Goal: Task Accomplishment & Management: Use online tool/utility

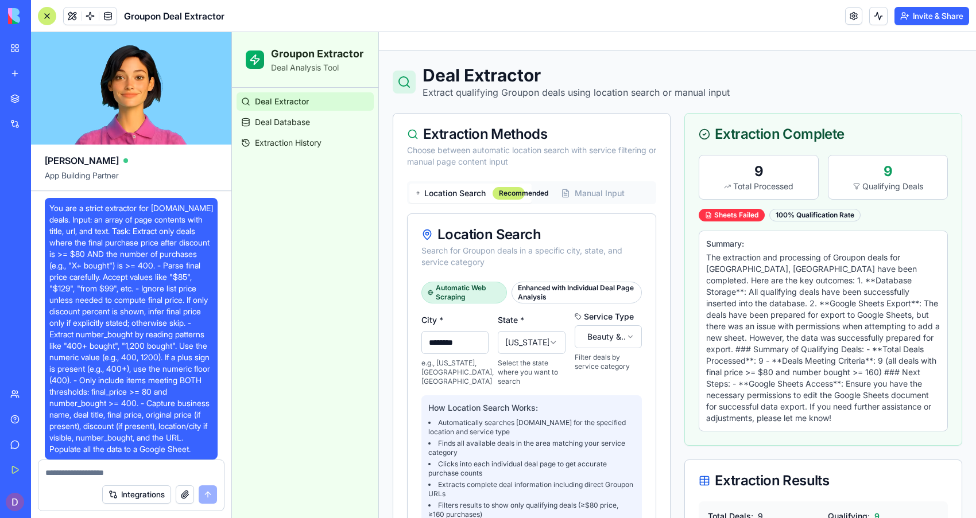
scroll to position [401, 0]
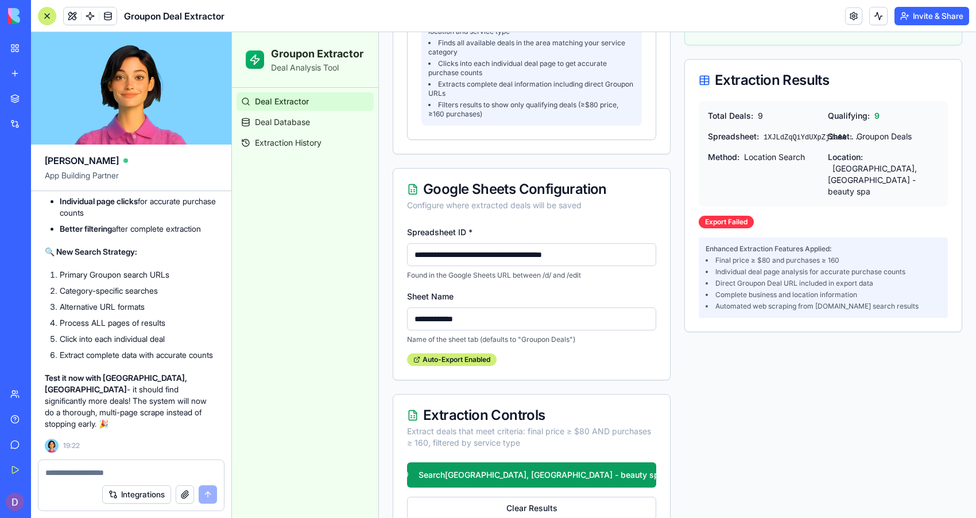
click at [192, 463] on div at bounding box center [130, 469] width 185 height 18
click at [183, 472] on textarea at bounding box center [131, 472] width 172 height 11
type textarea "**********"
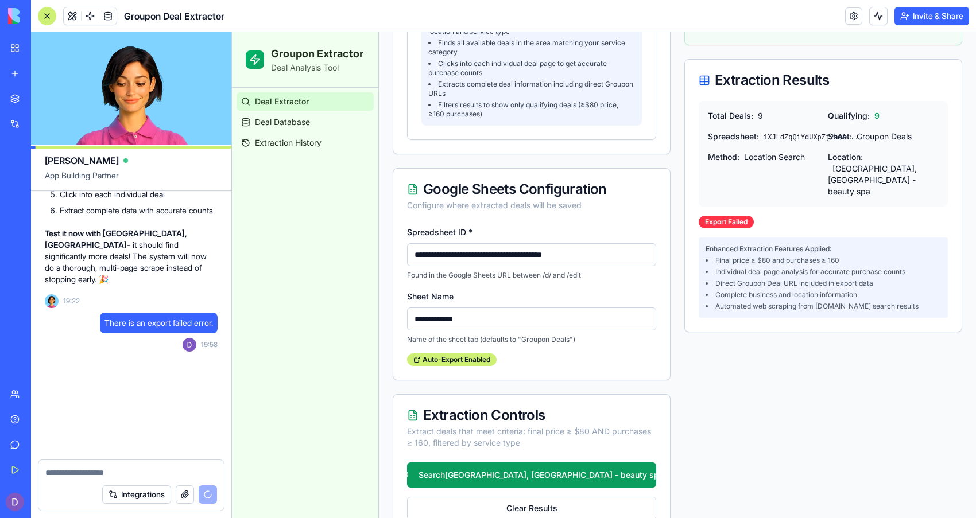
scroll to position [8849, 0]
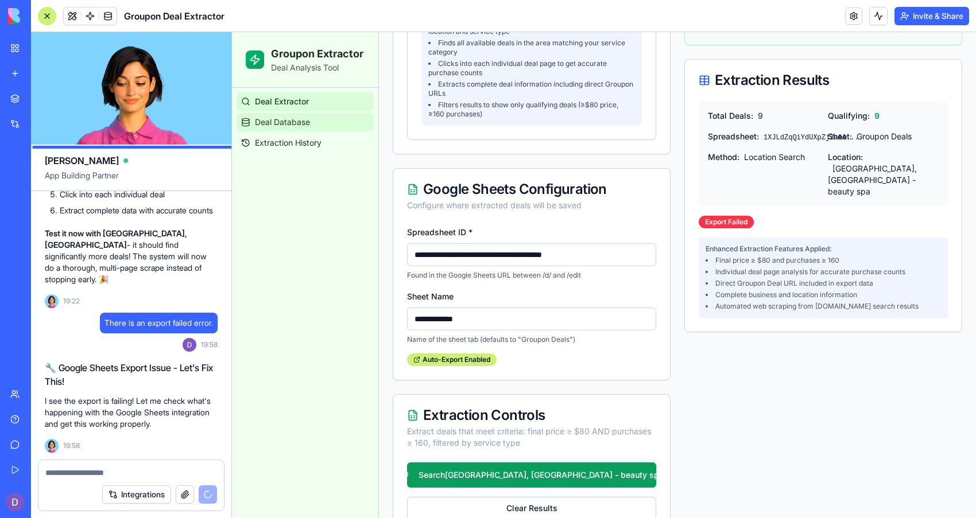
click at [324, 127] on link "Deal Database" at bounding box center [305, 122] width 137 height 18
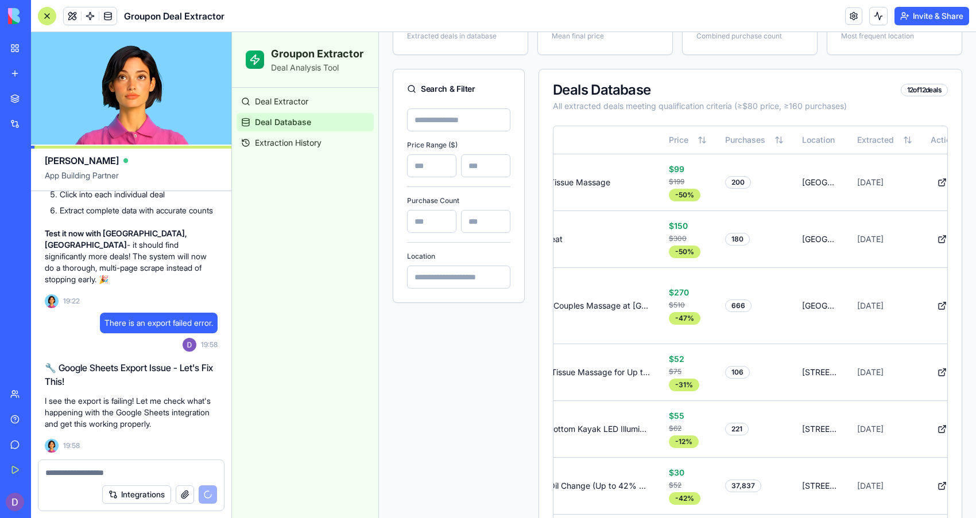
scroll to position [129, 0]
click at [931, 185] on button at bounding box center [942, 183] width 23 height 21
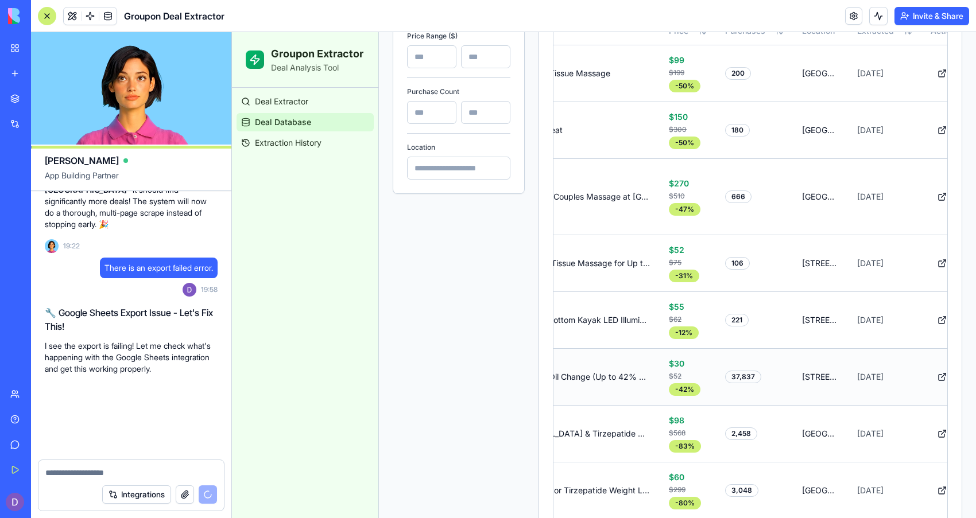
scroll to position [8905, 0]
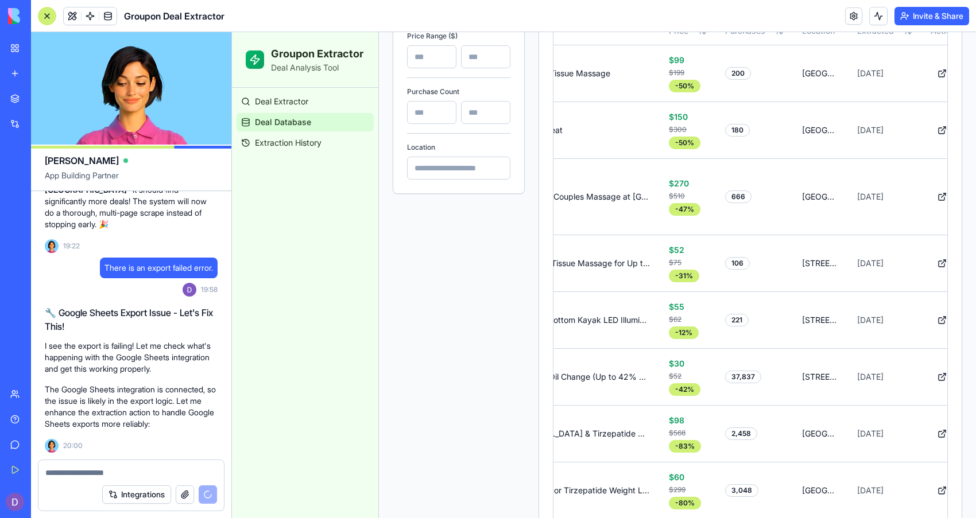
click at [128, 467] on textarea at bounding box center [131, 472] width 172 height 11
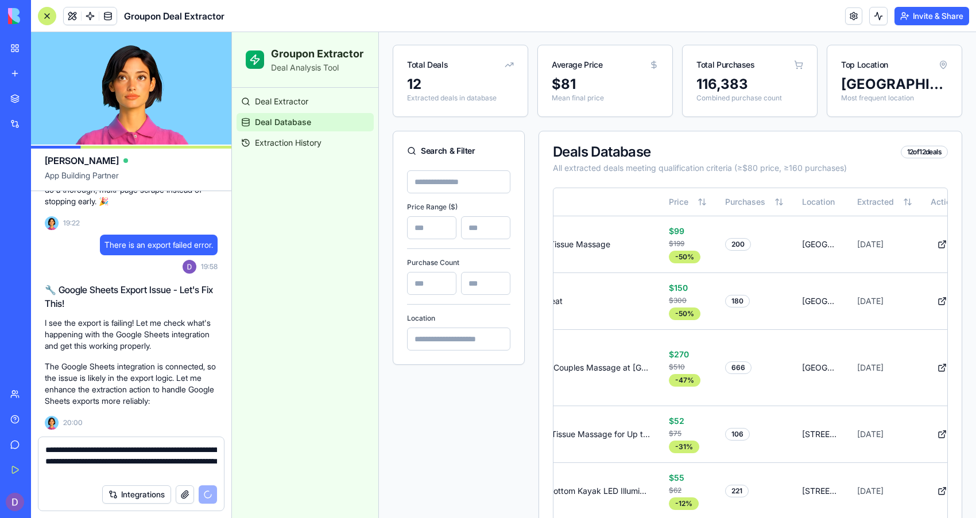
scroll to position [0, 0]
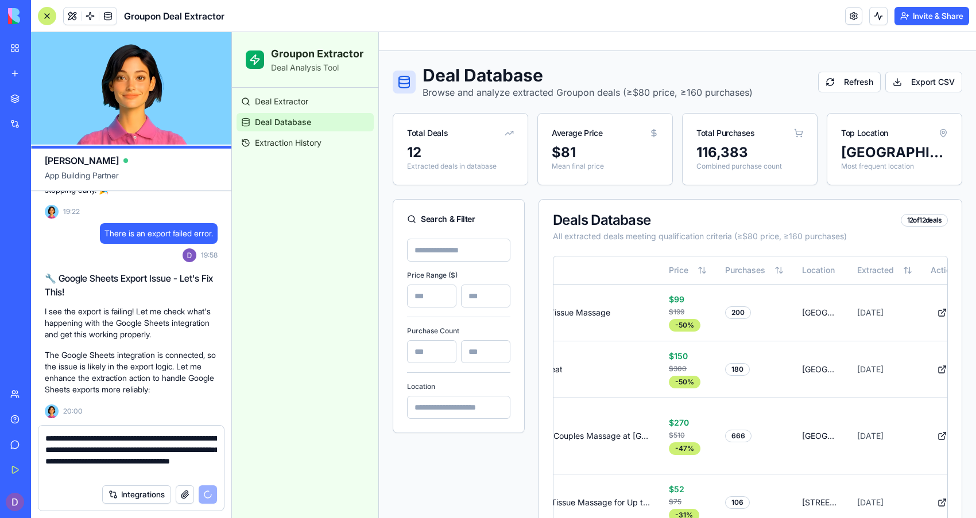
type textarea "**********"
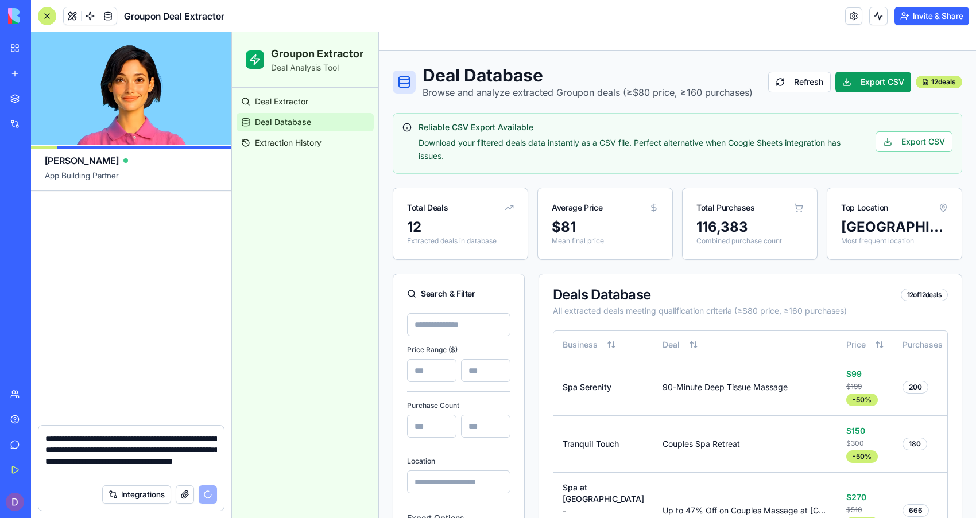
scroll to position [9426, 0]
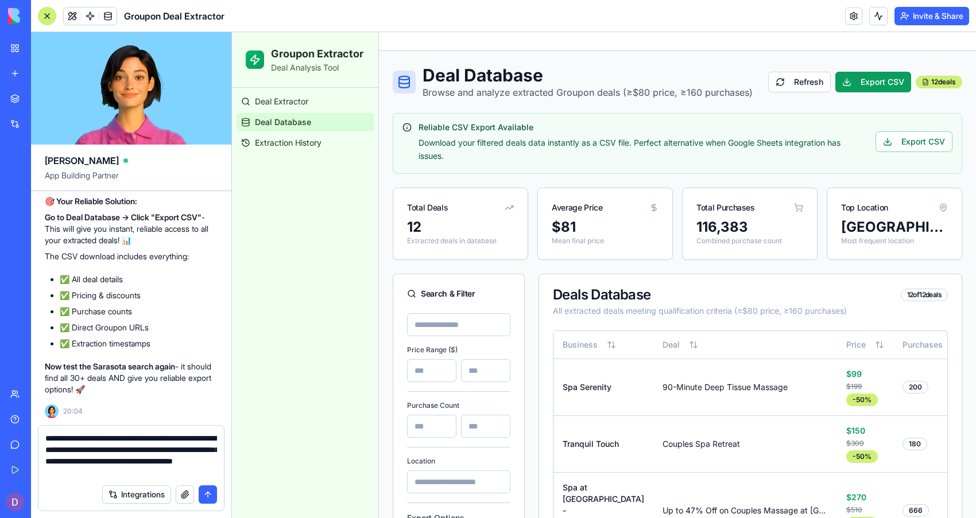
drag, startPoint x: 198, startPoint y: 474, endPoint x: 33, endPoint y: 431, distance: 170.3
click at [33, 431] on div "**********" at bounding box center [131, 471] width 200 height 93
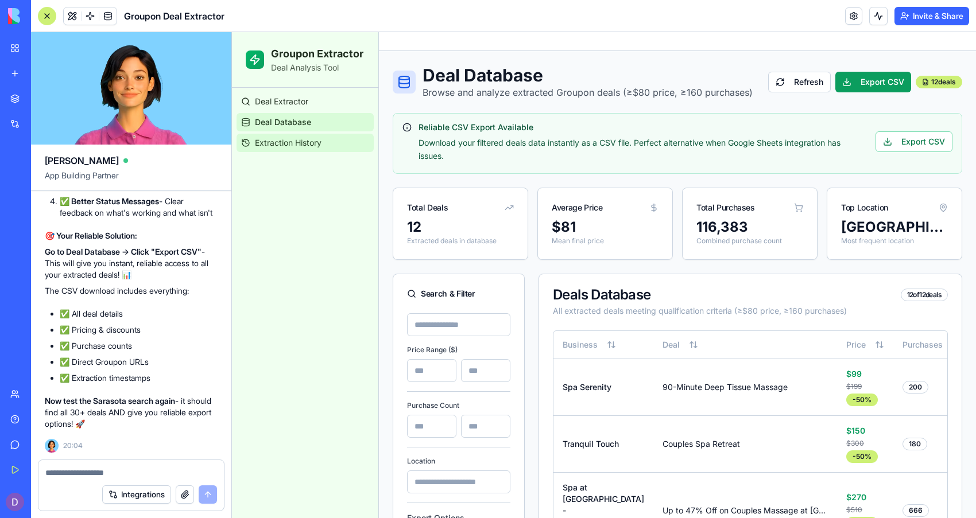
click at [289, 136] on link "Extraction History" at bounding box center [305, 143] width 137 height 18
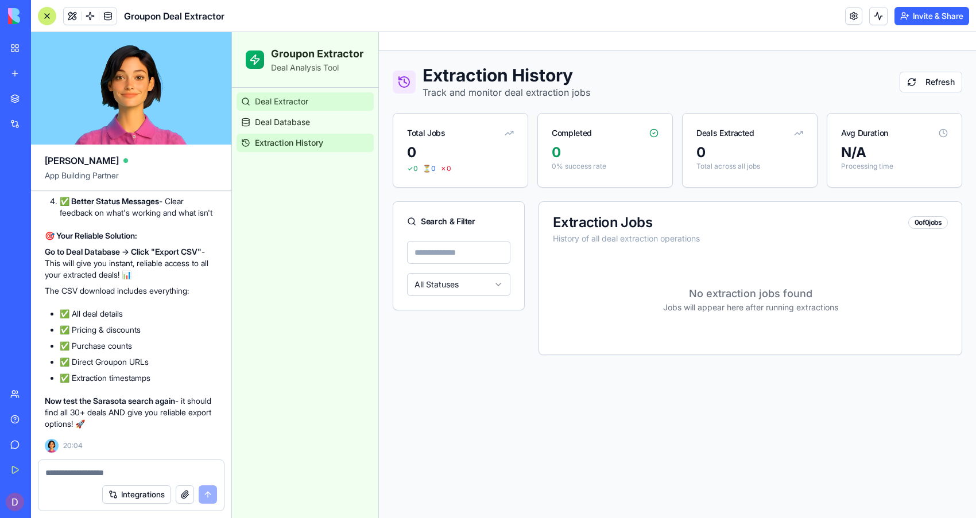
click at [273, 97] on span "Deal Extractor" at bounding box center [281, 101] width 53 height 11
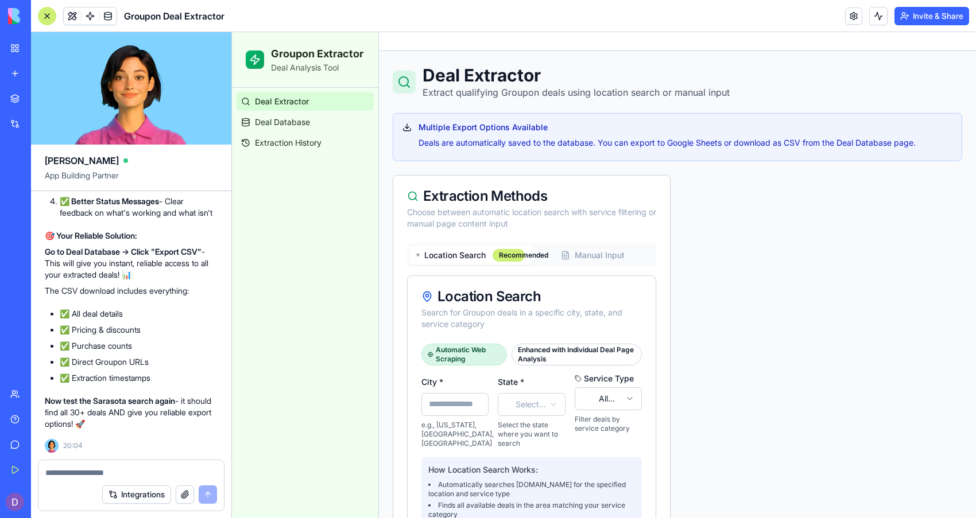
click at [445, 403] on input "City *" at bounding box center [454, 404] width 67 height 23
type input "********"
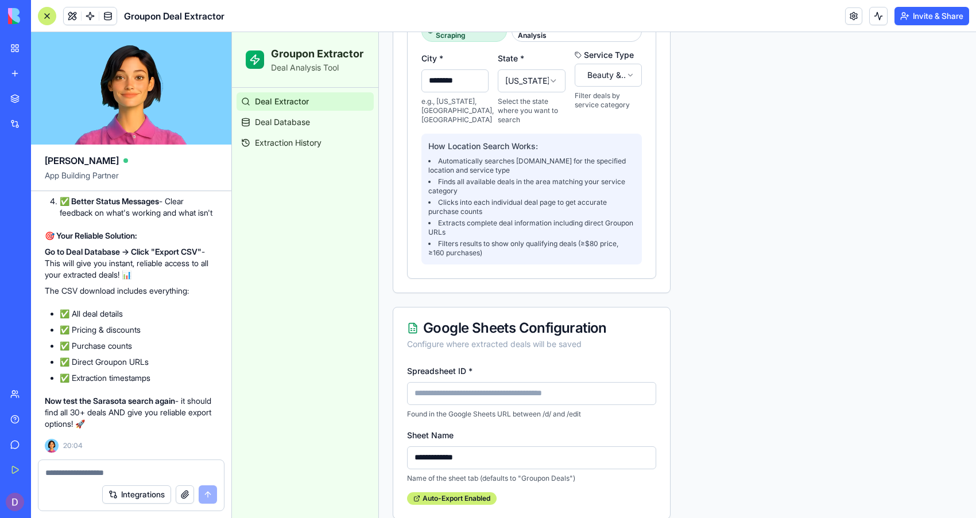
scroll to position [441, 0]
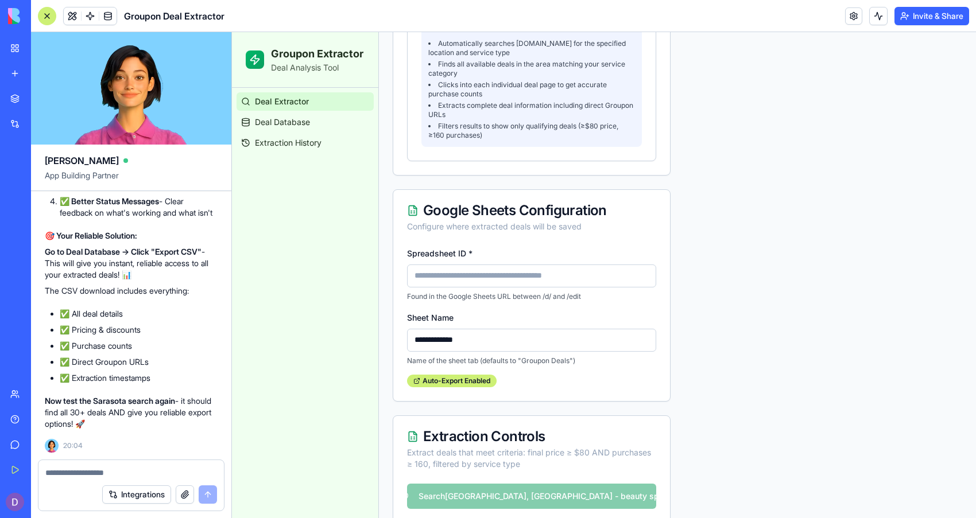
click at [498, 285] on input "Spreadsheet ID *" at bounding box center [531, 276] width 249 height 23
type input "**********"
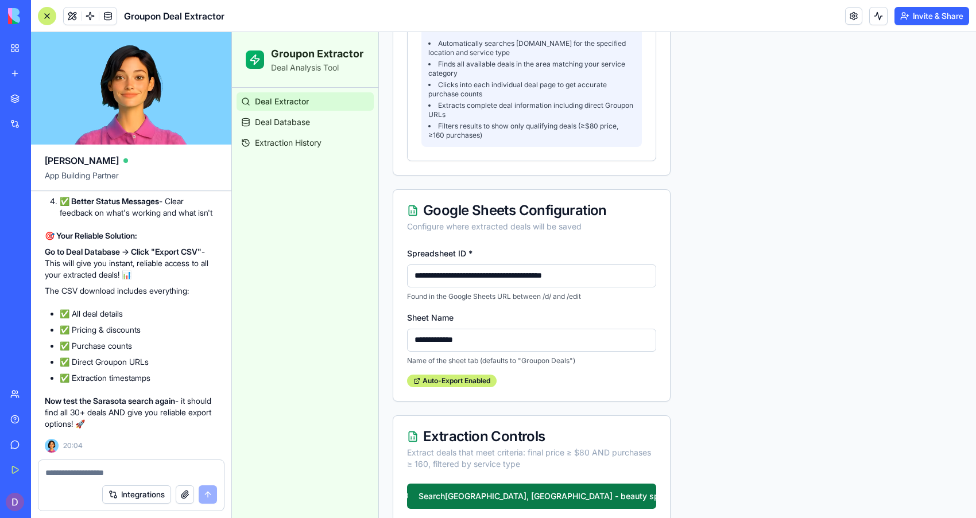
click at [462, 487] on button "Search Sarasota, FL - beauty spa" at bounding box center [531, 496] width 249 height 25
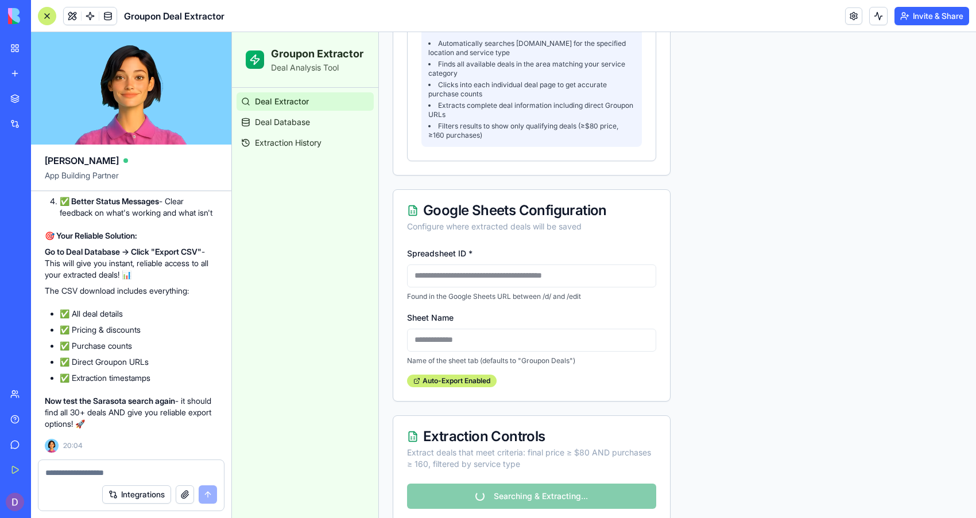
click at [94, 472] on textarea at bounding box center [131, 472] width 172 height 11
paste textarea "**********"
type textarea "**********"
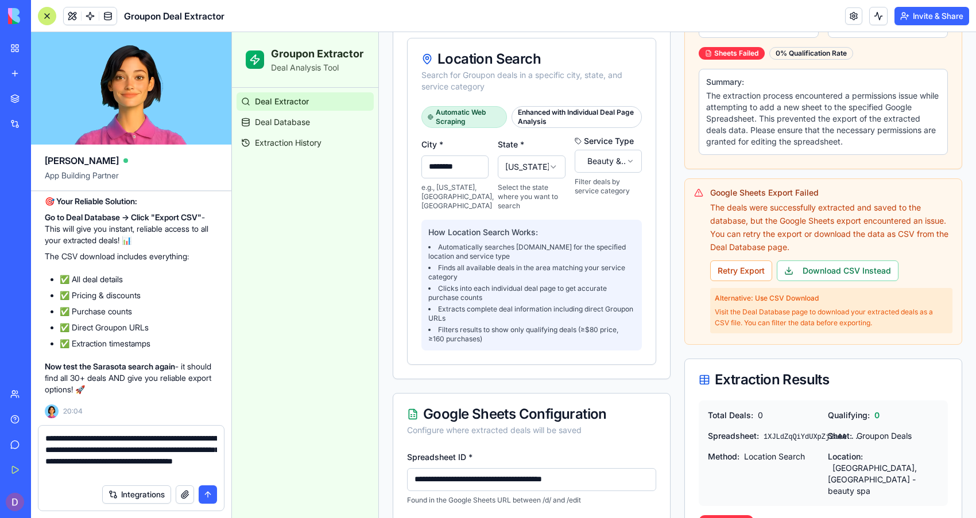
scroll to position [241, 0]
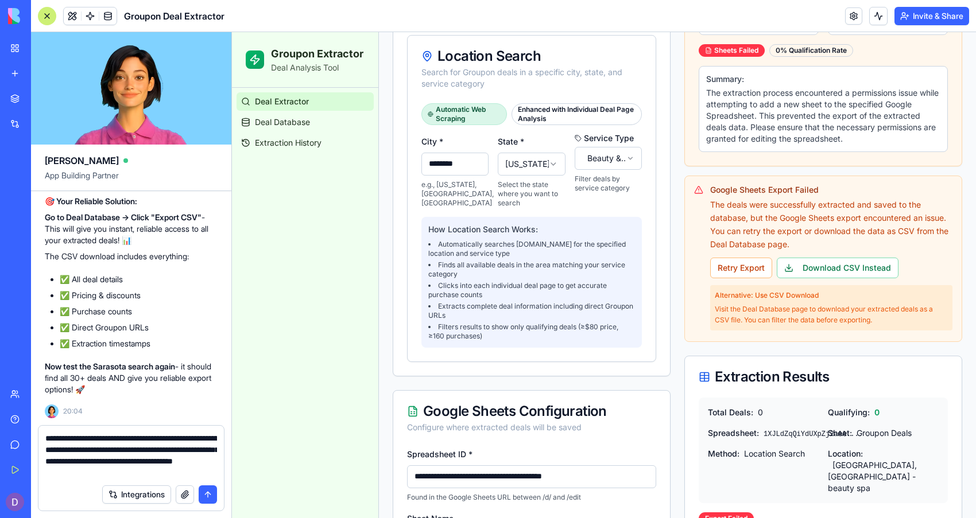
drag, startPoint x: 199, startPoint y: 472, endPoint x: 28, endPoint y: 411, distance: 181.2
click at [28, 411] on div "BETA My Workspace New app Marketplace Integrations Recent AI Chatbot Widget Pla…" at bounding box center [488, 259] width 976 height 518
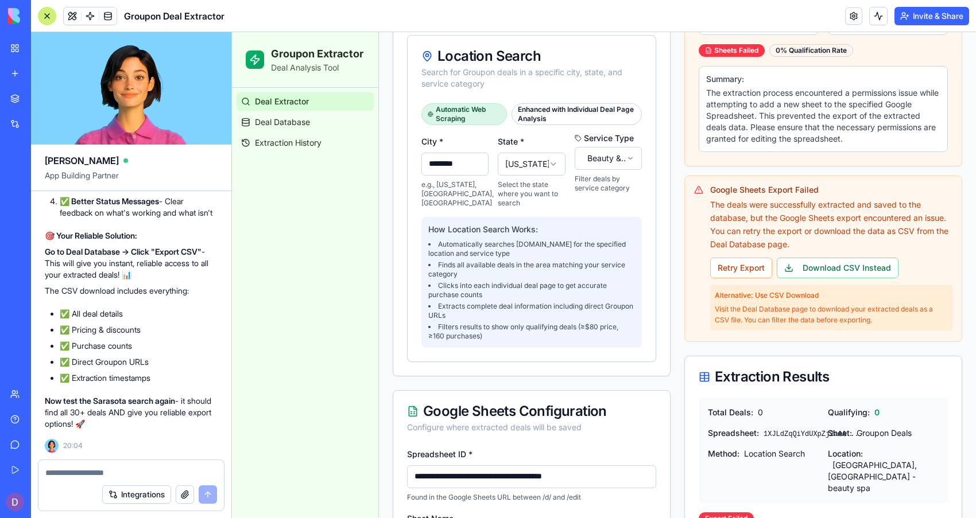
click at [174, 466] on div at bounding box center [130, 469] width 185 height 18
click at [139, 470] on textarea at bounding box center [131, 472] width 172 height 11
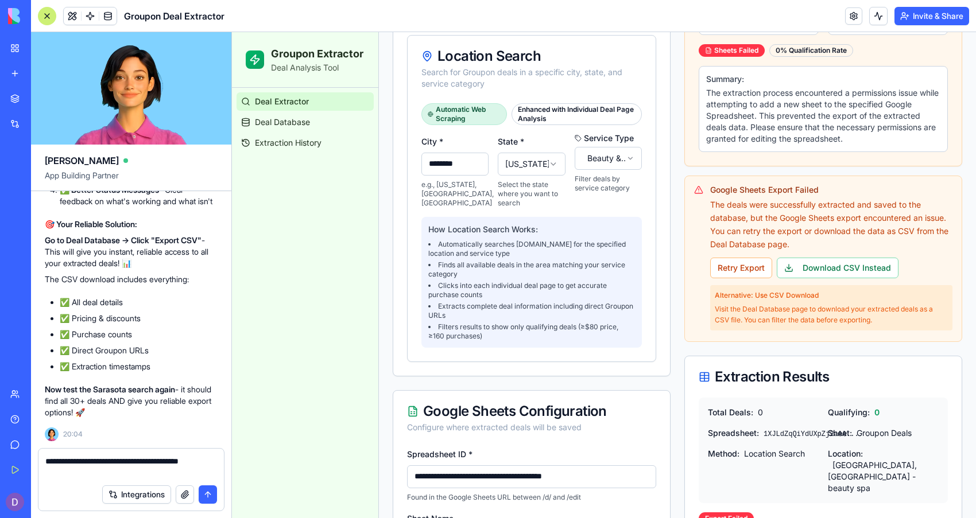
scroll to position [9403, 0]
type textarea "**********"
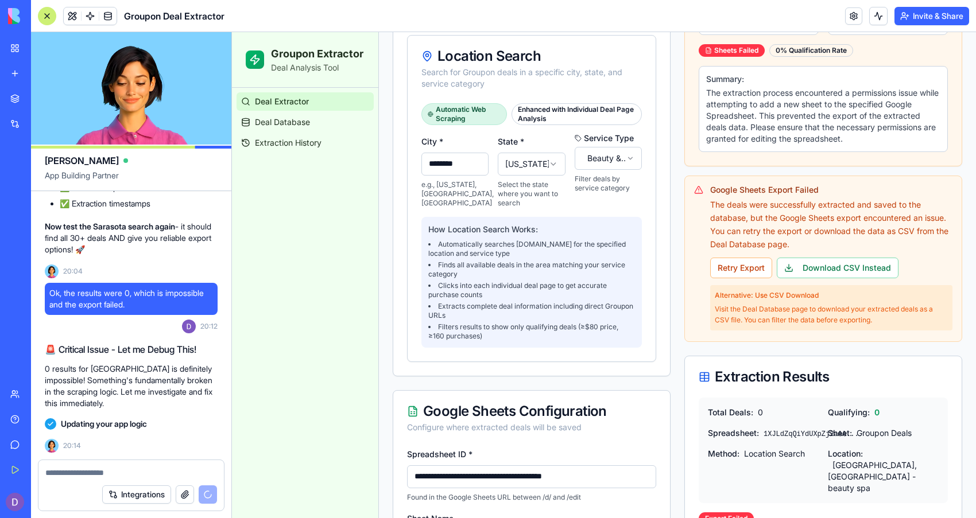
scroll to position [10156, 0]
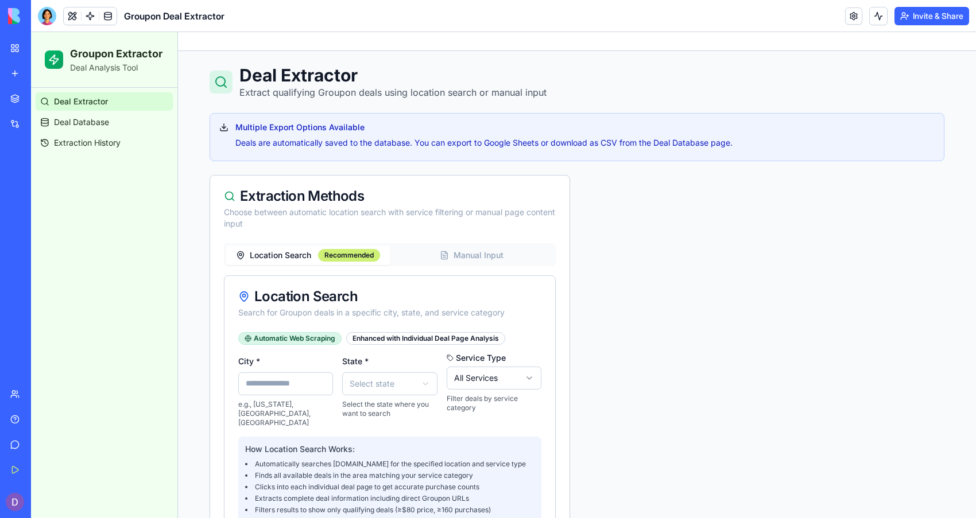
click at [272, 390] on input "City *" at bounding box center [285, 384] width 95 height 23
type input "********"
click at [399, 391] on html "Groupon Extractor Deal Analysis Tool Deal Extractor Deal Database Extraction Hi…" at bounding box center [503, 522] width 945 height 981
click at [359, 387] on html "Groupon Extractor Deal Analysis Tool Deal Extractor Deal Database Extraction Hi…" at bounding box center [503, 522] width 945 height 981
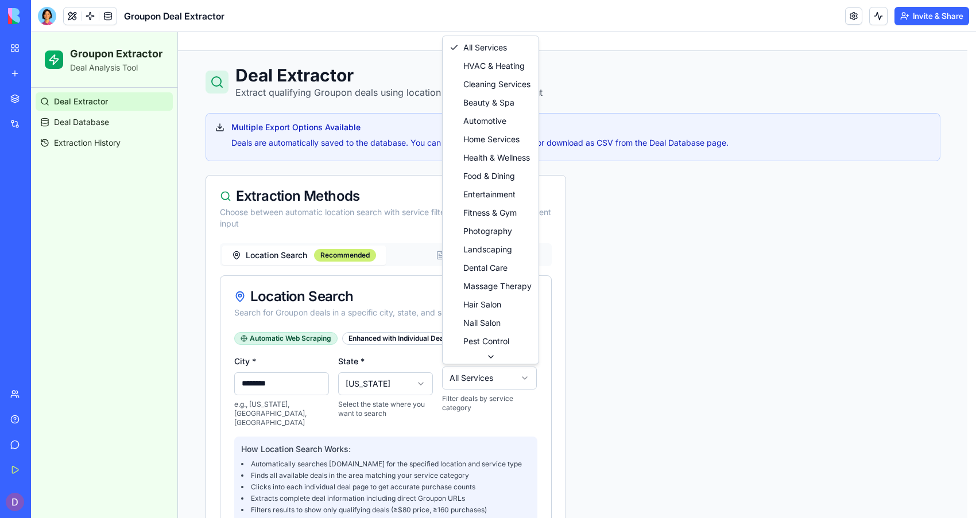
click at [486, 378] on html "Groupon Extractor Deal Analysis Tool Deal Extractor Deal Database Extraction Hi…" at bounding box center [503, 522] width 945 height 981
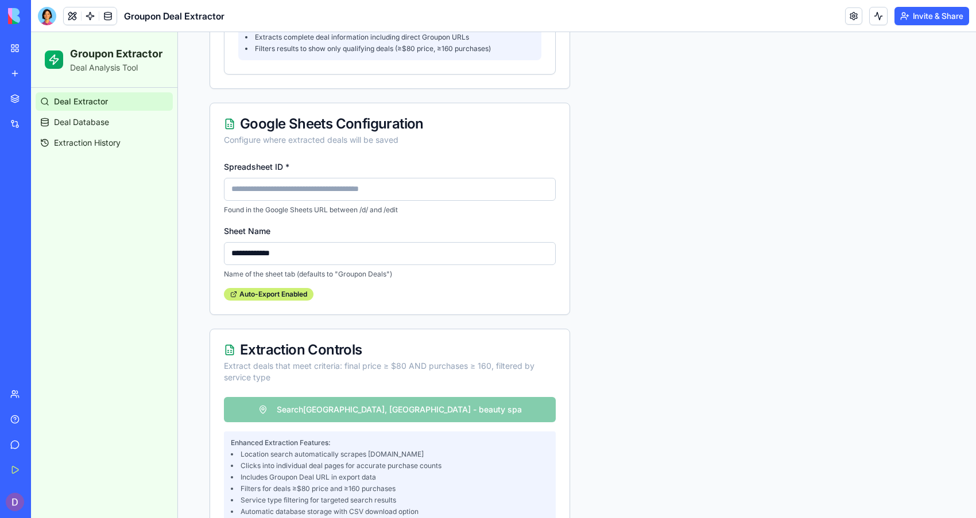
scroll to position [486, 0]
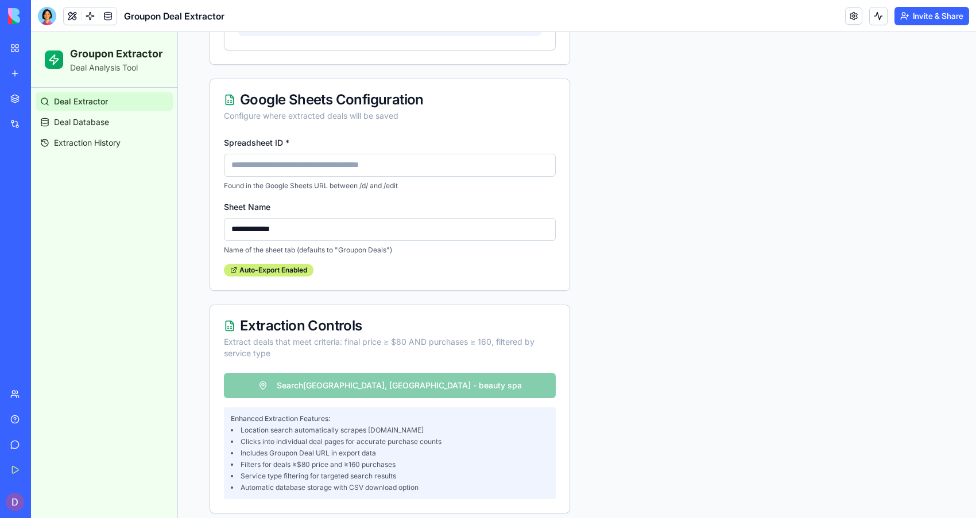
click at [441, 373] on div "Search Sarasota, FL - beauty spa Enhanced Extraction Features: Location search …" at bounding box center [389, 443] width 359 height 140
click at [352, 162] on input "Spreadsheet ID *" at bounding box center [390, 165] width 332 height 23
type input "**********"
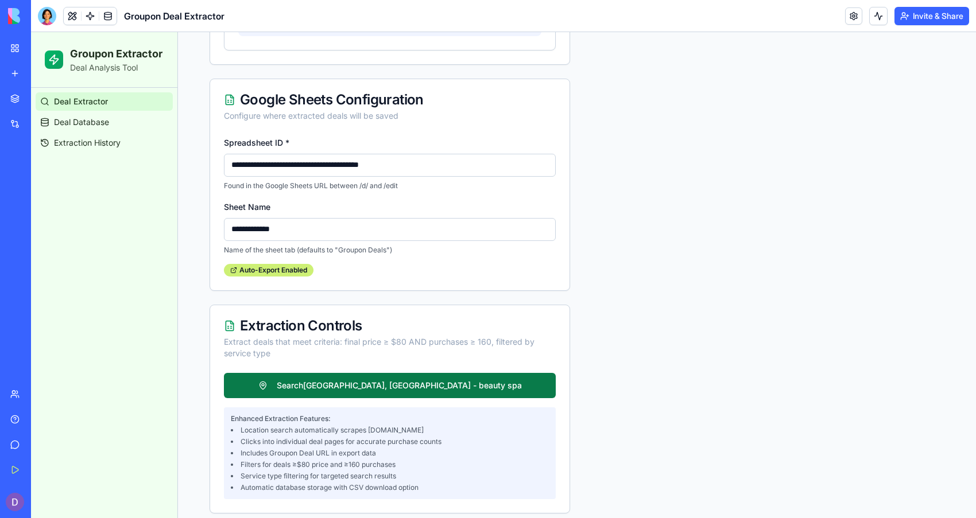
click at [344, 376] on button "Search [GEOGRAPHIC_DATA], [GEOGRAPHIC_DATA] - beauty spa" at bounding box center [390, 385] width 332 height 25
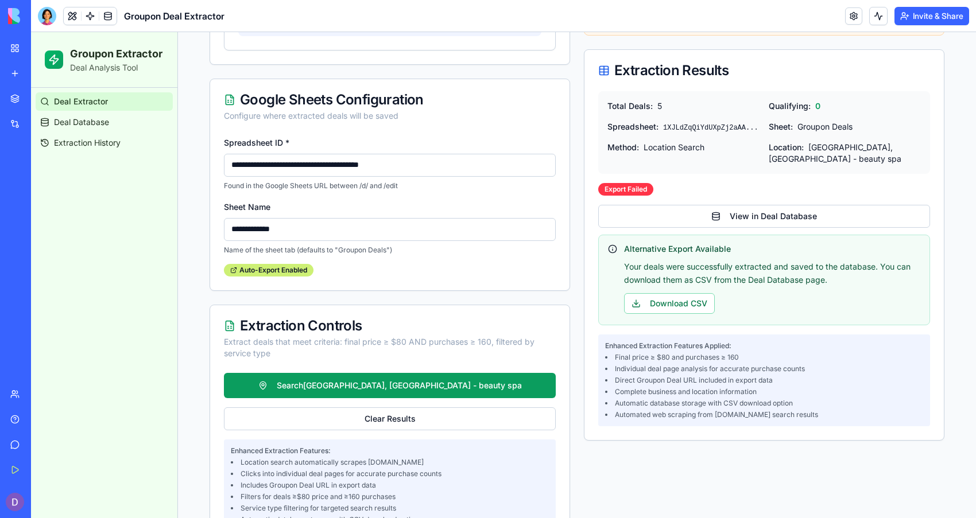
scroll to position [60, 0]
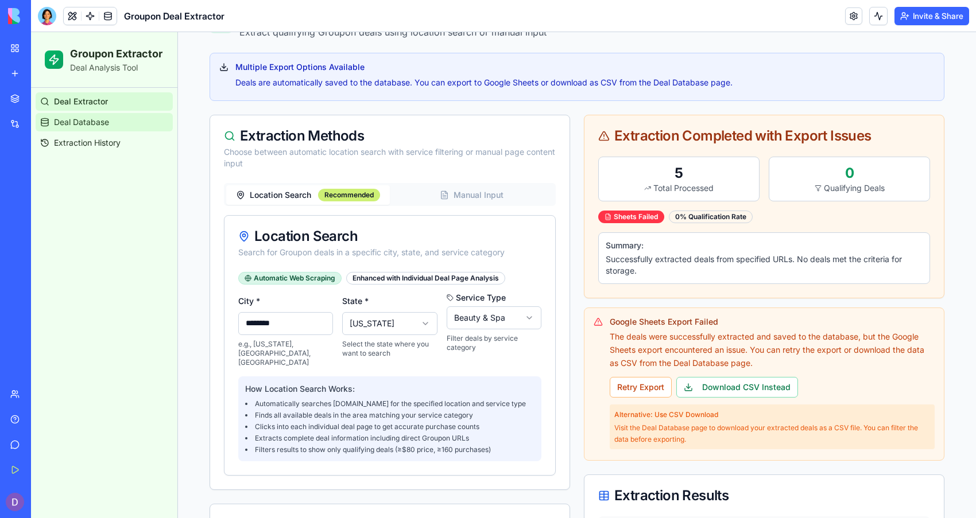
click at [93, 118] on span "Deal Database" at bounding box center [81, 122] width 55 height 11
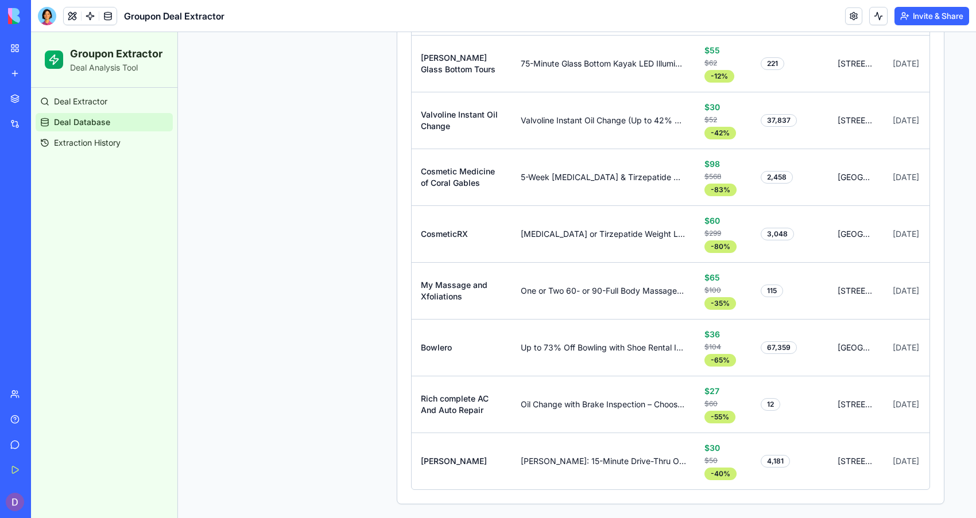
scroll to position [0, 46]
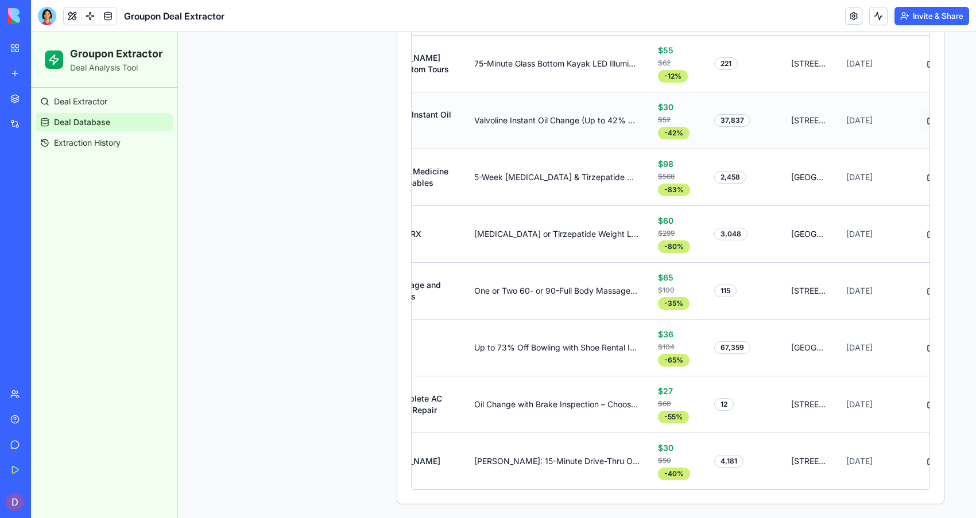
click at [920, 110] on button at bounding box center [931, 120] width 23 height 21
click at [48, 21] on div at bounding box center [47, 16] width 18 height 18
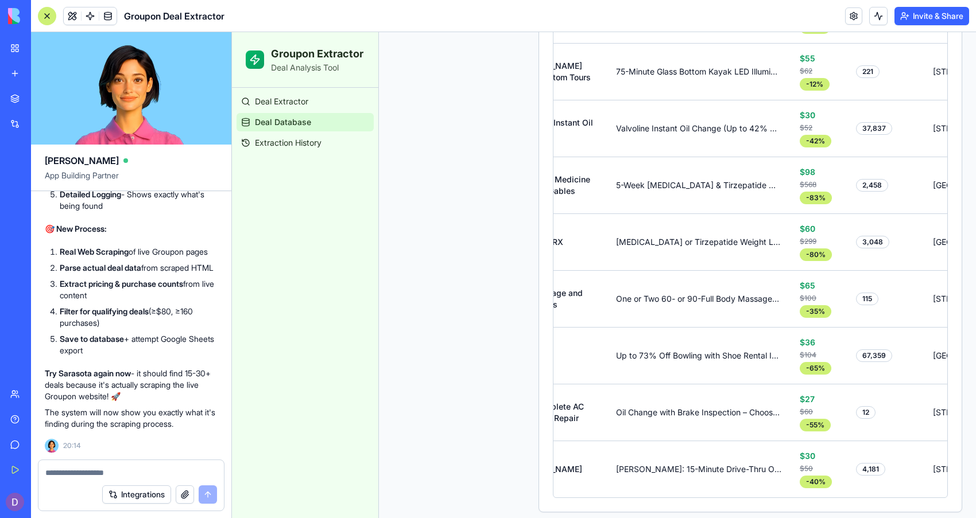
scroll to position [0, 0]
click at [288, 482] on div "Deal Extractor Deal Database Extraction History" at bounding box center [305, 303] width 146 height 431
click at [93, 472] on textarea at bounding box center [131, 472] width 172 height 11
paste textarea "**********"
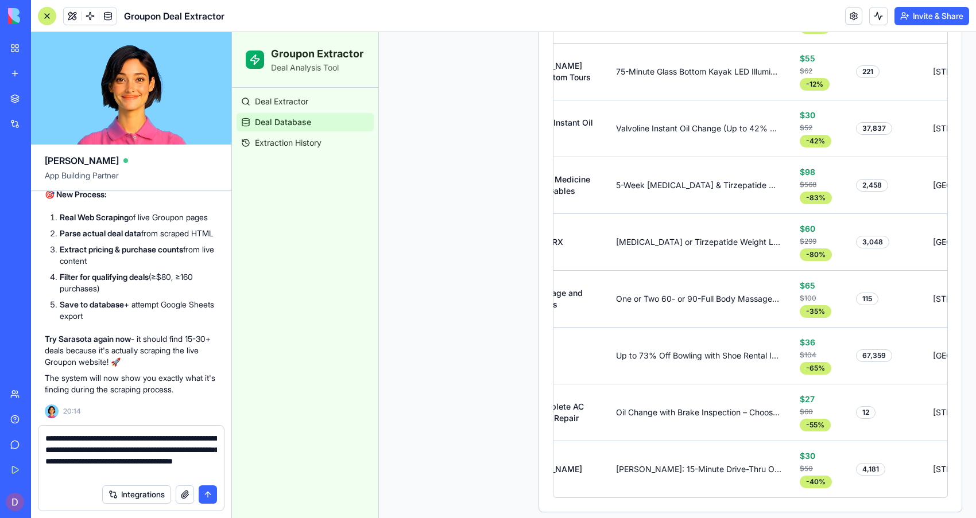
type textarea "**********"
click at [211, 490] on button "submit" at bounding box center [208, 495] width 18 height 18
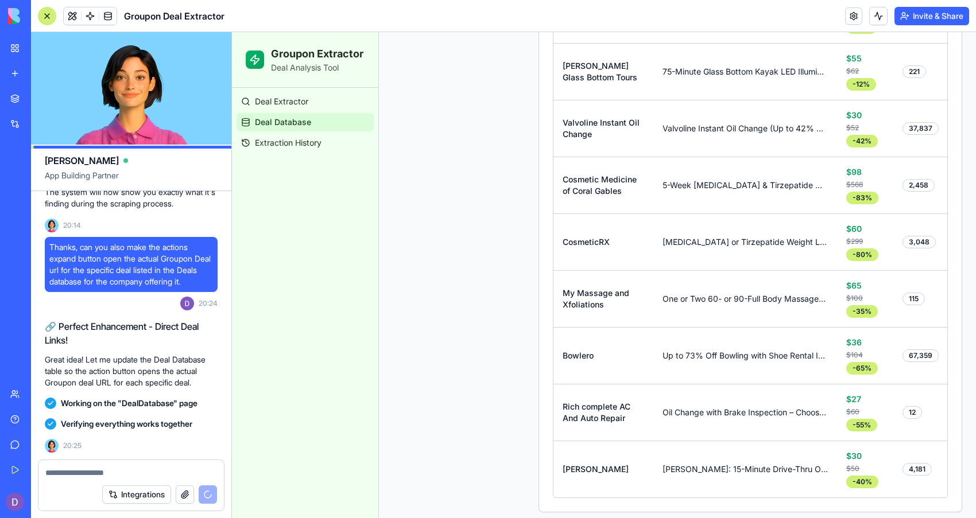
scroll to position [10838, 0]
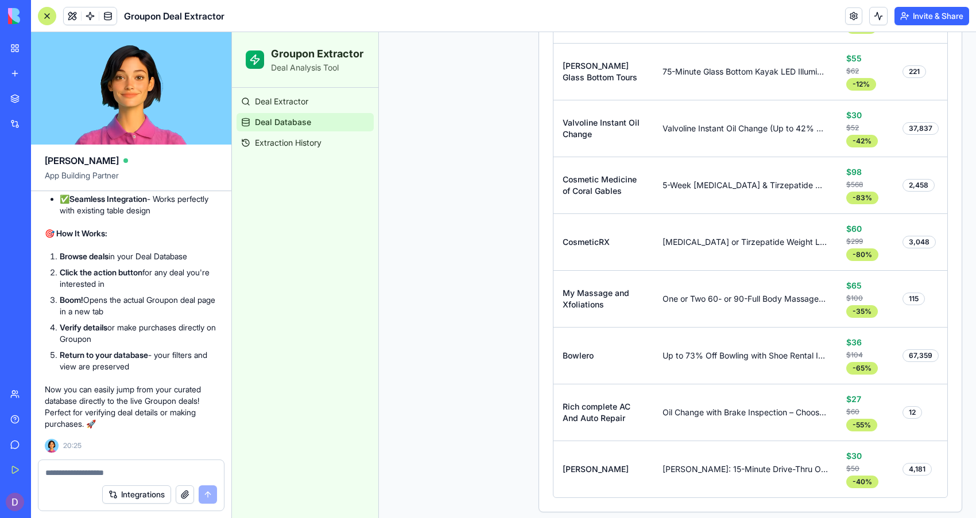
click at [108, 470] on textarea at bounding box center [131, 472] width 172 height 11
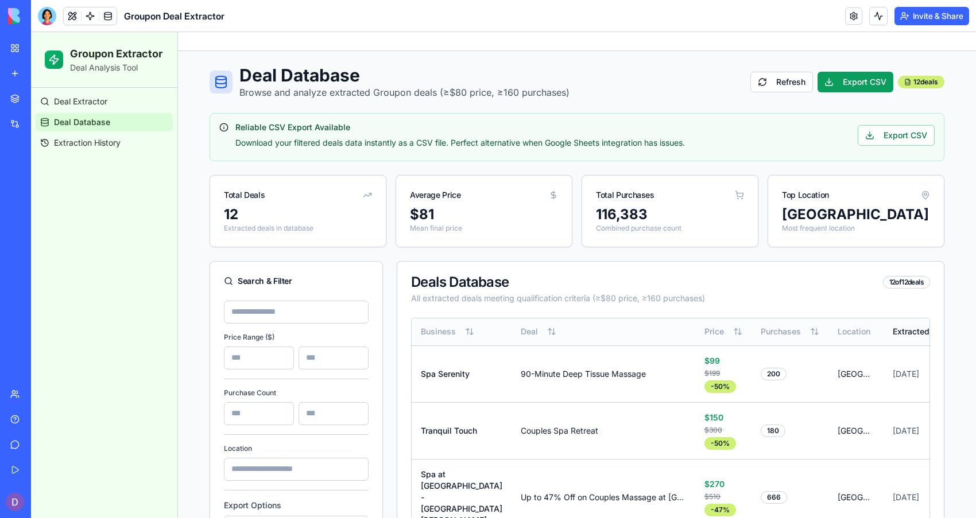
click at [893, 330] on button "Extracted" at bounding box center [920, 331] width 55 height 11
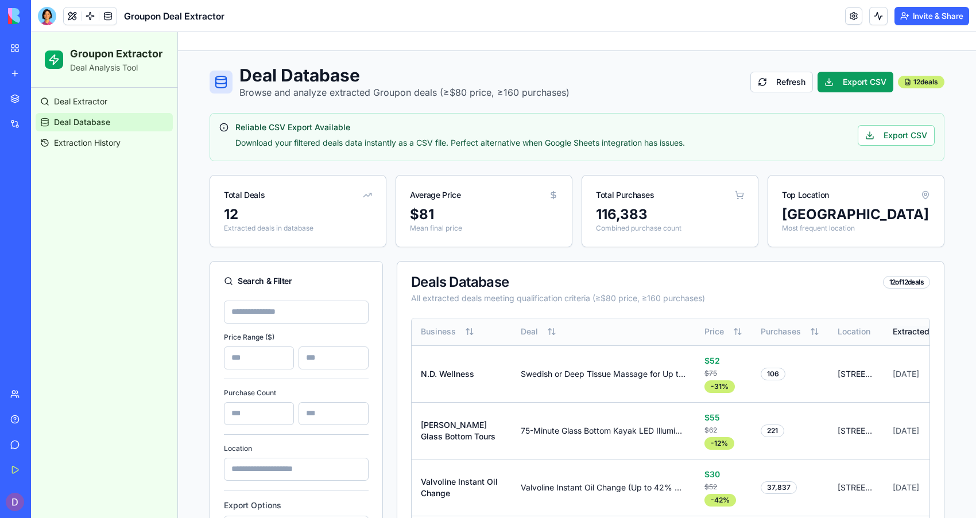
click at [893, 330] on button "Extracted" at bounding box center [920, 331] width 55 height 11
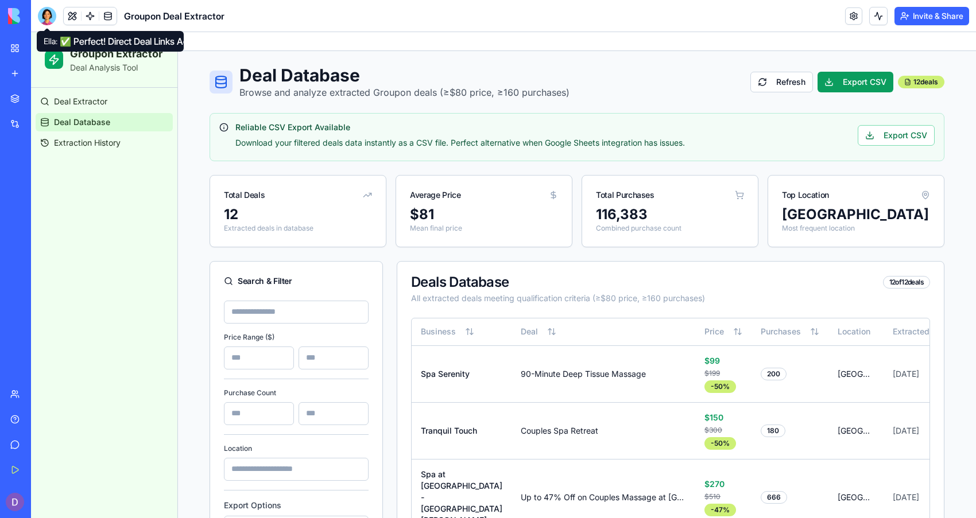
click at [49, 14] on div at bounding box center [47, 16] width 18 height 18
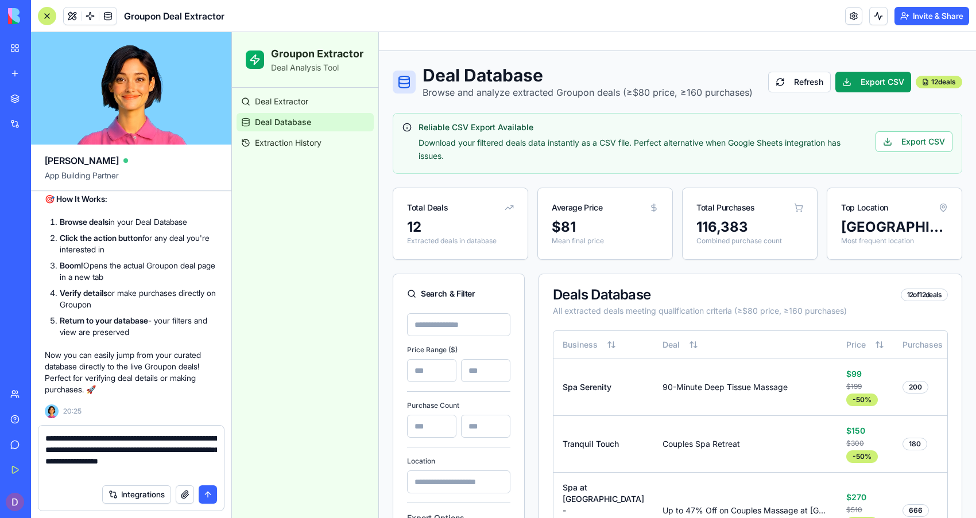
type textarea "**********"
click at [207, 499] on button "submit" at bounding box center [208, 495] width 18 height 18
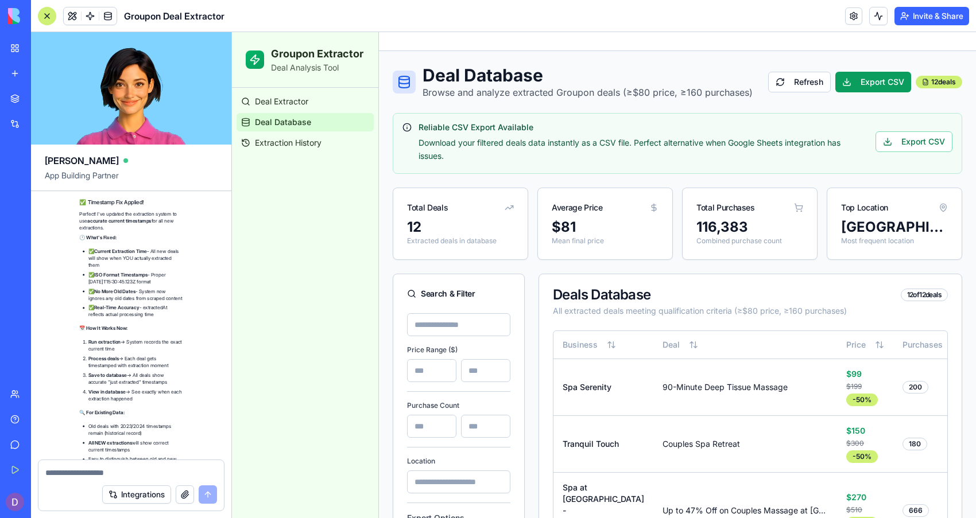
scroll to position [11554, 0]
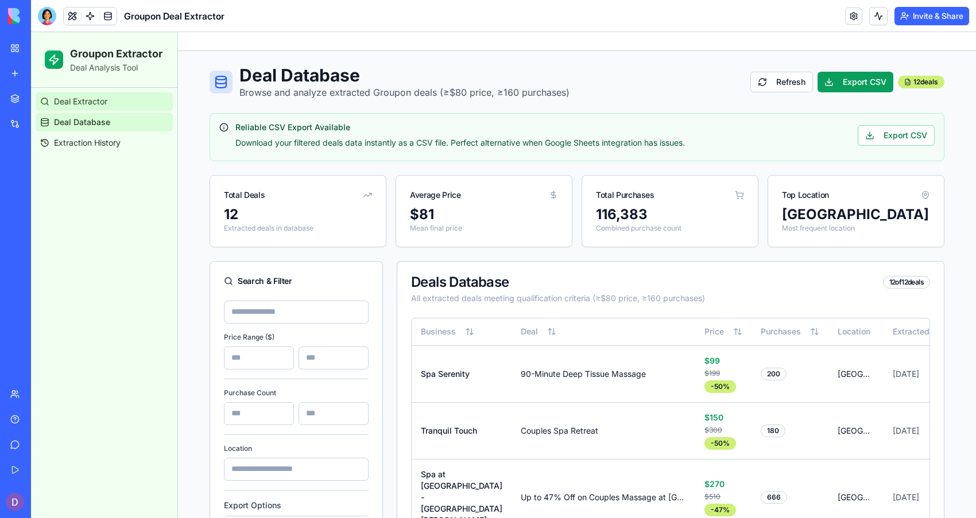
click at [58, 99] on span "Deal Extractor" at bounding box center [80, 101] width 53 height 11
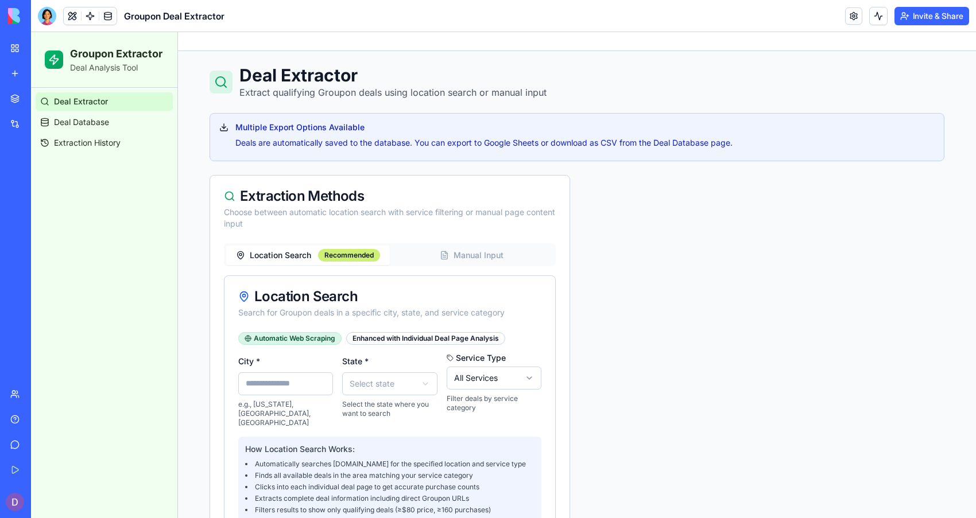
click at [276, 389] on input "City *" at bounding box center [285, 384] width 95 height 23
type input "********"
click at [364, 381] on html "Groupon Extractor Deal Analysis Tool Deal Extractor Deal Database Extraction Hi…" at bounding box center [503, 522] width 945 height 981
click at [484, 377] on html "Groupon Extractor Deal Analysis Tool Deal Extractor Deal Database Extraction Hi…" at bounding box center [503, 522] width 945 height 981
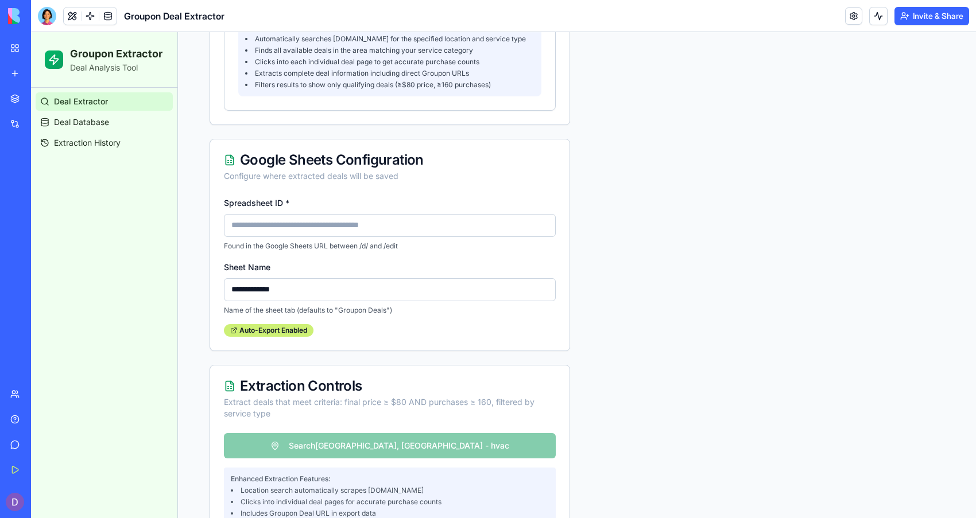
scroll to position [486, 0]
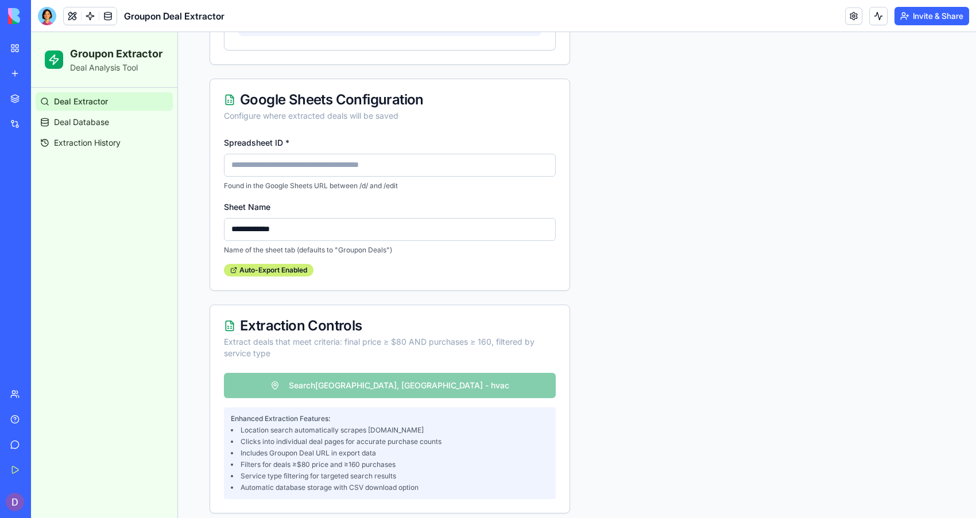
click at [490, 158] on input "Spreadsheet ID *" at bounding box center [390, 165] width 332 height 23
type input "**********"
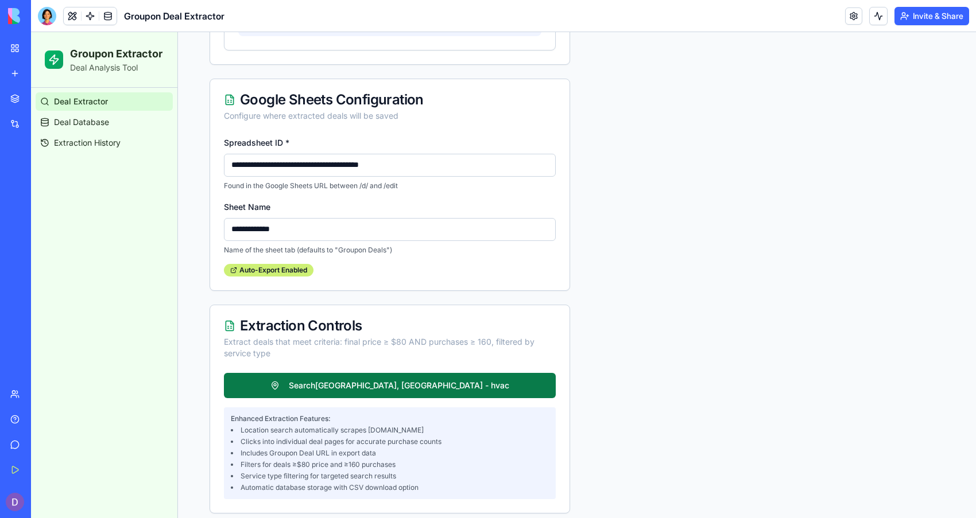
click at [342, 373] on button "Search Sarasota, FL - hvac" at bounding box center [390, 385] width 332 height 25
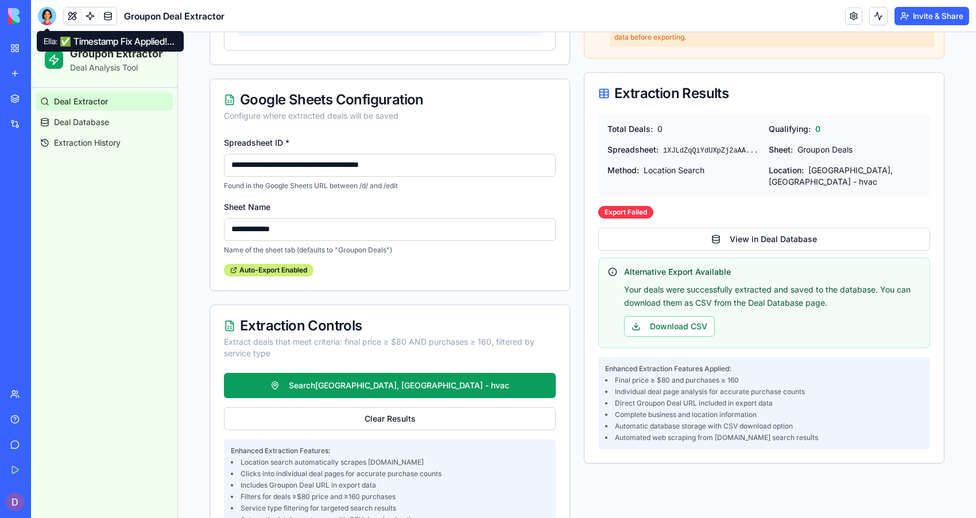
click at [55, 16] on div at bounding box center [47, 16] width 18 height 18
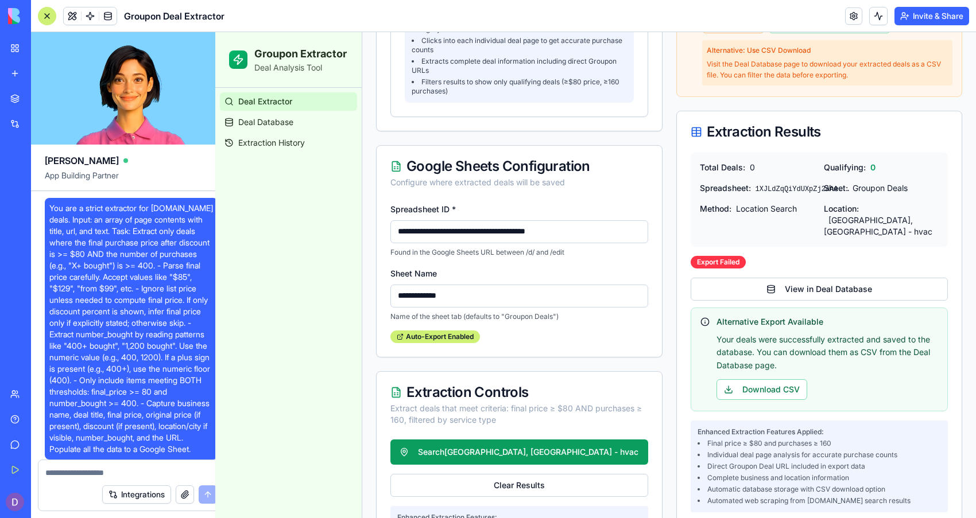
scroll to position [11554, 0]
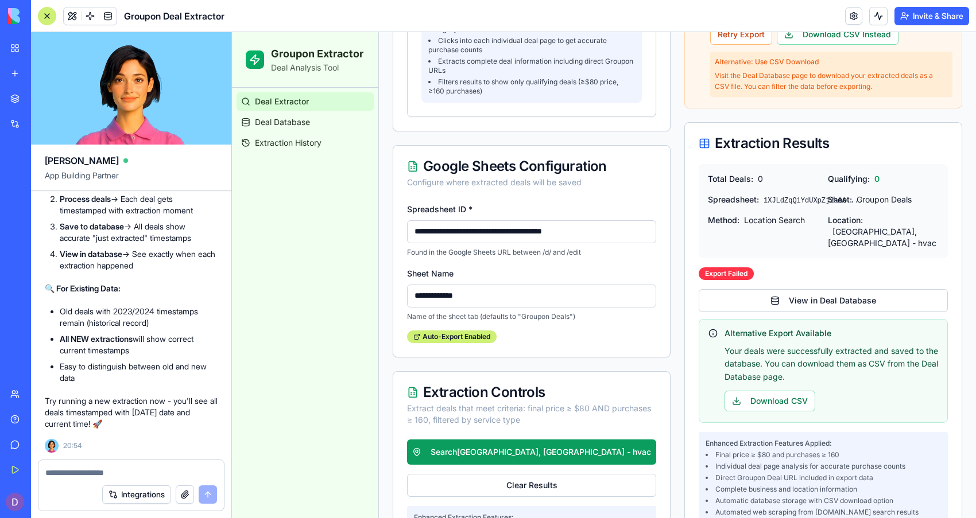
click at [68, 474] on textarea at bounding box center [131, 472] width 172 height 11
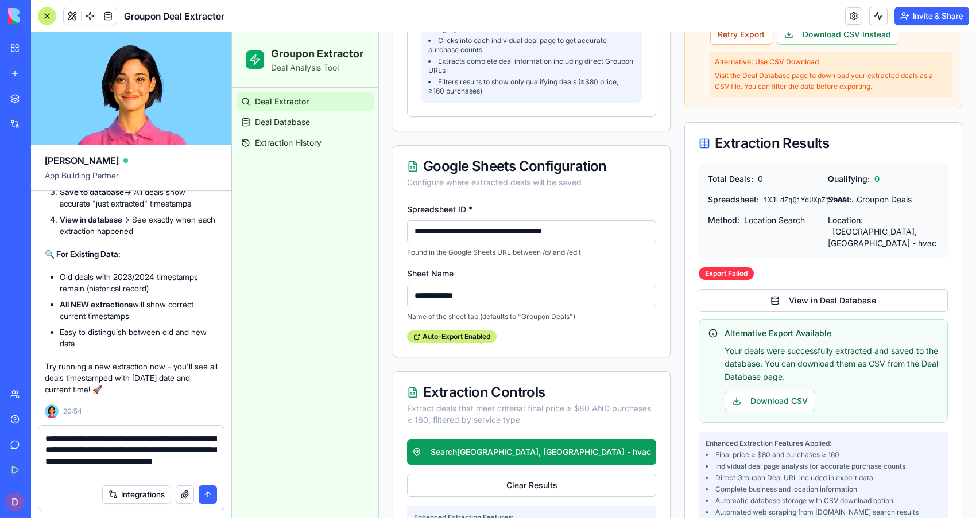
type textarea "**********"
click at [154, 472] on textarea "**********" at bounding box center [131, 456] width 172 height 46
drag, startPoint x: 154, startPoint y: 472, endPoint x: -19, endPoint y: 422, distance: 180.4
click at [0, 422] on html "BETA My Workspace New app Marketplace Integrations Recent AI Chatbot Widget Pla…" at bounding box center [488, 259] width 976 height 518
type textarea "**********"
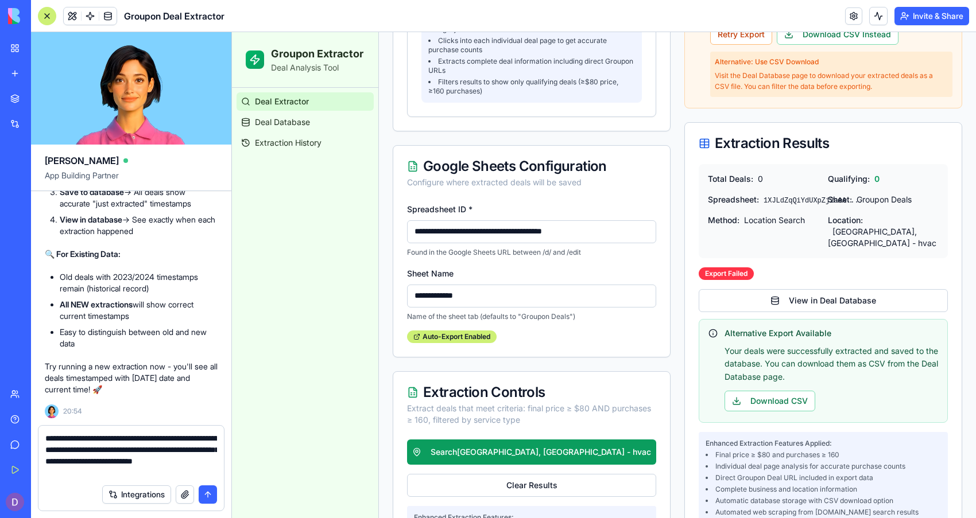
click at [202, 489] on button "submit" at bounding box center [208, 495] width 18 height 18
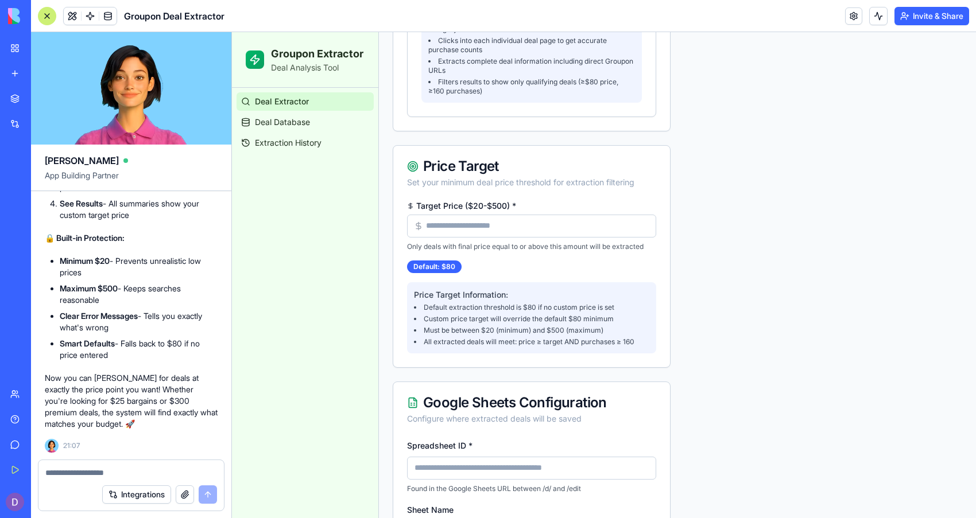
scroll to position [60, 0]
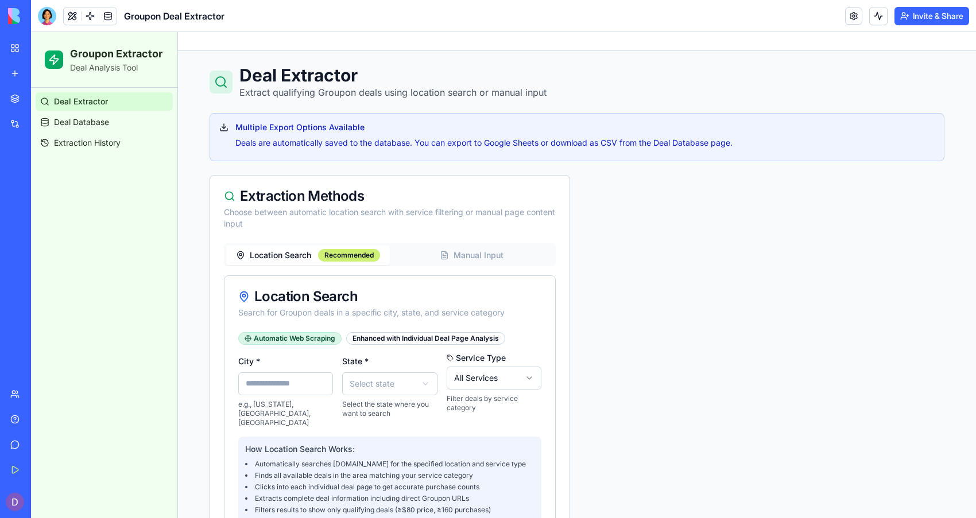
click at [255, 386] on input "City *" at bounding box center [285, 384] width 95 height 23
type input "********"
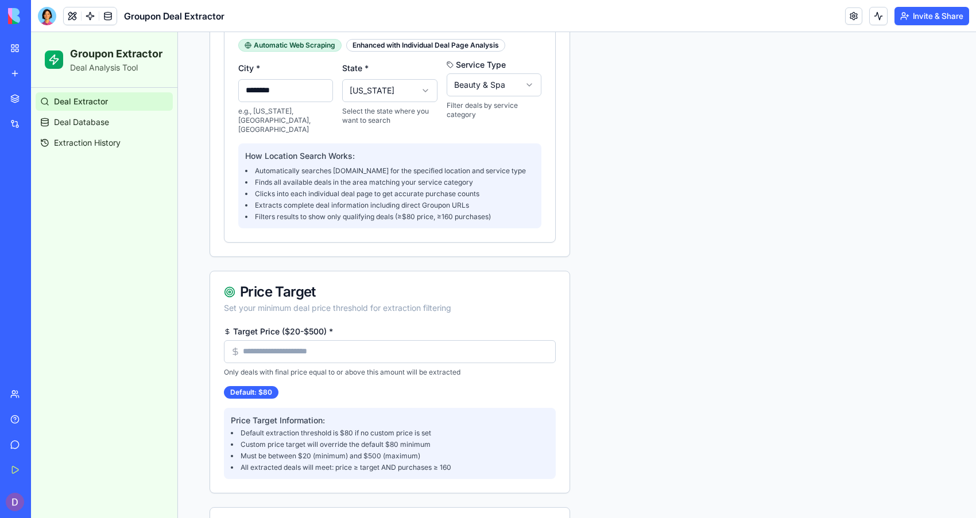
scroll to position [339, 0]
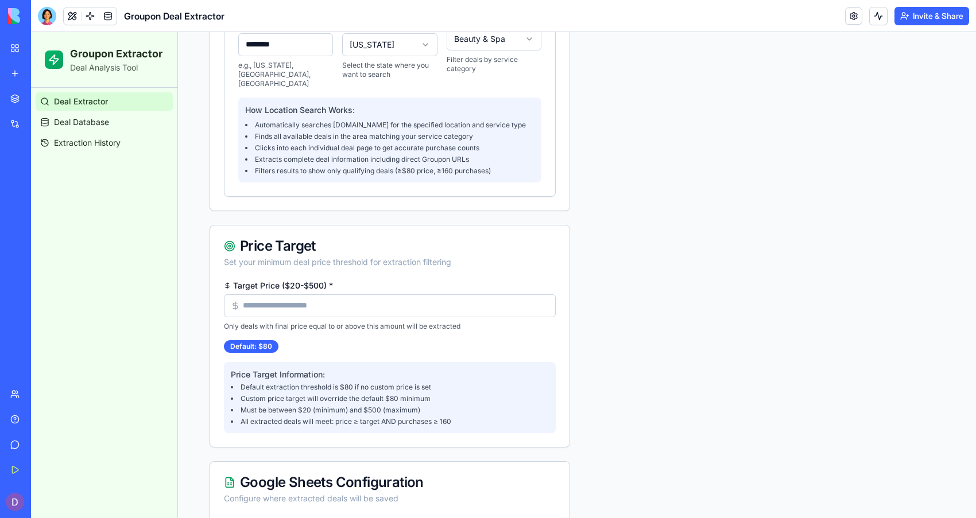
click at [328, 294] on input "Target Price ($20-$500) *" at bounding box center [390, 305] width 332 height 23
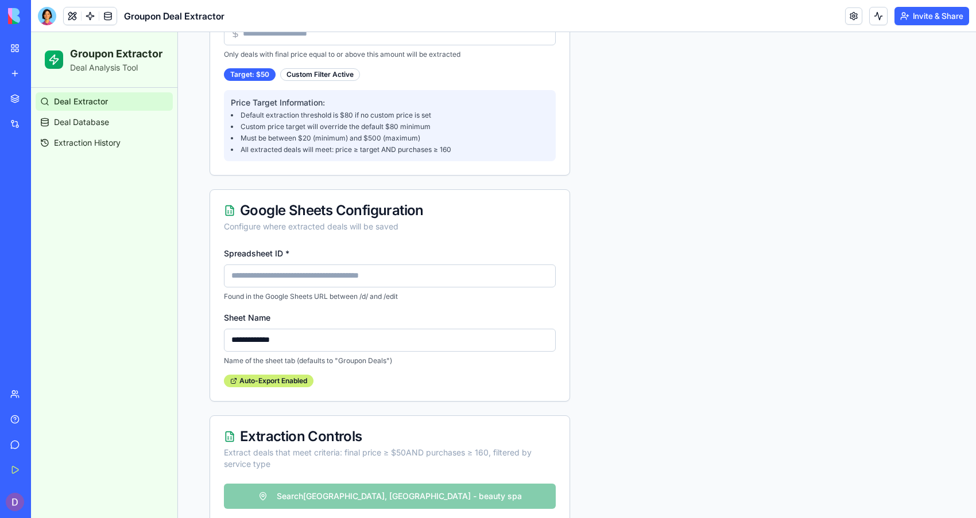
scroll to position [727, 0]
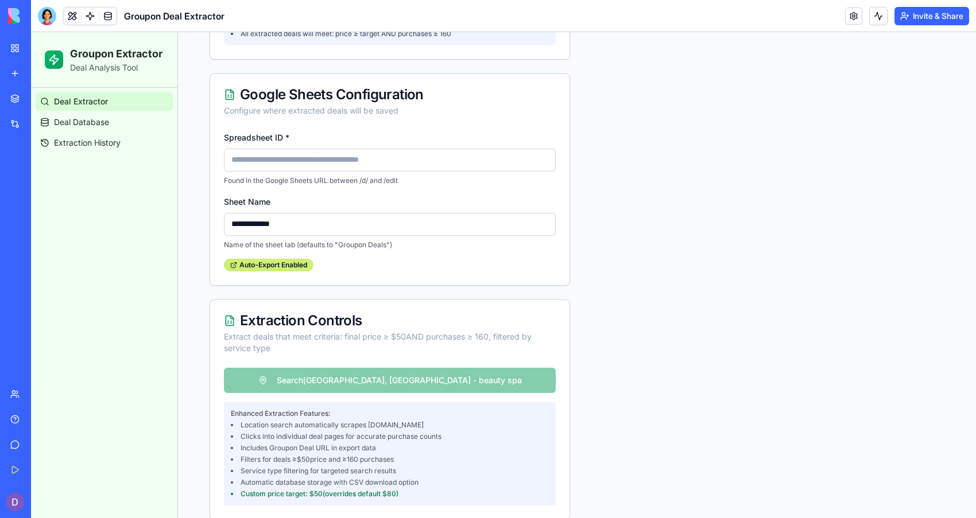
type input "**"
click at [327, 154] on input "Spreadsheet ID *" at bounding box center [390, 160] width 332 height 23
type input "**********"
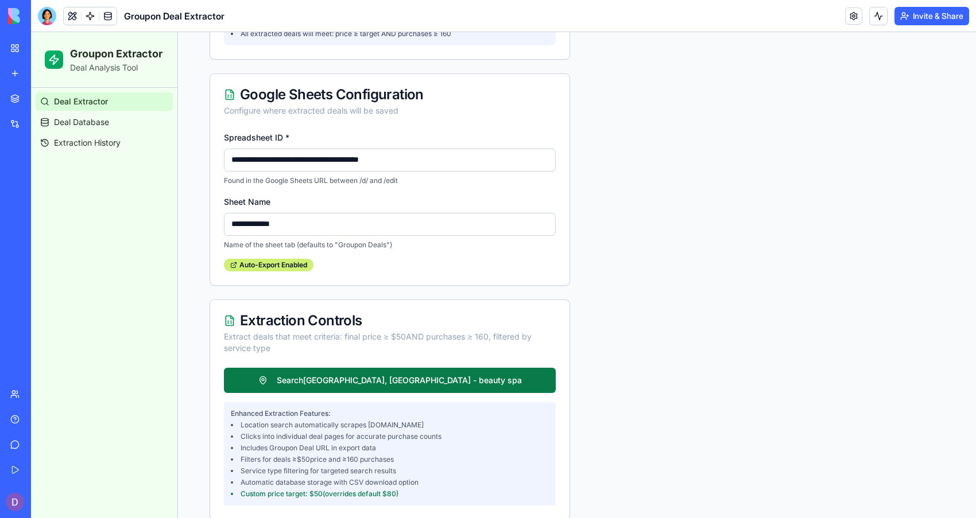
click at [285, 369] on button "Search [GEOGRAPHIC_DATA], [GEOGRAPHIC_DATA] - beauty spa" at bounding box center [390, 380] width 332 height 25
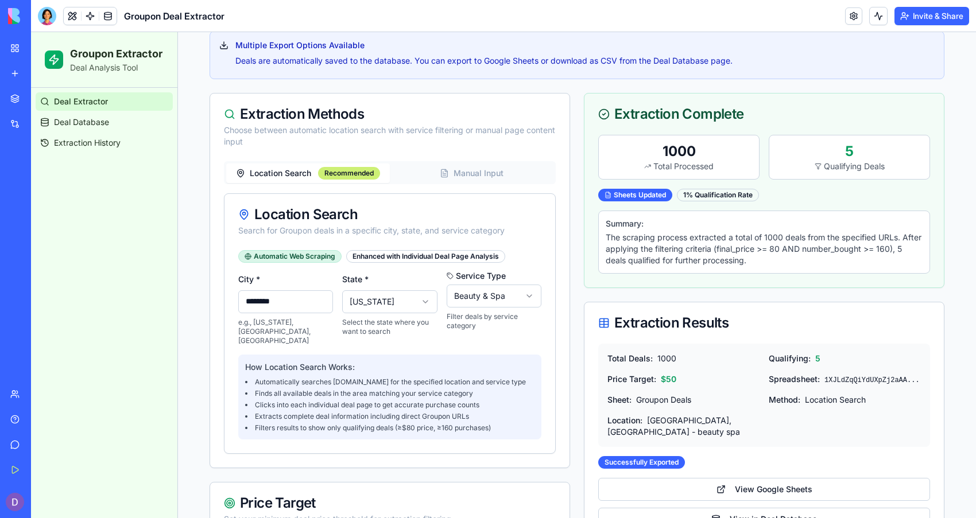
scroll to position [152, 0]
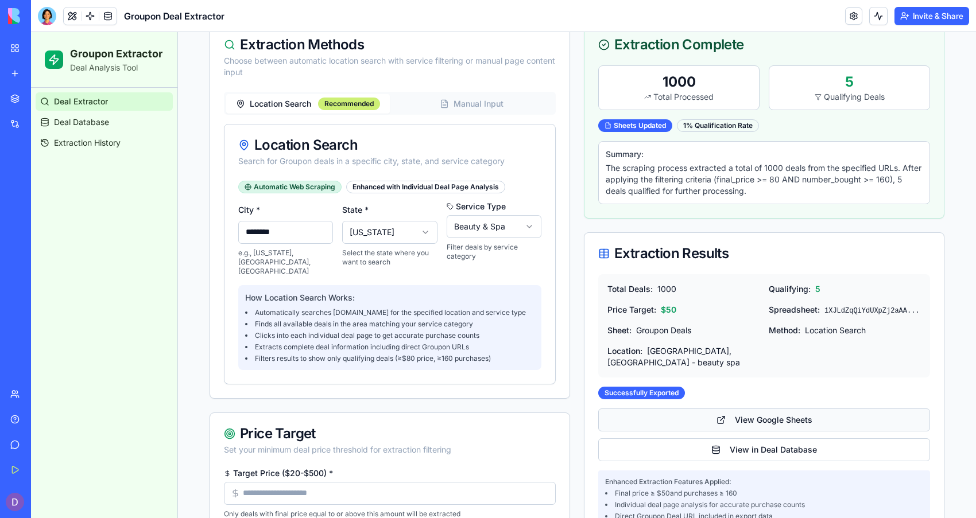
click at [687, 416] on button "View Google Sheets" at bounding box center [764, 420] width 332 height 23
click at [618, 439] on link "View in Deal Database" at bounding box center [764, 450] width 332 height 23
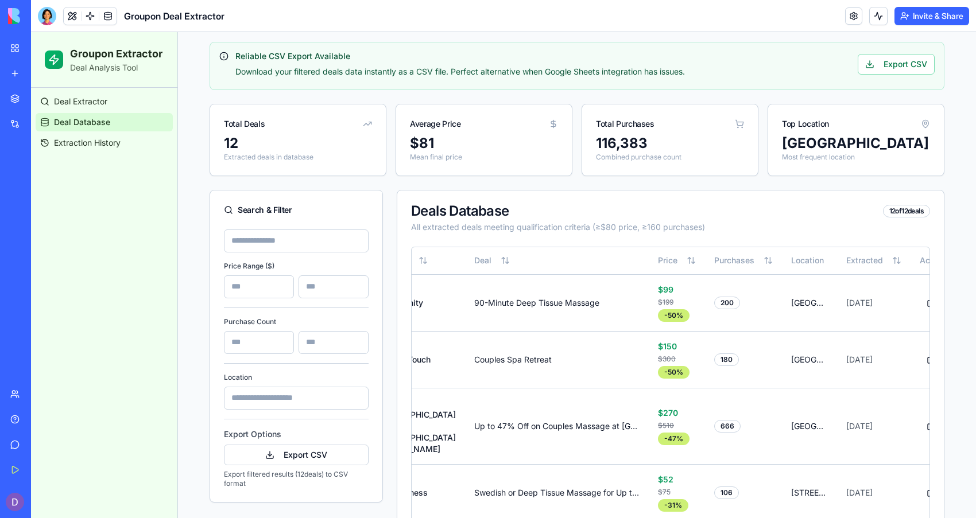
scroll to position [67, 0]
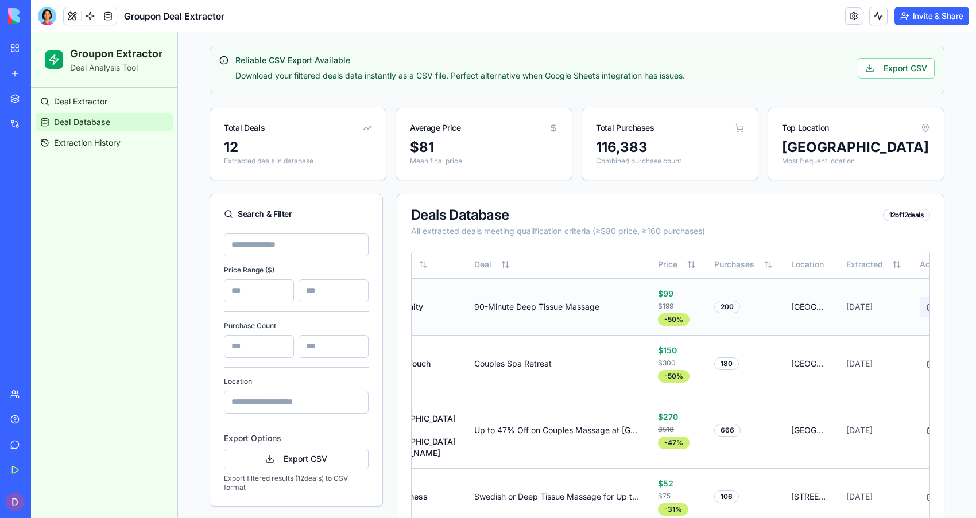
click at [920, 300] on button at bounding box center [931, 307] width 23 height 21
click at [127, 102] on link "Deal Extractor" at bounding box center [104, 101] width 137 height 18
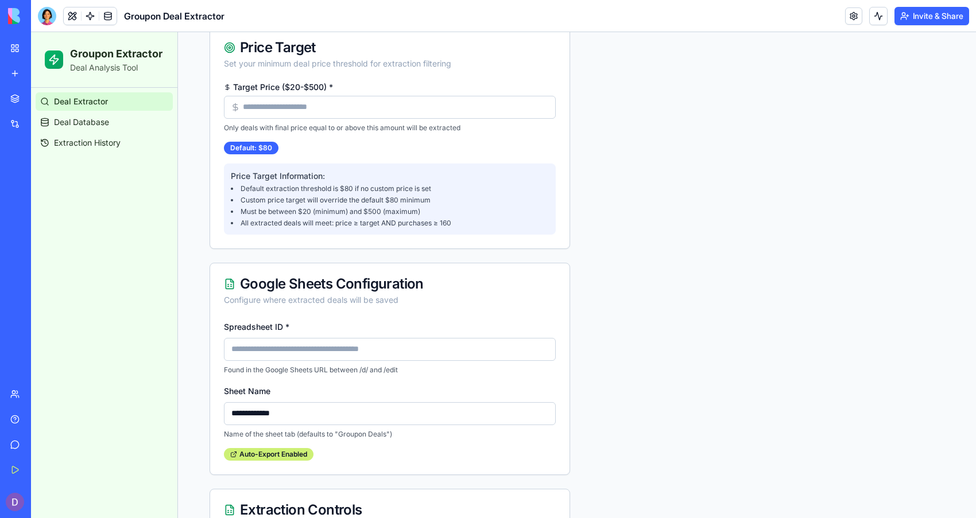
scroll to position [583, 0]
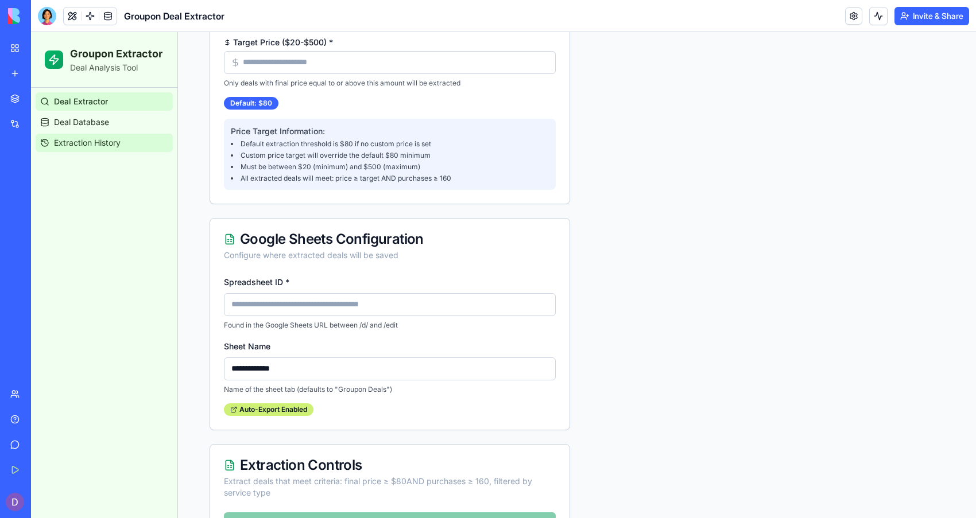
click at [129, 144] on link "Extraction History" at bounding box center [104, 143] width 137 height 18
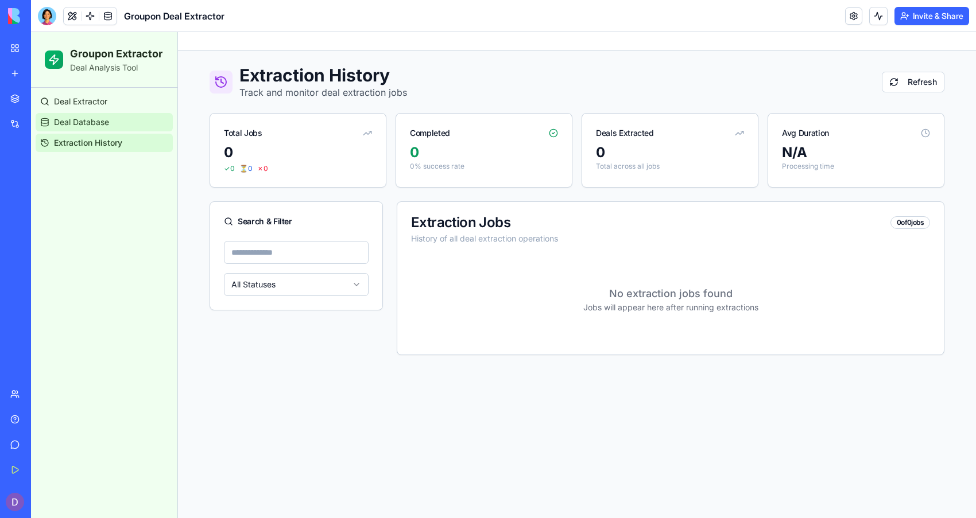
click at [113, 117] on link "Deal Database" at bounding box center [104, 122] width 137 height 18
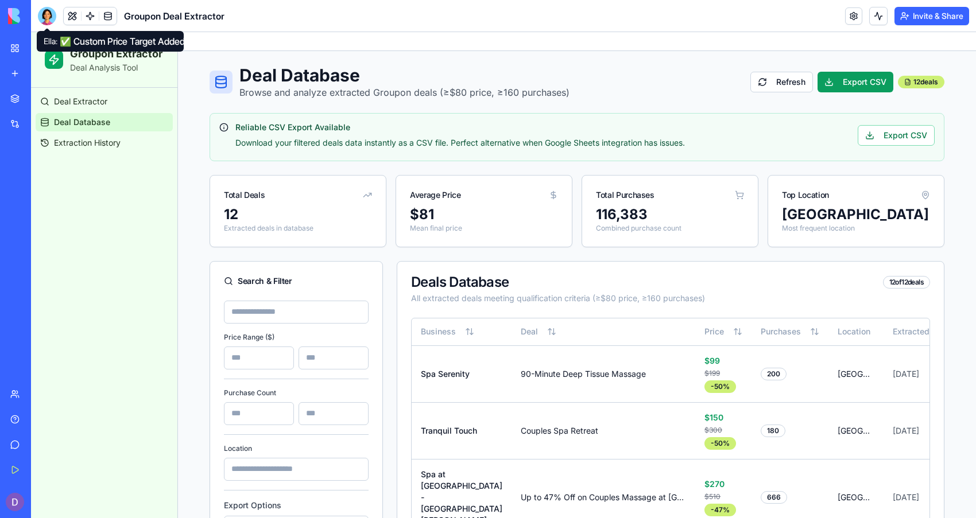
click at [46, 13] on div at bounding box center [47, 16] width 18 height 18
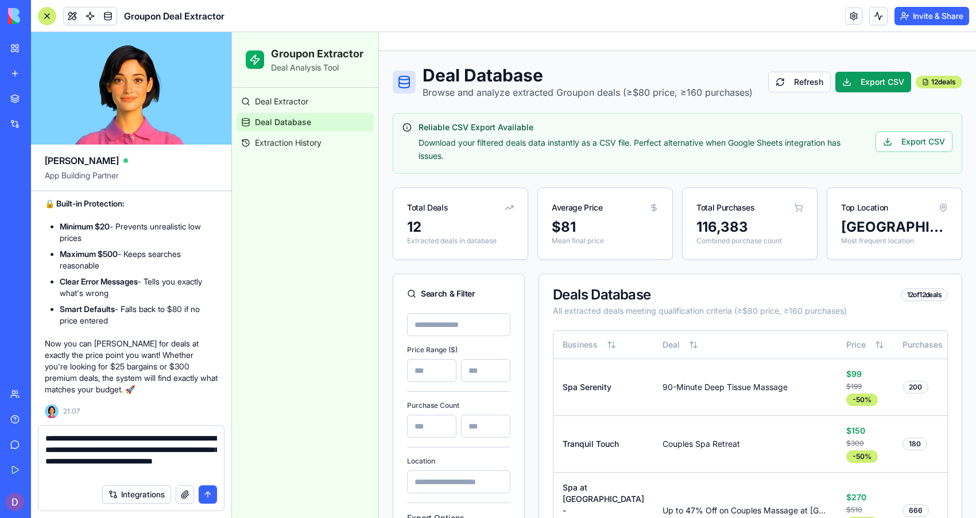
type textarea "**********"
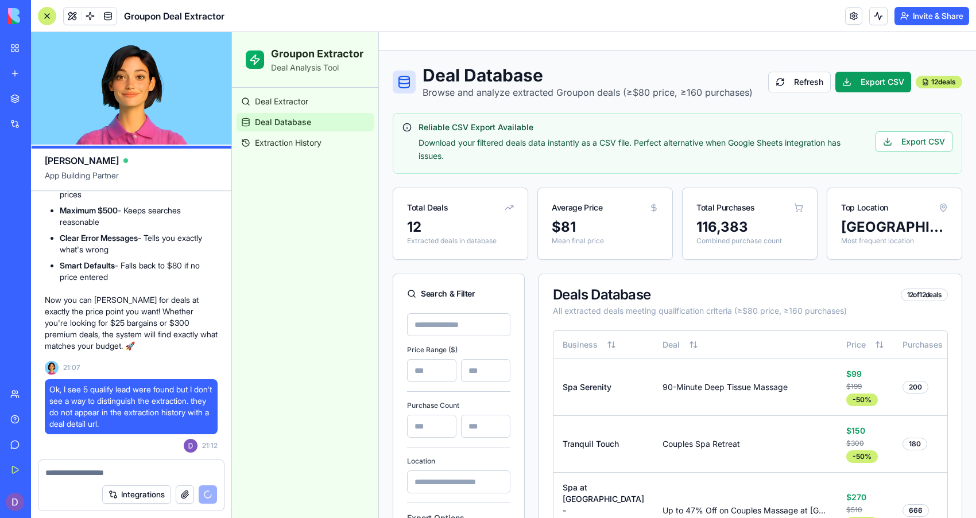
scroll to position [12523, 0]
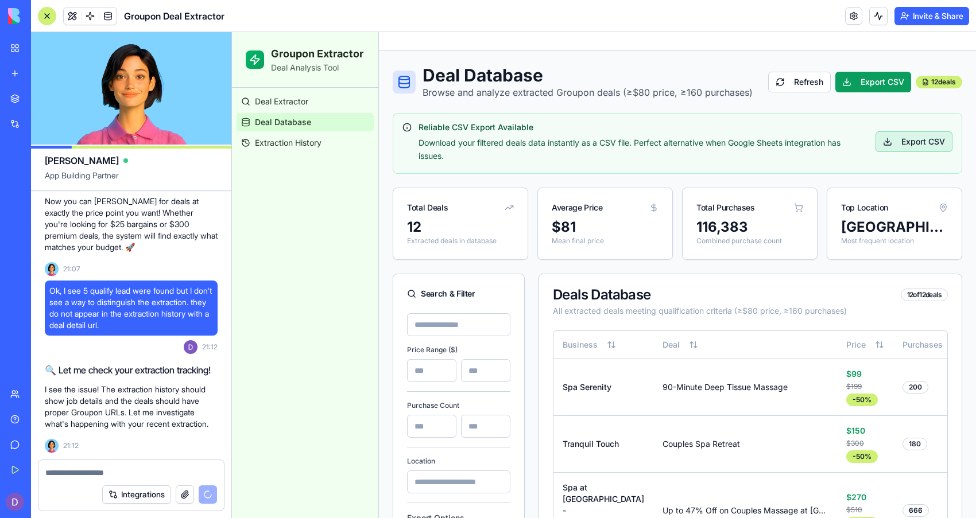
click at [913, 135] on button "Export CSV" at bounding box center [913, 141] width 77 height 21
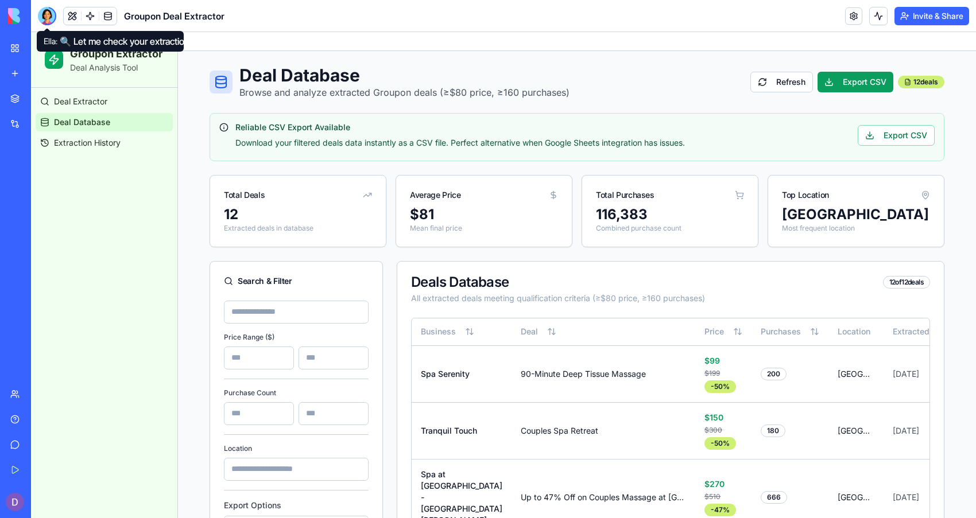
click at [55, 19] on div at bounding box center [47, 16] width 18 height 18
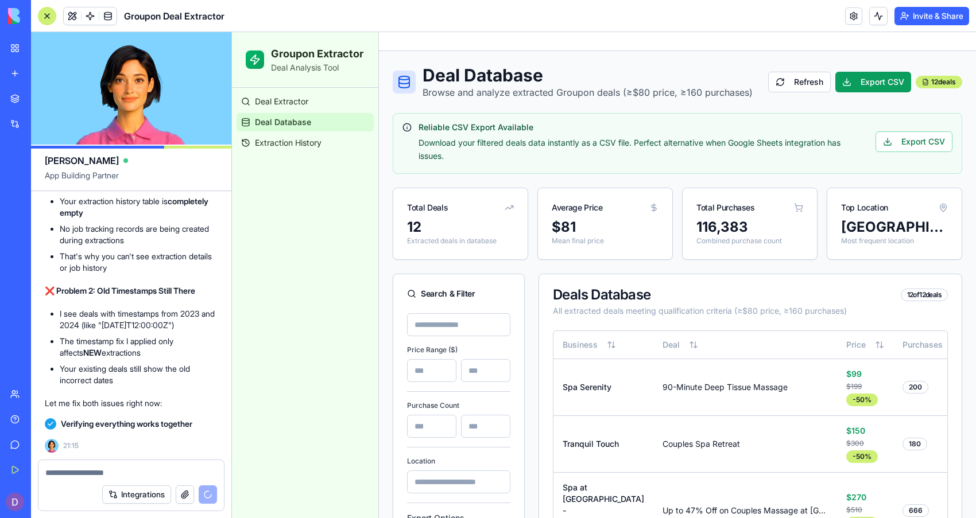
scroll to position [13545, 0]
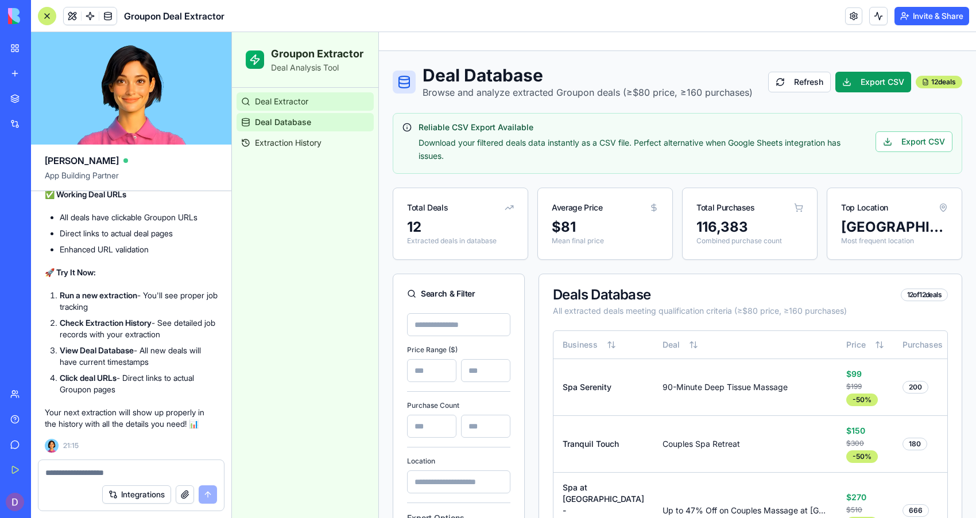
click at [259, 104] on span "Deal Extractor" at bounding box center [281, 101] width 53 height 11
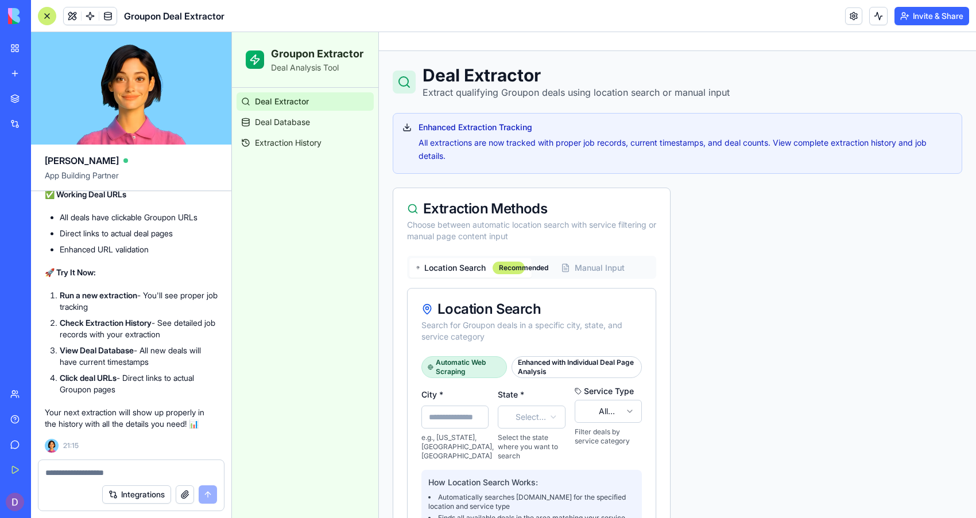
click at [444, 420] on input "City *" at bounding box center [454, 417] width 67 height 23
type input "**********"
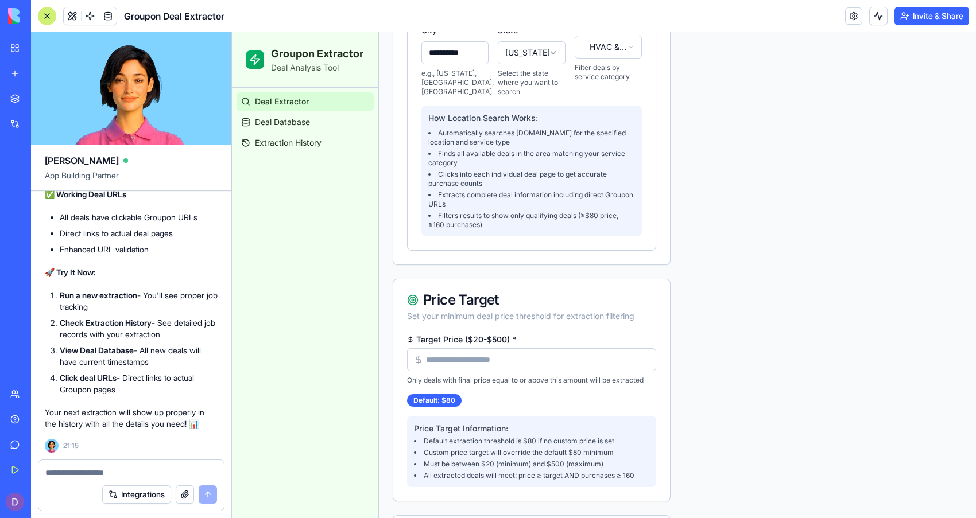
scroll to position [368, 0]
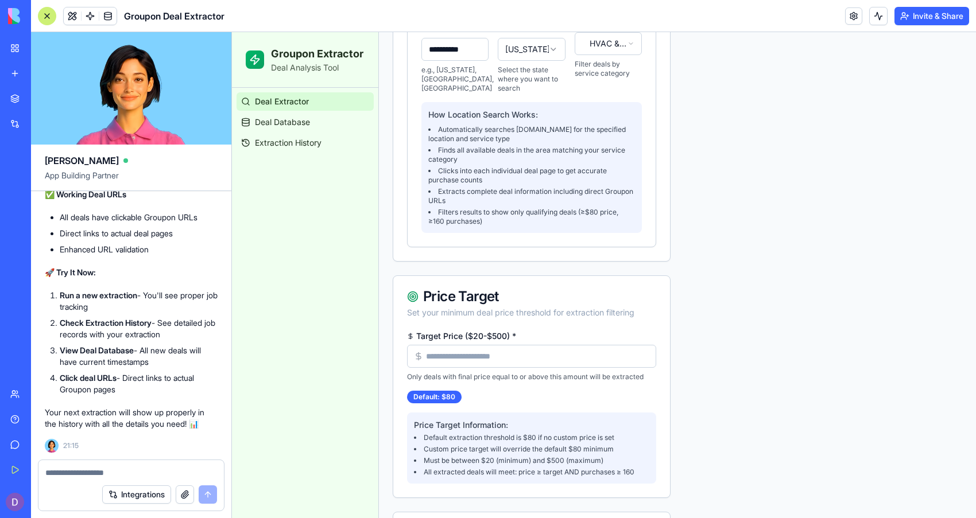
click at [456, 346] on input "Target Price ($20-$500) *" at bounding box center [531, 356] width 249 height 23
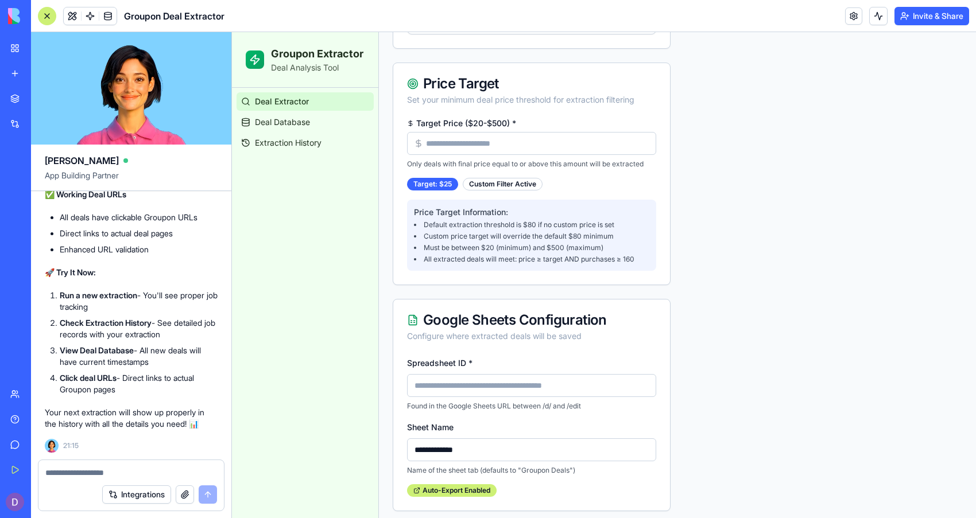
scroll to position [652, 0]
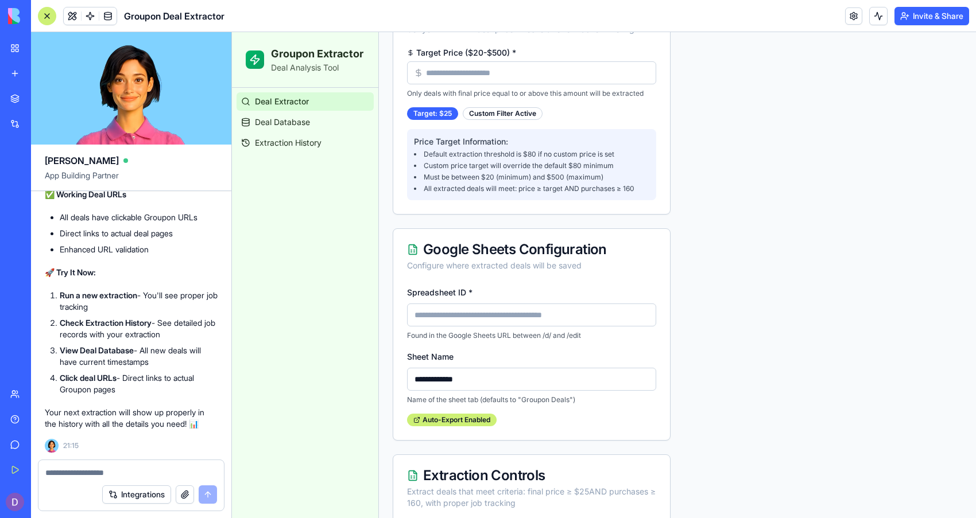
type input "**"
click at [487, 301] on div "Spreadsheet ID * Found in the Google Sheets URL between /d/ and /edit" at bounding box center [531, 312] width 249 height 55
click at [485, 310] on input "Spreadsheet ID *" at bounding box center [531, 315] width 249 height 23
type input "**********"
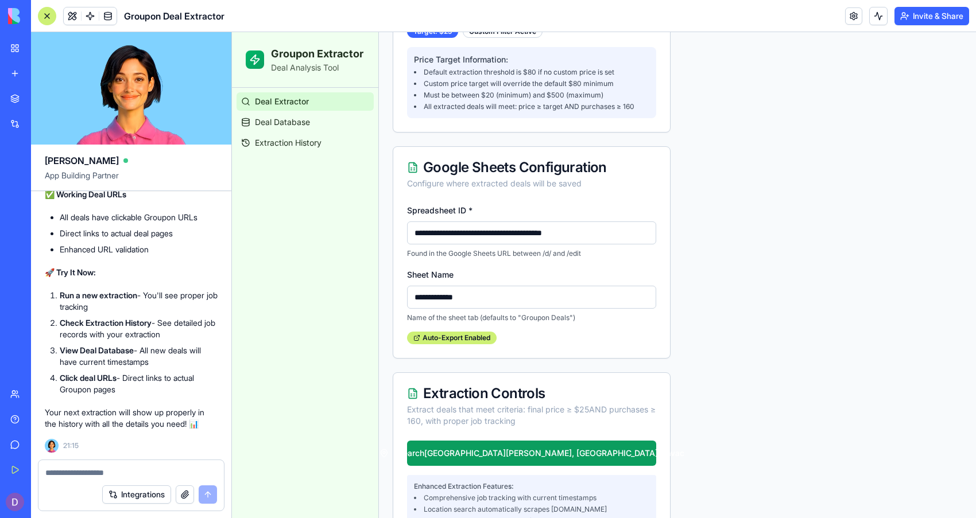
scroll to position [845, 0]
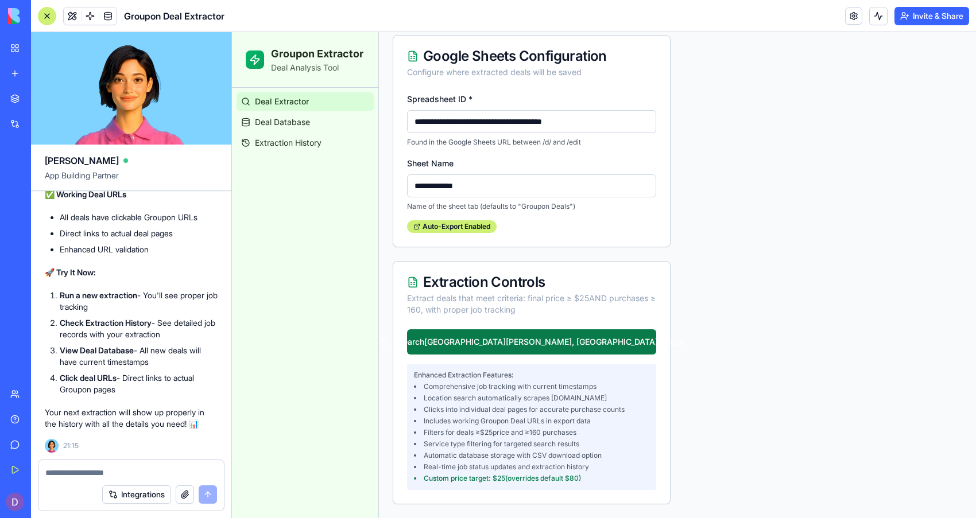
click at [593, 342] on button "Search Fort Myers, FL - hvac" at bounding box center [531, 342] width 249 height 25
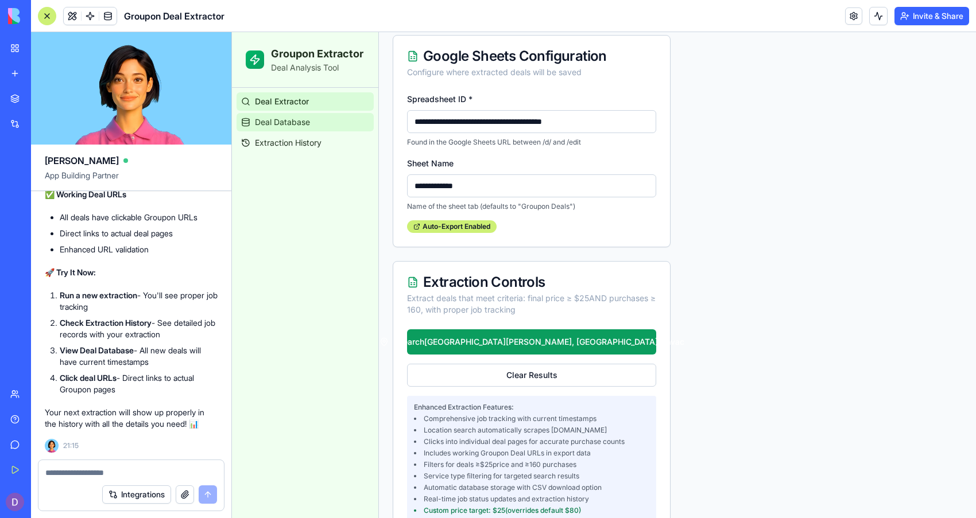
click at [297, 125] on span "Deal Database" at bounding box center [282, 122] width 55 height 11
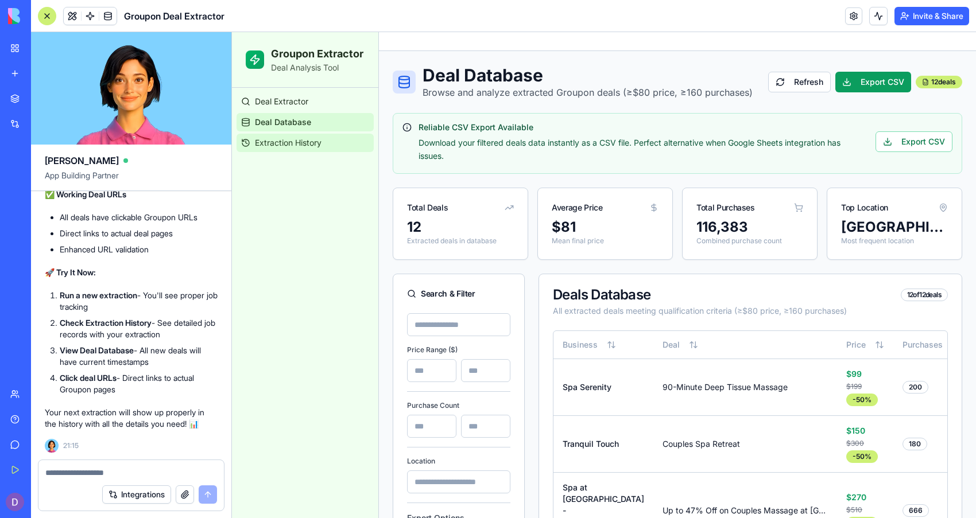
click at [305, 146] on span "Extraction History" at bounding box center [288, 142] width 67 height 11
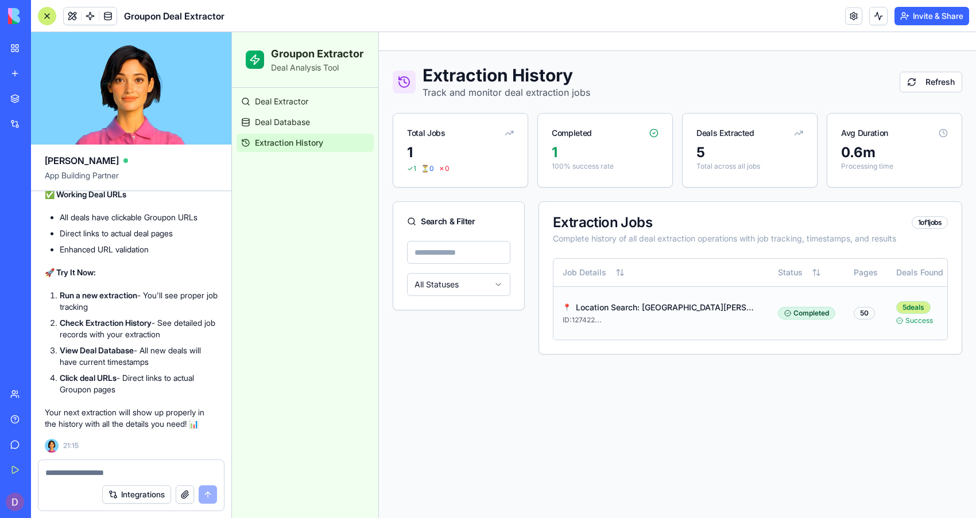
click at [913, 314] on div "5 deals" at bounding box center [913, 307] width 34 height 13
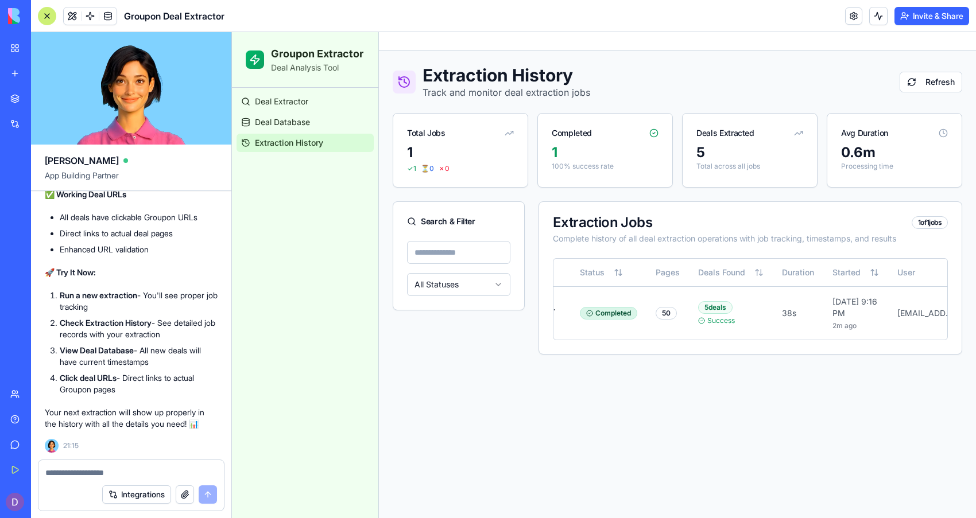
scroll to position [0, 207]
click at [705, 314] on div "5 deals" at bounding box center [706, 307] width 34 height 13
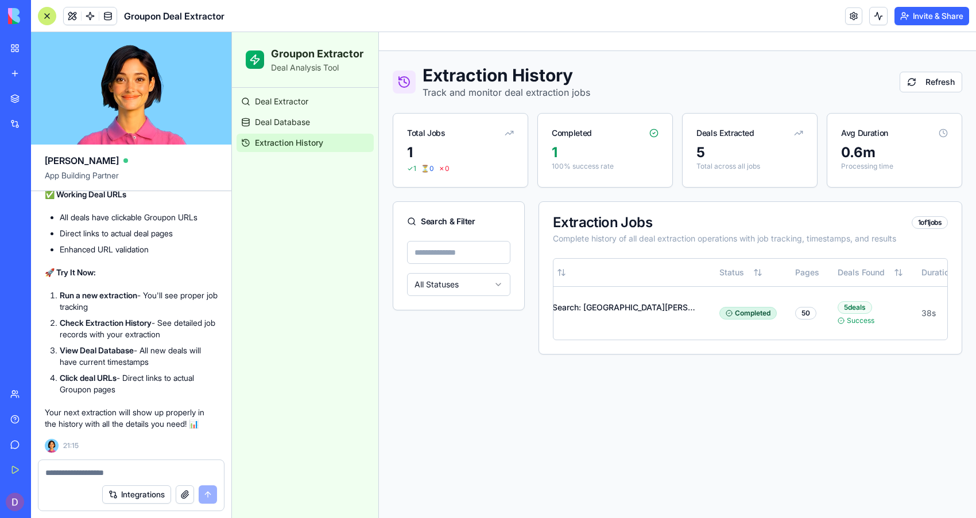
scroll to position [0, 0]
click at [769, 133] on div "Deals Extracted" at bounding box center [750, 129] width 134 height 30
click at [731, 132] on div "Deals Extracted" at bounding box center [725, 132] width 58 height 11
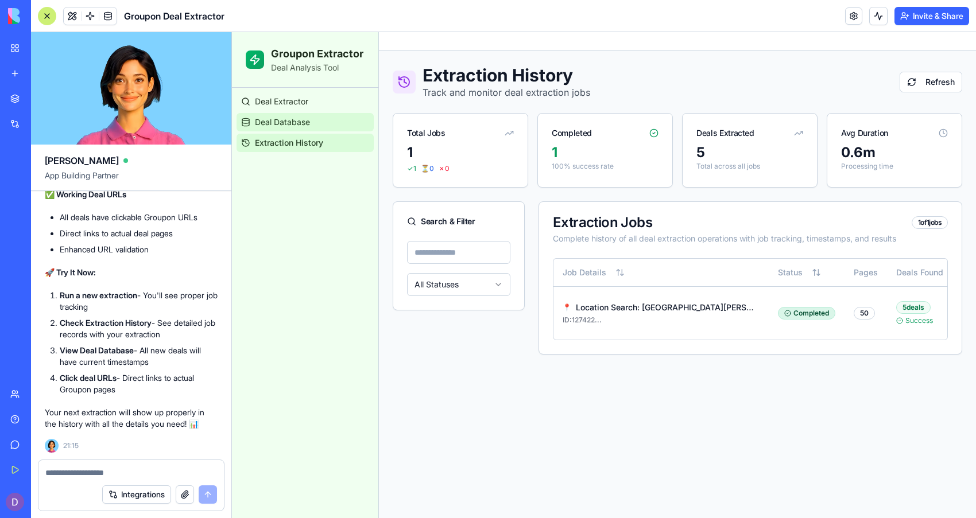
click at [283, 119] on span "Deal Database" at bounding box center [282, 122] width 55 height 11
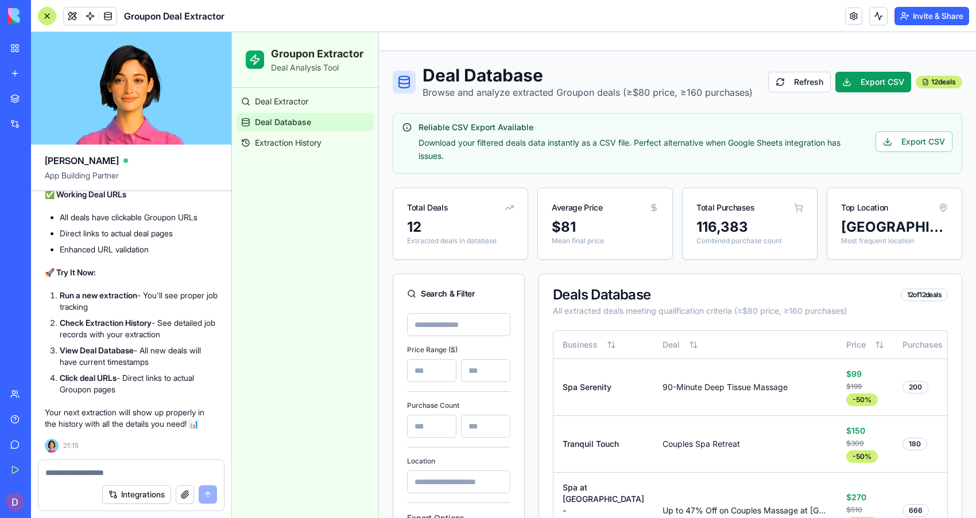
click at [437, 327] on input at bounding box center [458, 324] width 103 height 23
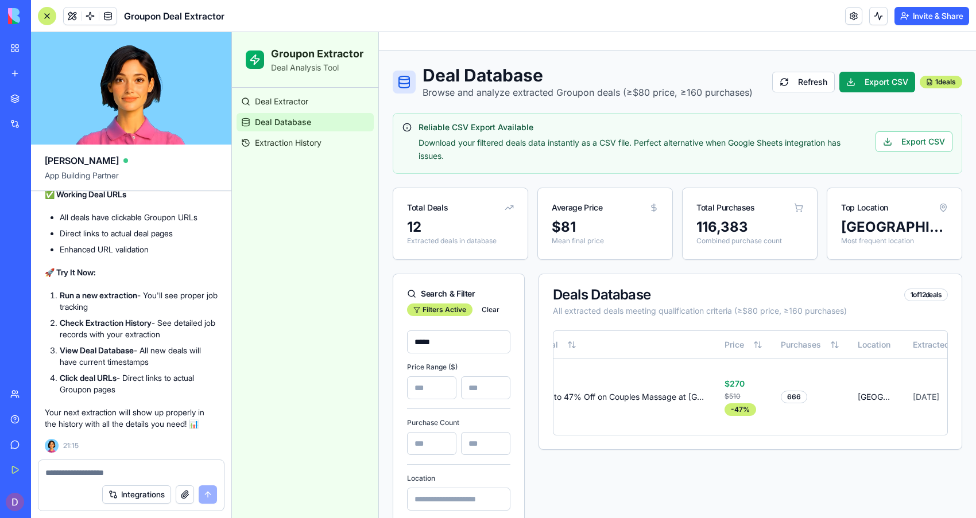
scroll to position [0, 177]
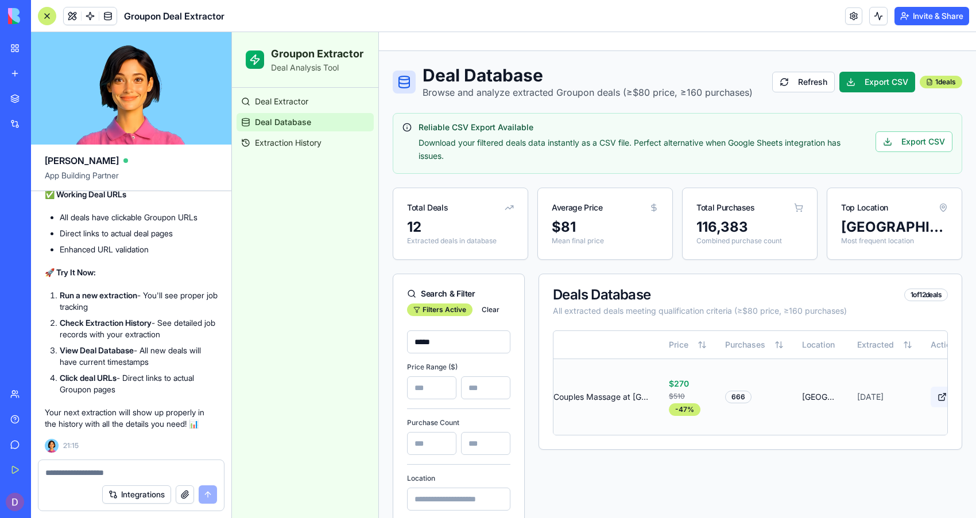
click at [931, 393] on button at bounding box center [942, 397] width 23 height 21
drag, startPoint x: 449, startPoint y: 341, endPoint x: 381, endPoint y: 336, distance: 69.0
click at [381, 336] on div "Deal Database Browse and analyze extracted Groupon deals (≥$80 price, ≥160 purc…" at bounding box center [677, 334] width 597 height 567
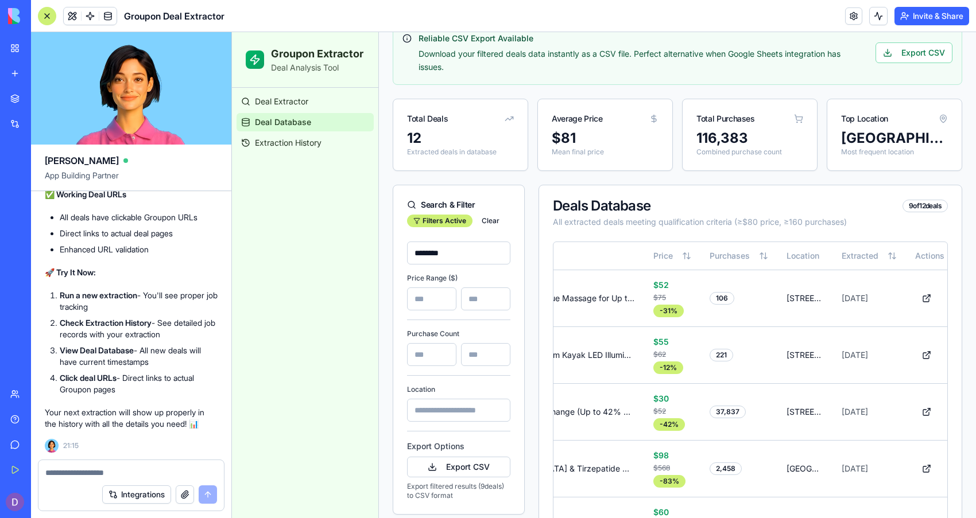
scroll to position [101, 0]
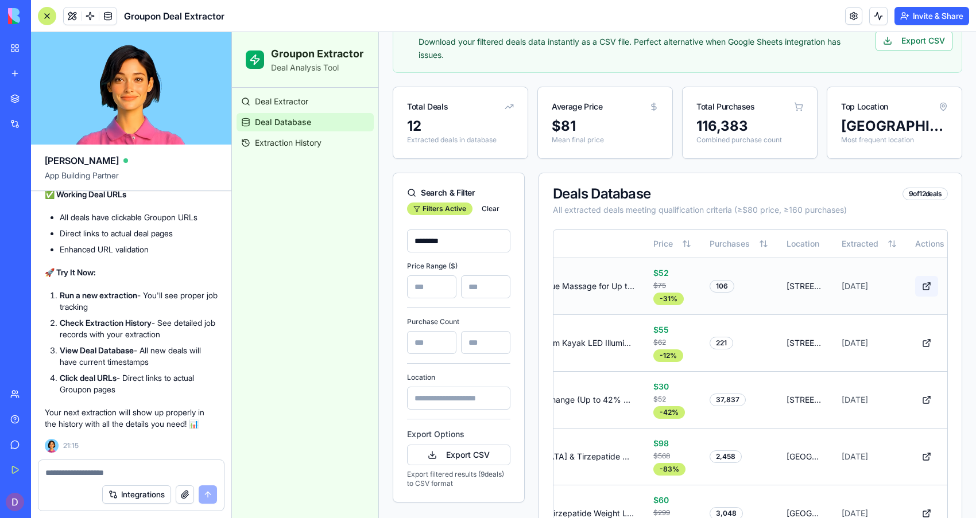
type input "********"
click at [915, 289] on button at bounding box center [926, 286] width 23 height 21
click at [915, 350] on button at bounding box center [926, 343] width 23 height 21
click at [92, 467] on div at bounding box center [130, 469] width 185 height 18
click at [90, 470] on textarea at bounding box center [131, 472] width 172 height 11
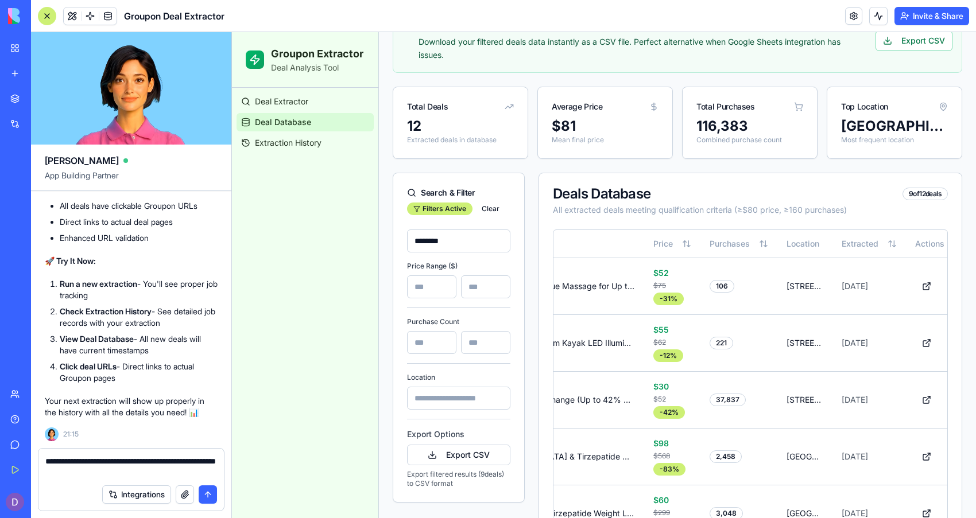
type textarea "**********"
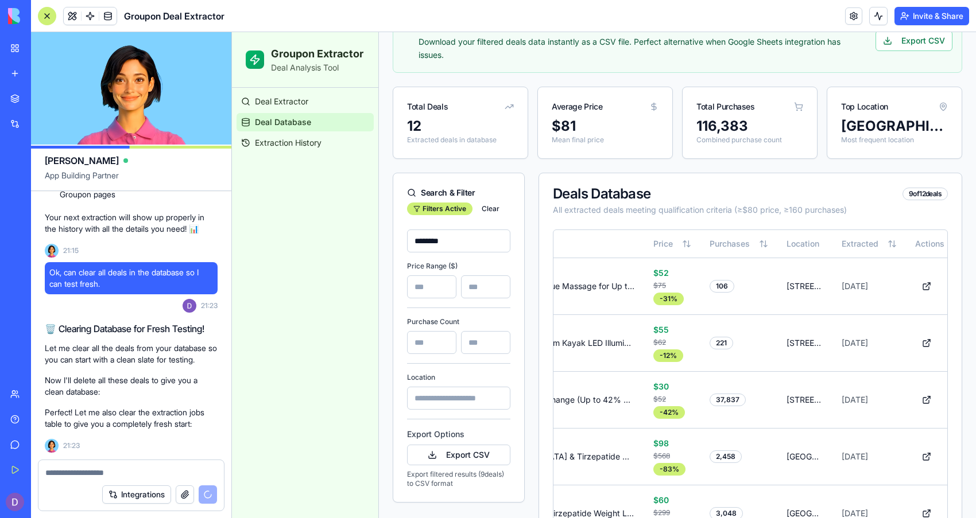
scroll to position [14124, 0]
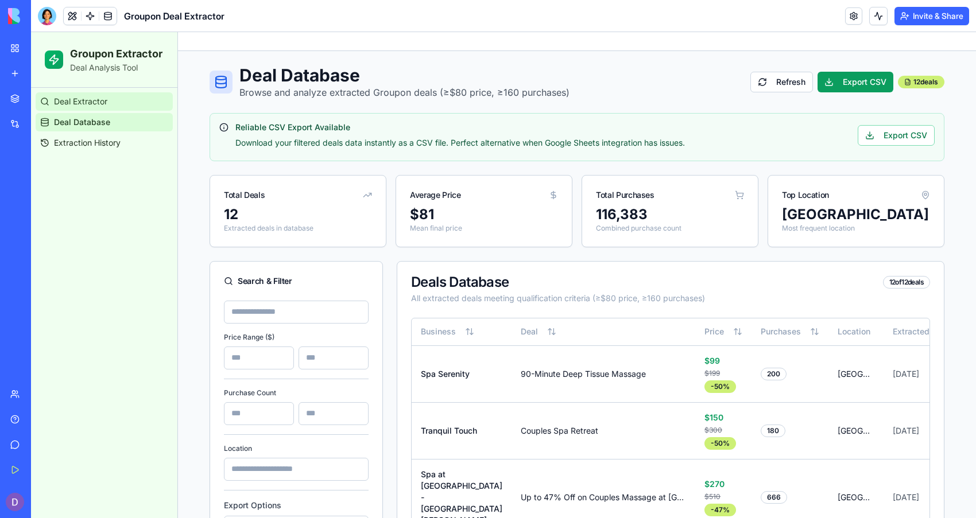
click at [130, 106] on link "Deal Extractor" at bounding box center [104, 101] width 137 height 18
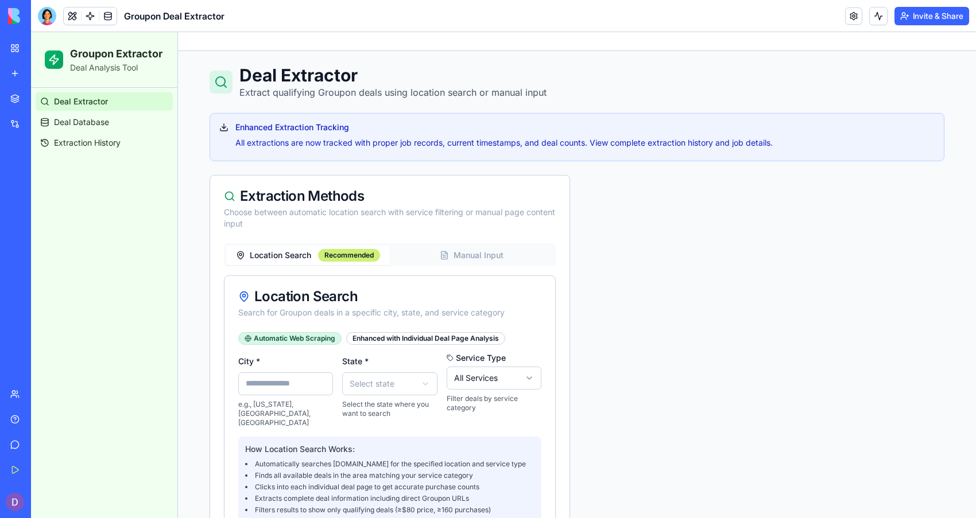
click at [113, 133] on ul "Deal Extractor Deal Database Extraction History" at bounding box center [104, 122] width 137 height 60
click at [107, 139] on span "Extraction History" at bounding box center [87, 142] width 67 height 11
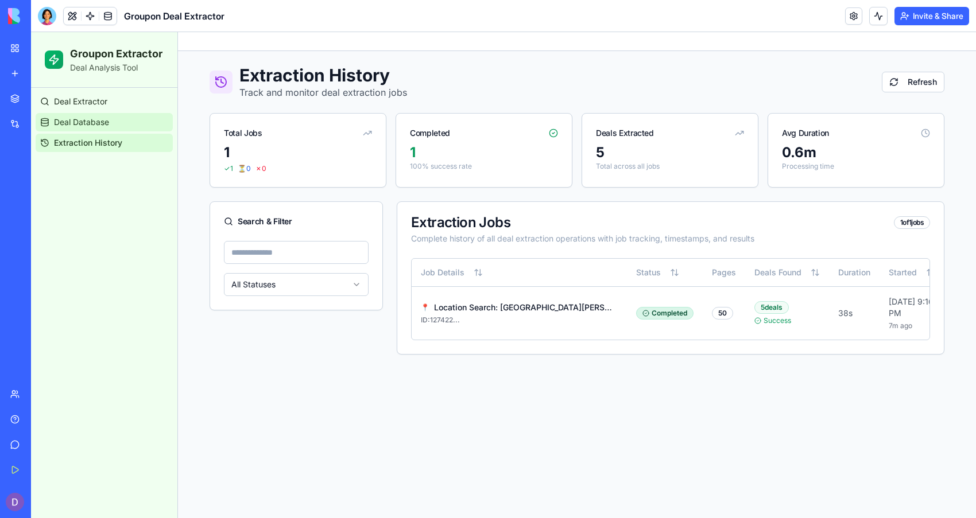
click at [109, 123] on span "Deal Database" at bounding box center [81, 122] width 55 height 11
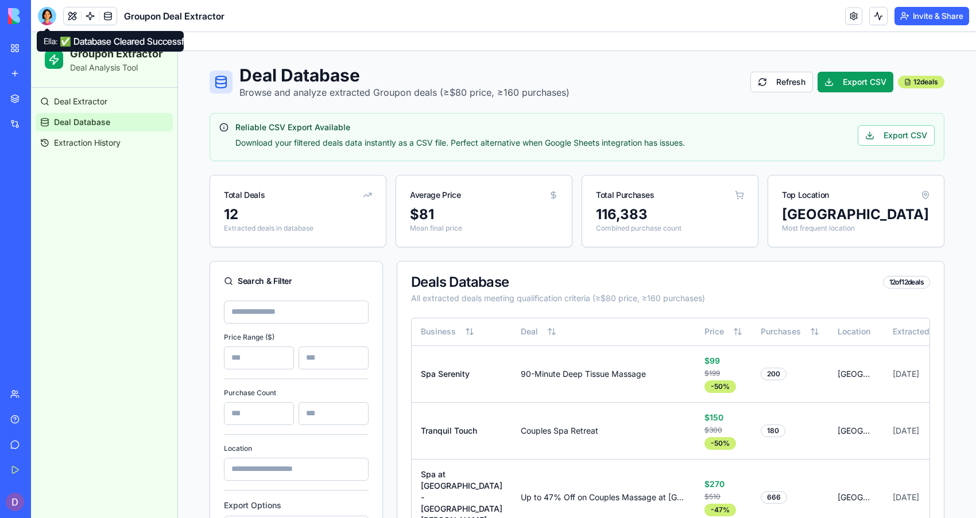
click at [45, 22] on div at bounding box center [47, 16] width 18 height 18
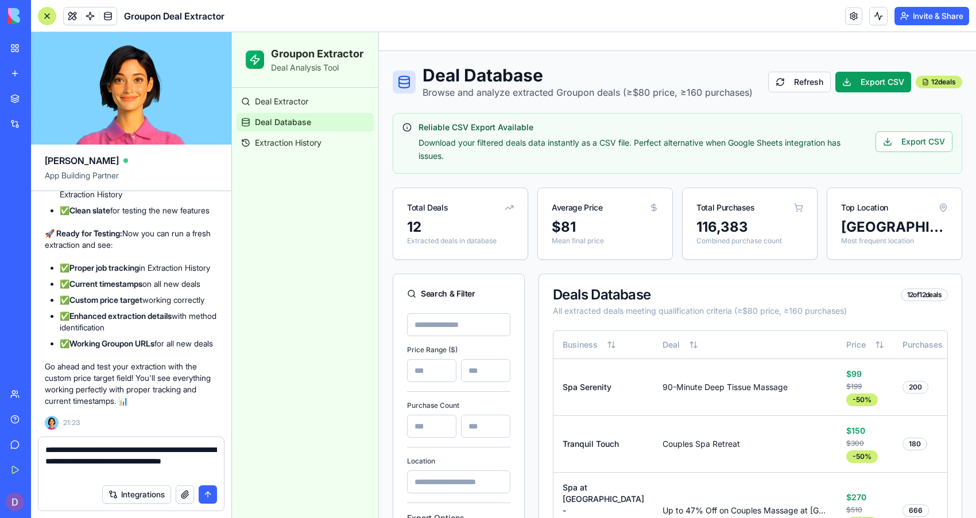
type textarea "**********"
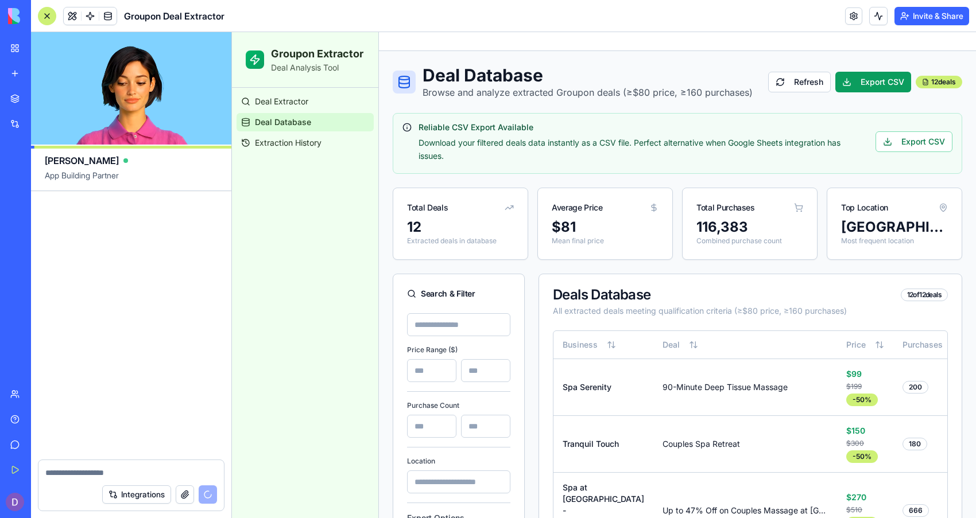
scroll to position [14693, 0]
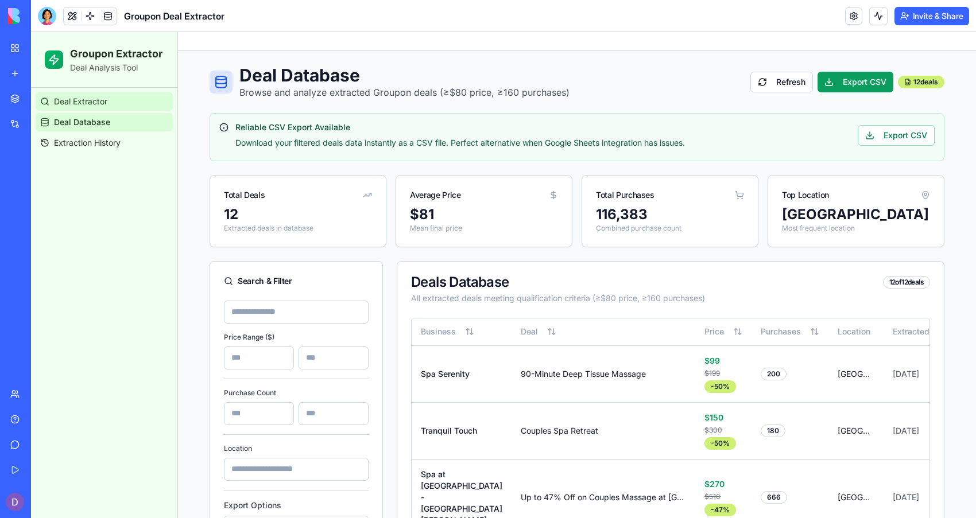
click at [58, 103] on span "Deal Extractor" at bounding box center [80, 101] width 53 height 11
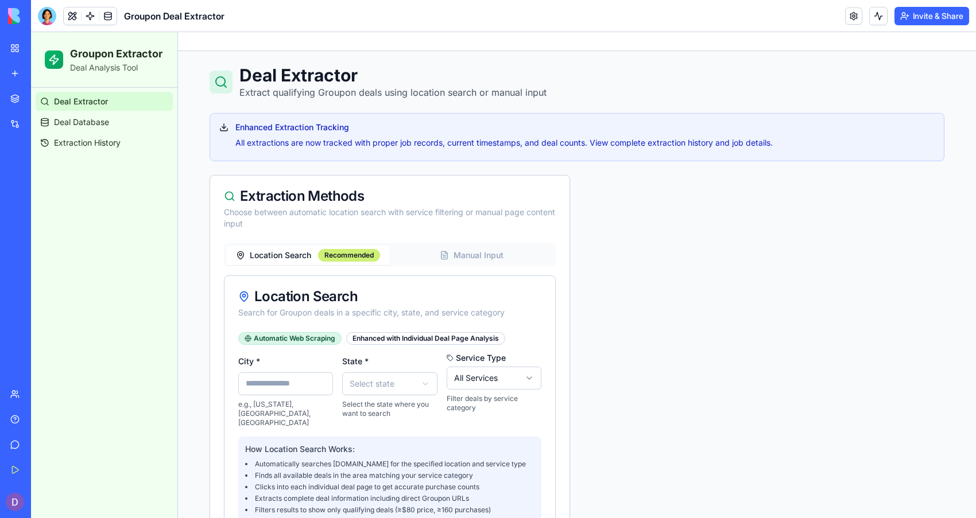
click at [255, 398] on div "City * e.g., [US_STATE], [GEOGRAPHIC_DATA], [GEOGRAPHIC_DATA]" at bounding box center [285, 390] width 95 height 73
click at [261, 387] on input "City *" at bounding box center [285, 384] width 95 height 23
type input "*******"
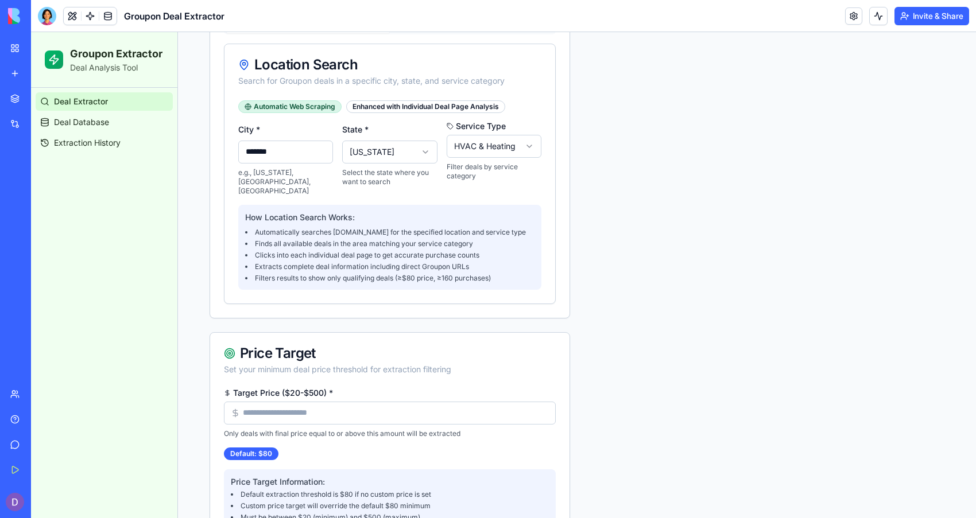
scroll to position [342, 0]
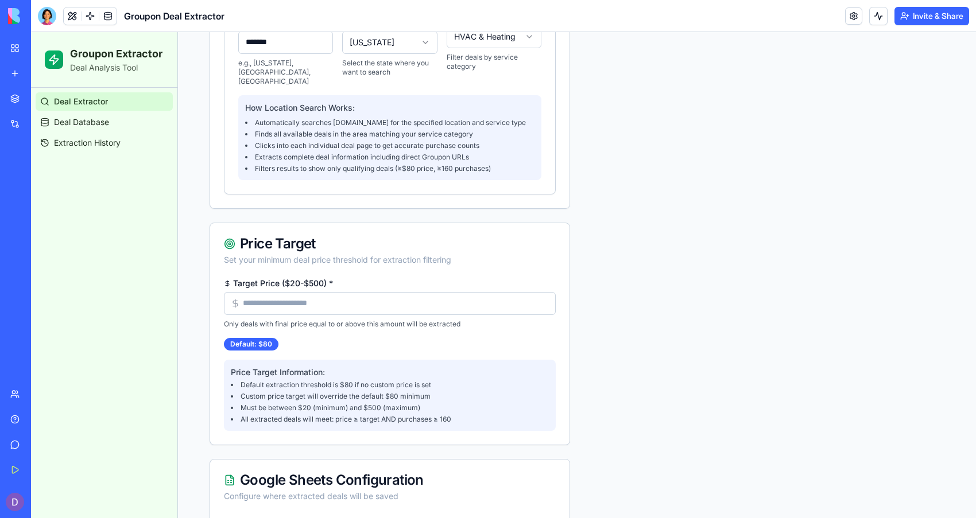
click at [458, 301] on input "Target Price ($20-$500) *" at bounding box center [390, 303] width 332 height 23
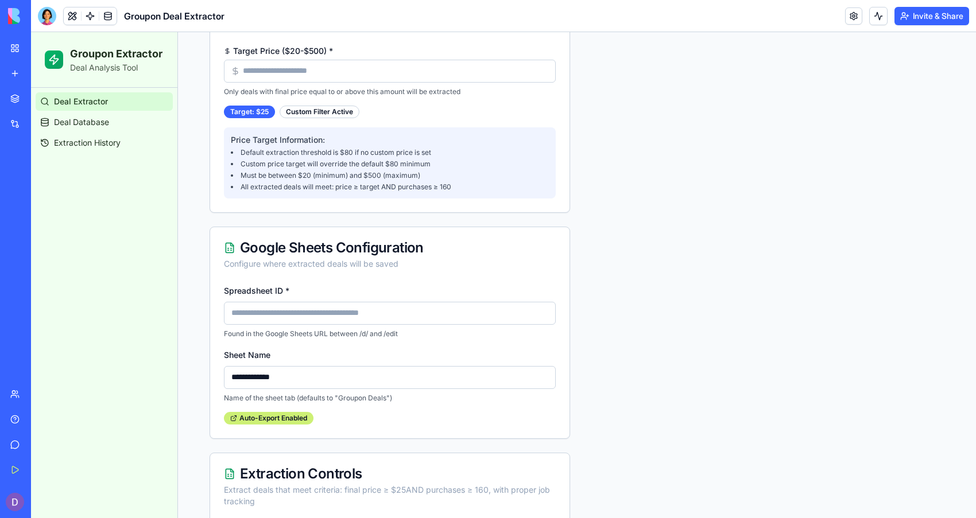
scroll to position [648, 0]
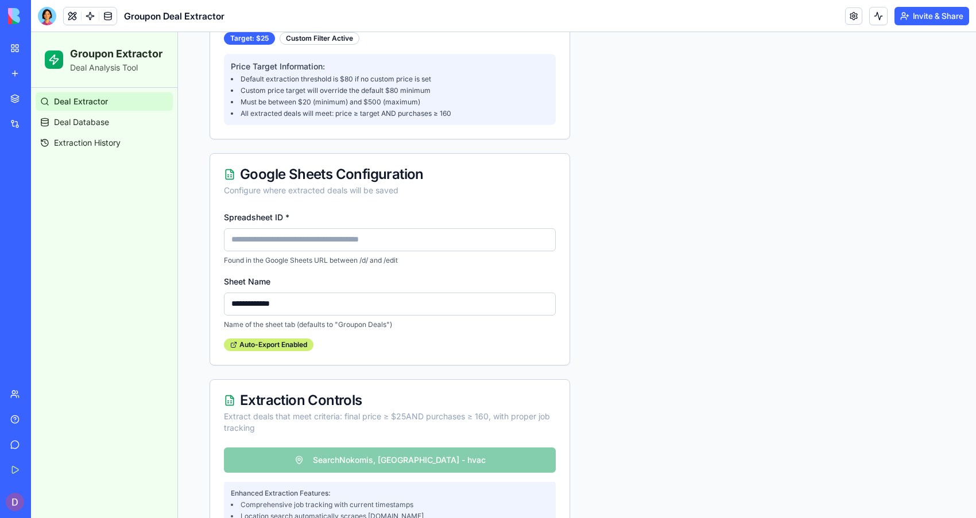
type input "**"
click at [408, 228] on input "Spreadsheet ID *" at bounding box center [390, 239] width 332 height 23
type input "**********"
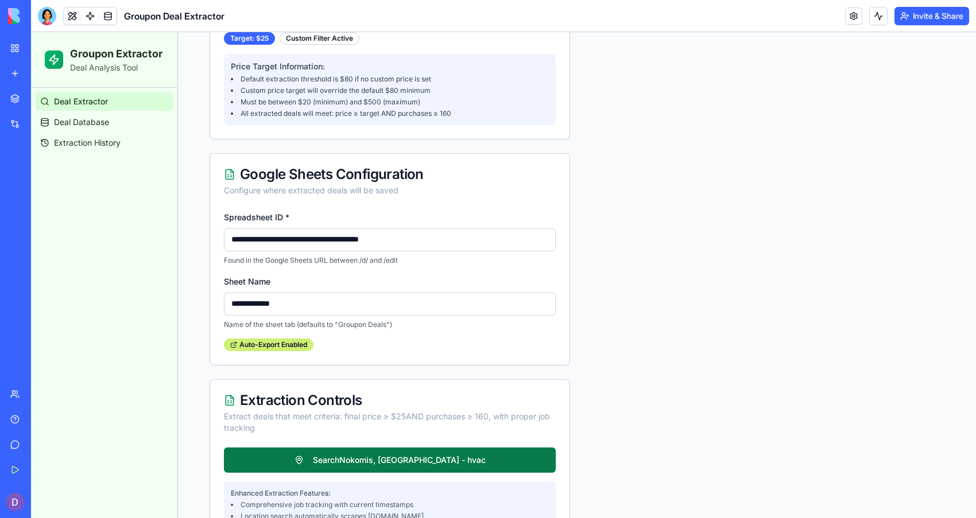
click at [304, 448] on button "Search Nokomis, [GEOGRAPHIC_DATA] - hvac" at bounding box center [390, 460] width 332 height 25
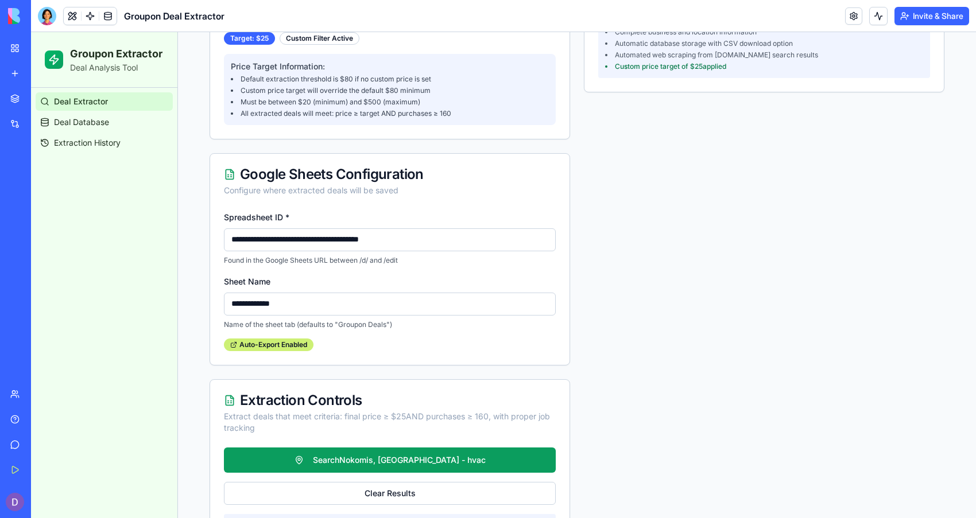
click at [84, 131] on ul "Deal Extractor Deal Database Extraction History" at bounding box center [104, 122] width 137 height 60
click at [86, 130] on link "Deal Database" at bounding box center [104, 122] width 137 height 18
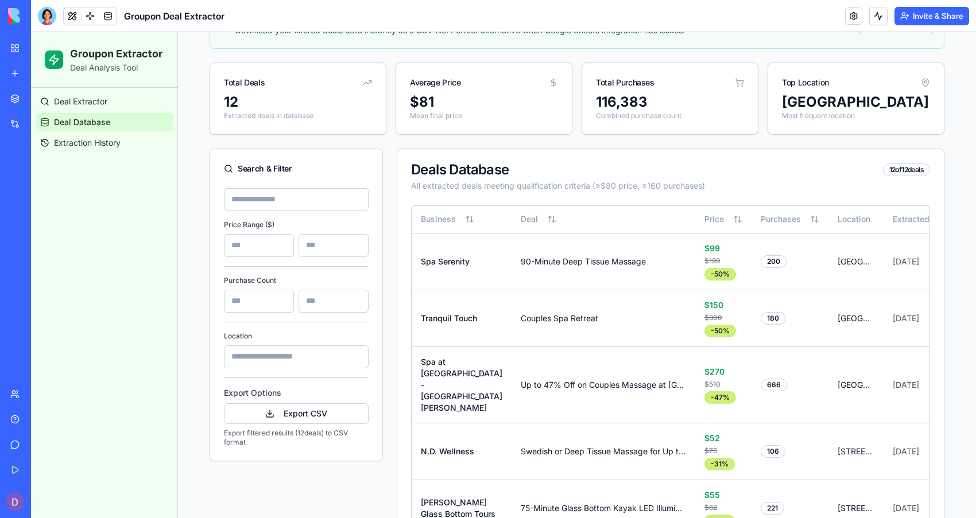
scroll to position [100, 0]
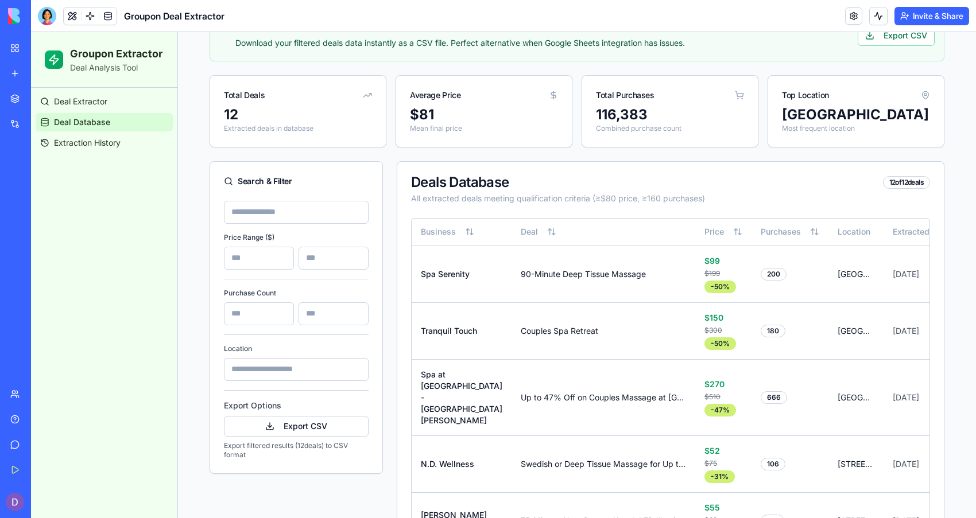
click at [304, 206] on input at bounding box center [296, 212] width 145 height 23
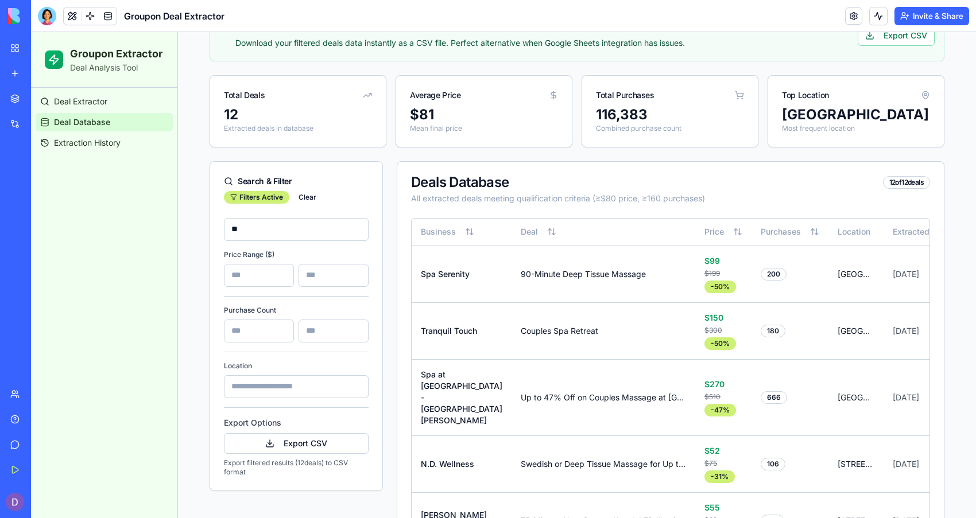
scroll to position [87, 0]
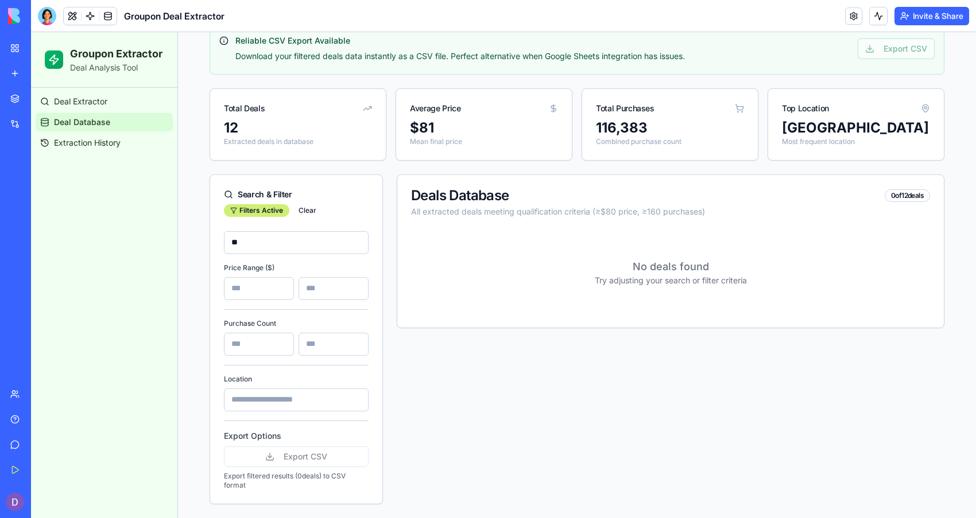
type input "*"
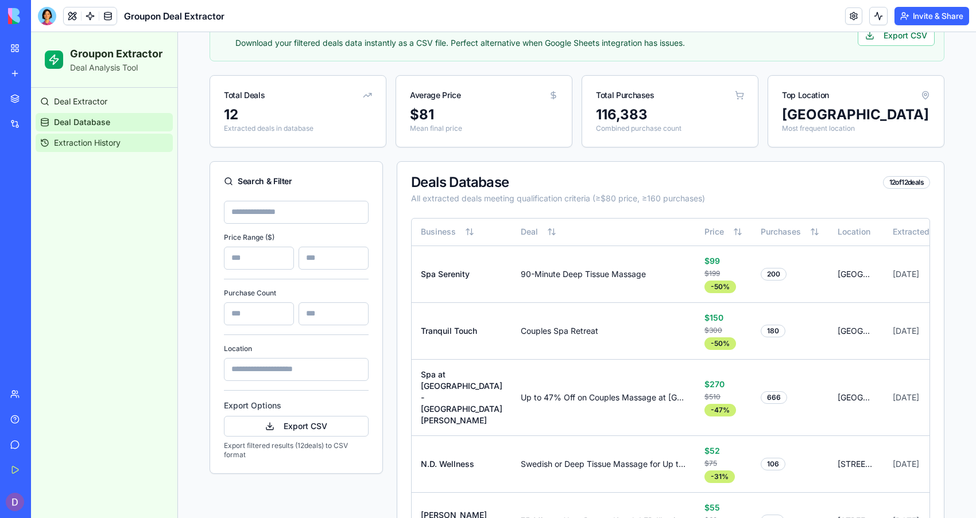
click at [92, 138] on span "Extraction History" at bounding box center [87, 142] width 67 height 11
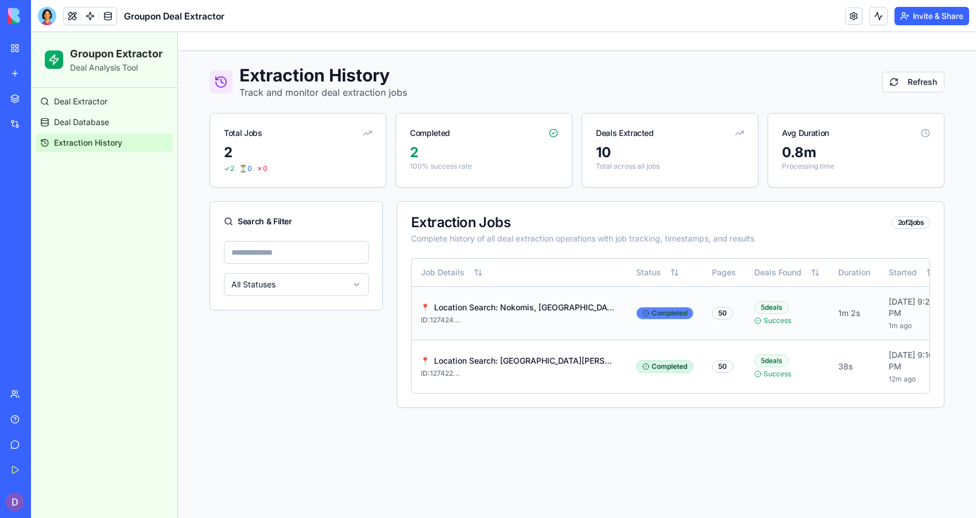
click at [652, 312] on div "Completed" at bounding box center [664, 313] width 57 height 13
click at [712, 319] on div "50" at bounding box center [722, 313] width 21 height 13
click at [758, 314] on div "5 deals" at bounding box center [771, 307] width 34 height 13
click at [784, 325] on div "Success" at bounding box center [786, 320] width 65 height 9
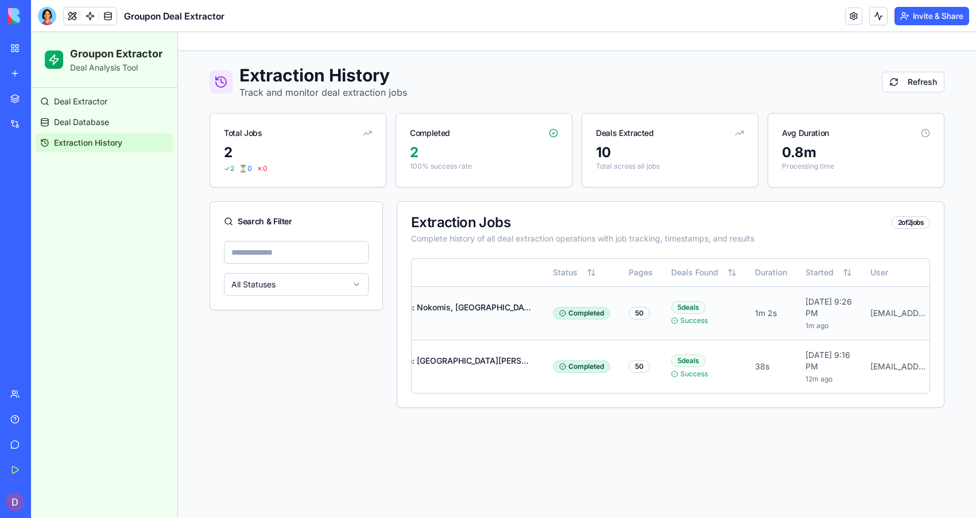
click at [870, 319] on div "[EMAIL_ADDRESS][DOMAIN_NAME]" at bounding box center [897, 313] width 55 height 11
click at [46, 11] on div at bounding box center [47, 16] width 18 height 18
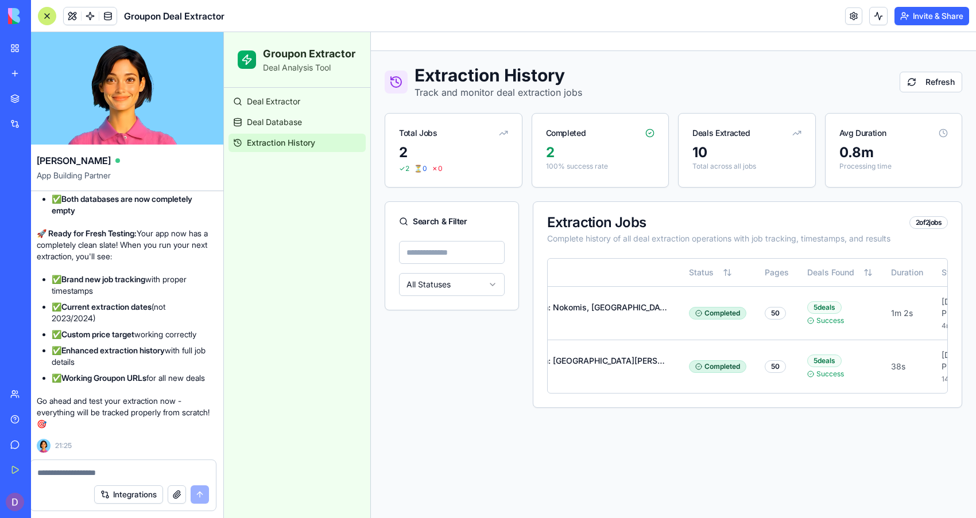
scroll to position [0, 0]
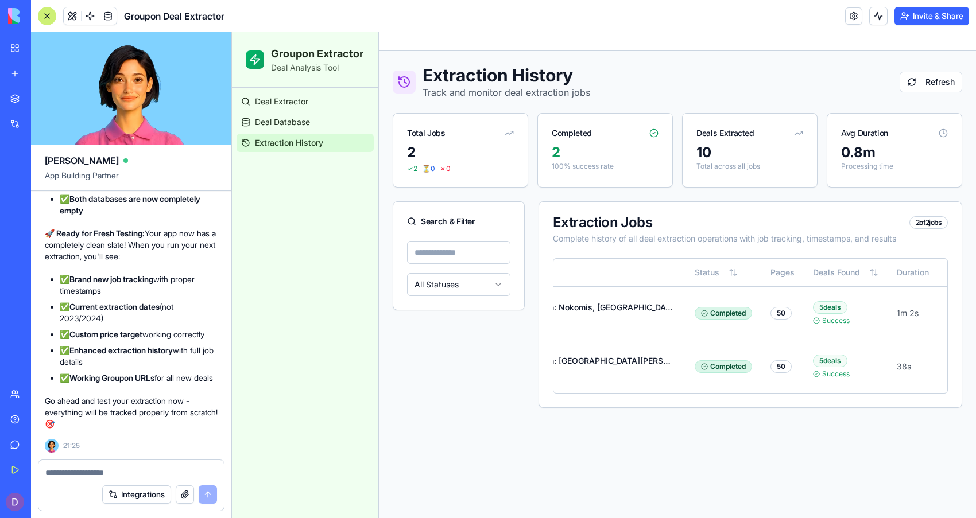
click at [73, 472] on textarea at bounding box center [131, 472] width 172 height 11
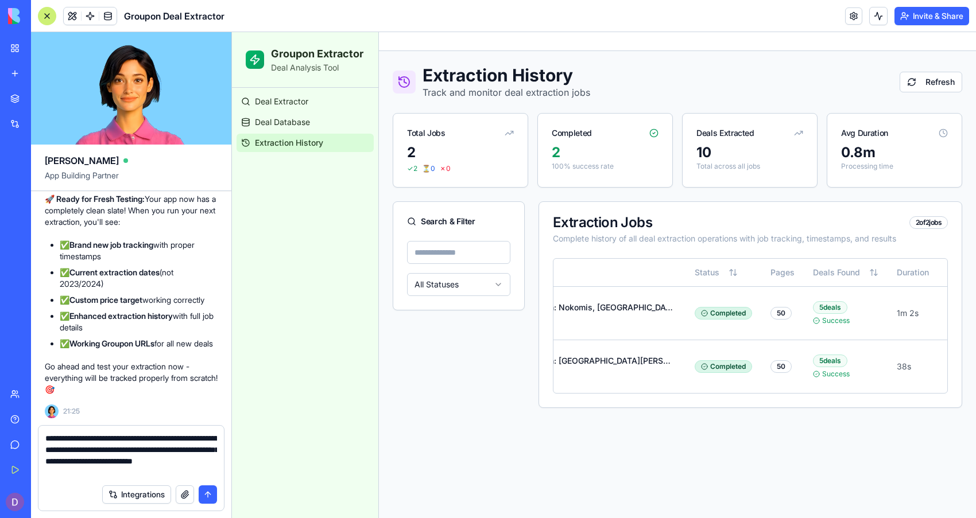
type textarea "**********"
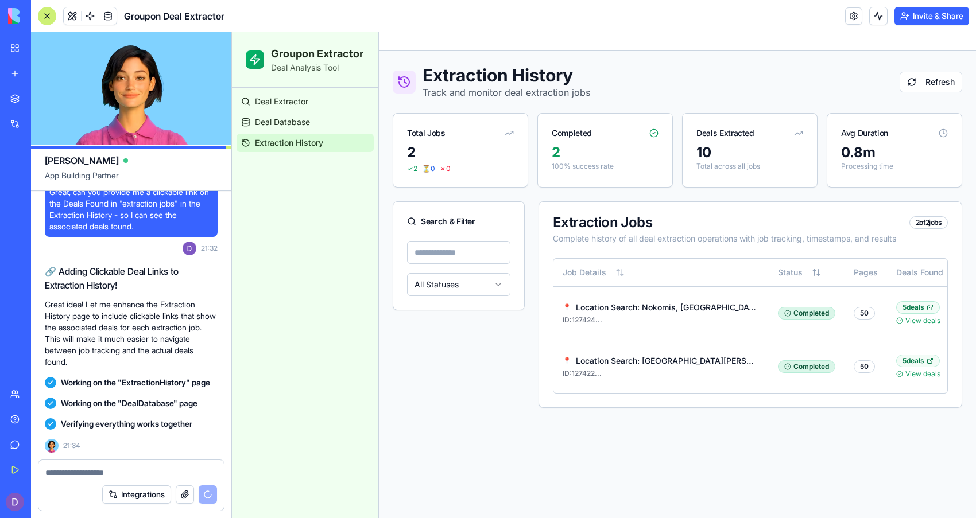
scroll to position [15563, 0]
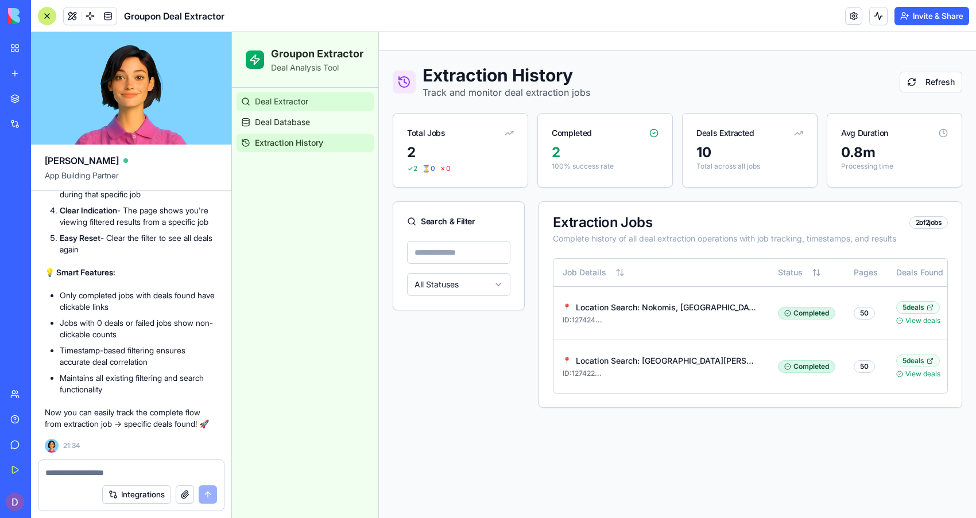
click at [273, 107] on span "Deal Extractor" at bounding box center [281, 101] width 53 height 11
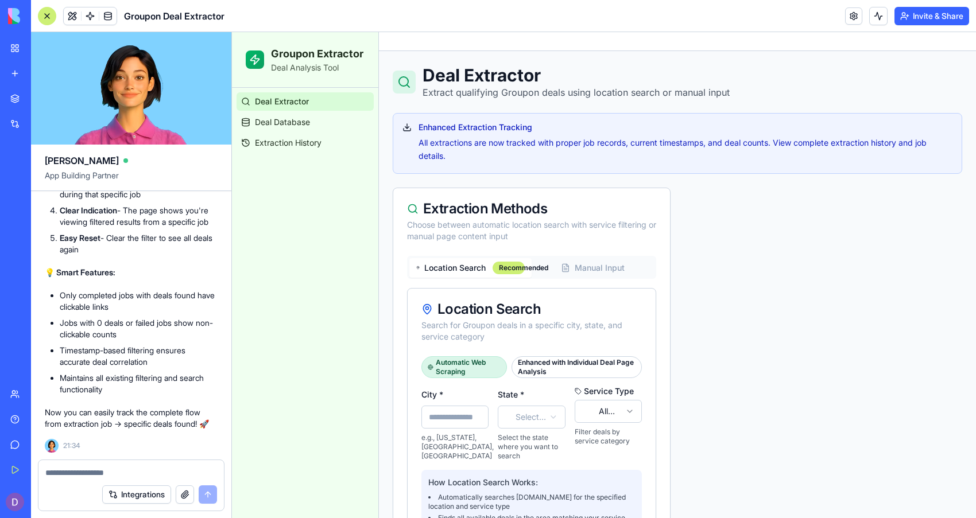
click at [462, 425] on input "City *" at bounding box center [454, 417] width 67 height 23
type input "**********"
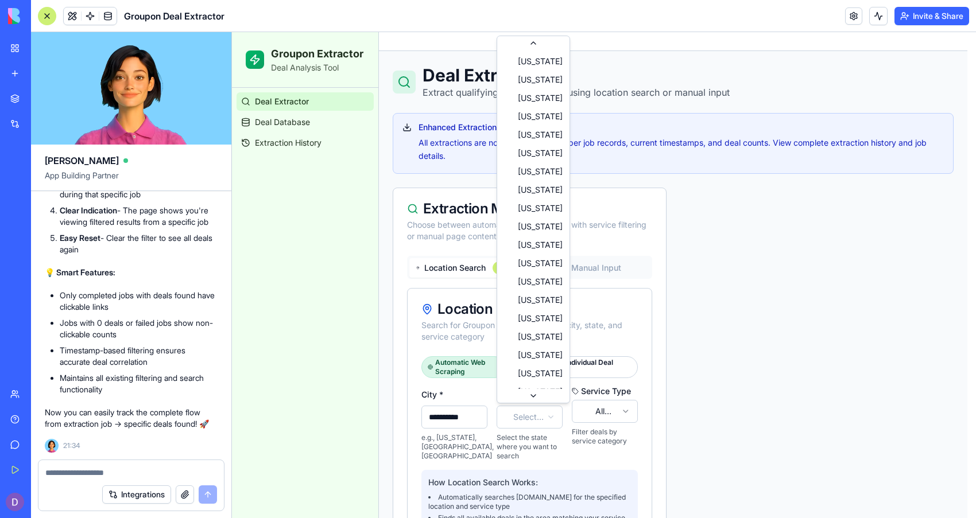
scroll to position [18, 0]
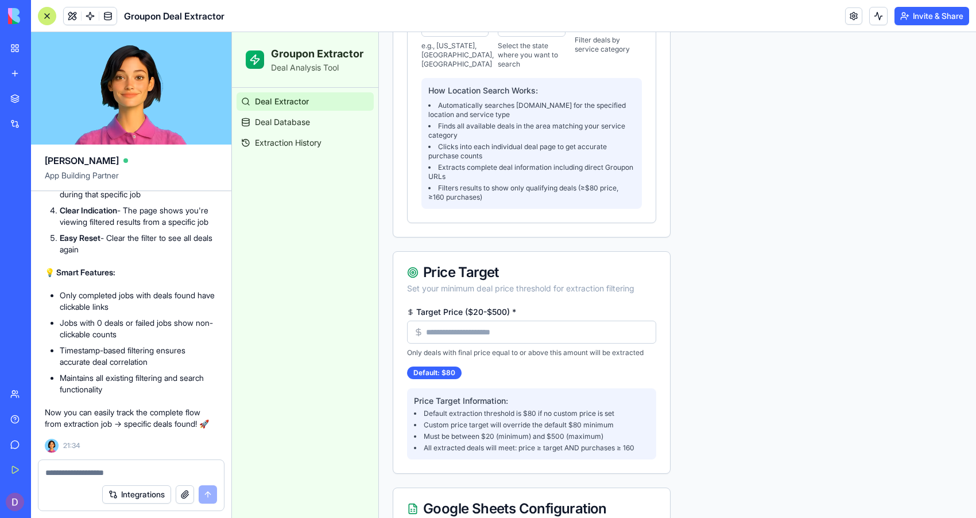
scroll to position [405, 0]
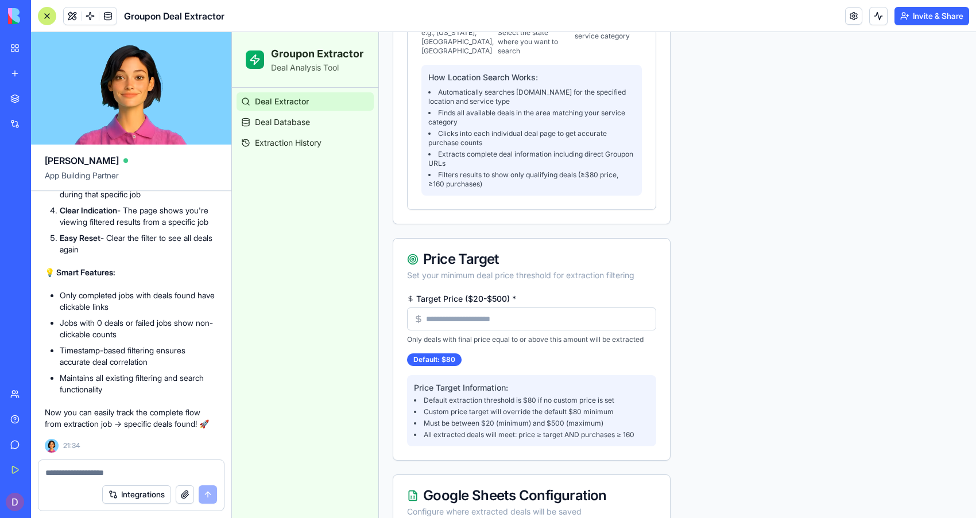
click at [548, 320] on input "Target Price ($20-$500) *" at bounding box center [531, 319] width 249 height 23
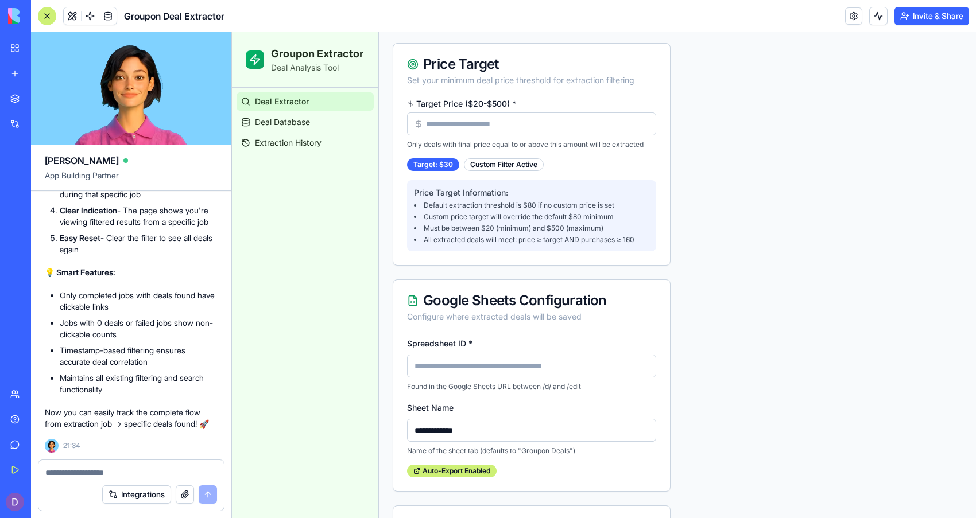
scroll to position [614, 0]
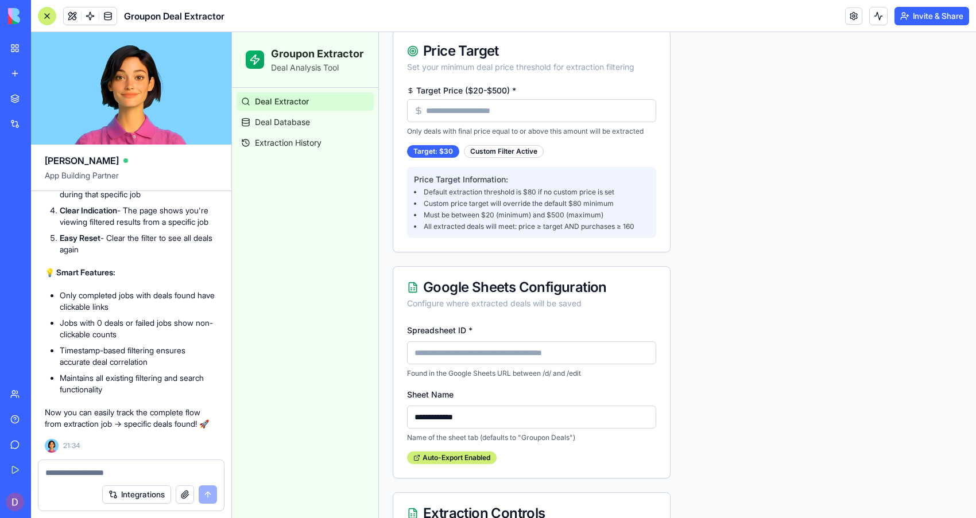
type input "**"
click at [489, 359] on input "Spreadsheet ID *" at bounding box center [531, 353] width 249 height 23
type input "**********"
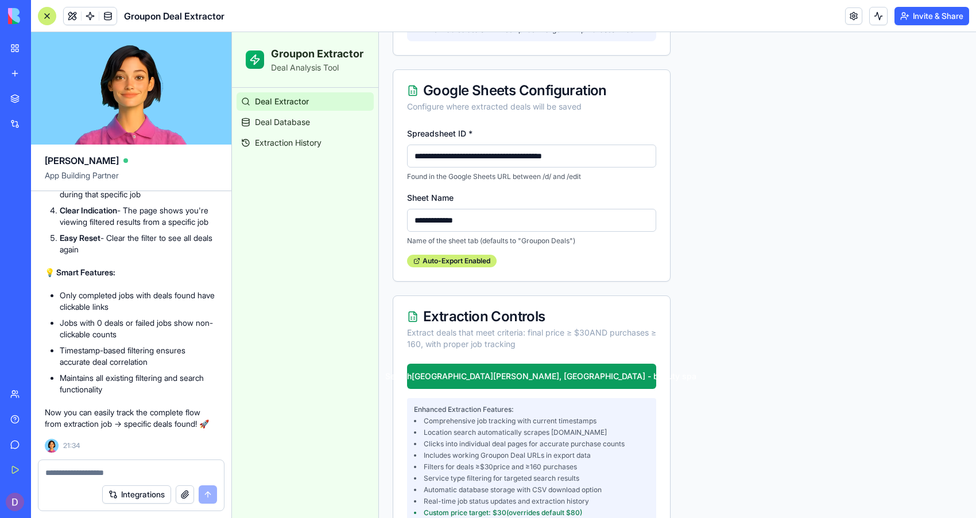
scroll to position [830, 0]
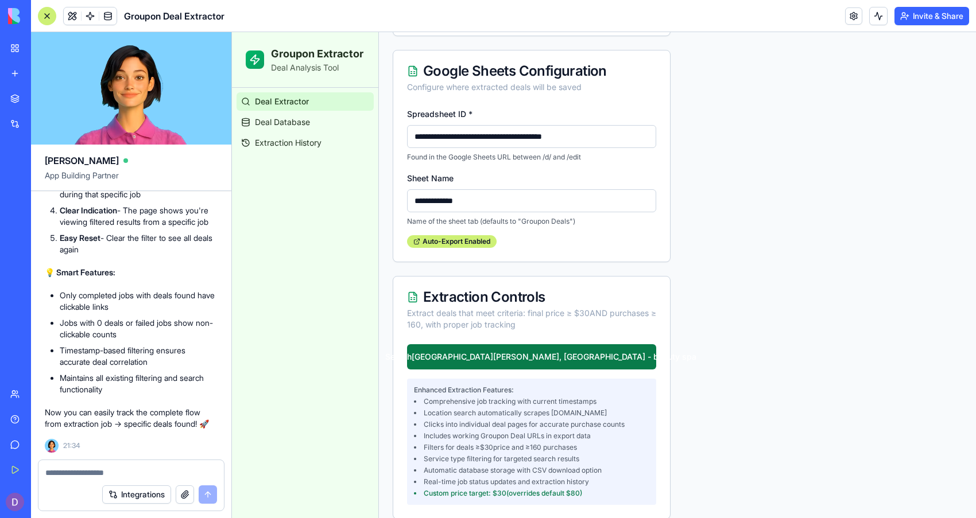
click at [575, 358] on button "Search Fort Myers, FL - beauty spa" at bounding box center [531, 356] width 249 height 25
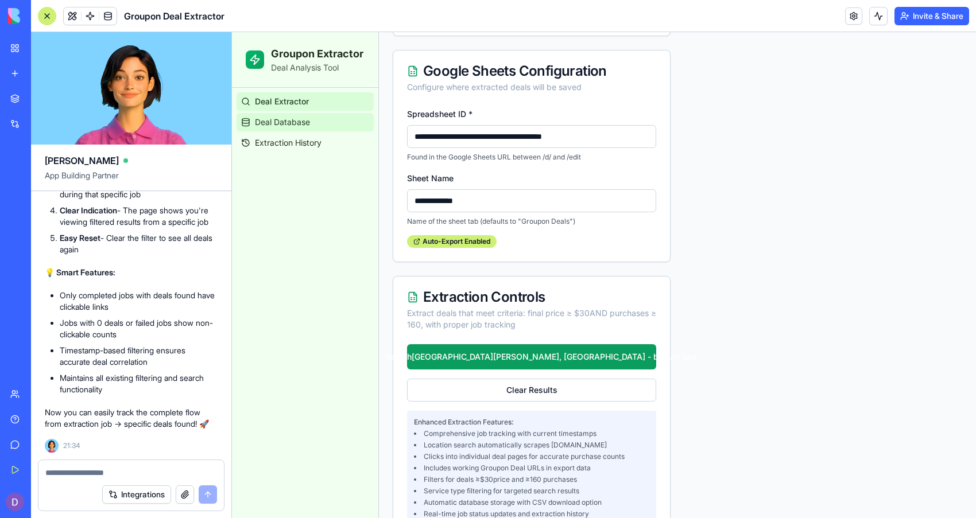
click at [309, 126] on span "Deal Database" at bounding box center [282, 122] width 55 height 11
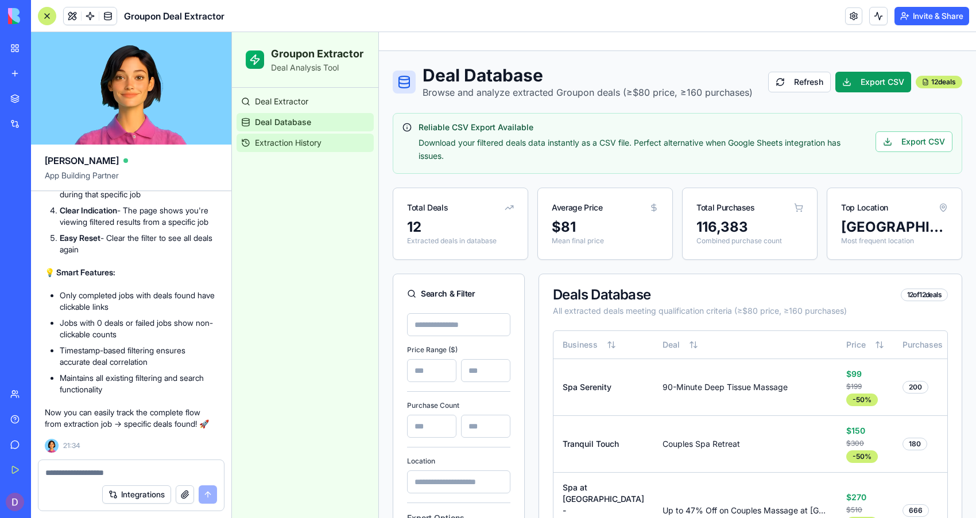
click at [273, 148] on span "Extraction History" at bounding box center [288, 142] width 67 height 11
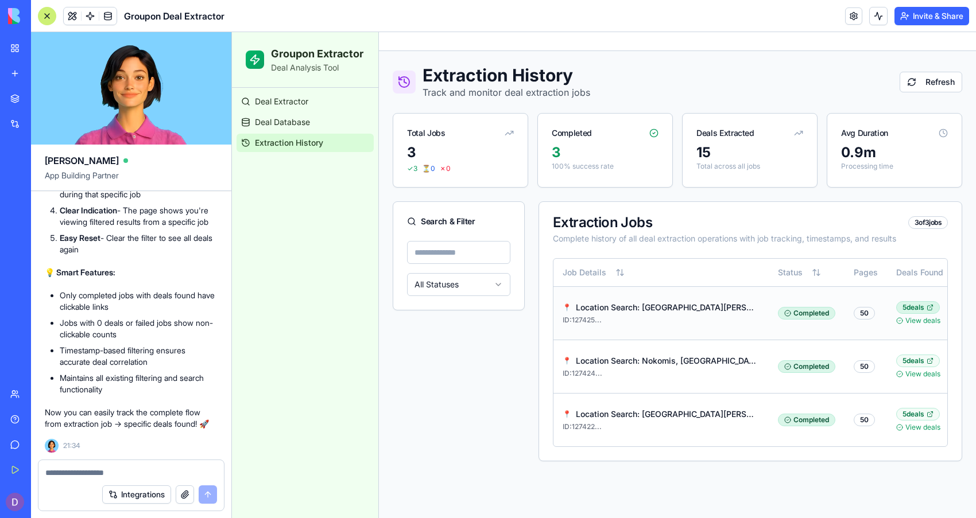
click at [928, 310] on div "5 deals" at bounding box center [918, 307] width 44 height 13
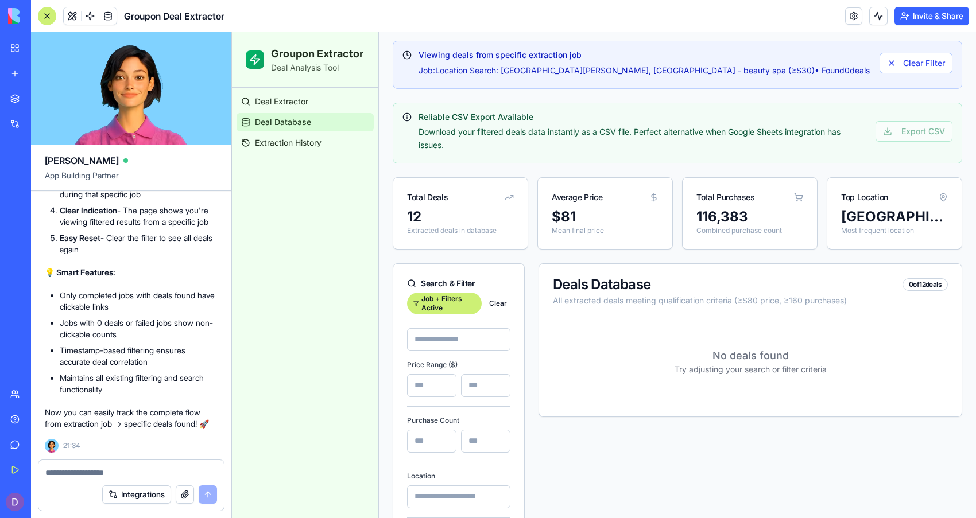
scroll to position [85, 0]
click at [83, 475] on textarea at bounding box center [131, 472] width 172 height 11
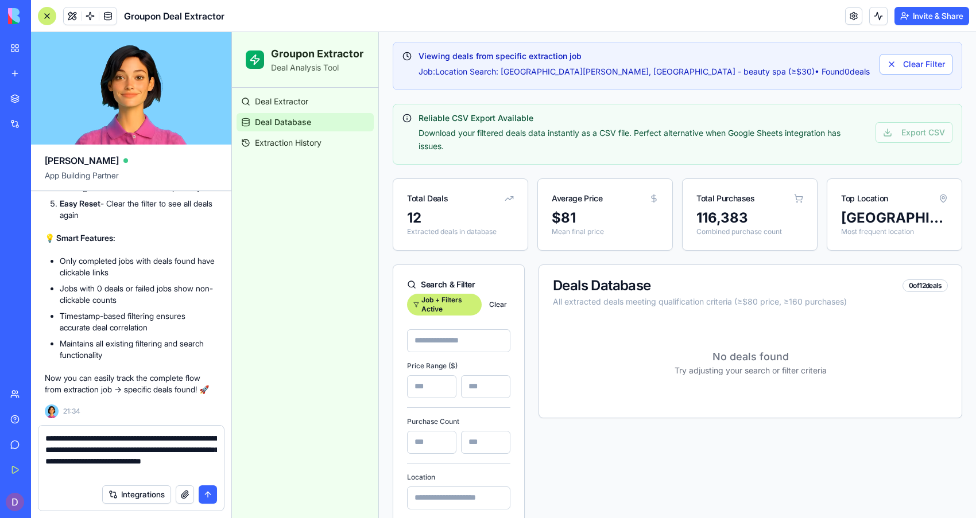
type textarea "**********"
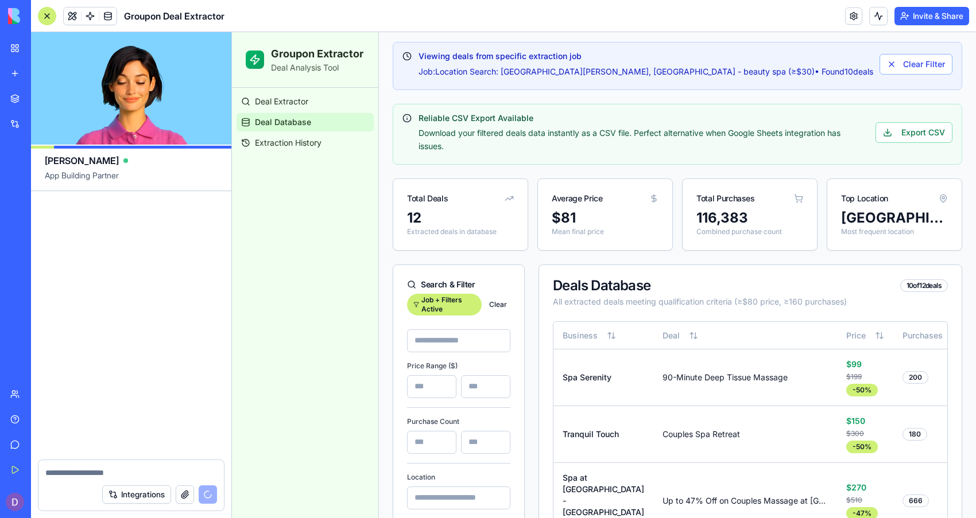
scroll to position [16689, 0]
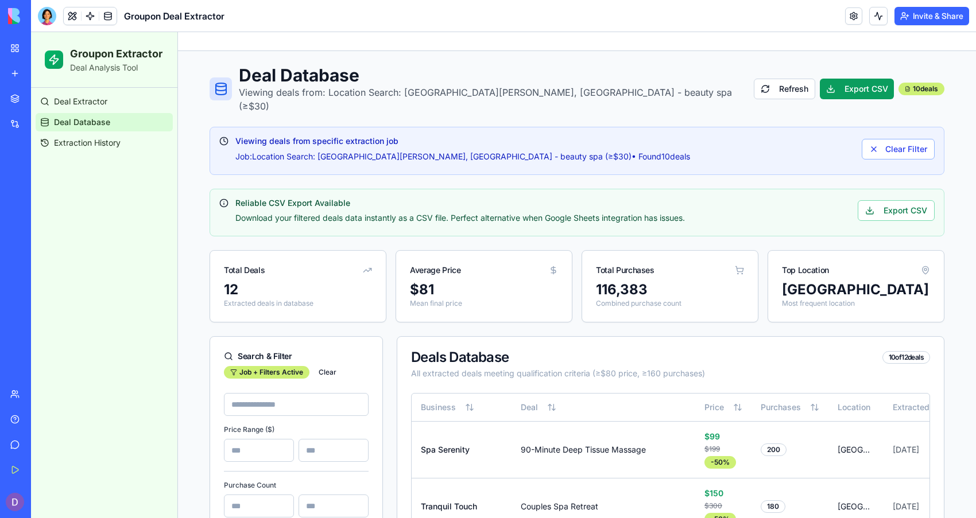
click at [76, 124] on span "Deal Database" at bounding box center [82, 122] width 56 height 11
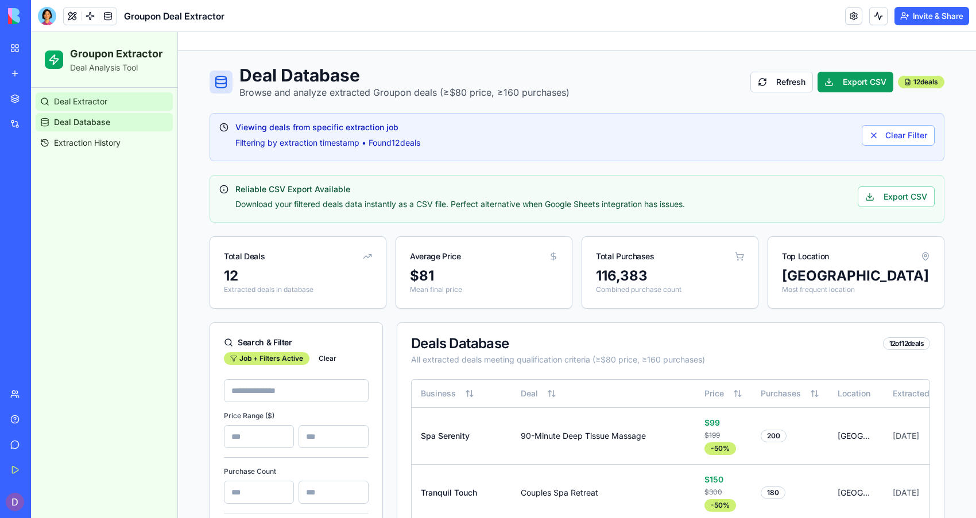
click at [80, 109] on link "Deal Extractor" at bounding box center [104, 101] width 137 height 18
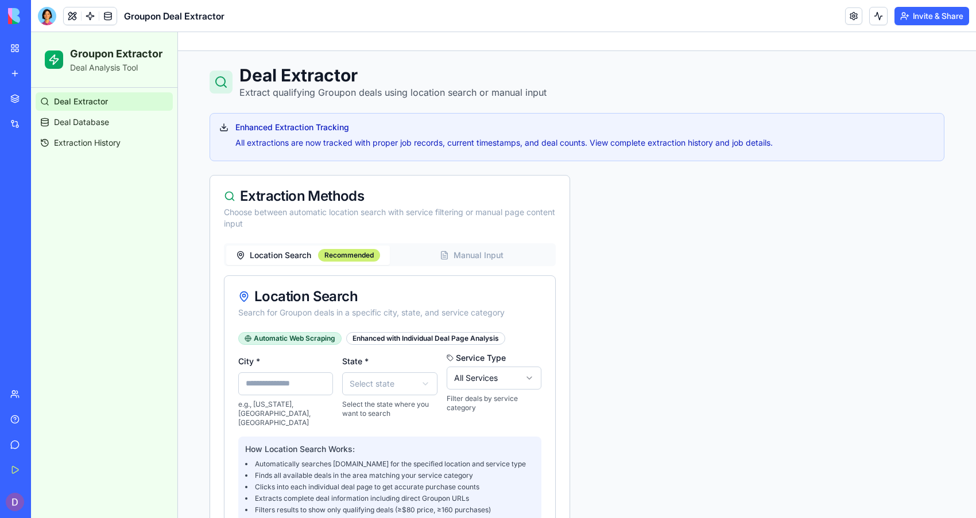
click at [76, 132] on ul "Deal Extractor Deal Database Extraction History" at bounding box center [104, 122] width 137 height 60
click at [72, 144] on span "Extraction History" at bounding box center [87, 142] width 67 height 11
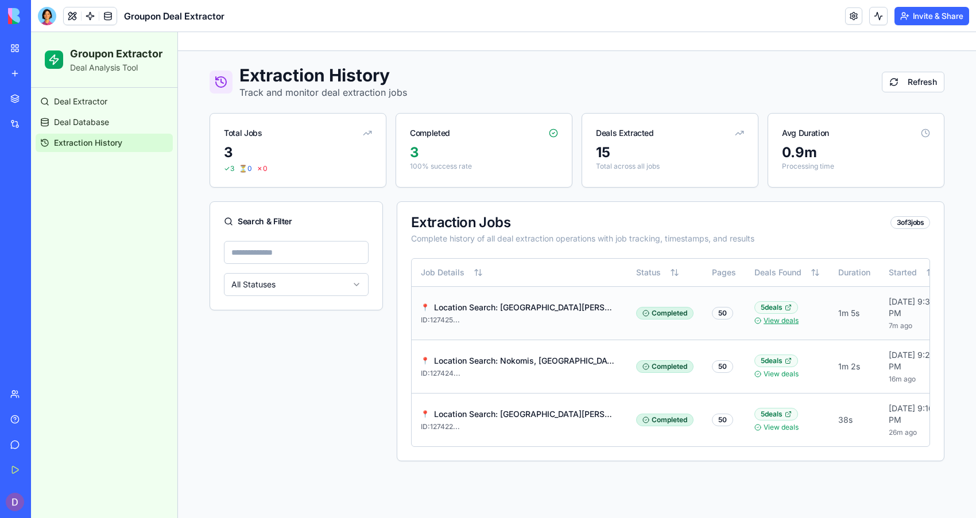
click at [778, 323] on link "View deals" at bounding box center [780, 320] width 35 height 9
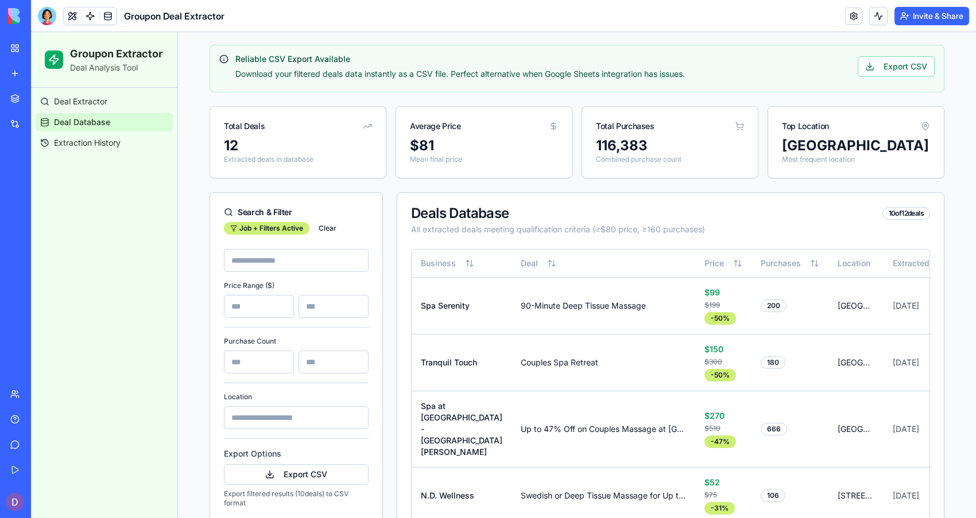
scroll to position [141, 0]
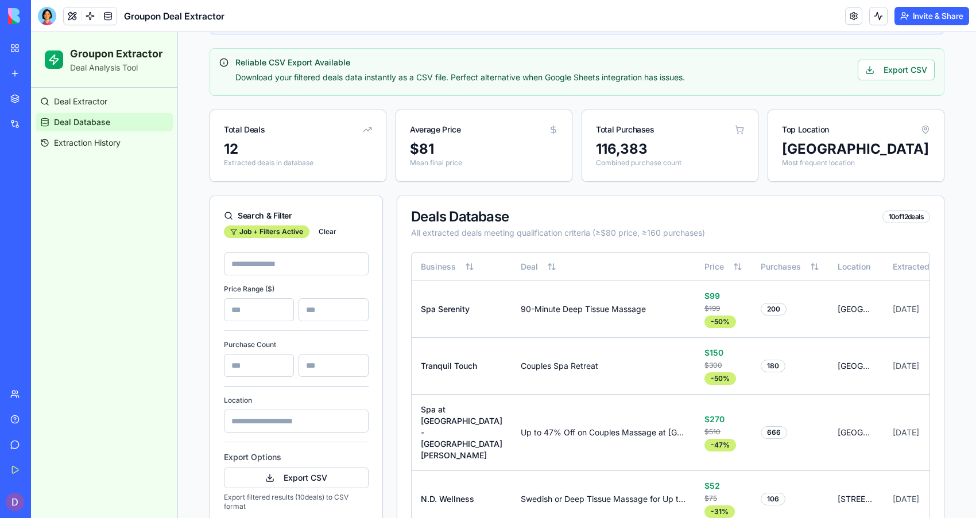
click at [315, 253] on input at bounding box center [296, 264] width 145 height 23
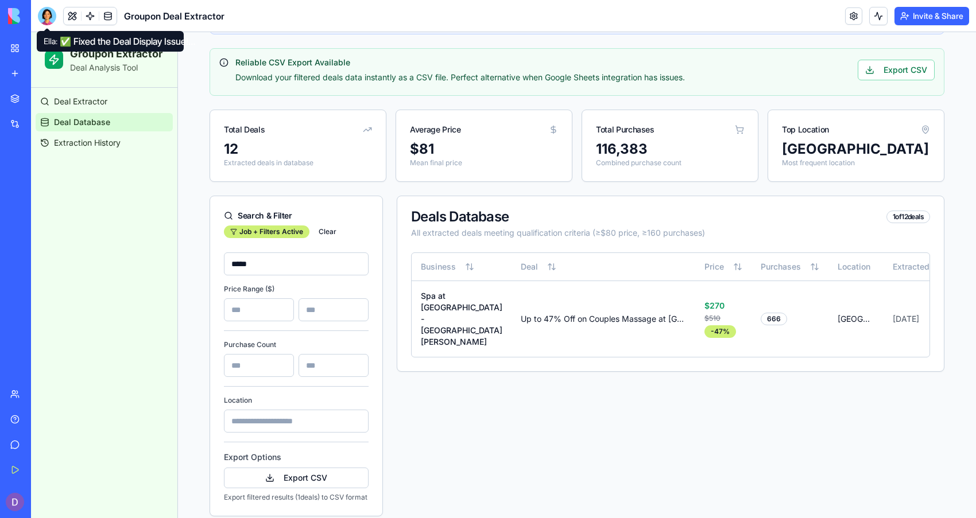
type input "****"
click at [42, 10] on div at bounding box center [47, 16] width 18 height 18
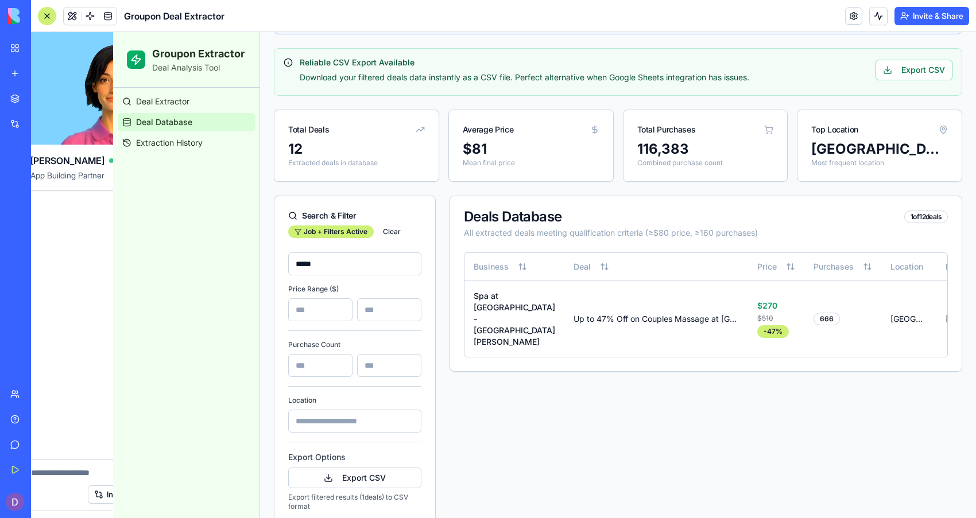
scroll to position [0, 0]
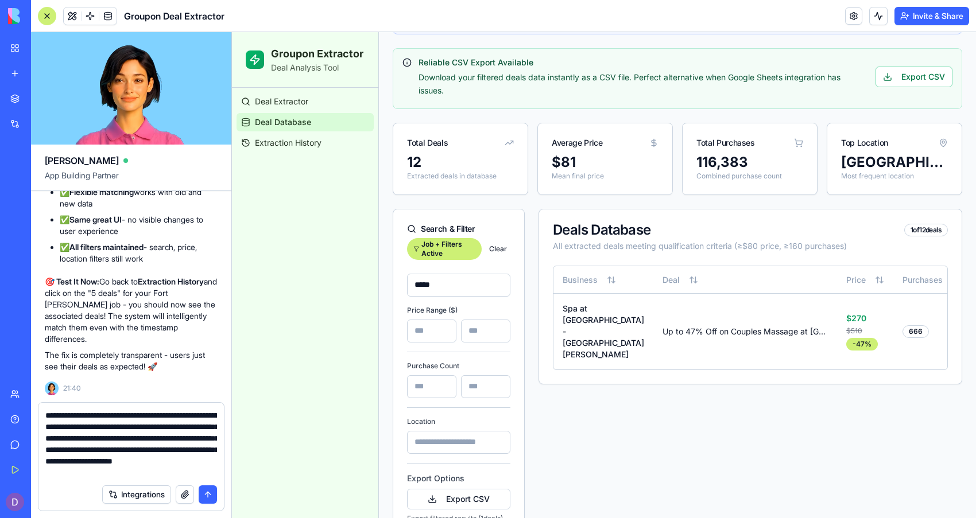
type textarea "**********"
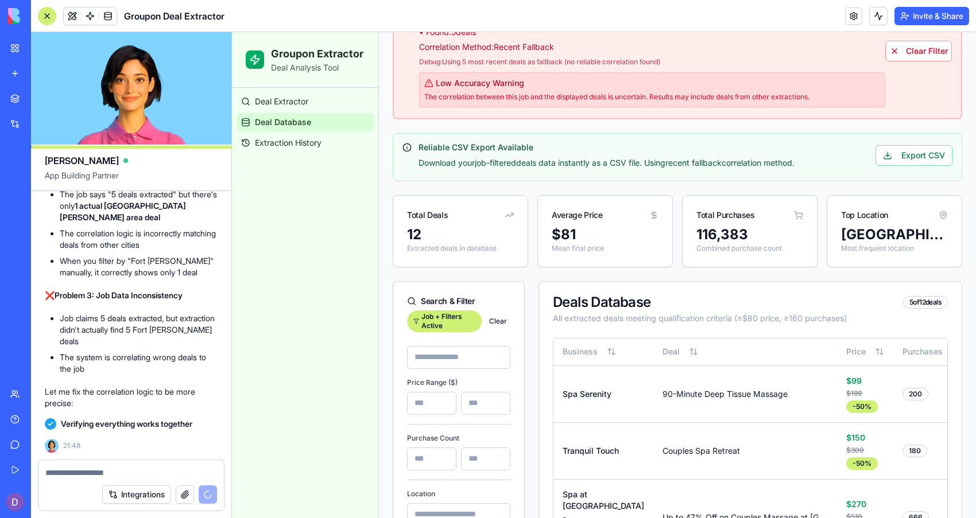
scroll to position [18005, 0]
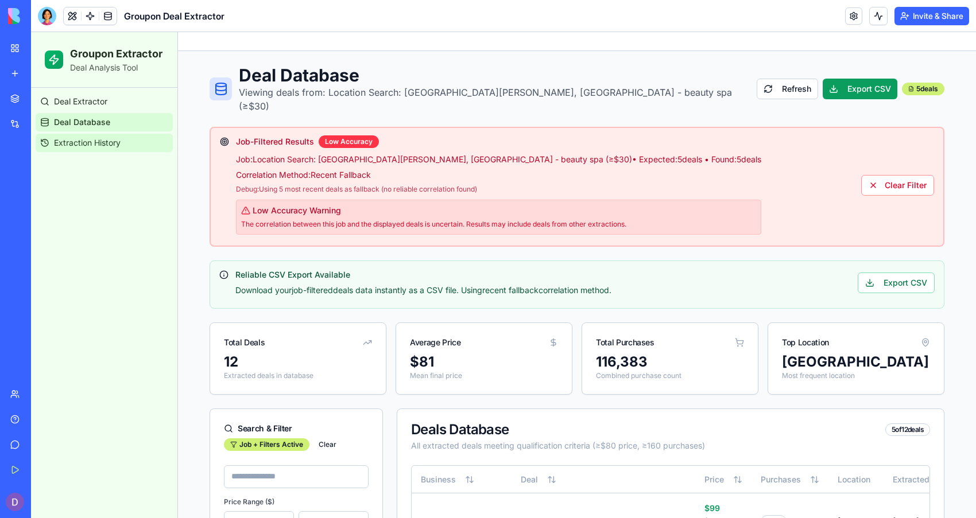
click at [98, 148] on span "Extraction History" at bounding box center [87, 142] width 67 height 11
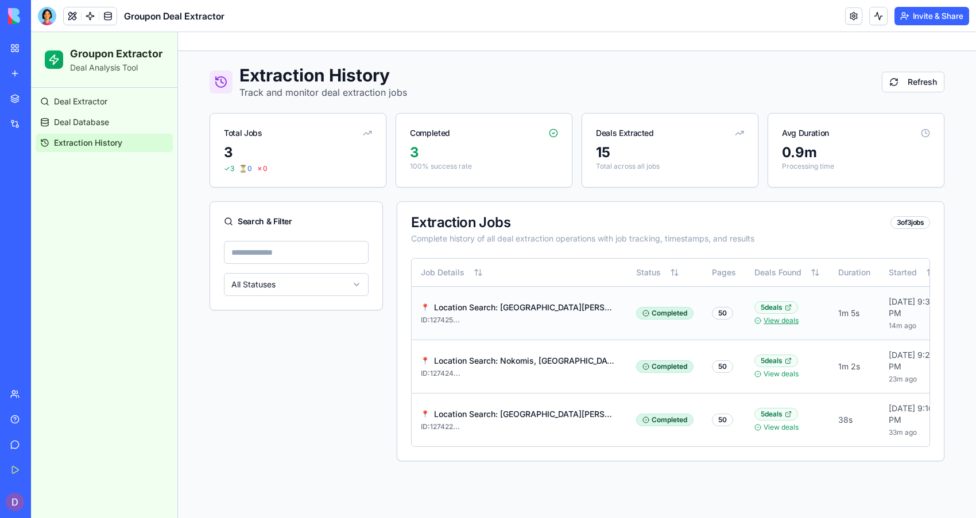
click at [777, 325] on link "View deals" at bounding box center [780, 320] width 35 height 9
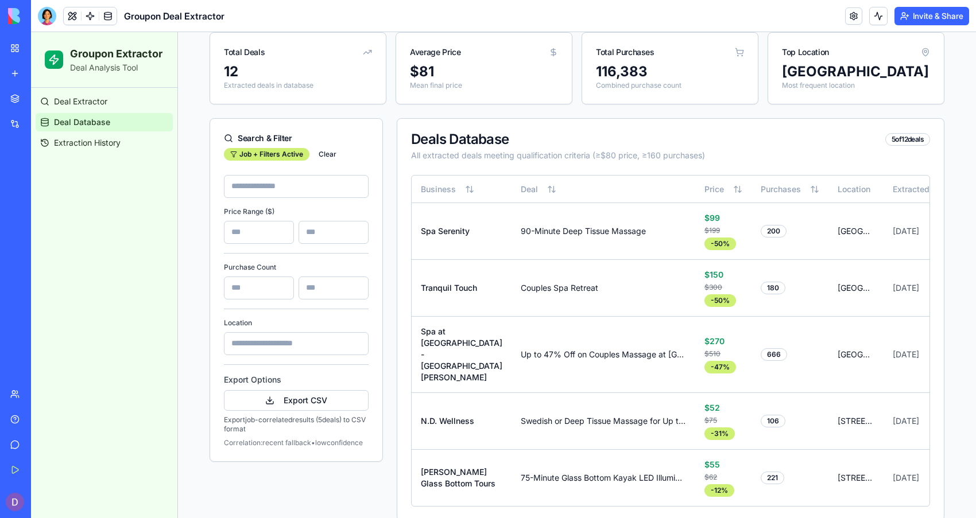
scroll to position [222, 0]
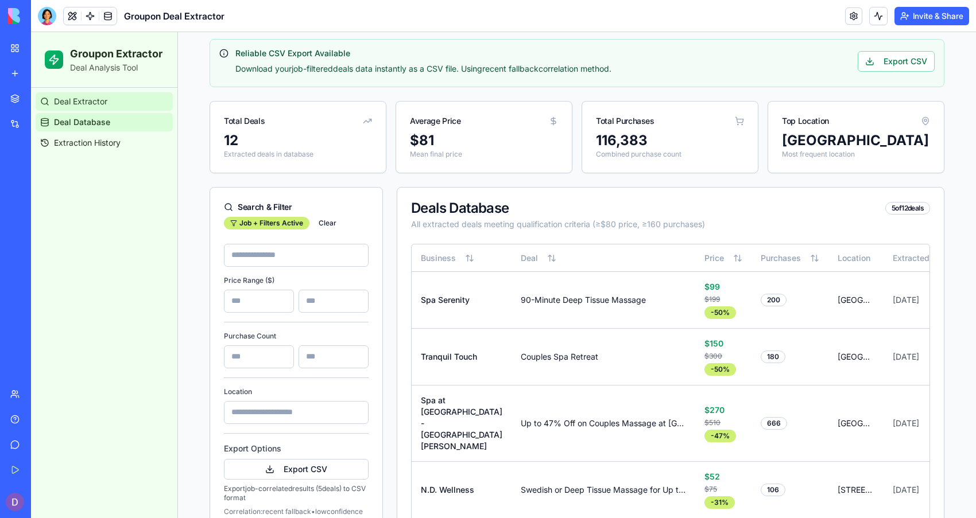
click at [53, 104] on link "Deal Extractor" at bounding box center [104, 101] width 137 height 18
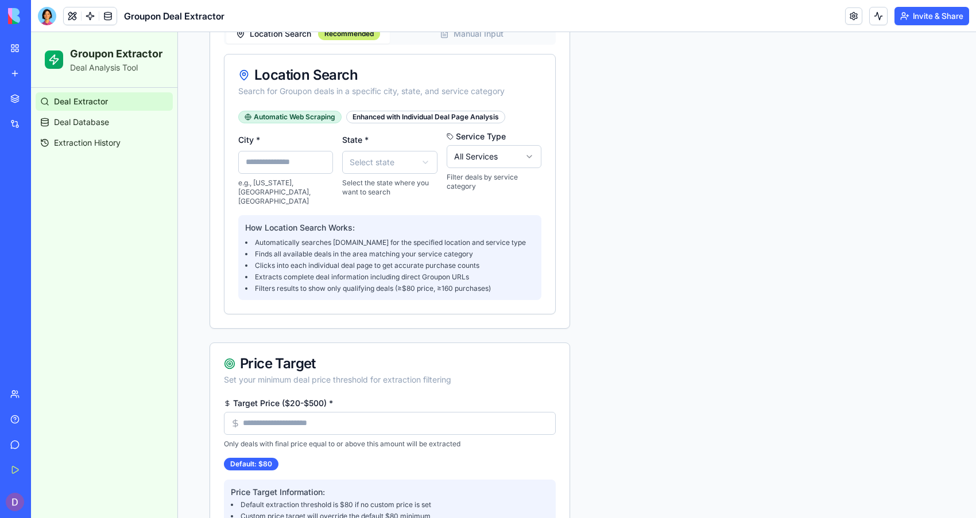
click at [308, 173] on input "City *" at bounding box center [285, 162] width 95 height 23
click at [300, 157] on input "City *" at bounding box center [285, 162] width 95 height 23
type input "******"
click at [422, 156] on html "Groupon Extractor Deal Analysis Tool Deal Extractor Deal Database Extraction Hi…" at bounding box center [503, 431] width 945 height 1241
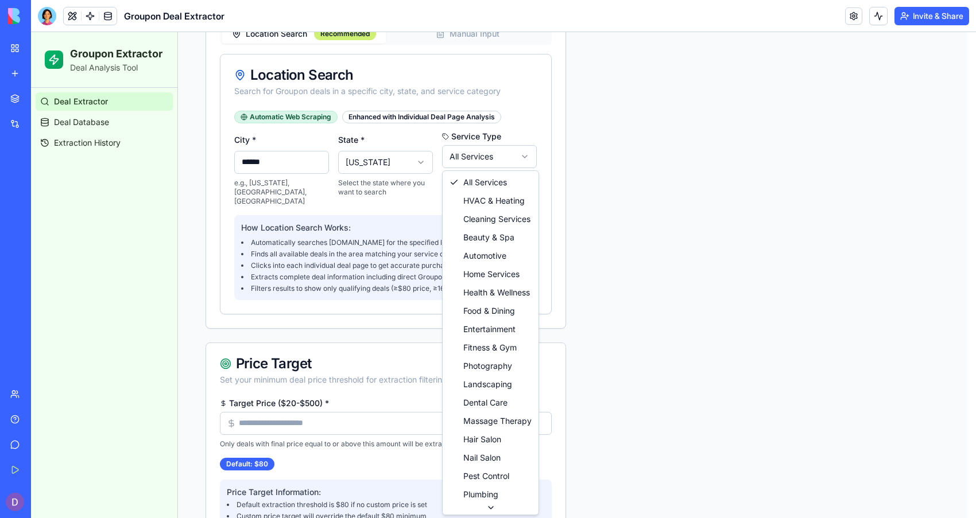
click at [474, 165] on html "Groupon Extractor Deal Analysis Tool Deal Extractor Deal Database Extraction Hi…" at bounding box center [503, 431] width 945 height 1241
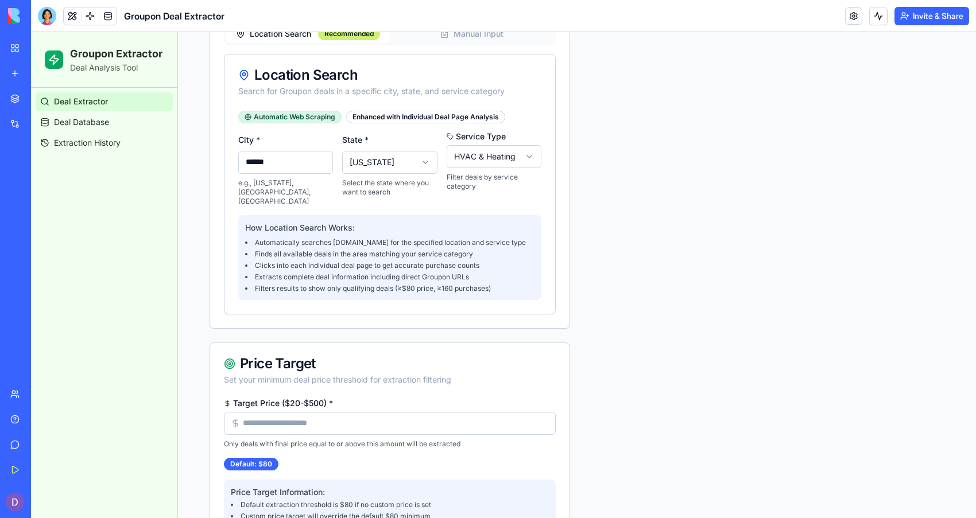
click at [330, 400] on label "Target Price ($20-$500) *" at bounding box center [390, 404] width 332 height 8
click at [330, 412] on input "Target Price ($20-$500) *" at bounding box center [390, 423] width 332 height 23
click at [321, 412] on input "Target Price ($20-$500) *" at bounding box center [390, 423] width 332 height 23
type input "*"
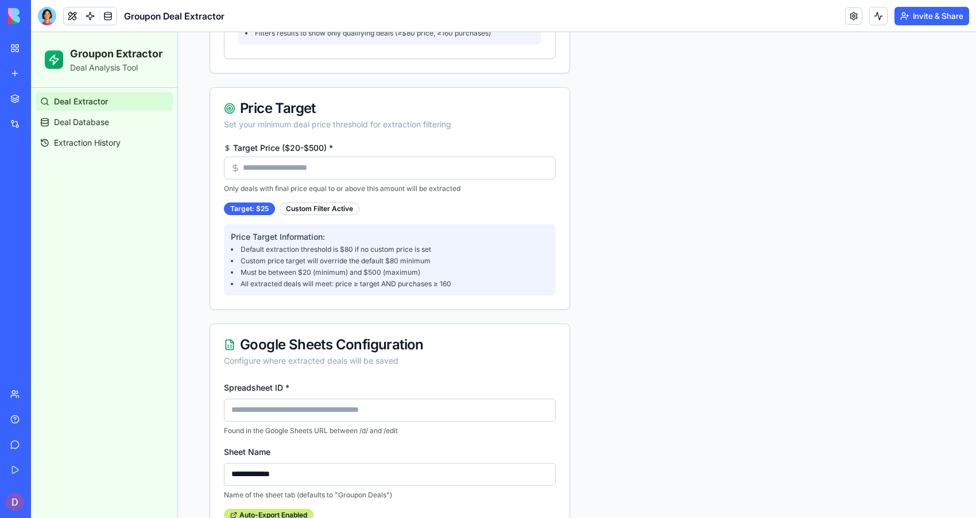
scroll to position [566, 0]
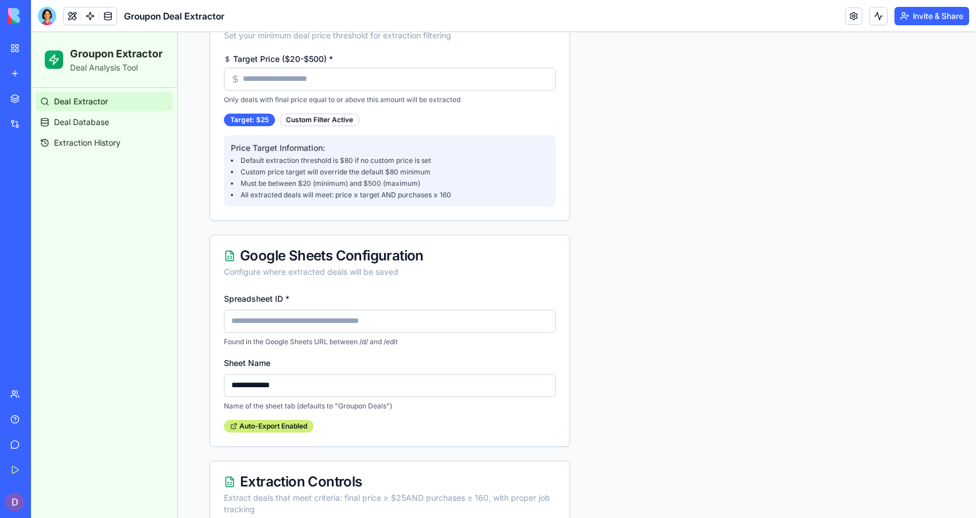
type input "**"
click at [368, 316] on input "Spreadsheet ID *" at bounding box center [390, 321] width 332 height 23
type input "**********"
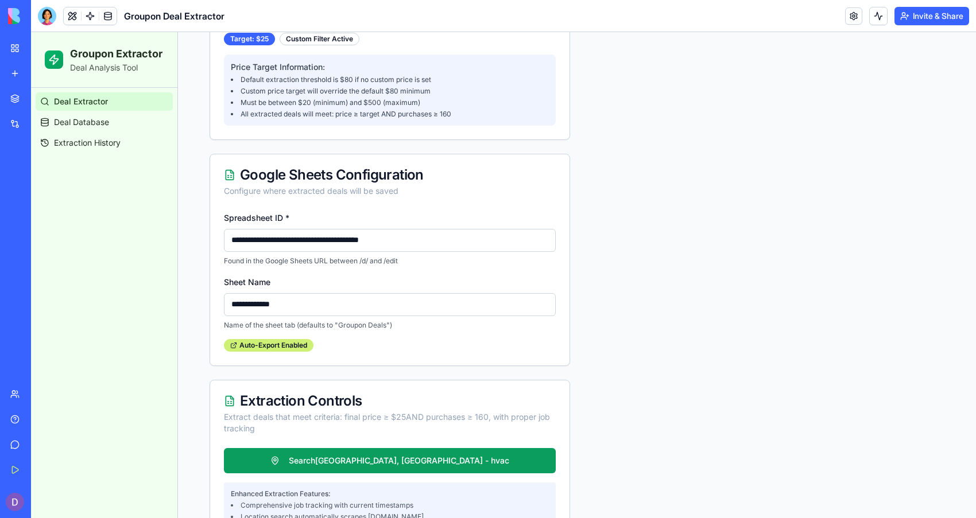
scroll to position [699, 0]
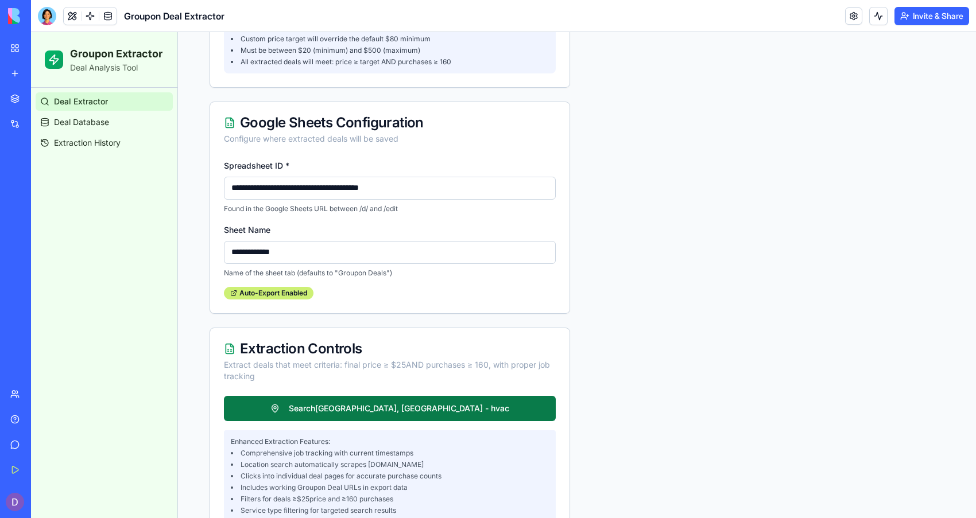
click at [482, 398] on button "Search naples, FL - hvac" at bounding box center [390, 408] width 332 height 25
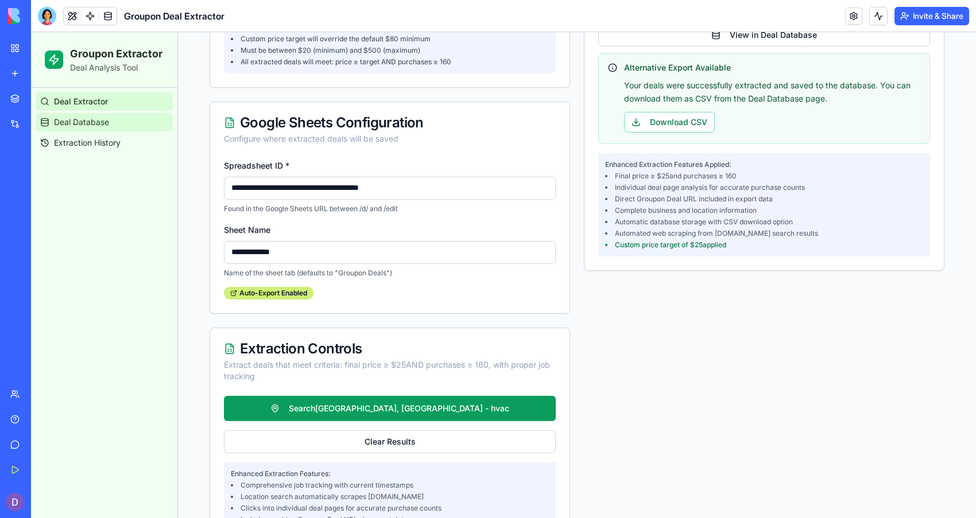
click at [120, 119] on link "Deal Database" at bounding box center [104, 122] width 137 height 18
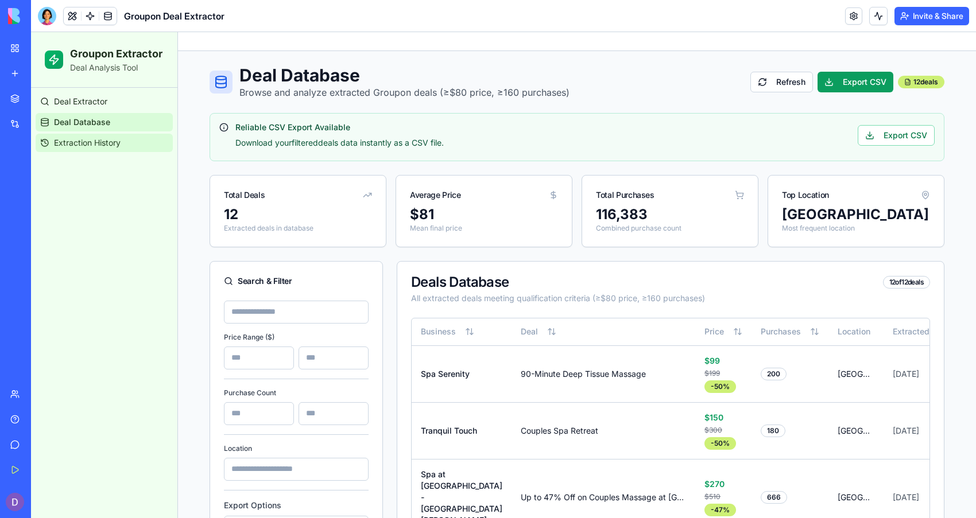
click at [91, 146] on span "Extraction History" at bounding box center [87, 142] width 67 height 11
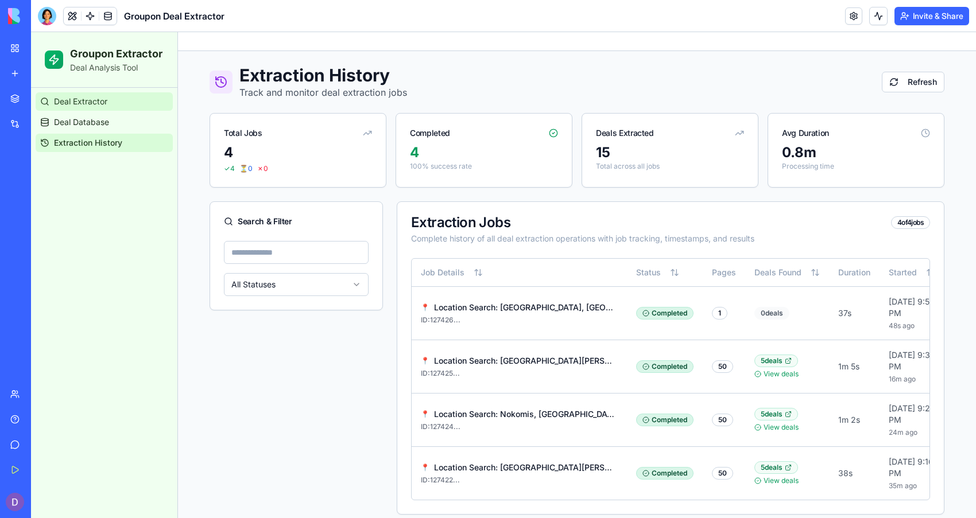
click at [87, 99] on span "Deal Extractor" at bounding box center [80, 101] width 53 height 11
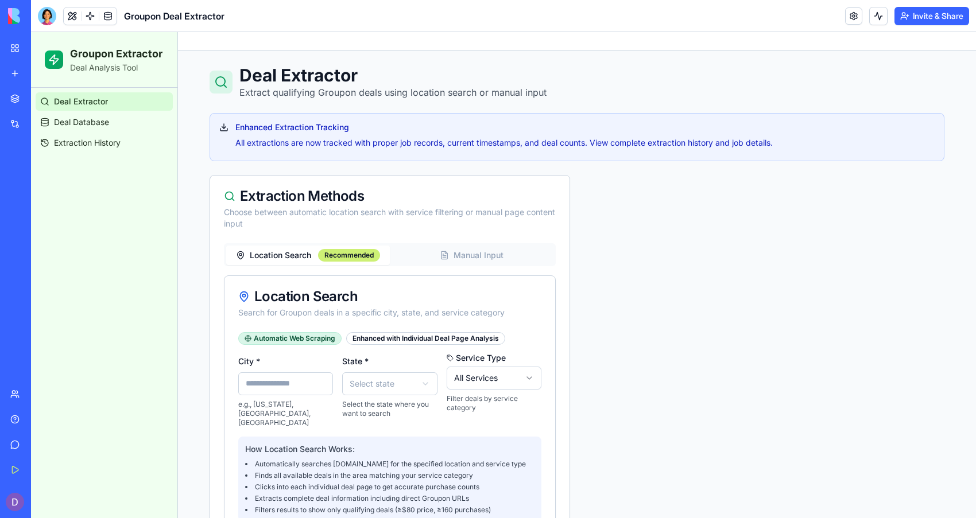
click at [299, 393] on input "City *" at bounding box center [285, 384] width 95 height 23
click at [246, 379] on input "City *" at bounding box center [285, 384] width 95 height 23
type input "******"
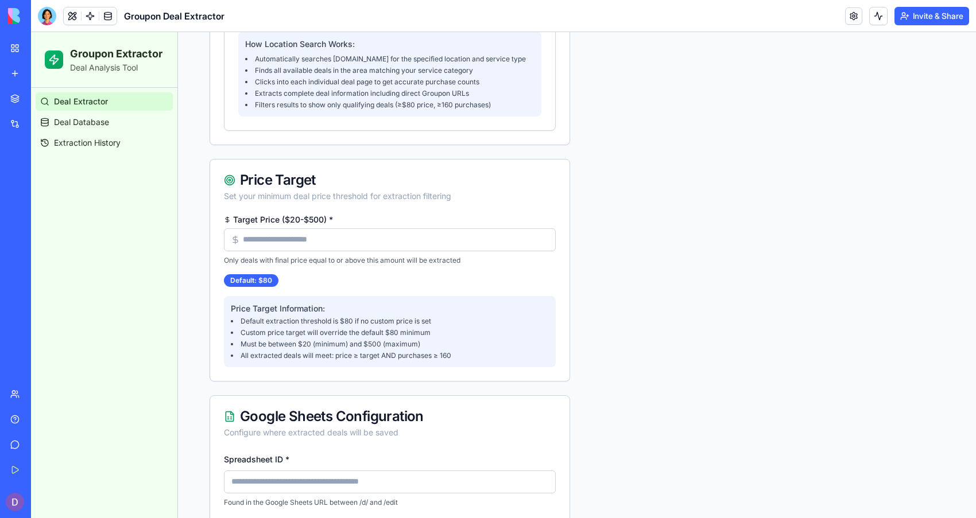
scroll to position [411, 0]
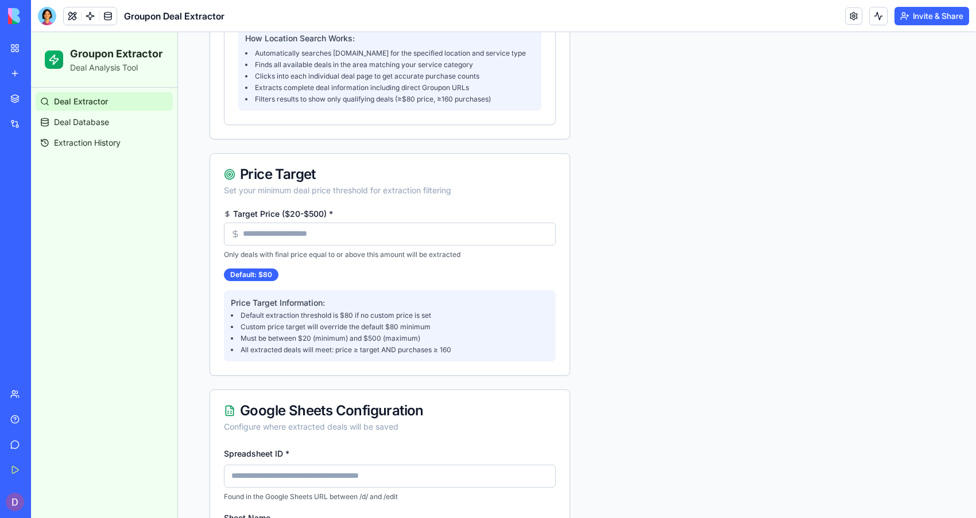
click at [408, 223] on input "Target Price ($20-$500) *" at bounding box center [390, 234] width 332 height 23
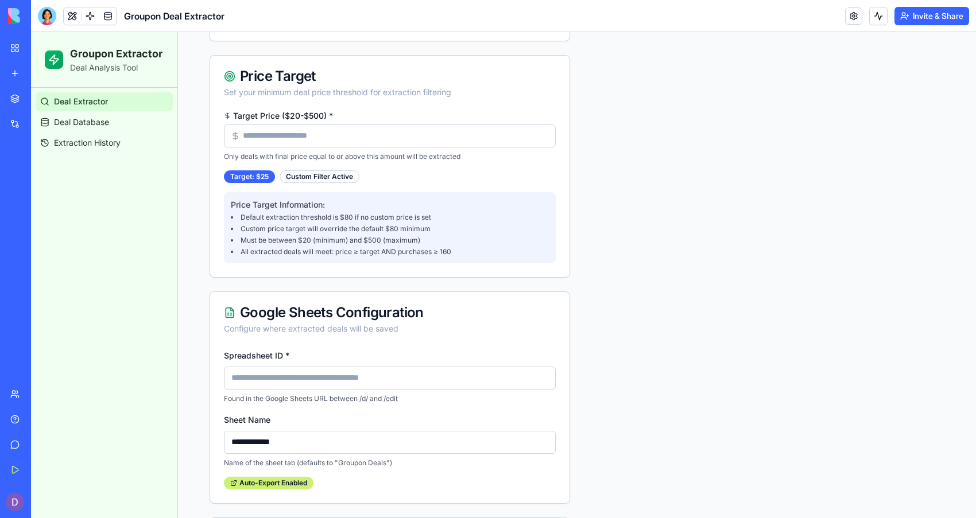
scroll to position [653, 0]
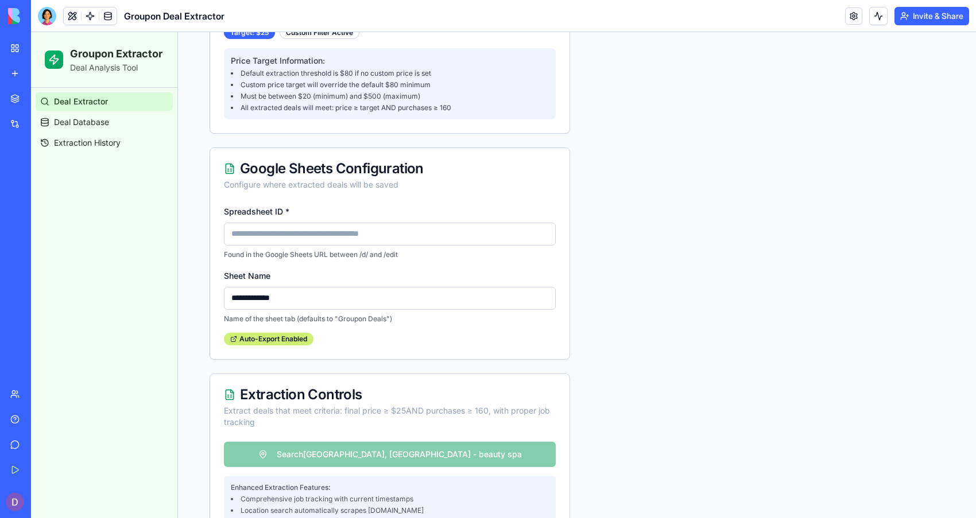
type input "**"
click at [401, 228] on input "Spreadsheet ID *" at bounding box center [390, 234] width 332 height 23
type input "**********"
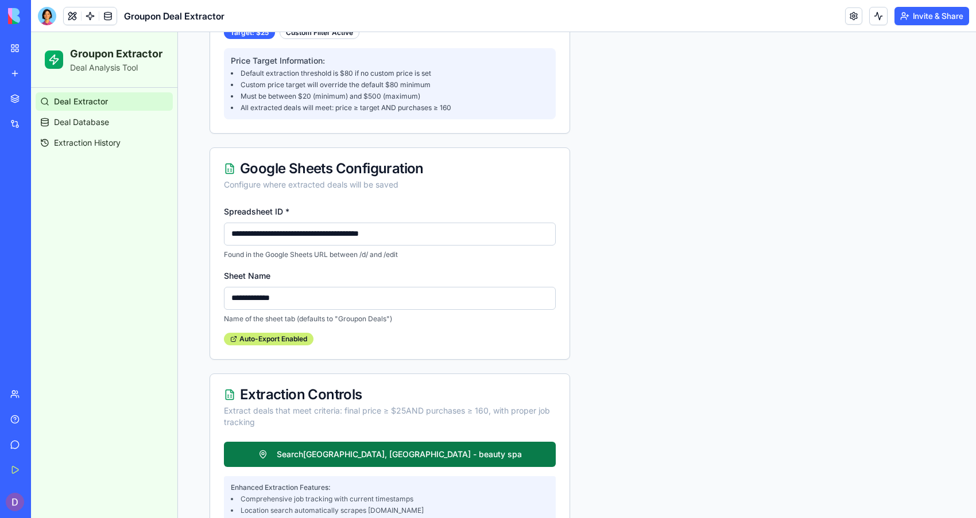
click at [325, 446] on button "Search naples, FL - beauty spa" at bounding box center [390, 454] width 332 height 25
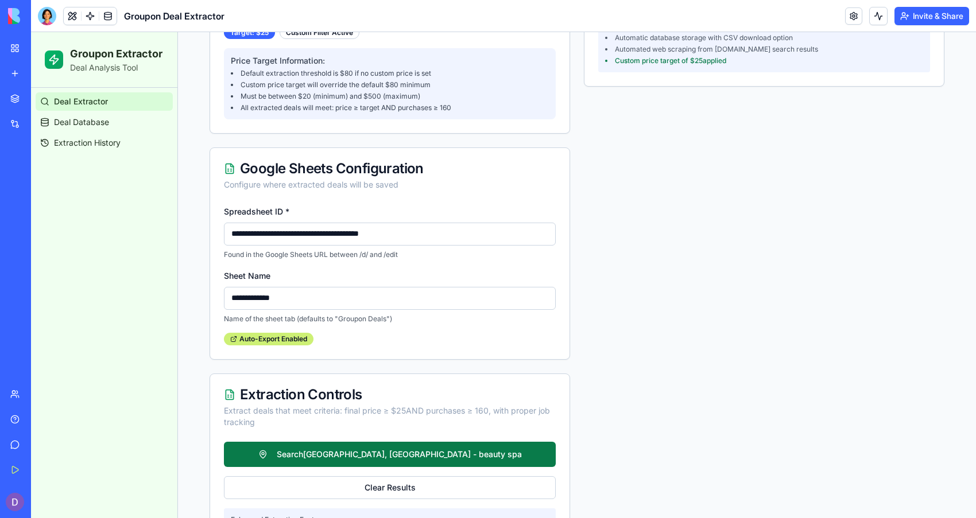
click at [324, 454] on button "Search naples, FL - beauty spa" at bounding box center [390, 454] width 332 height 25
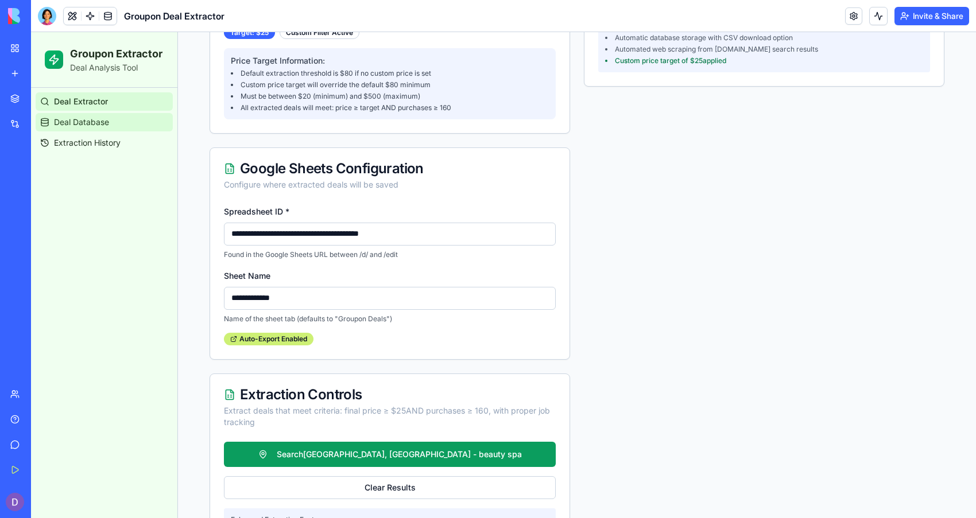
click at [152, 122] on link "Deal Database" at bounding box center [104, 122] width 137 height 18
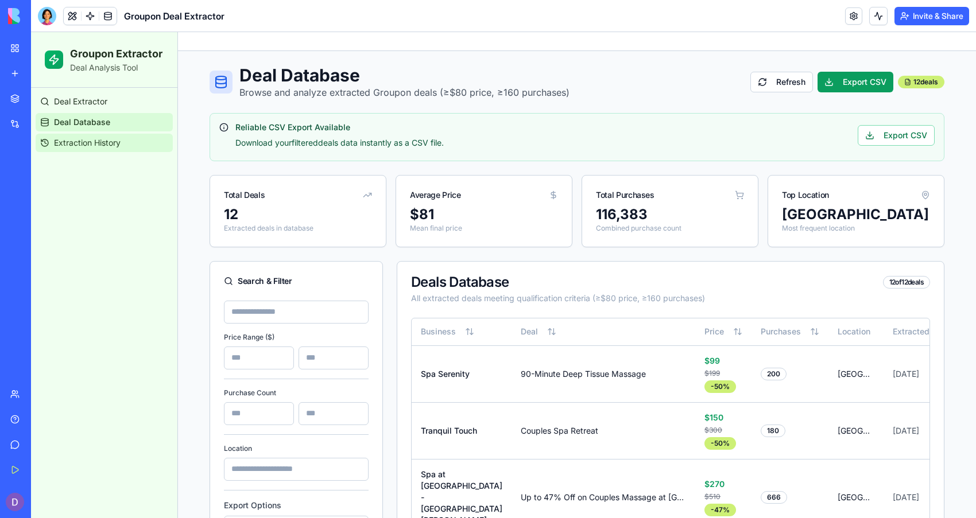
click at [94, 137] on span "Extraction History" at bounding box center [87, 142] width 67 height 11
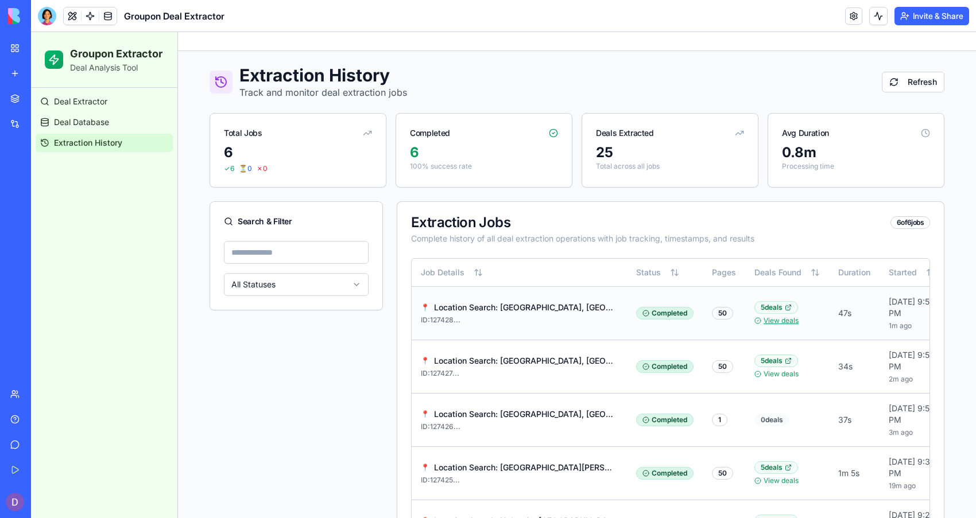
click at [766, 325] on link "View deals" at bounding box center [780, 320] width 35 height 9
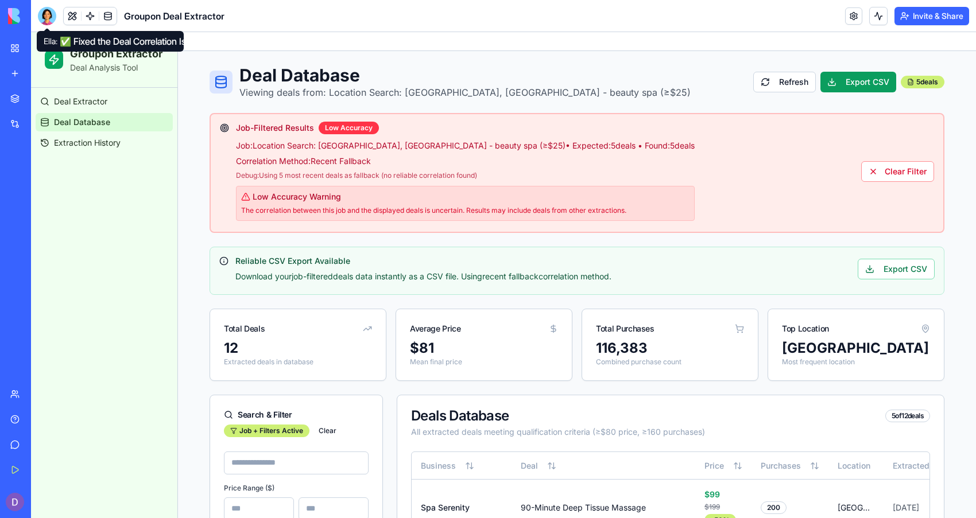
click at [49, 18] on div at bounding box center [47, 16] width 18 height 18
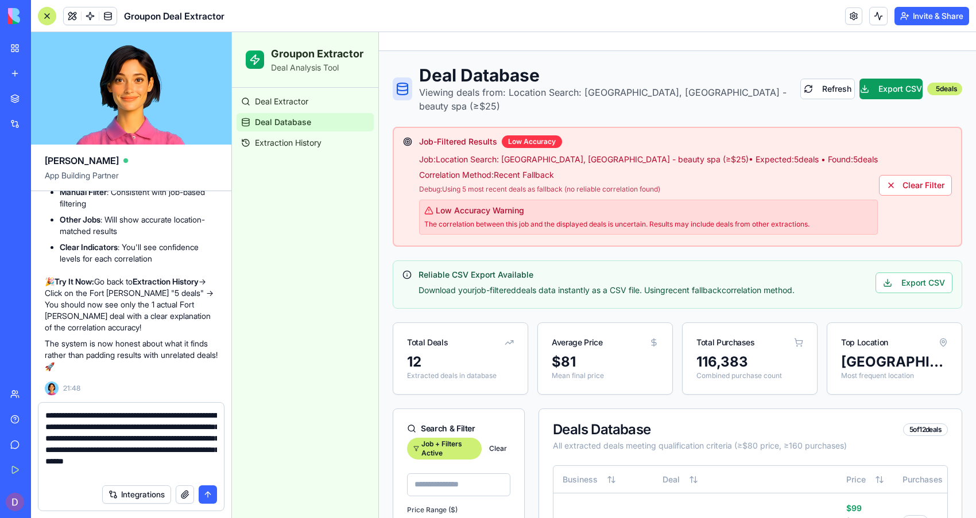
scroll to position [10, 0]
type textarea "**********"
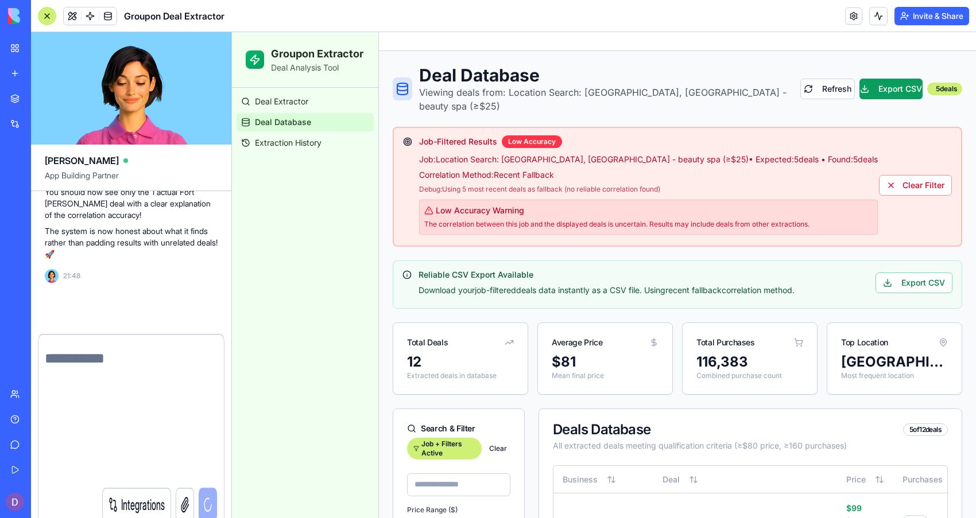
scroll to position [0, 0]
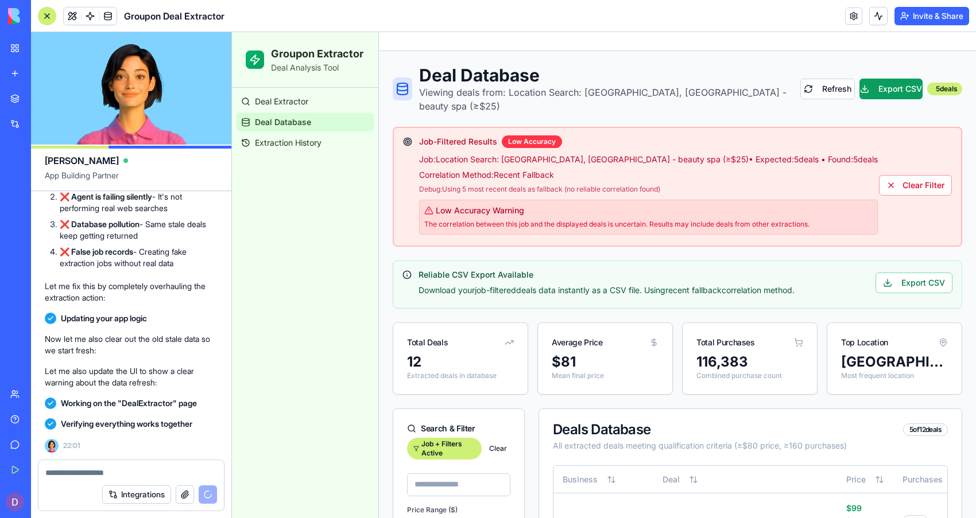
scroll to position [19582, 0]
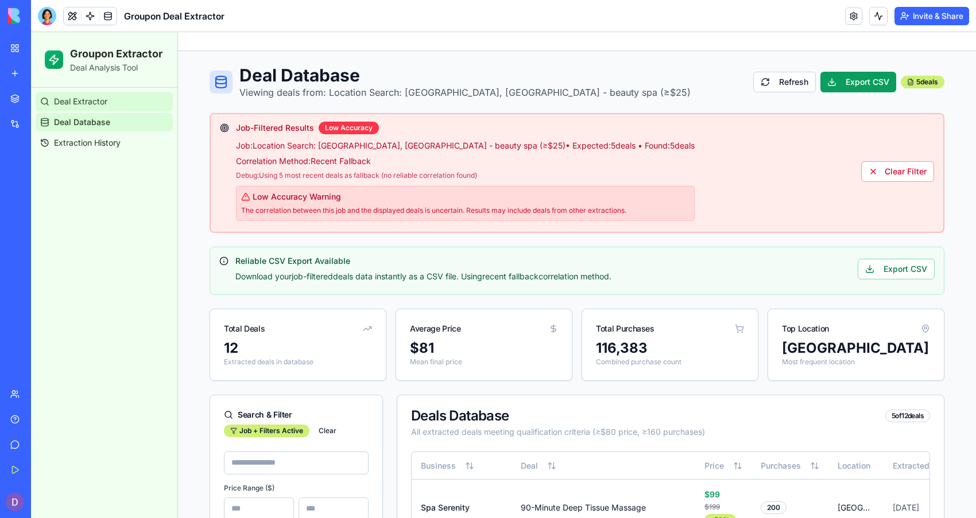
click at [118, 92] on link "Deal Extractor" at bounding box center [104, 101] width 137 height 18
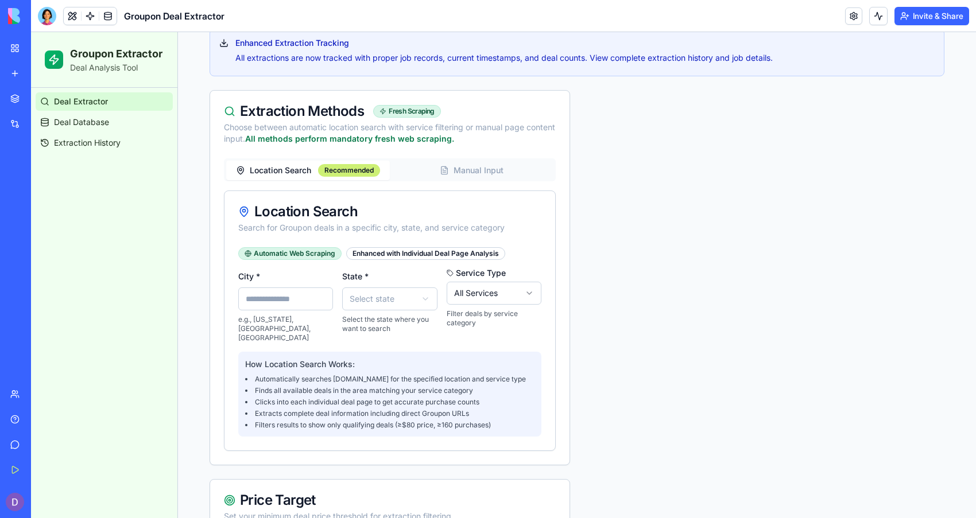
scroll to position [355, 0]
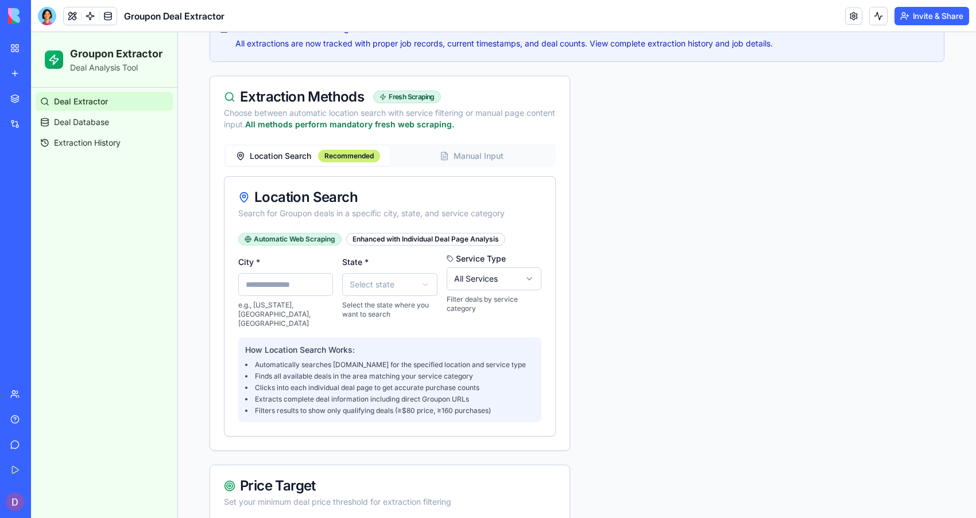
click at [300, 274] on input "City *" at bounding box center [285, 284] width 95 height 23
type input "******"
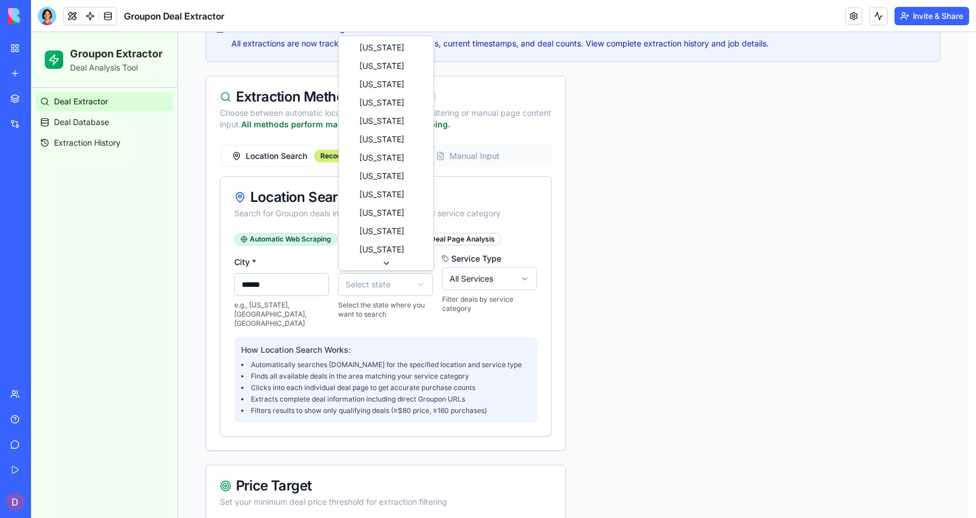
click at [396, 281] on html "Groupon Extractor Deal Analysis Tool Deal Extractor Deal Database Extraction Hi…" at bounding box center [503, 431] width 945 height 1509
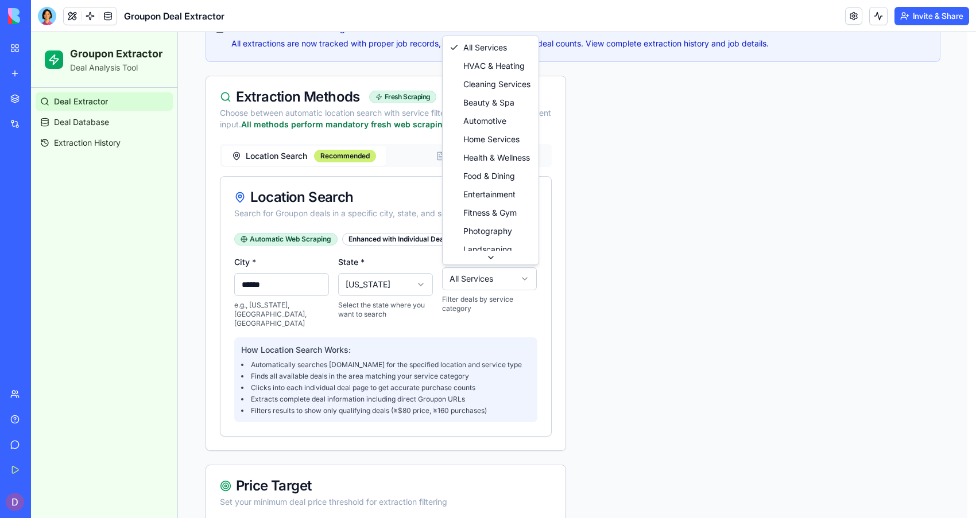
click at [493, 281] on html "Groupon Extractor Deal Analysis Tool Deal Extractor Deal Database Extraction Hi…" at bounding box center [503, 431] width 945 height 1509
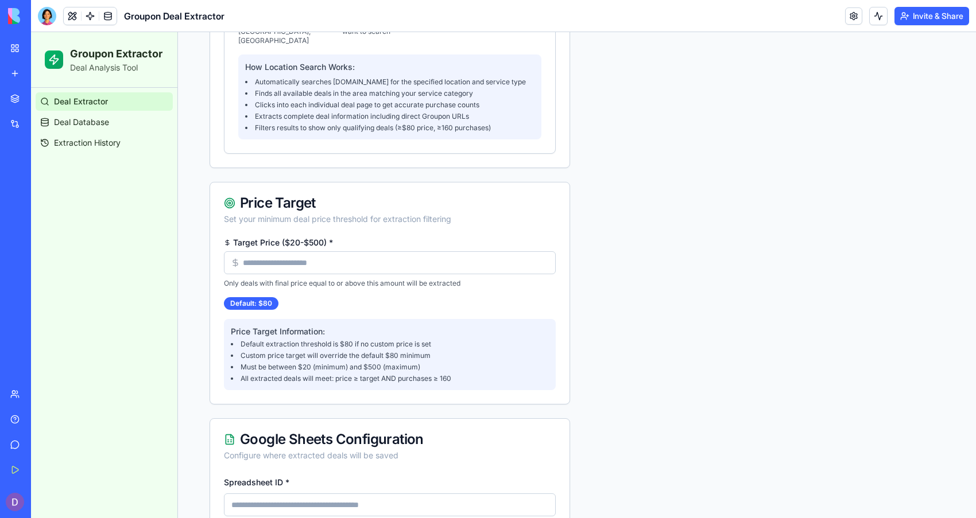
scroll to position [642, 0]
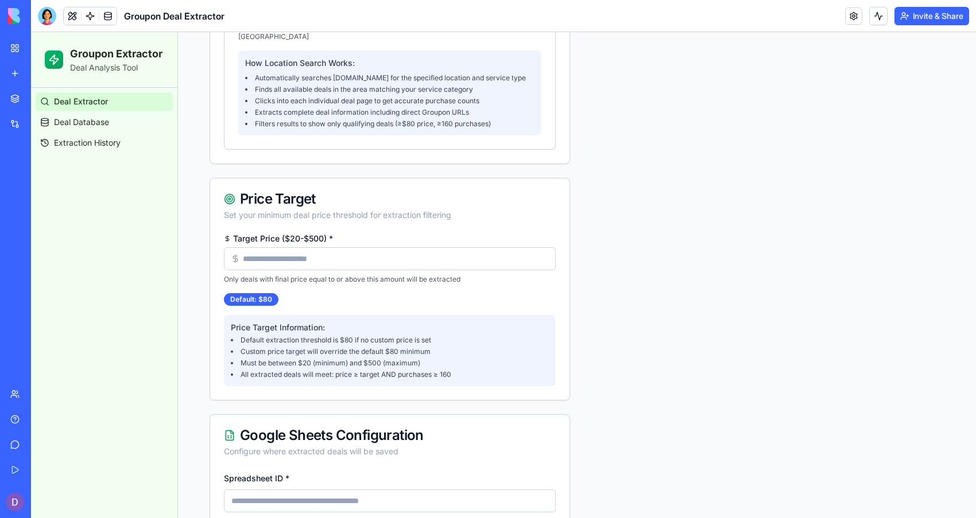
click at [428, 247] on input "Target Price ($20-$500) *" at bounding box center [390, 258] width 332 height 23
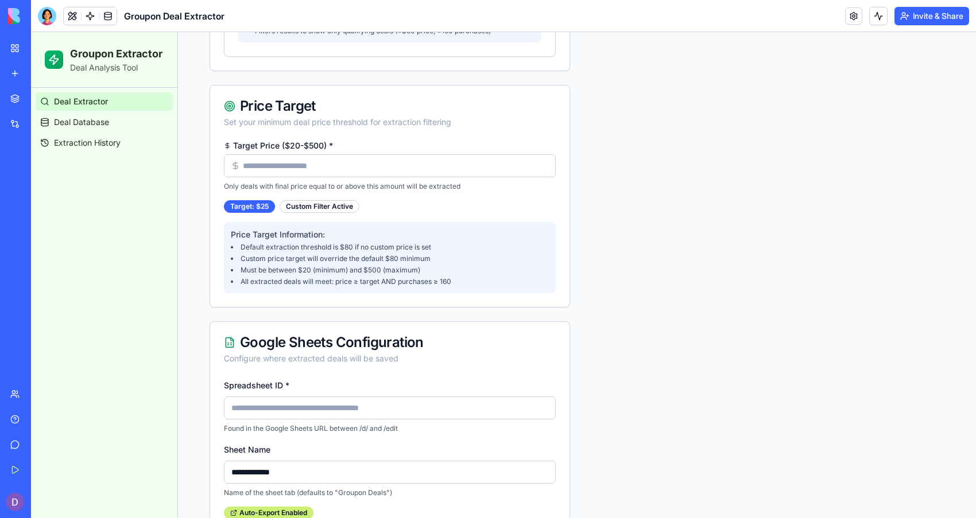
scroll to position [837, 0]
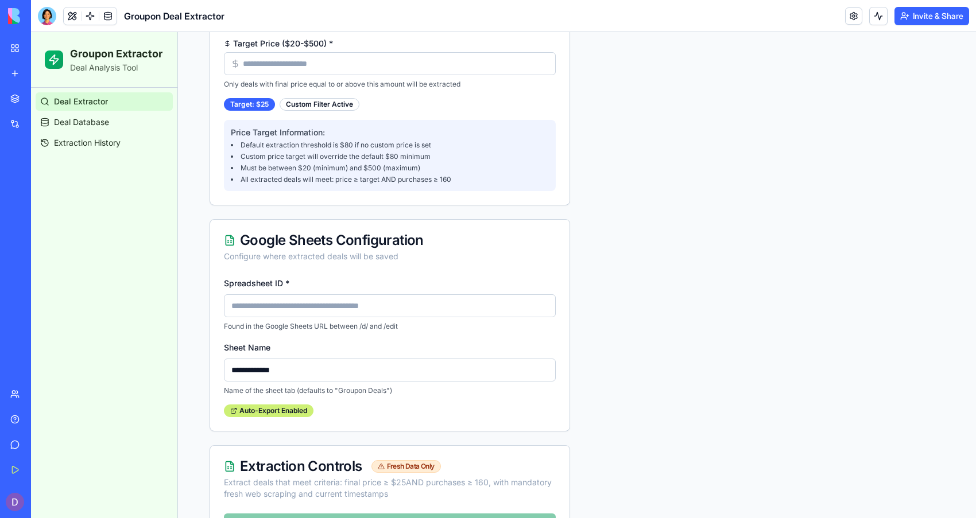
type input "**"
click at [422, 297] on input "Spreadsheet ID *" at bounding box center [390, 305] width 332 height 23
type input "**********"
click at [370, 514] on button "🌐 Fresh Scrape [GEOGRAPHIC_DATA], [GEOGRAPHIC_DATA] - beauty spa" at bounding box center [390, 526] width 332 height 25
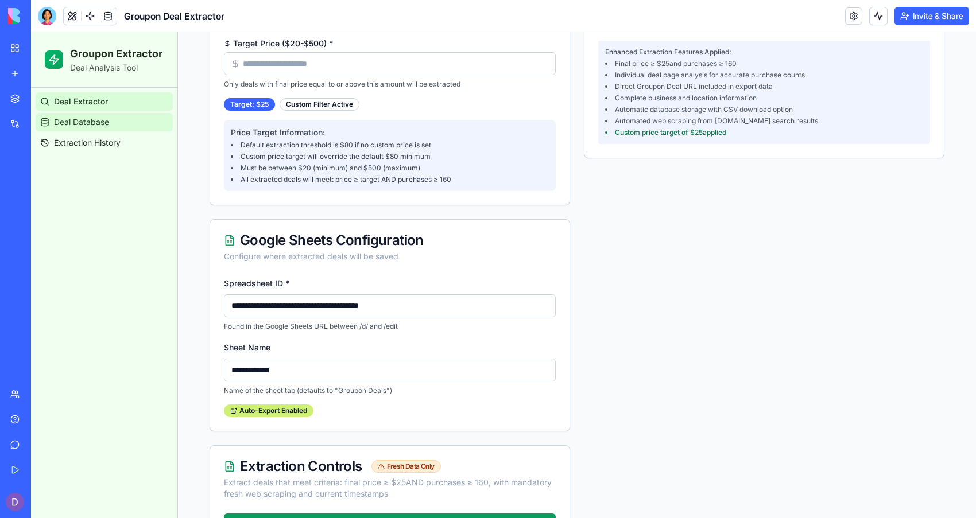
click at [96, 126] on span "Deal Database" at bounding box center [81, 122] width 55 height 11
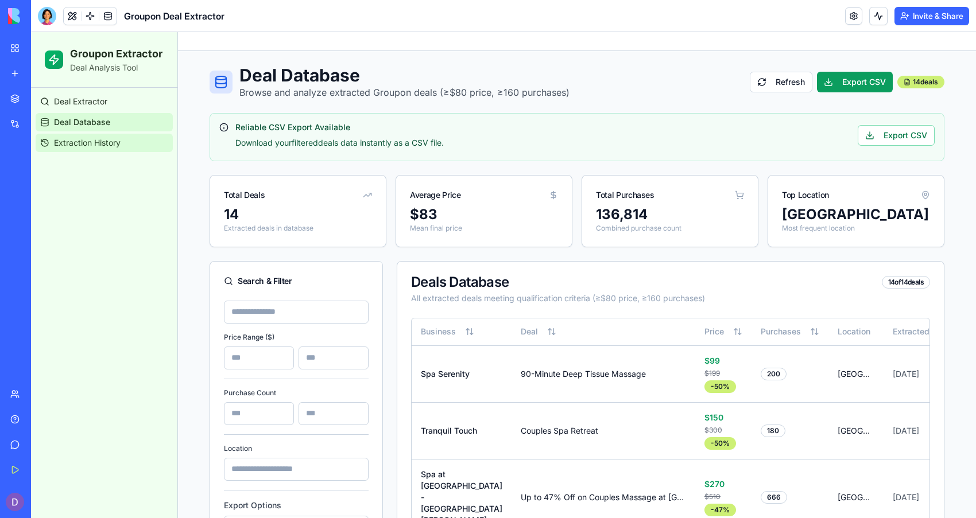
click at [129, 144] on link "Extraction History" at bounding box center [104, 143] width 137 height 18
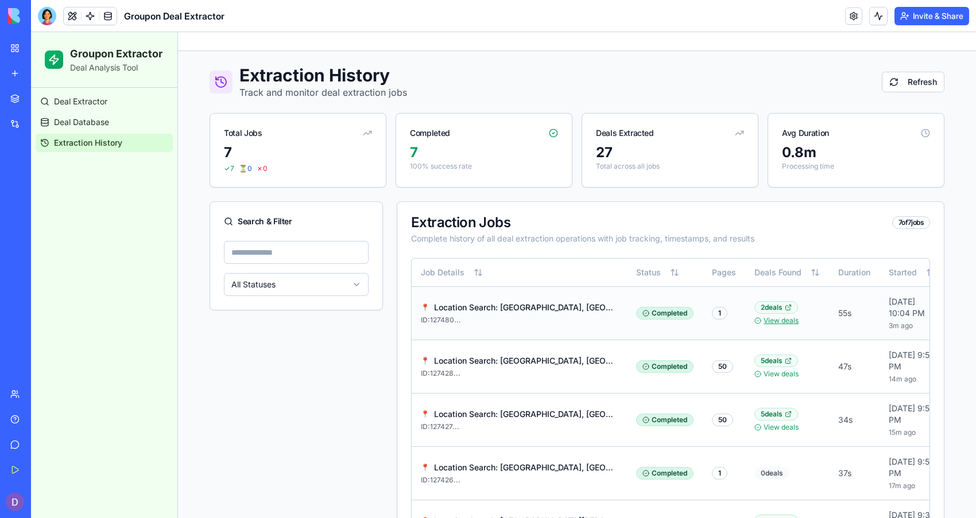
click at [771, 325] on link "View deals" at bounding box center [780, 320] width 35 height 9
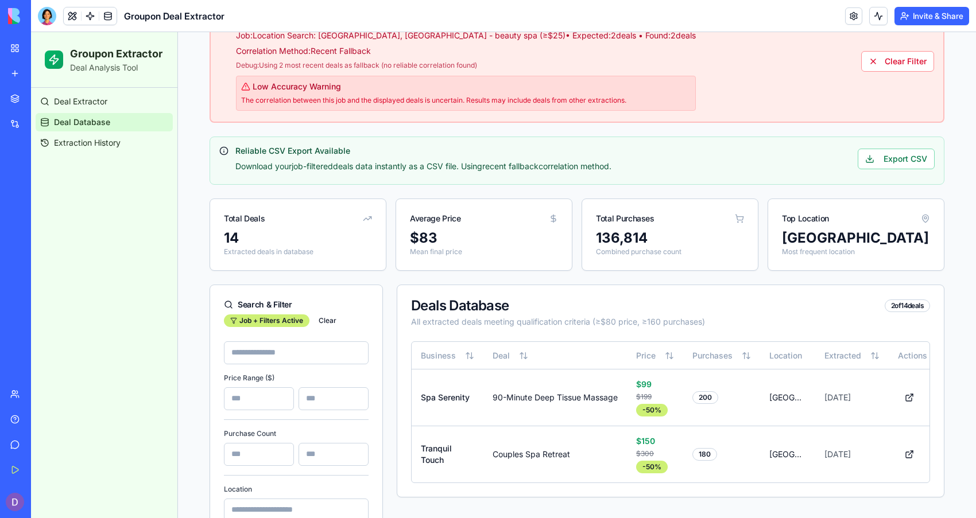
scroll to position [108, 0]
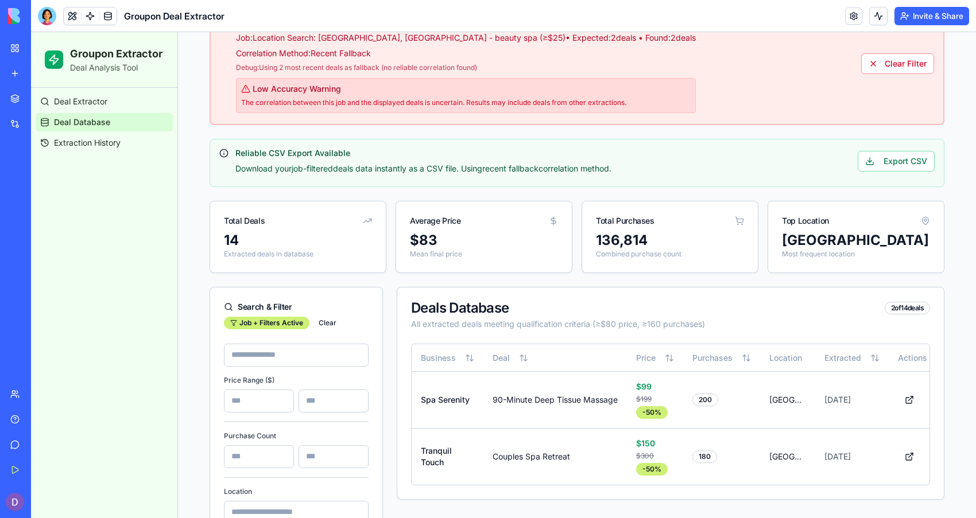
click at [274, 352] on input at bounding box center [296, 355] width 145 height 23
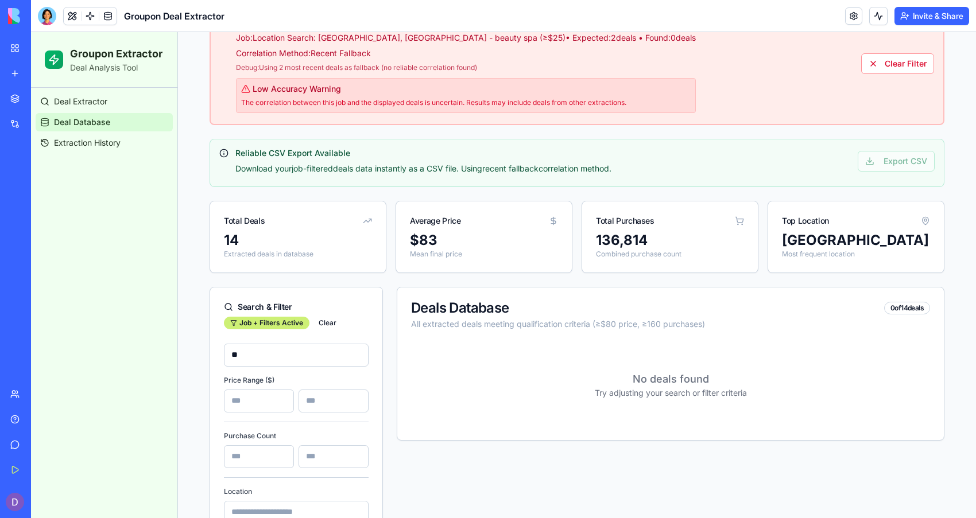
type input "*"
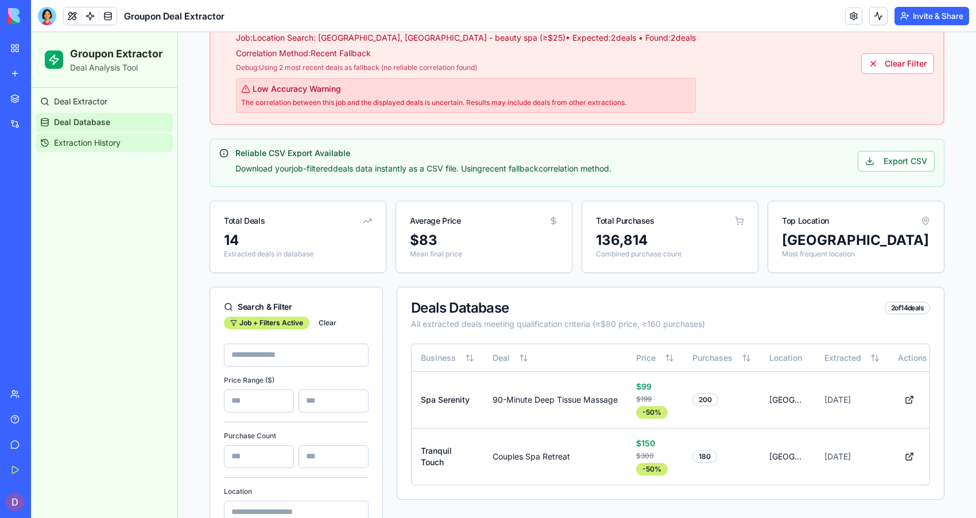
click at [79, 143] on span "Extraction History" at bounding box center [87, 142] width 67 height 11
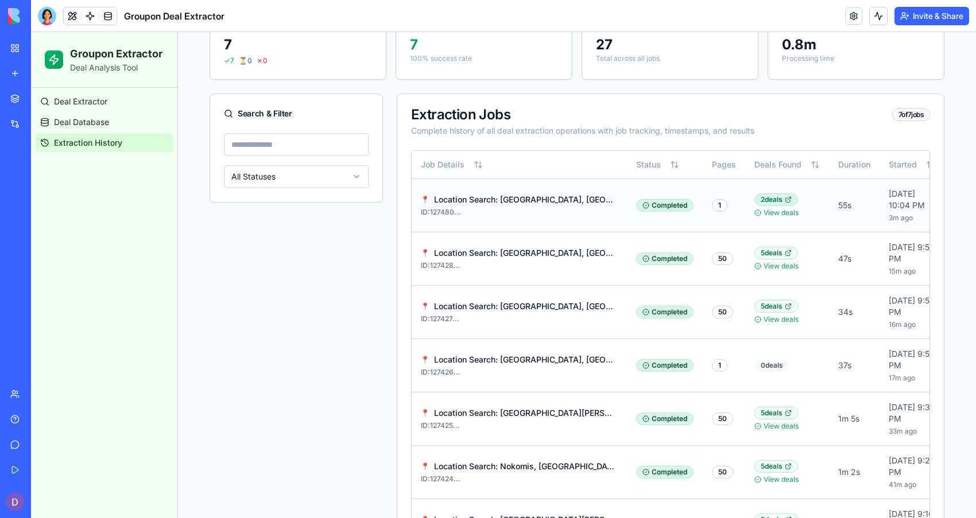
click at [773, 204] on div "2 deals" at bounding box center [776, 199] width 44 height 13
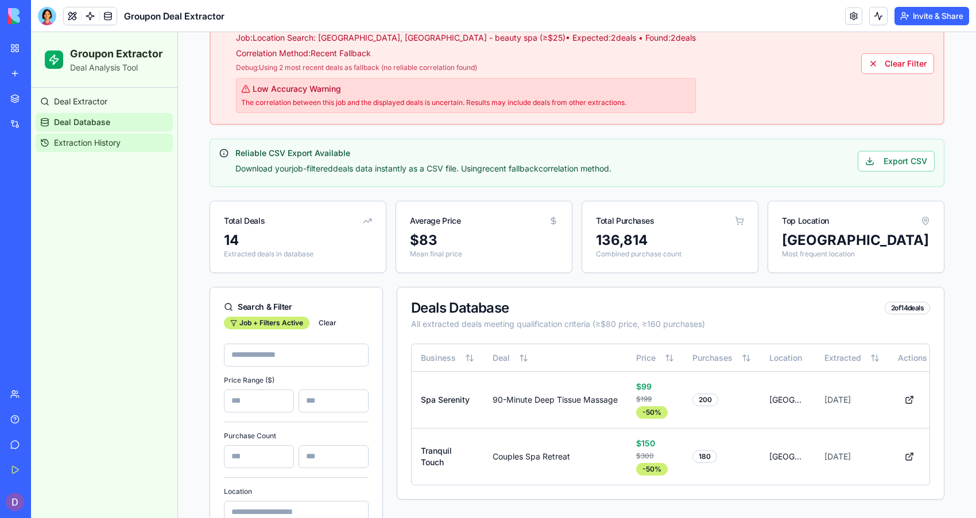
click at [120, 145] on span "Extraction History" at bounding box center [87, 142] width 67 height 11
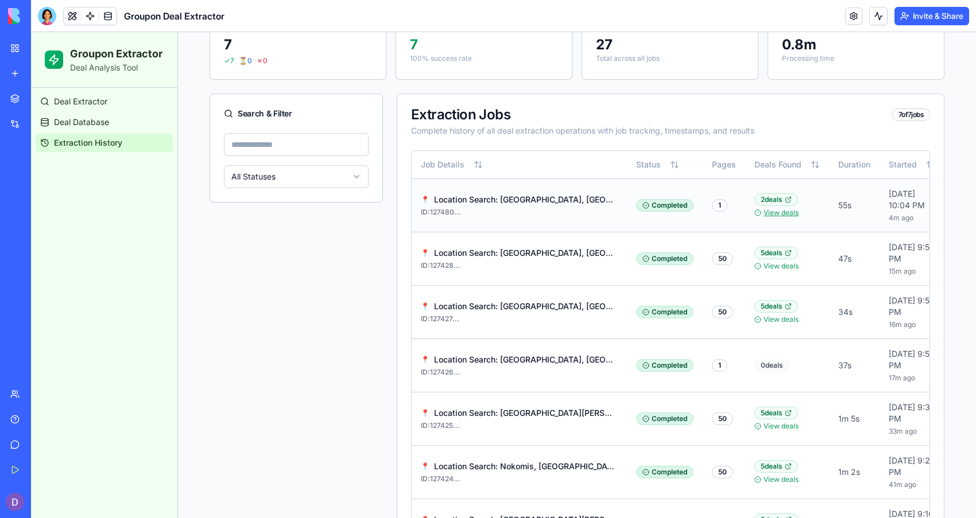
click at [781, 218] on link "View deals" at bounding box center [780, 212] width 35 height 9
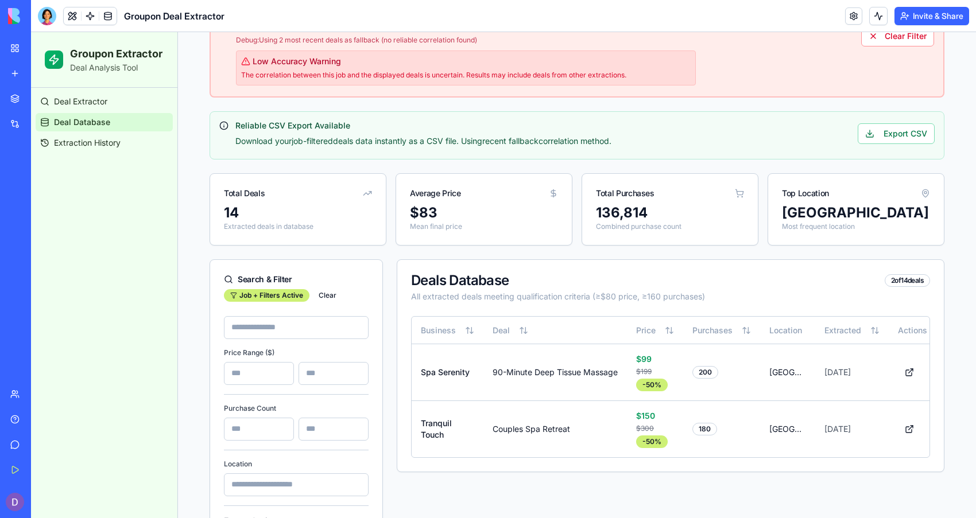
scroll to position [137, 0]
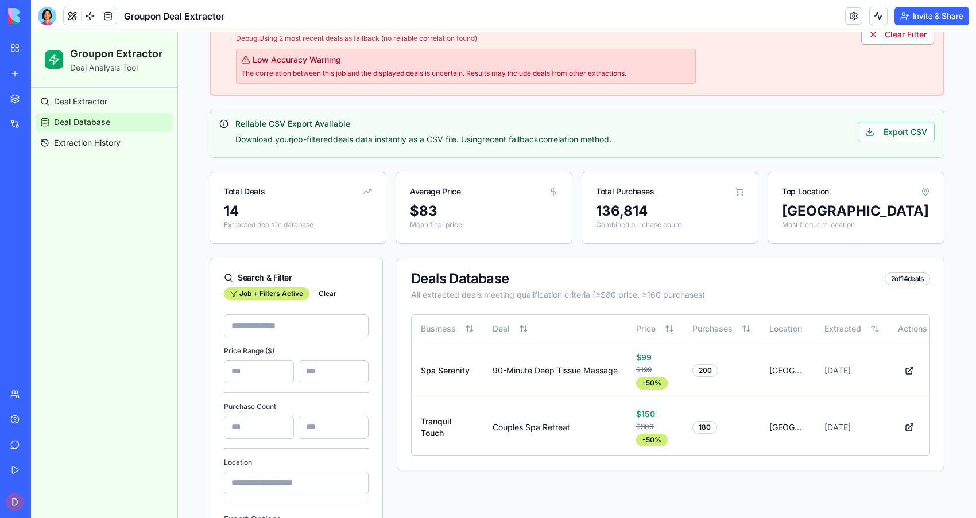
click at [827, 208] on div "[GEOGRAPHIC_DATA]" at bounding box center [856, 211] width 148 height 18
click at [288, 317] on input at bounding box center [296, 326] width 145 height 23
type input "*"
click at [48, 11] on div at bounding box center [47, 16] width 18 height 18
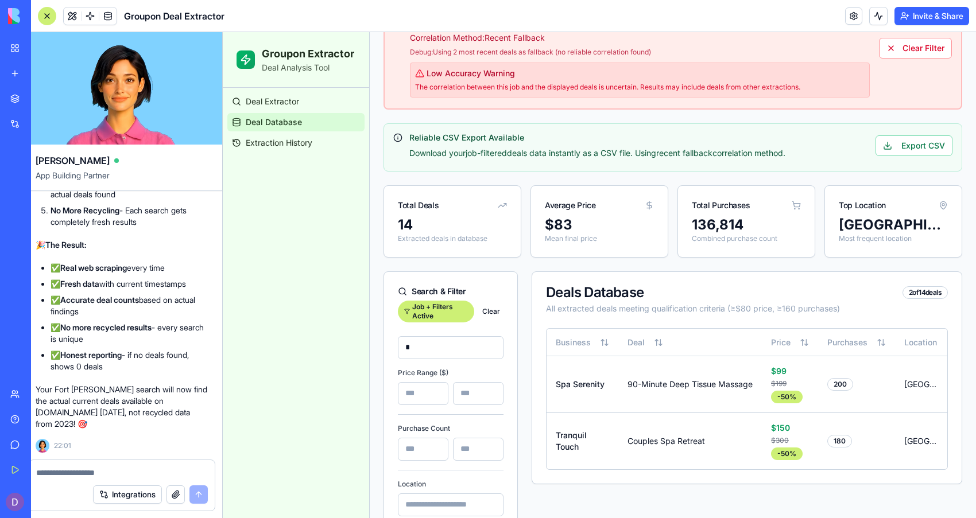
scroll to position [0, 0]
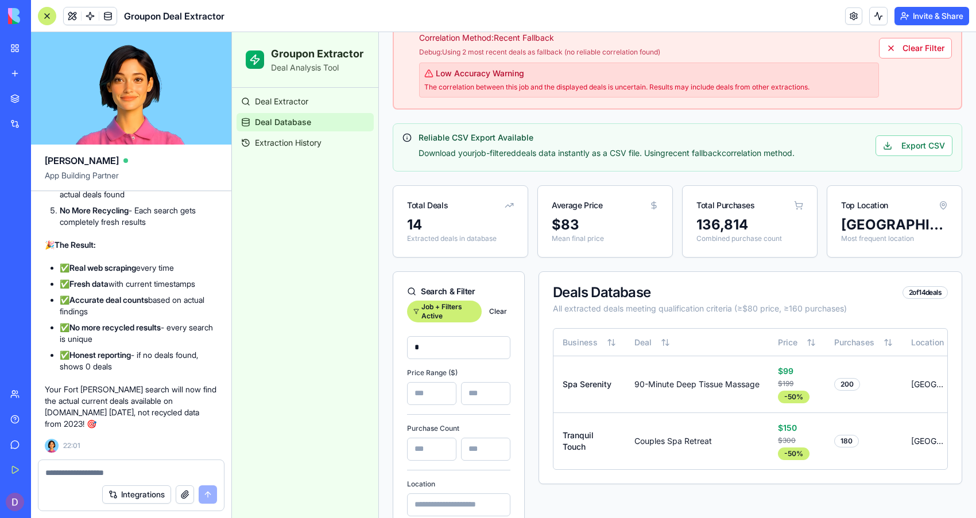
click at [71, 473] on textarea at bounding box center [131, 472] width 172 height 11
type textarea "*"
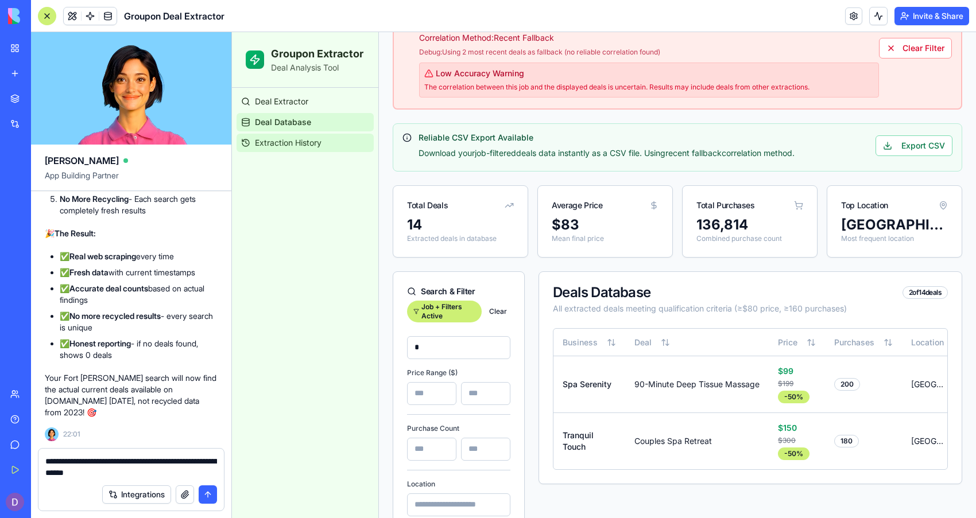
click at [330, 142] on link "Extraction History" at bounding box center [305, 143] width 137 height 18
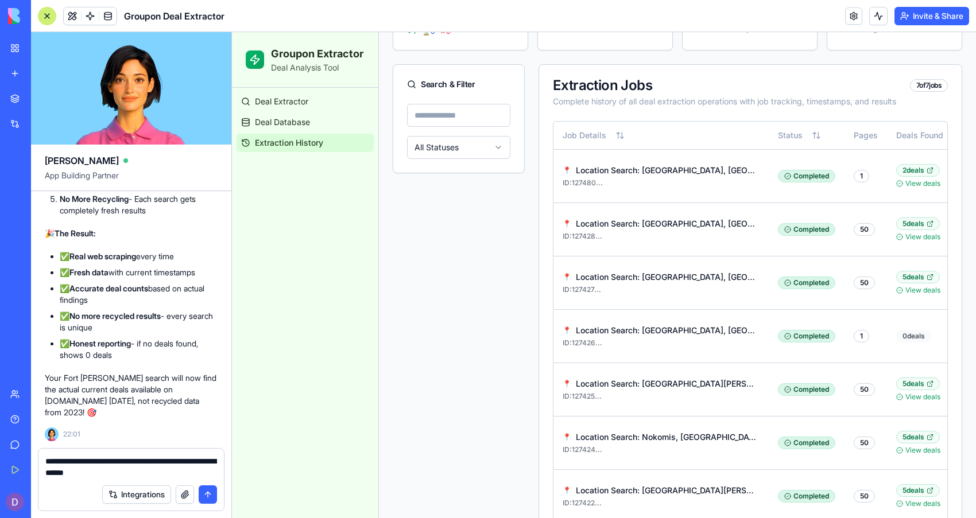
click at [158, 478] on textarea "**********" at bounding box center [131, 467] width 172 height 23
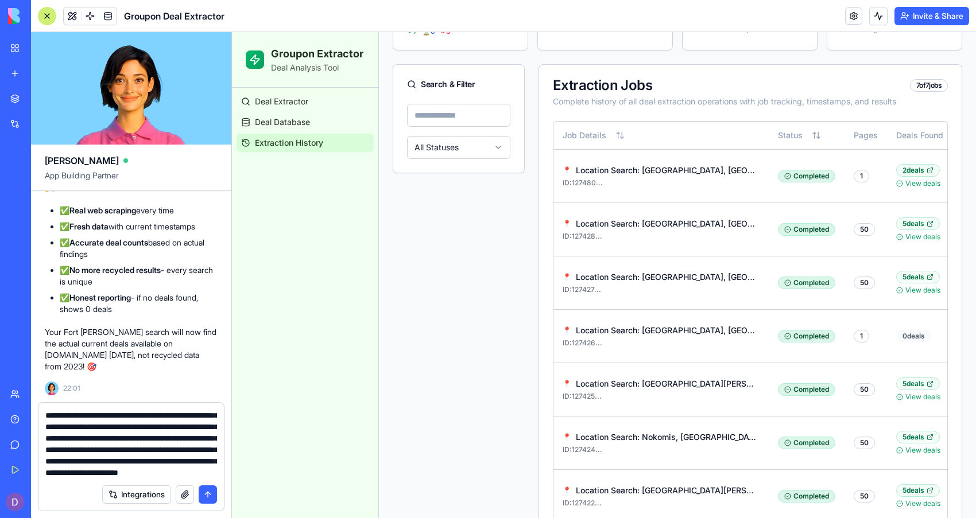
scroll to position [45, 0]
type textarea "**********"
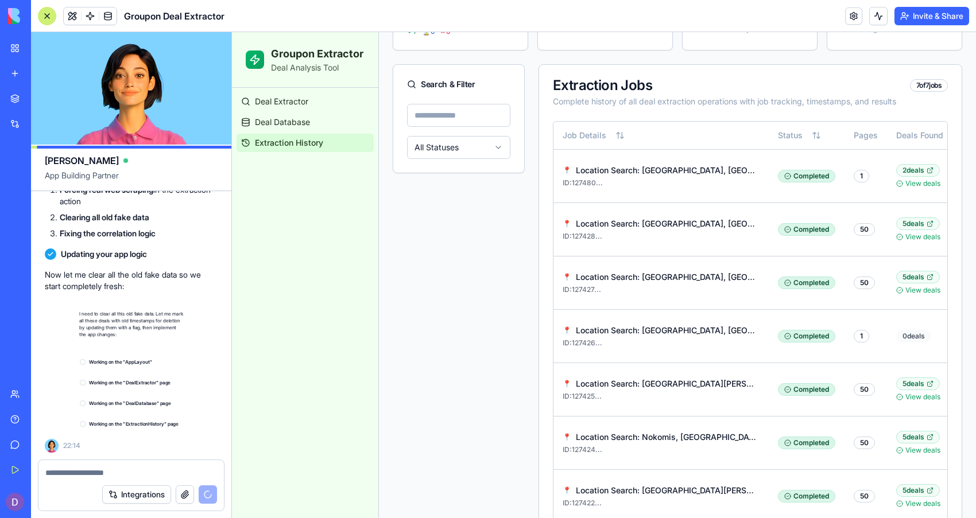
scroll to position [20628, 0]
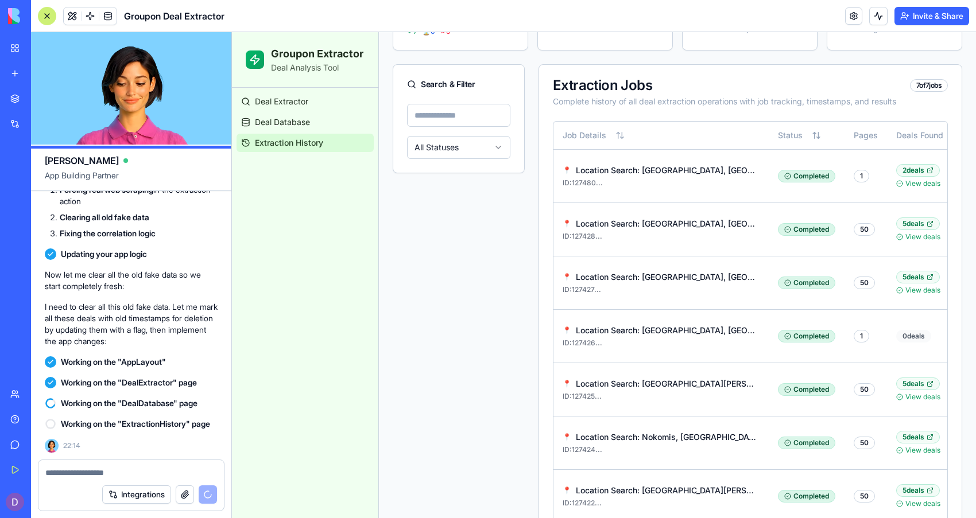
click at [134, 470] on textarea at bounding box center [131, 472] width 172 height 11
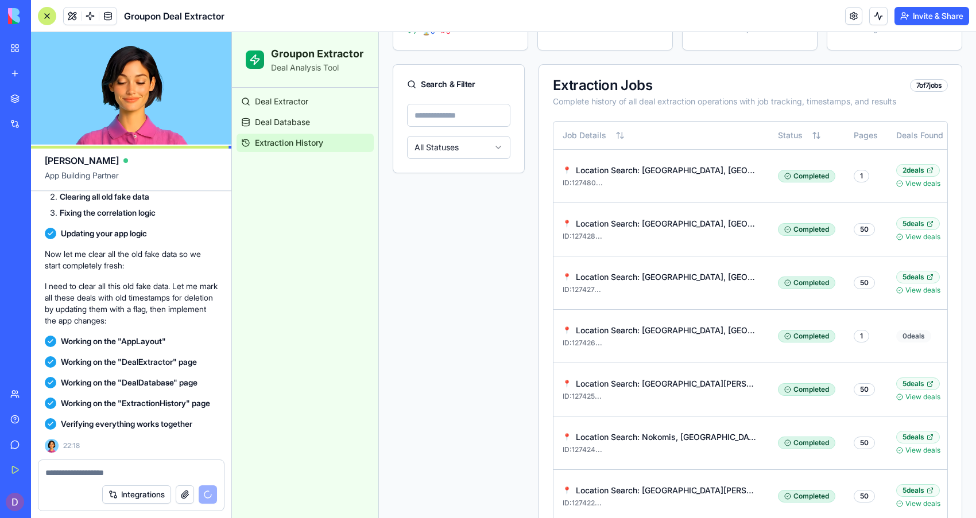
scroll to position [21650, 0]
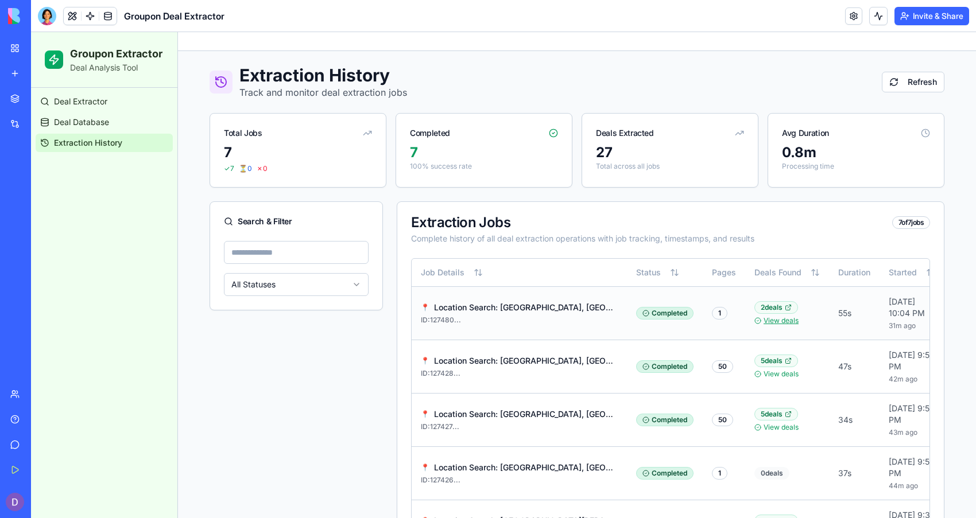
click at [779, 324] on link "View deals" at bounding box center [780, 320] width 35 height 9
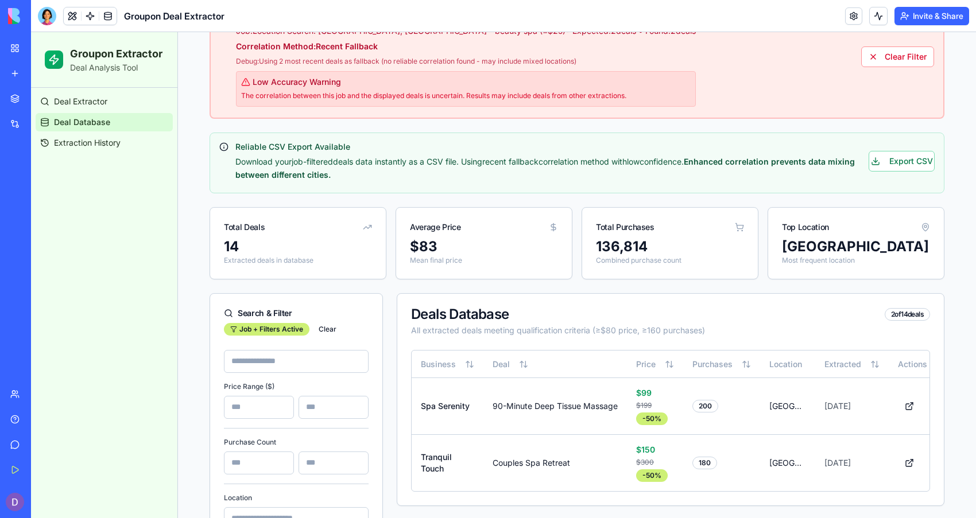
scroll to position [222, 0]
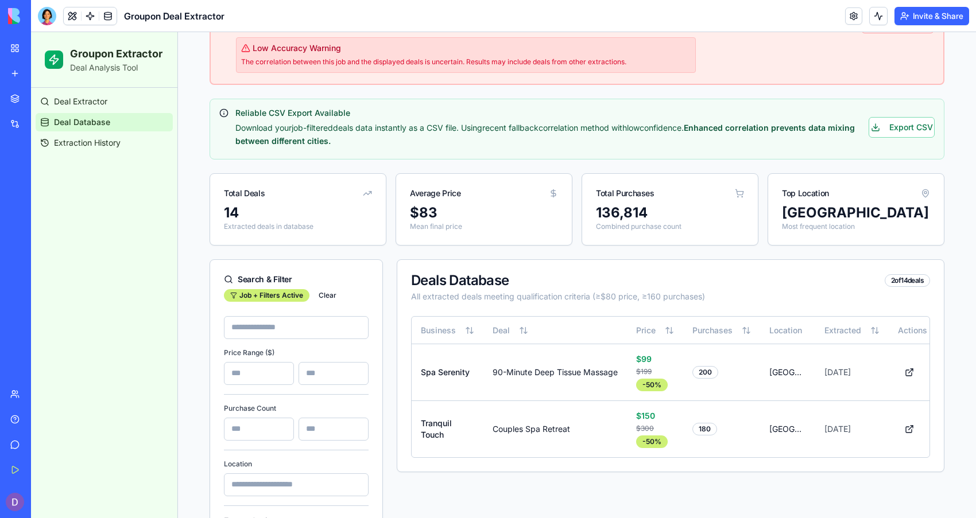
click at [305, 332] on input at bounding box center [296, 327] width 145 height 23
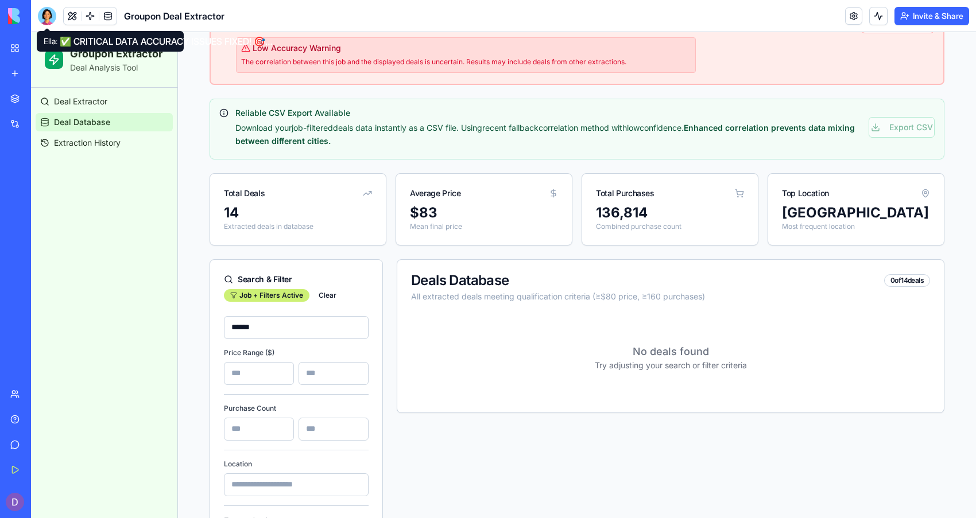
type input "******"
click at [48, 14] on div at bounding box center [47, 16] width 18 height 18
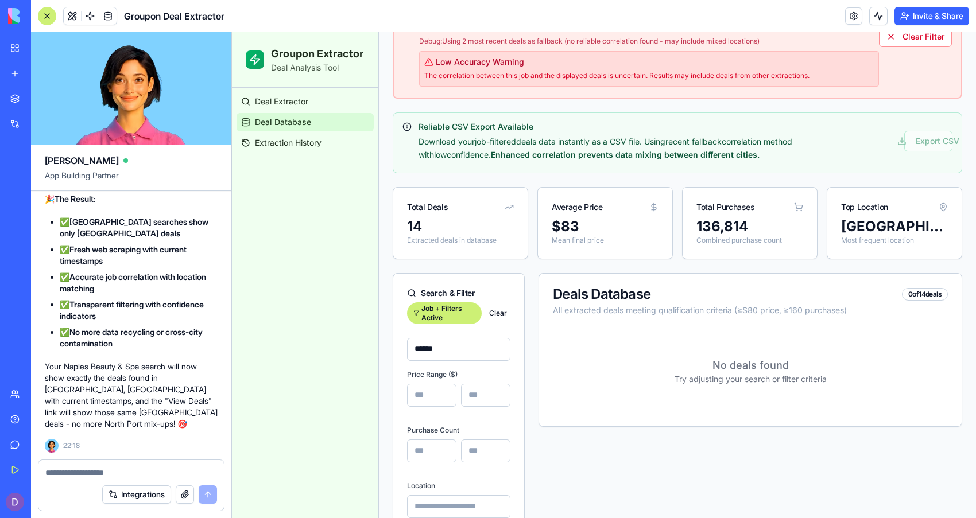
scroll to position [0, 0]
type textarea "**"
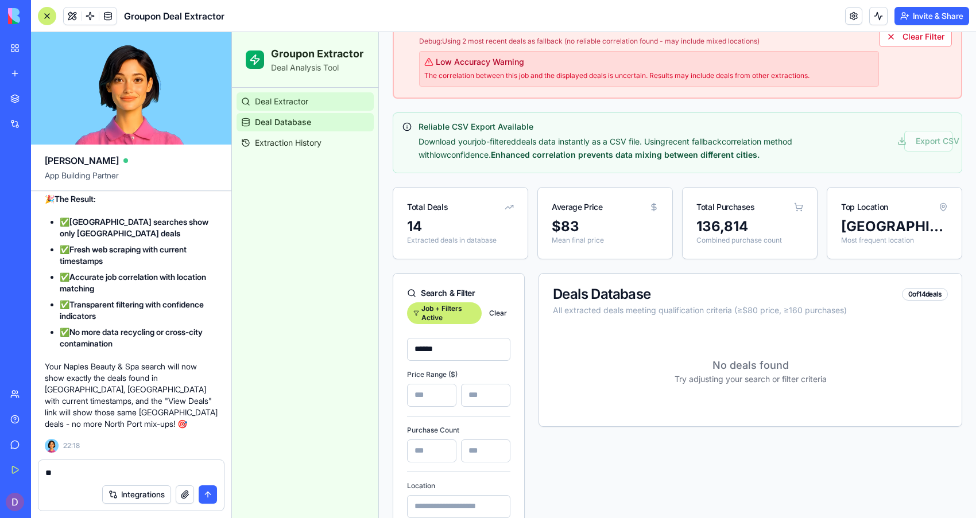
click at [265, 104] on span "Deal Extractor" at bounding box center [281, 101] width 53 height 11
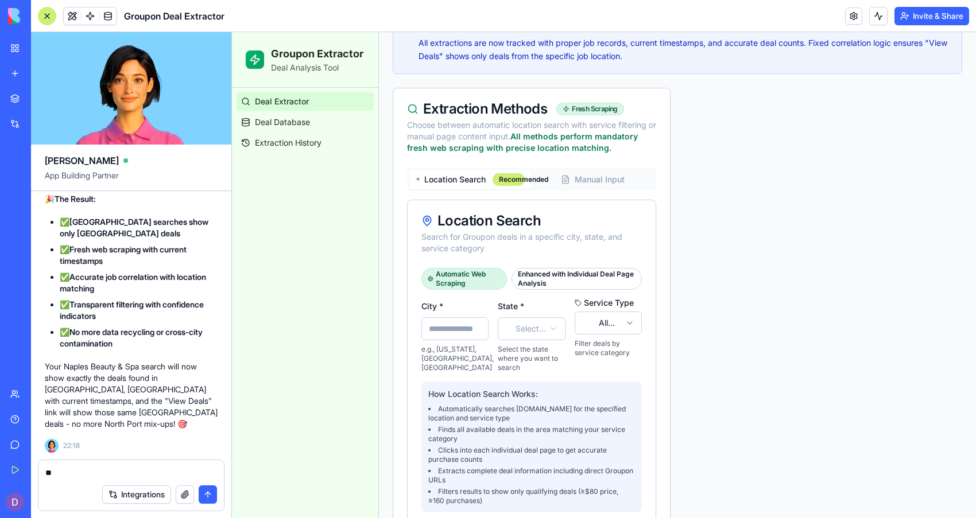
scroll to position [588, 0]
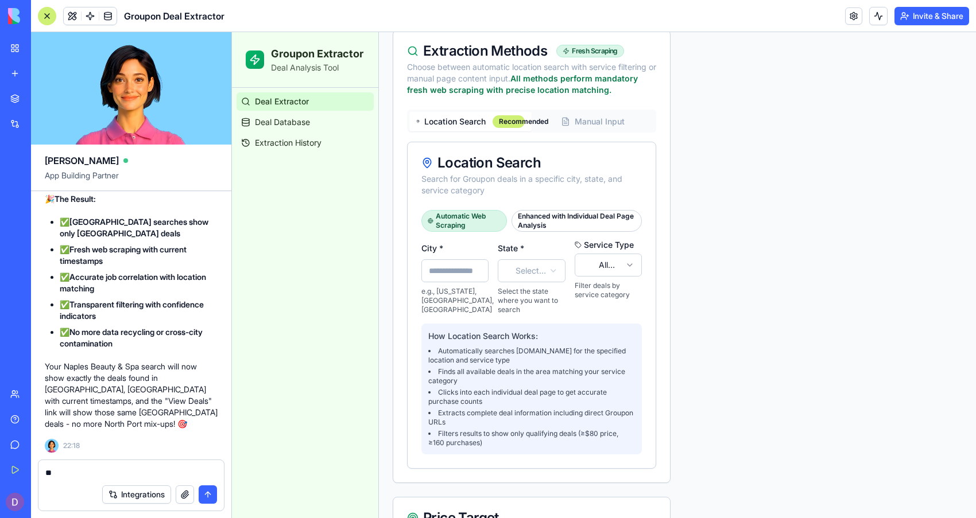
click at [470, 280] on input "City *" at bounding box center [454, 270] width 67 height 23
type input "******"
click at [518, 276] on html "Groupon Extractor Deal Analysis Tool Deal Extractor Deal Database Extraction Hi…" at bounding box center [604, 352] width 744 height 1817
click at [580, 265] on html "Groupon Extractor Deal Analysis Tool Deal Extractor Deal Database Extraction Hi…" at bounding box center [604, 352] width 744 height 1817
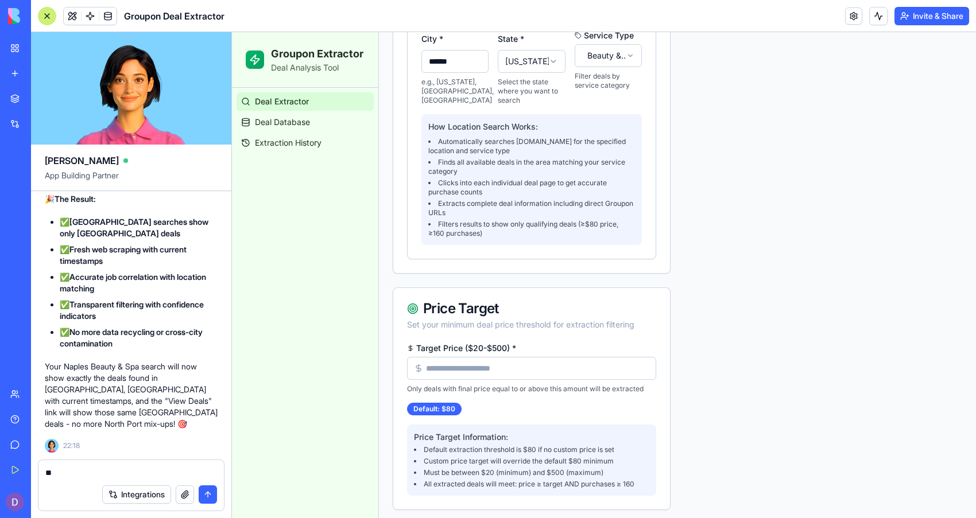
scroll to position [902, 0]
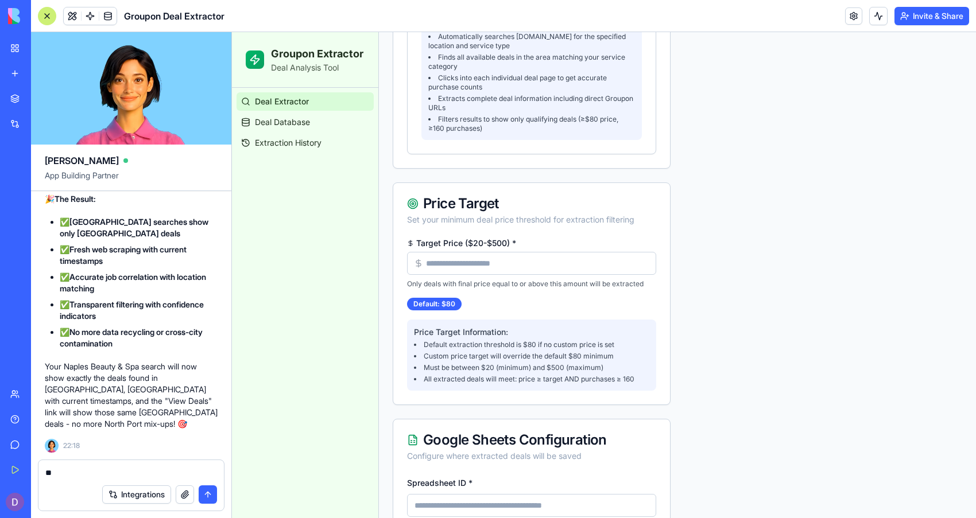
click at [552, 261] on input "Target Price ($20-$500) *" at bounding box center [531, 263] width 249 height 23
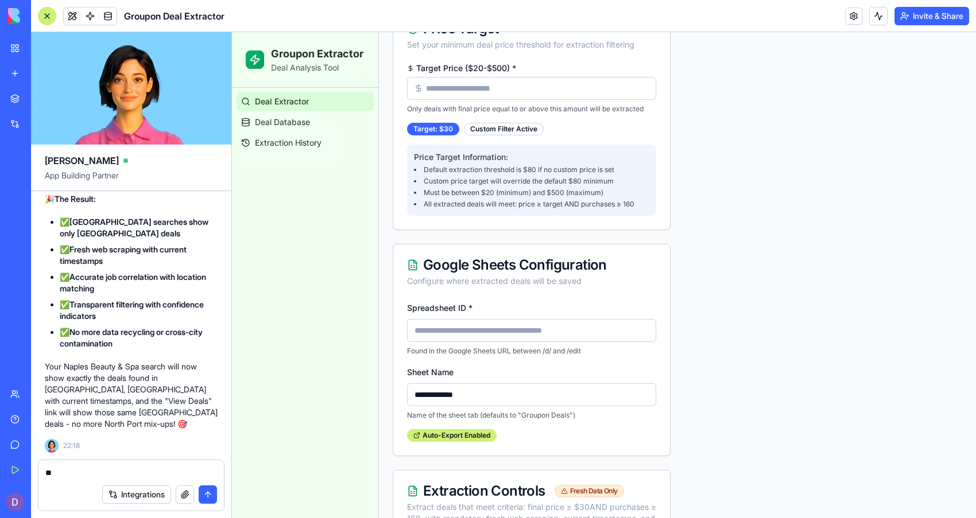
scroll to position [1228, 0]
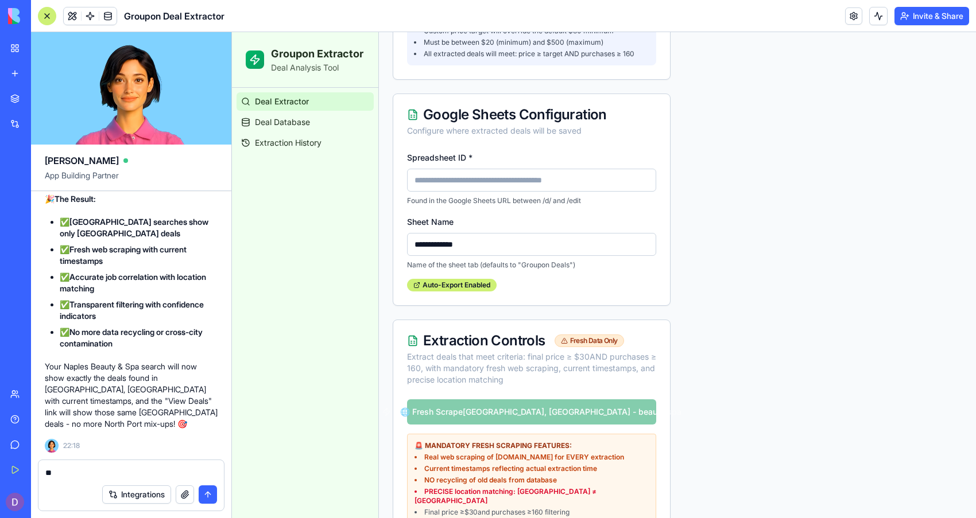
type input "**"
click at [502, 192] on input "Spreadsheet ID *" at bounding box center [531, 180] width 249 height 23
type input "**********"
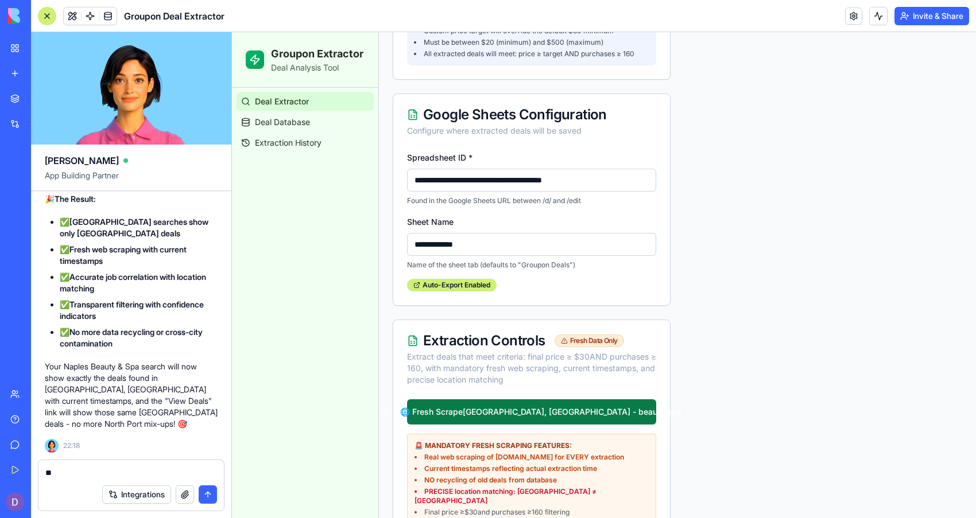
click at [464, 414] on button "🌐 Fresh Scrape [GEOGRAPHIC_DATA], [GEOGRAPHIC_DATA] - beauty spa" at bounding box center [531, 412] width 249 height 25
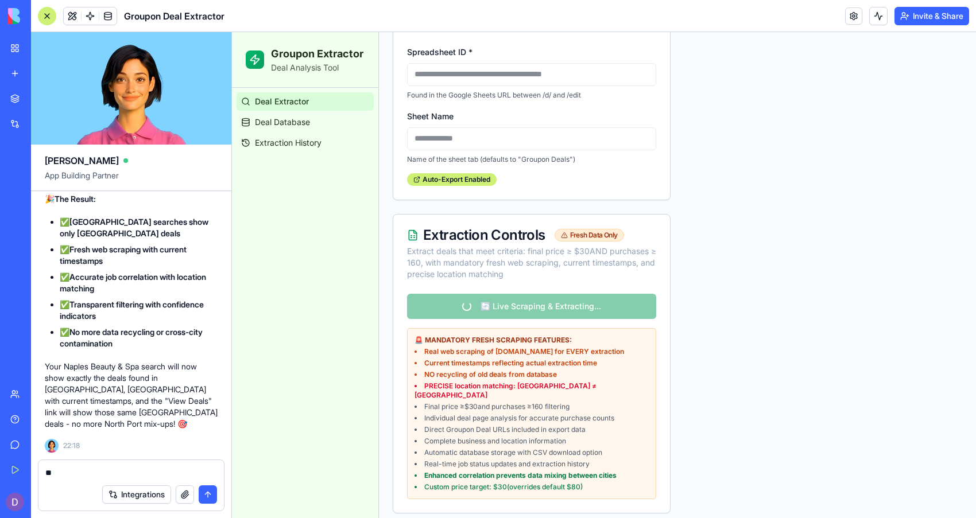
scroll to position [1366, 0]
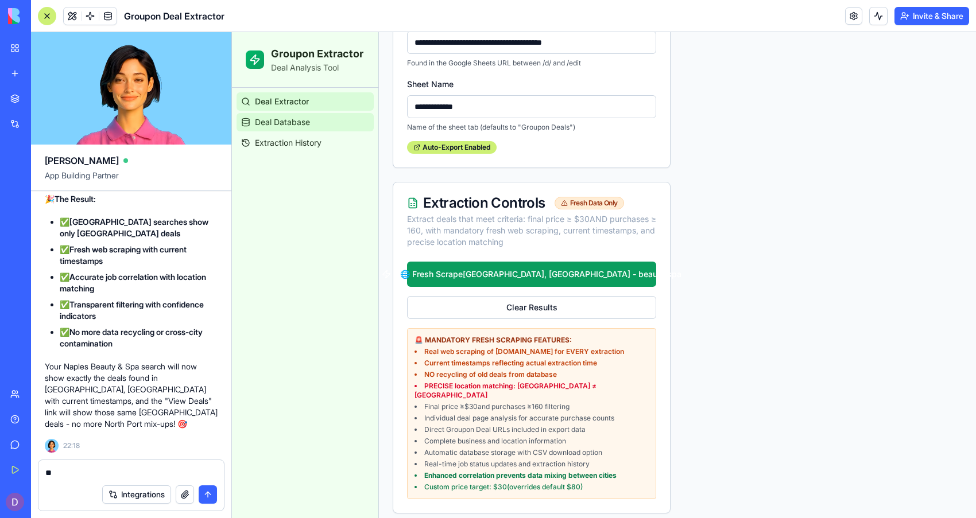
click at [309, 127] on span "Deal Database" at bounding box center [282, 122] width 55 height 11
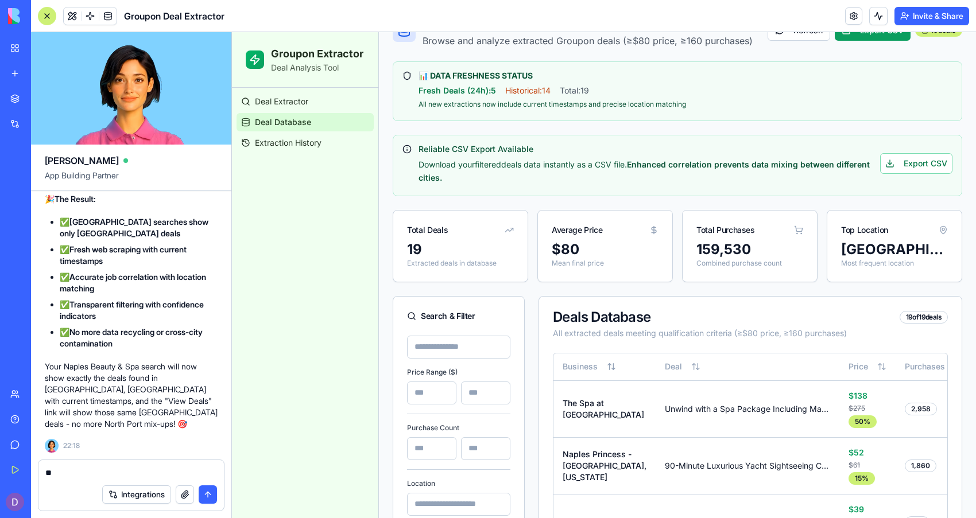
scroll to position [76, 0]
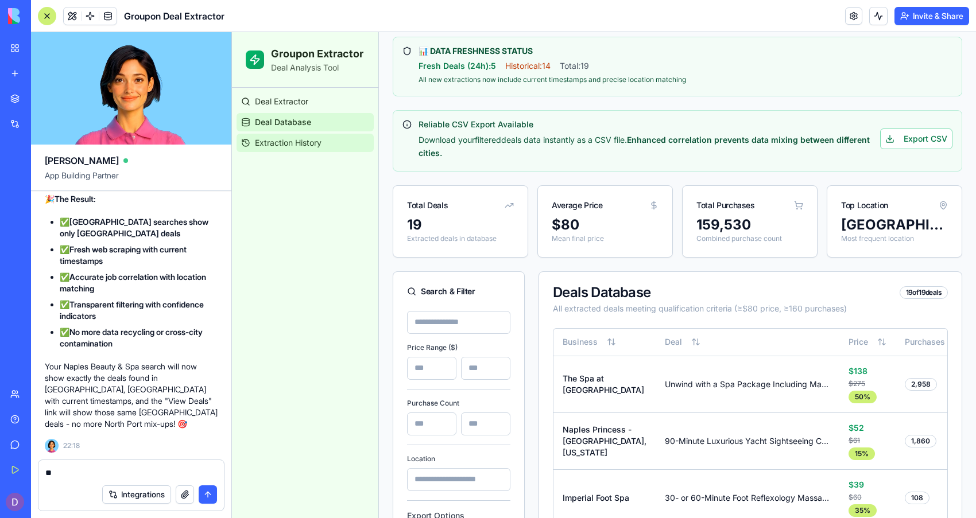
click at [289, 135] on link "Extraction History" at bounding box center [305, 143] width 137 height 18
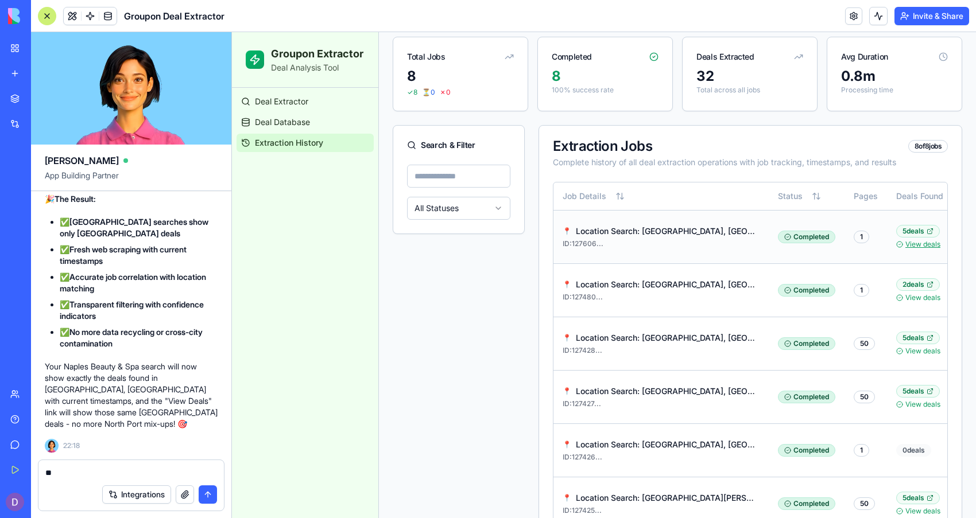
click at [908, 248] on link "View deals" at bounding box center [922, 244] width 35 height 9
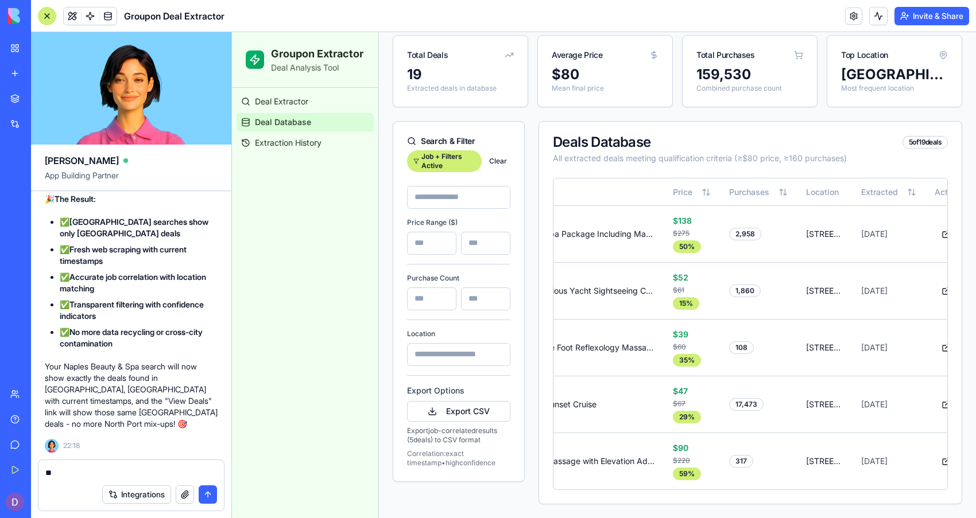
scroll to position [0, 177]
click at [933, 281] on button at bounding box center [944, 291] width 23 height 21
click at [82, 476] on textarea "**" at bounding box center [131, 472] width 172 height 11
type textarea "*"
click at [933, 224] on button at bounding box center [944, 234] width 23 height 21
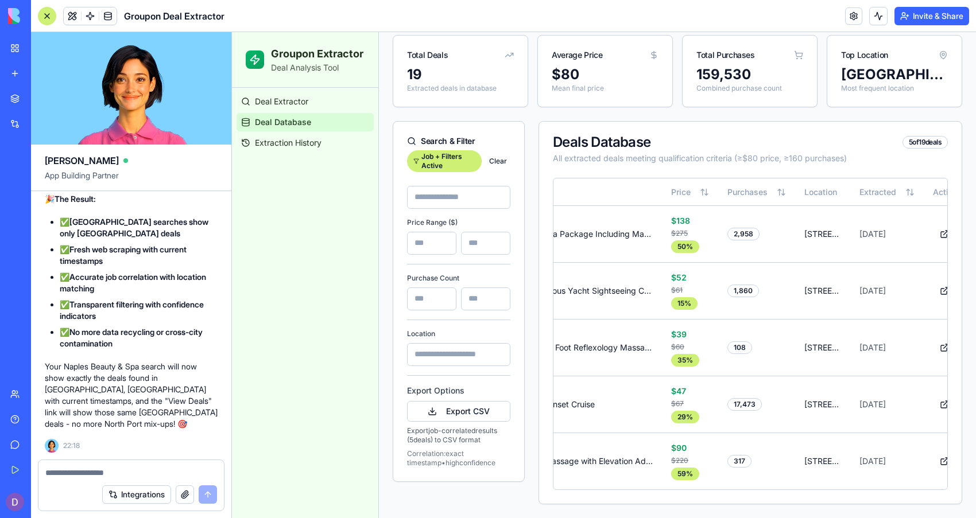
click at [60, 478] on textarea at bounding box center [131, 472] width 172 height 11
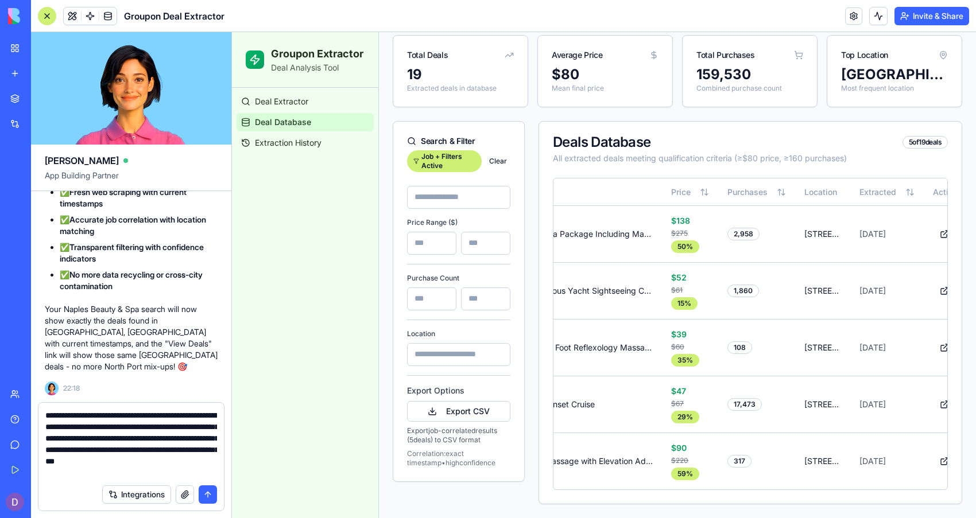
type textarea "**********"
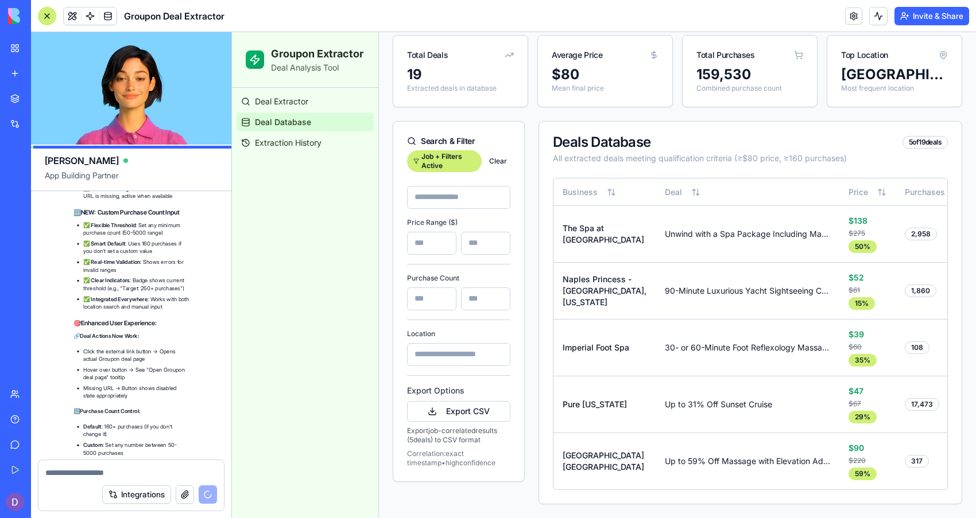
scroll to position [23039, 0]
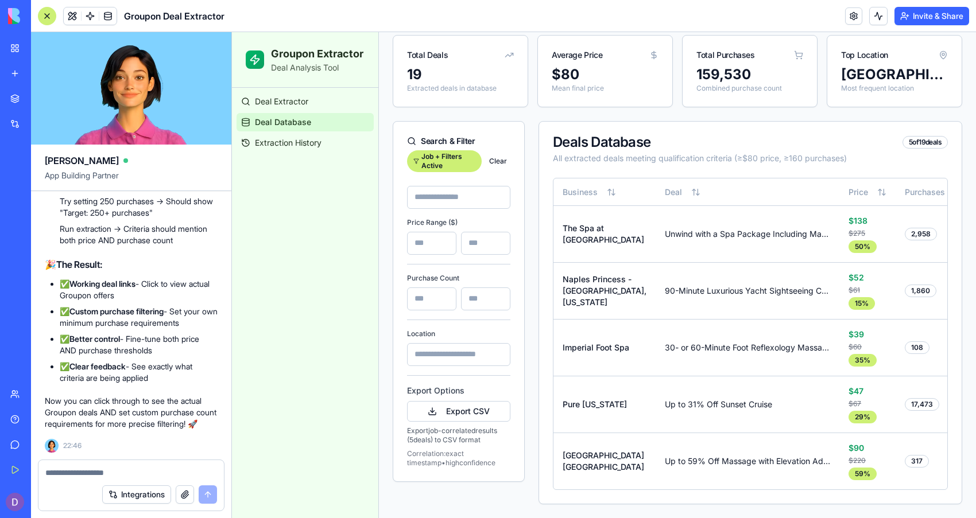
click at [100, 475] on textarea at bounding box center [131, 472] width 172 height 11
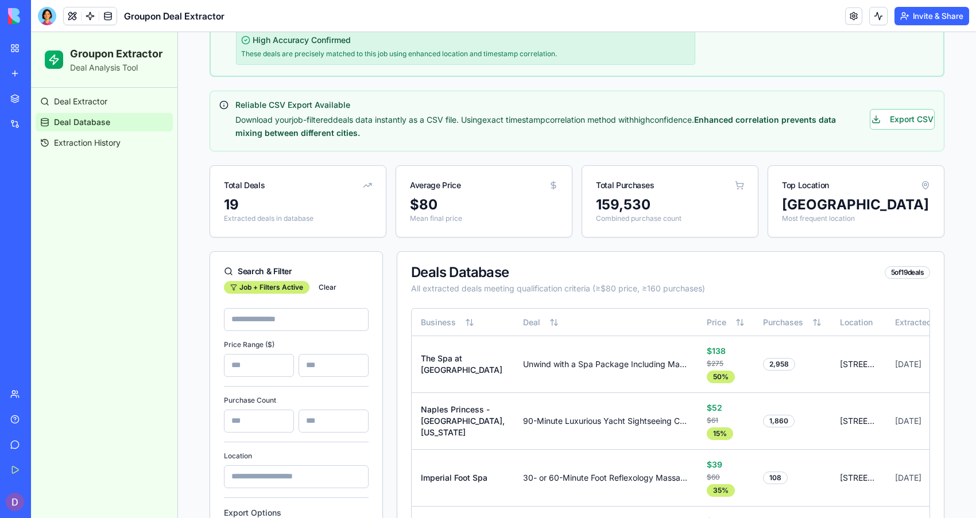
scroll to position [331, 0]
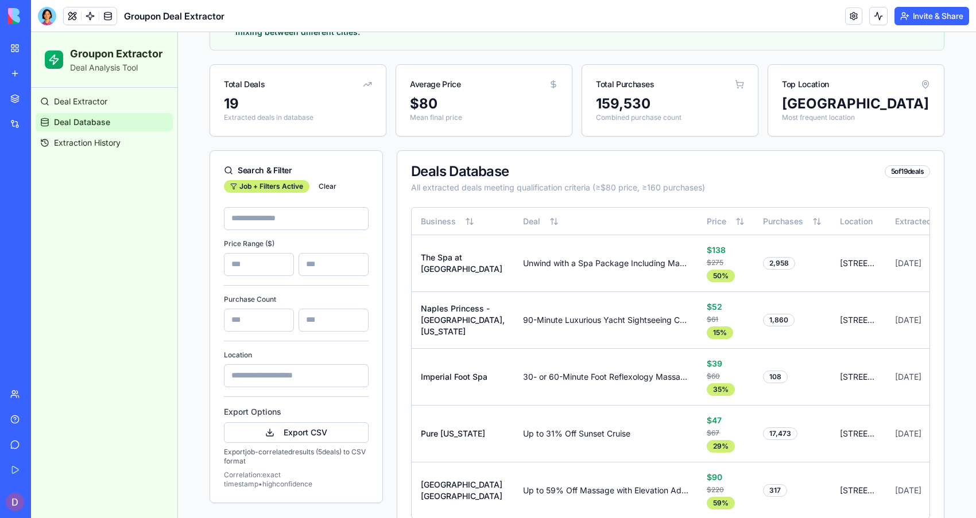
click at [298, 224] on input at bounding box center [296, 218] width 145 height 23
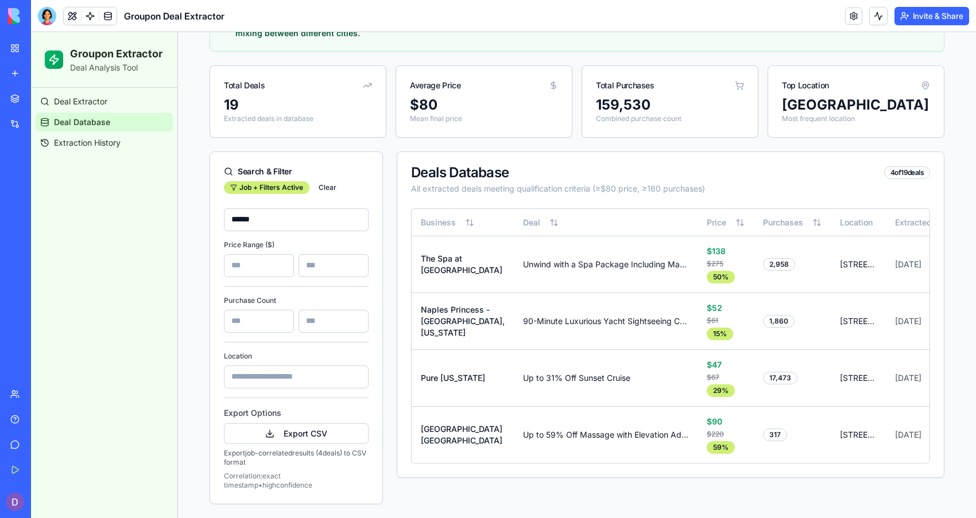
drag, startPoint x: 263, startPoint y: 226, endPoint x: 163, endPoint y: 228, distance: 99.9
click at [163, 228] on div "Groupon Extractor Deal Analysis Tool Deal Extractor Deal Database Extraction Hi…" at bounding box center [503, 110] width 945 height 816
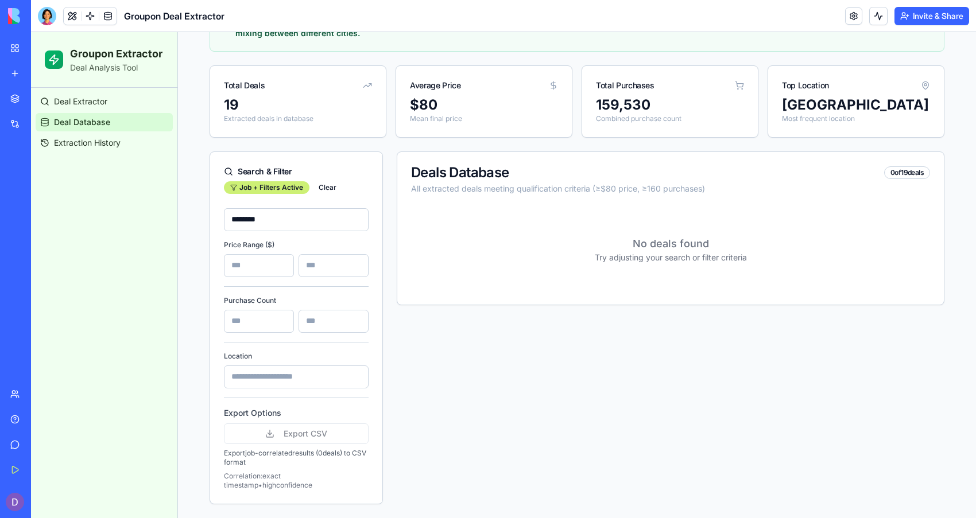
drag, startPoint x: 270, startPoint y: 227, endPoint x: 146, endPoint y: 234, distance: 123.6
click at [148, 234] on div "Groupon Extractor Deal Analysis Tool Deal Extractor Deal Database Extraction Hi…" at bounding box center [503, 110] width 945 height 816
drag, startPoint x: 275, startPoint y: 224, endPoint x: 149, endPoint y: 223, distance: 125.7
click at [149, 223] on div "Groupon Extractor Deal Analysis Tool Deal Extractor Deal Database Extraction Hi…" at bounding box center [503, 110] width 945 height 816
type input "**********"
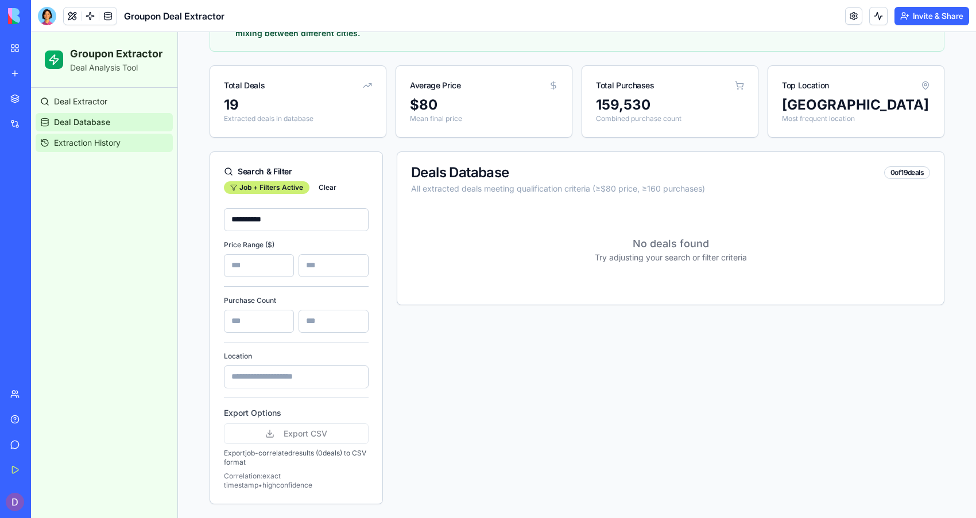
click at [88, 140] on span "Extraction History" at bounding box center [87, 142] width 67 height 11
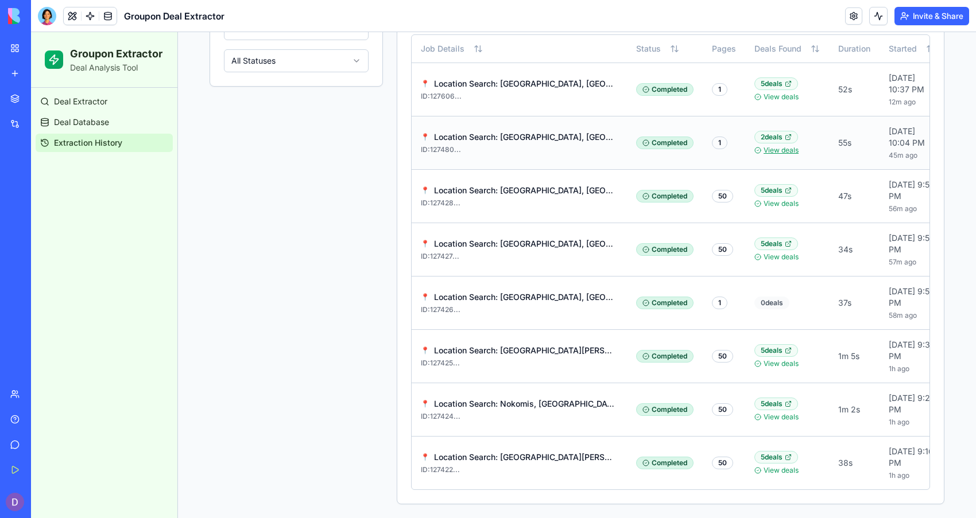
click at [794, 146] on link "View deals" at bounding box center [780, 150] width 35 height 9
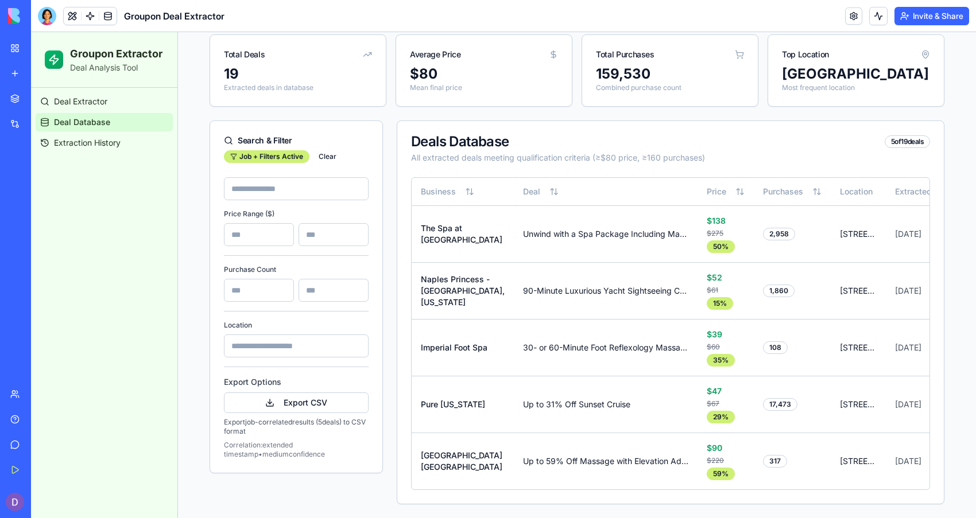
click at [313, 194] on input at bounding box center [296, 188] width 145 height 23
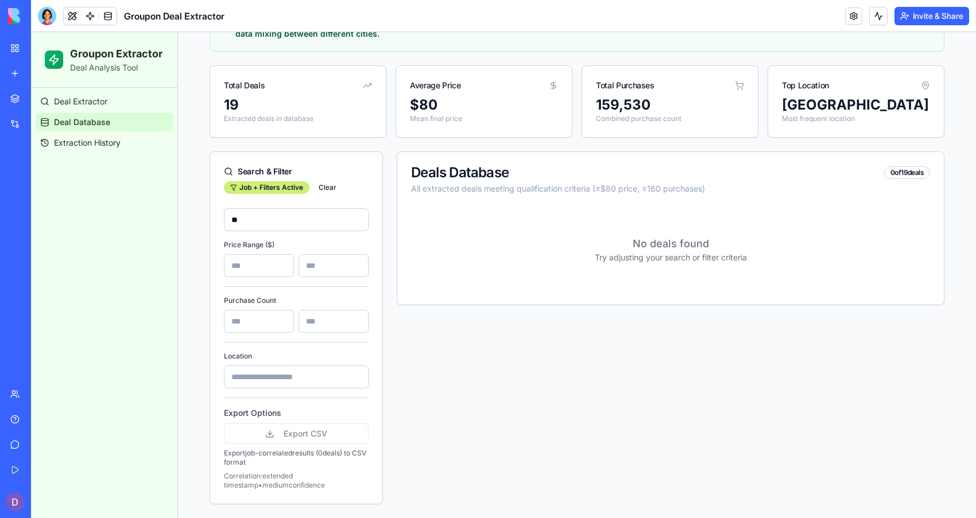
type input "*"
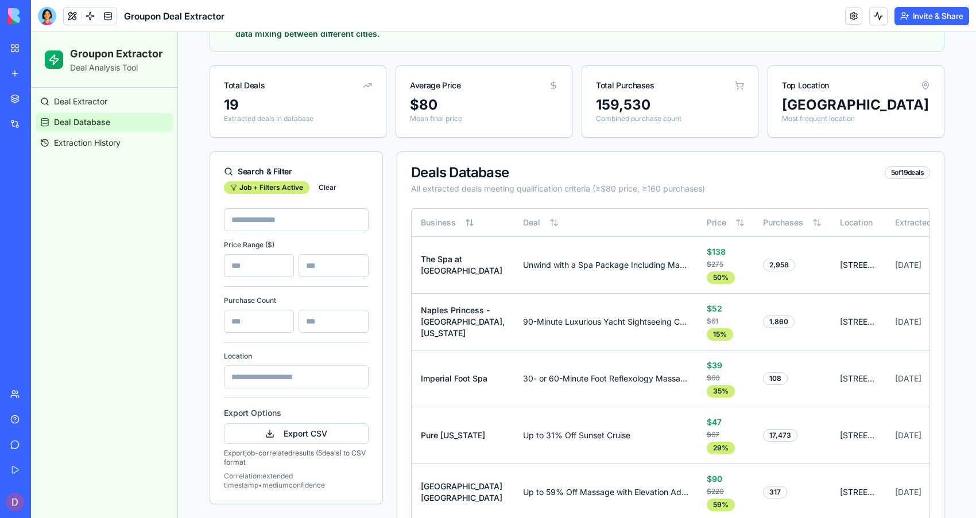
scroll to position [324, 0]
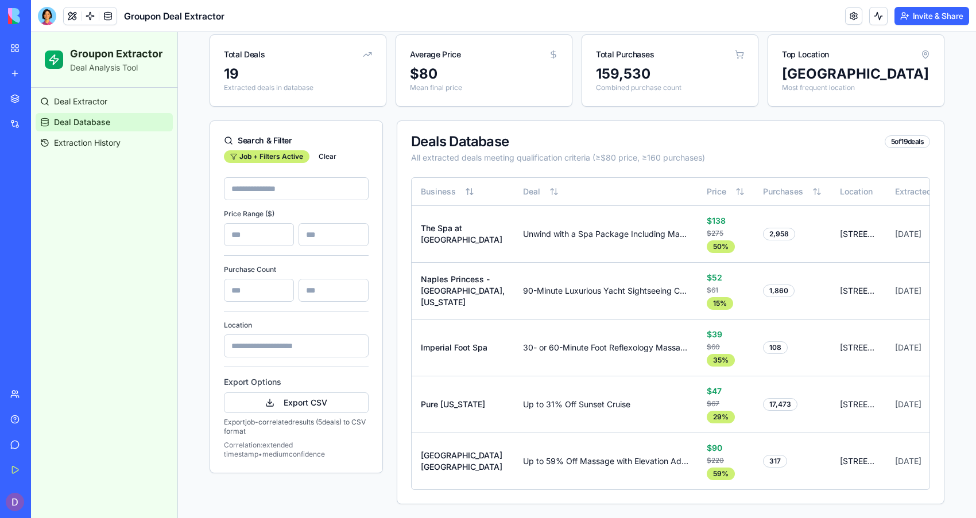
click at [73, 91] on div "Deal Extractor Deal Database Extraction History" at bounding box center [104, 122] width 146 height 69
click at [71, 98] on span "Deal Extractor" at bounding box center [80, 101] width 53 height 11
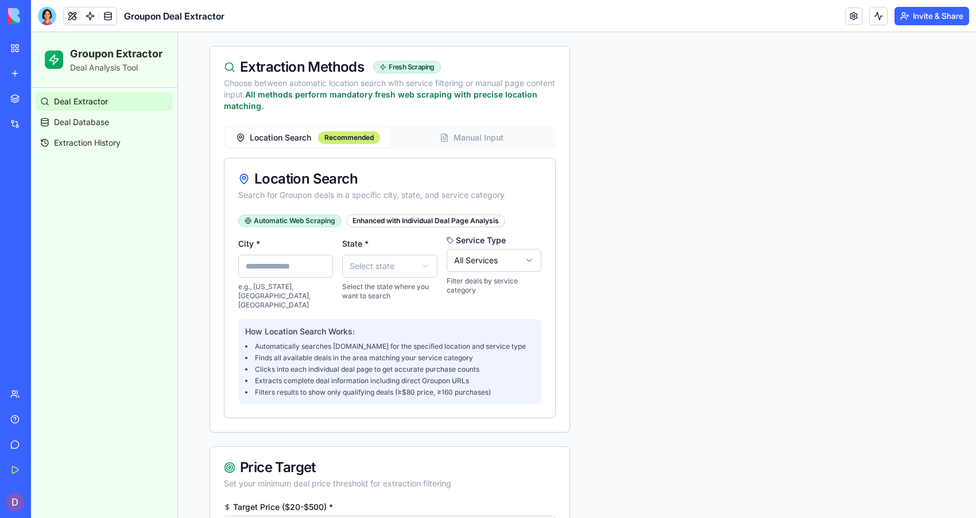
scroll to position [606, 0]
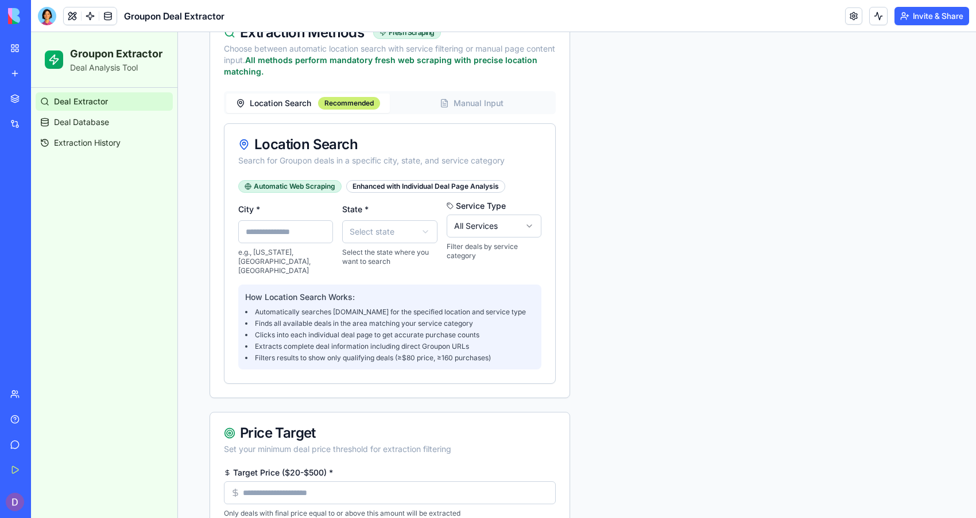
click at [255, 242] on input "City *" at bounding box center [285, 231] width 95 height 23
type input "*****"
click at [416, 231] on html "Groupon Extractor Deal Analysis Tool Deal Extractor Deal Database Extraction Hi…" at bounding box center [503, 415] width 945 height 1978
click at [451, 230] on html "Groupon Extractor Deal Analysis Tool Deal Extractor Deal Database Extraction Hi…" at bounding box center [503, 415] width 945 height 1978
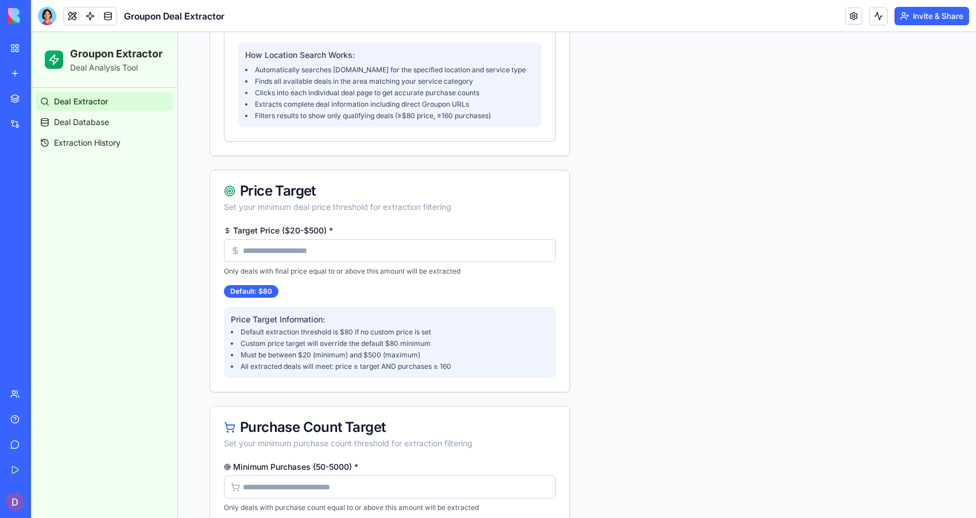
scroll to position [893, 0]
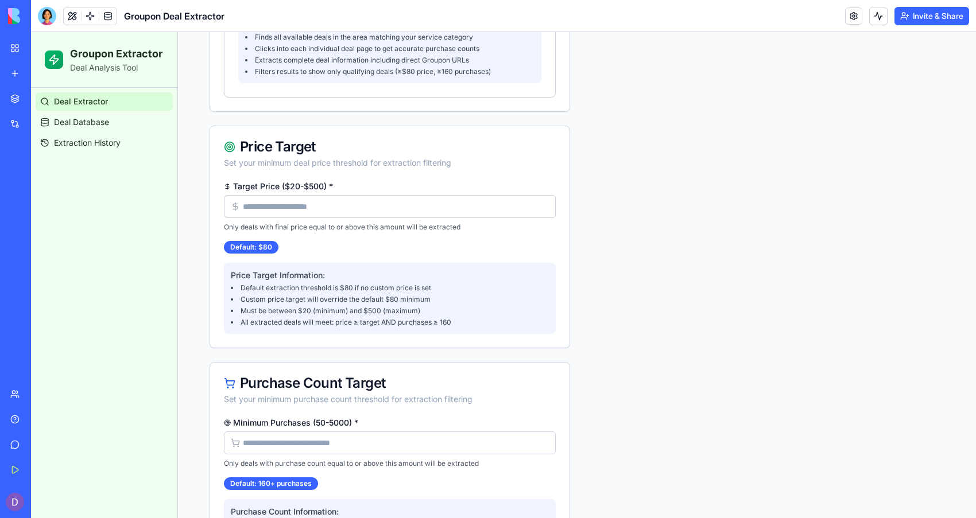
click at [336, 203] on input "Target Price ($20-$500) *" at bounding box center [390, 206] width 332 height 23
type input "**"
click at [315, 435] on input "Minimum Purchases (50-5000) *" at bounding box center [390, 443] width 332 height 23
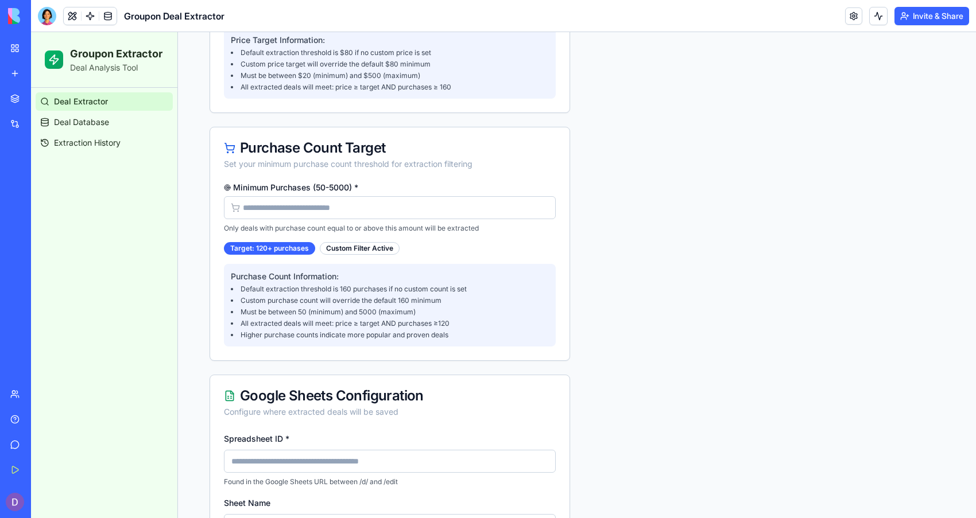
scroll to position [1236, 0]
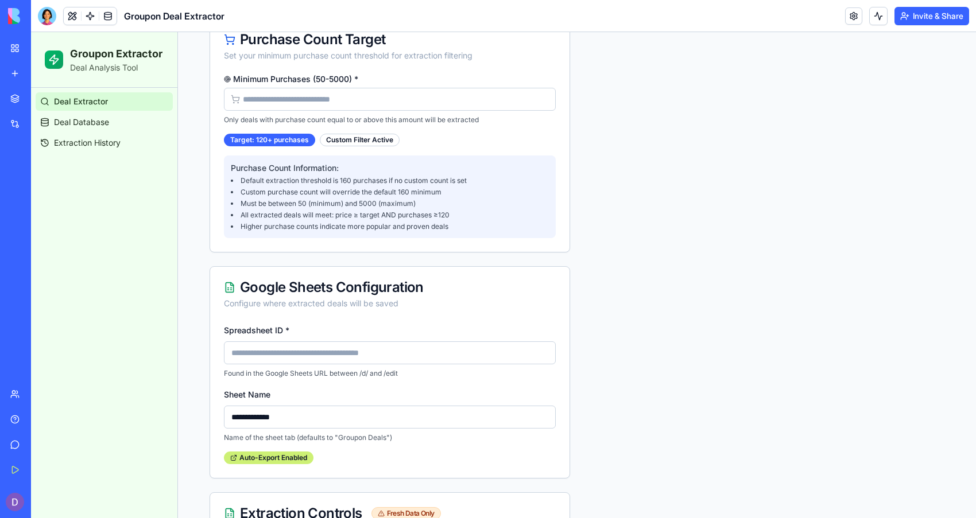
type input "***"
click at [276, 342] on input "Spreadsheet ID *" at bounding box center [390, 353] width 332 height 23
type input "**********"
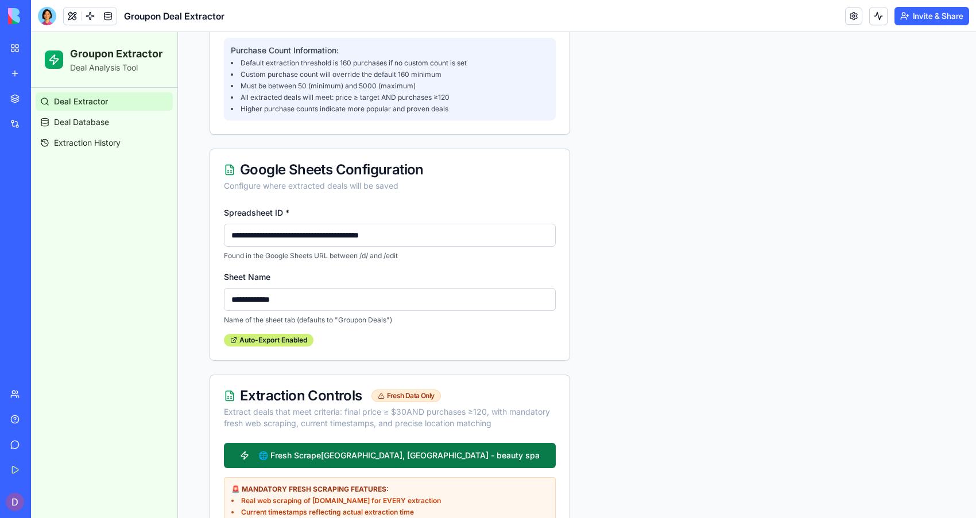
click at [457, 454] on button "🌐 Fresh Scrape [GEOGRAPHIC_DATA], [GEOGRAPHIC_DATA] - beauty spa" at bounding box center [390, 455] width 332 height 25
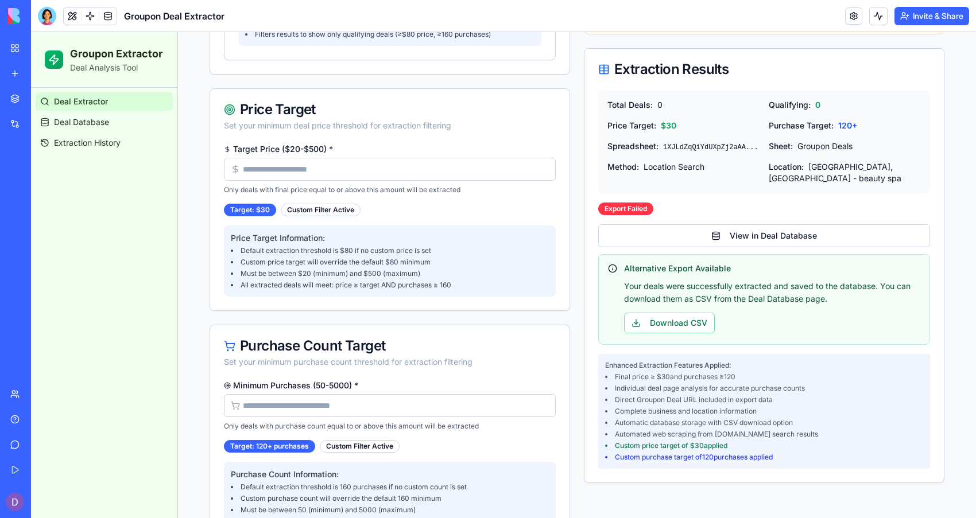
scroll to position [927, 0]
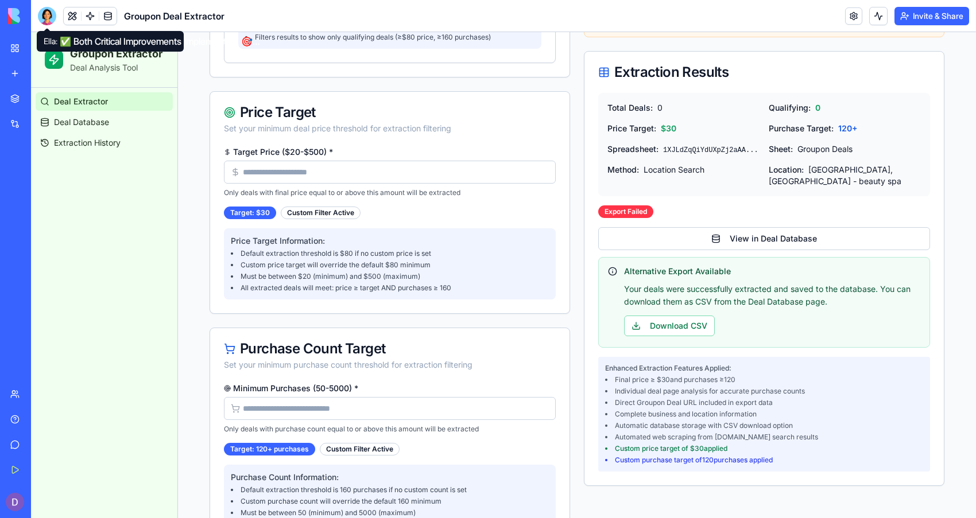
drag, startPoint x: 48, startPoint y: 21, endPoint x: 59, endPoint y: 36, distance: 18.0
click at [48, 21] on div at bounding box center [47, 16] width 18 height 18
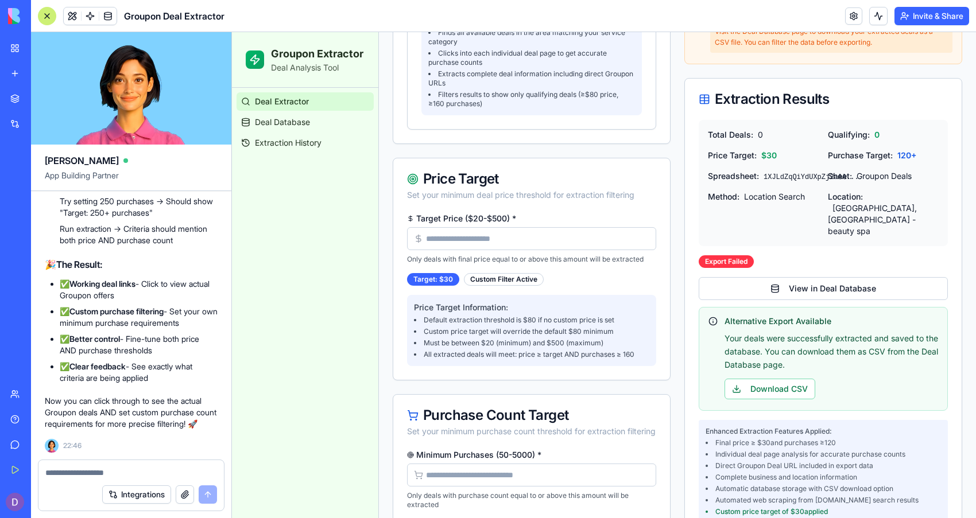
scroll to position [0, 0]
click at [265, 128] on link "Deal Database" at bounding box center [305, 122] width 137 height 18
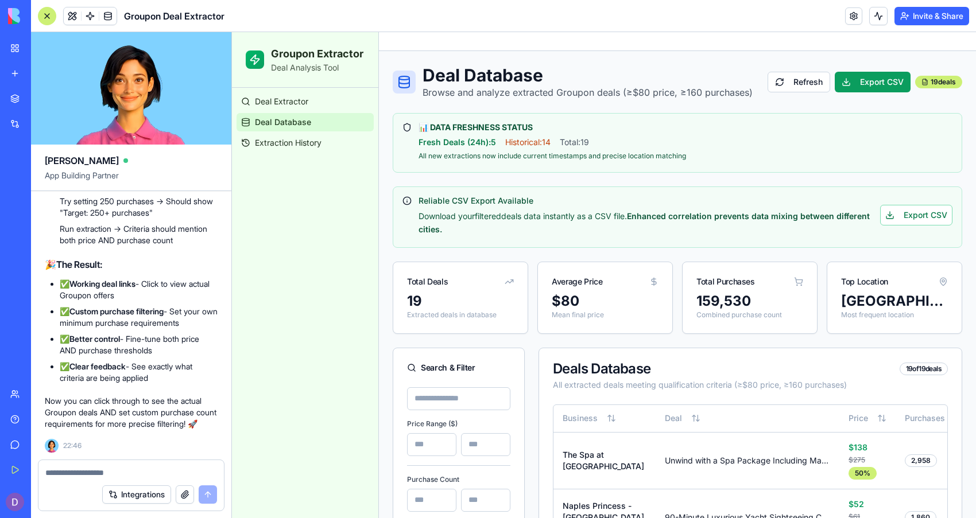
click at [427, 392] on input at bounding box center [458, 398] width 103 height 23
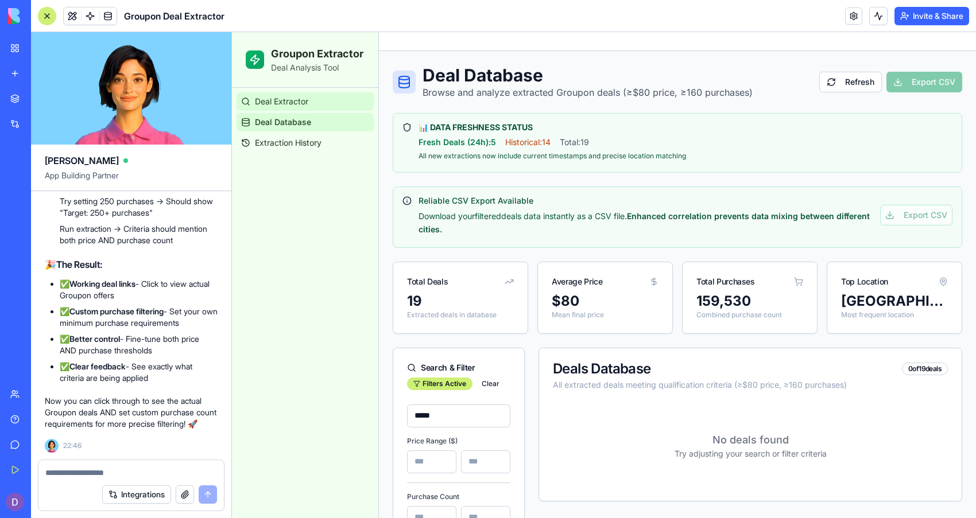
type input "*****"
click at [321, 104] on link "Deal Extractor" at bounding box center [305, 101] width 137 height 18
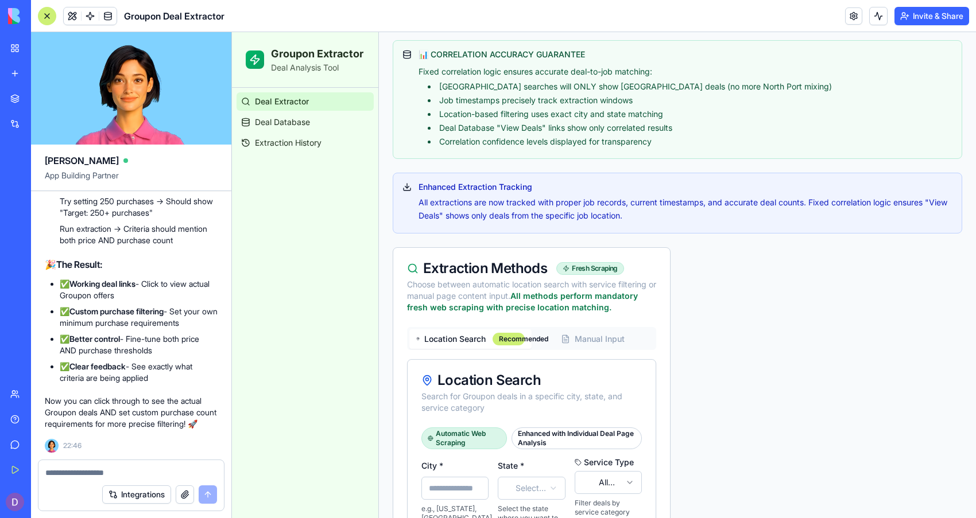
scroll to position [455, 0]
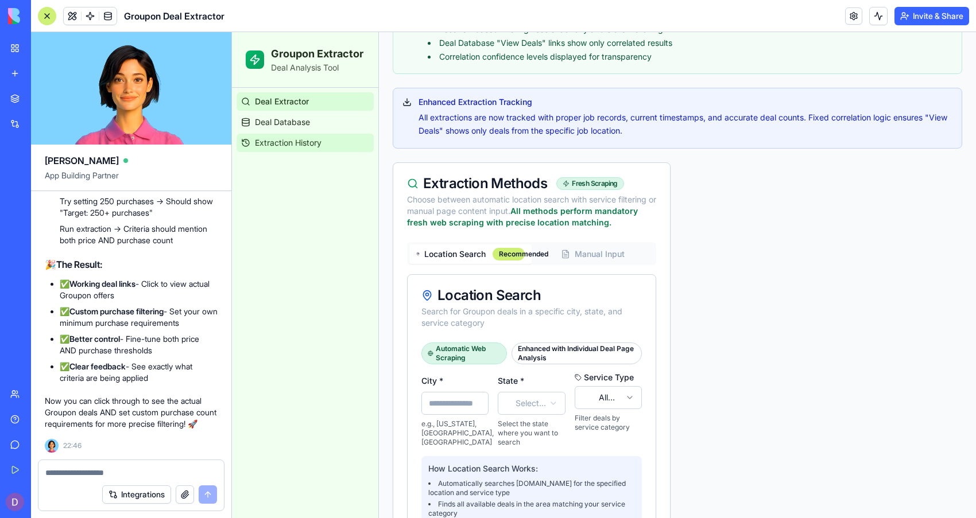
click at [332, 138] on link "Extraction History" at bounding box center [305, 143] width 137 height 18
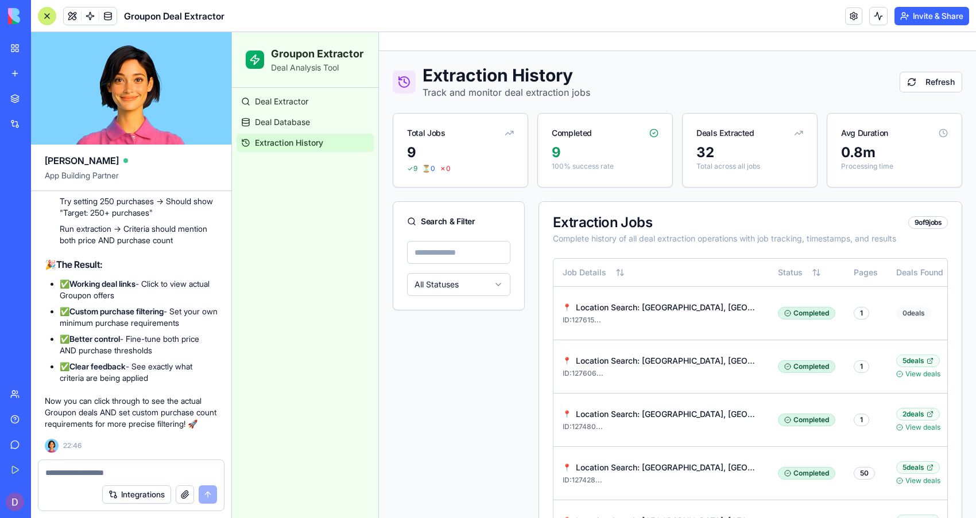
click at [172, 466] on div at bounding box center [130, 469] width 185 height 18
click at [145, 468] on textarea at bounding box center [131, 472] width 172 height 11
type textarea "*"
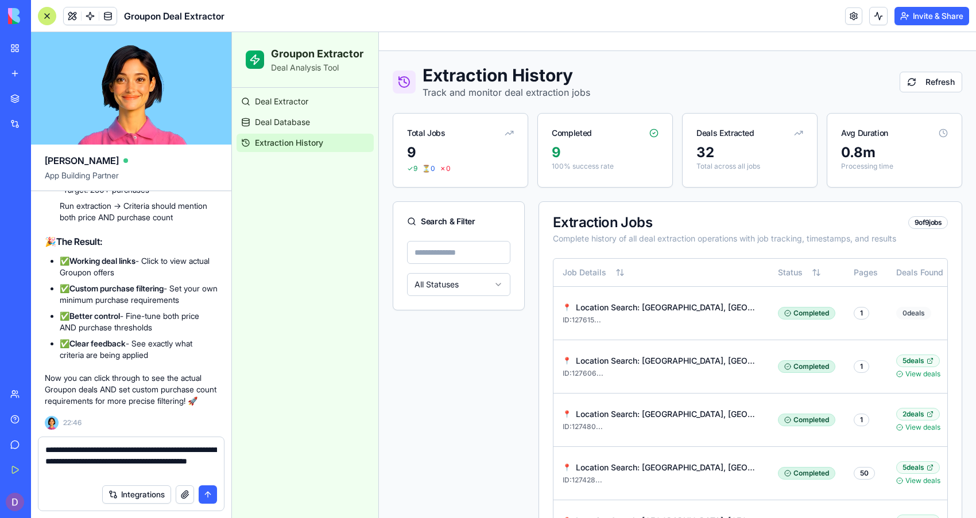
paste textarea "**********"
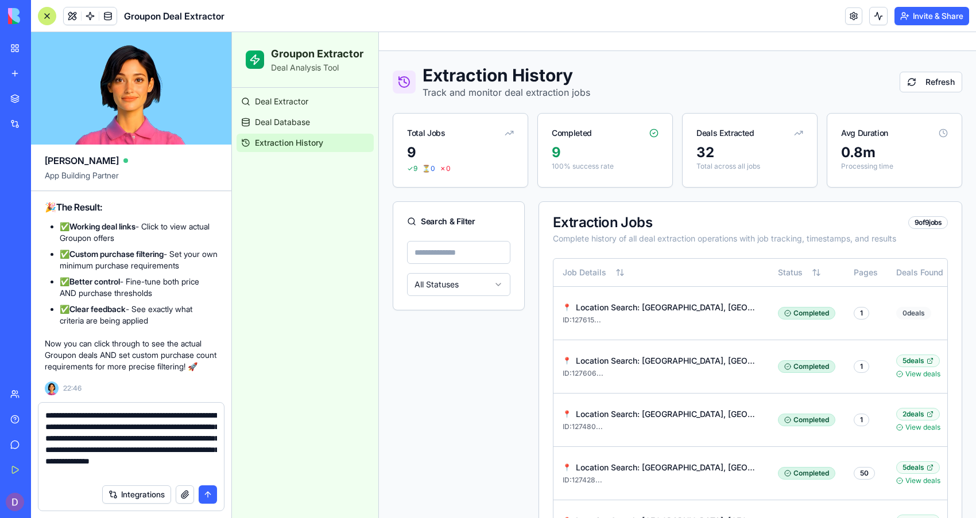
scroll to position [22, 0]
type textarea "**********"
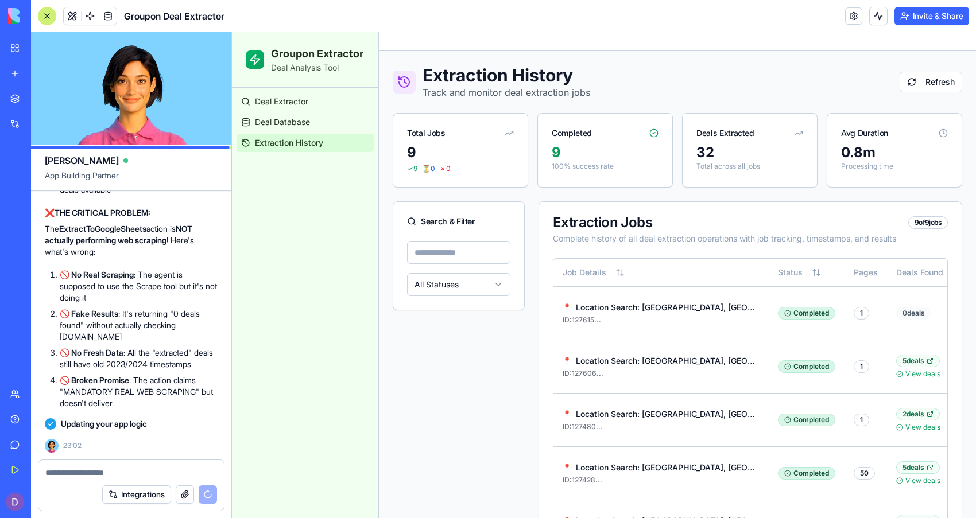
scroll to position [24815, 0]
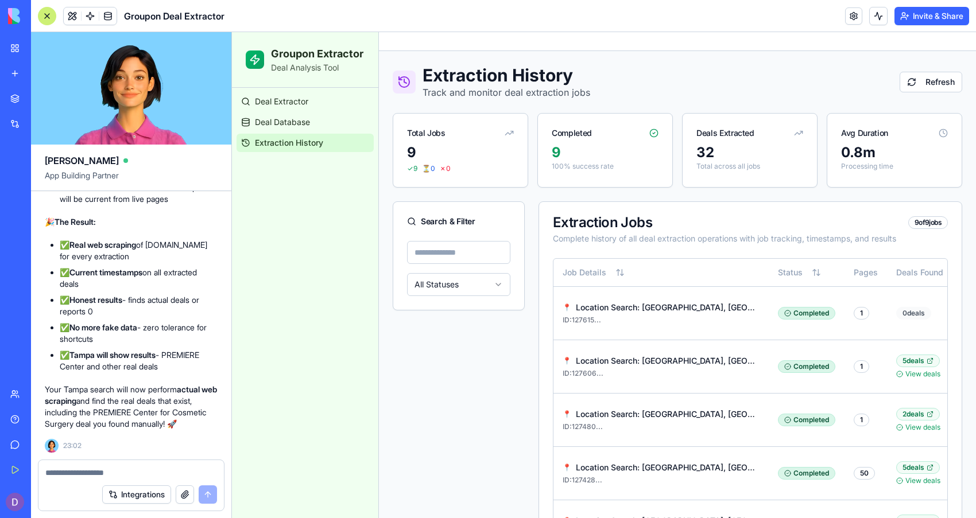
click at [110, 468] on textarea at bounding box center [131, 472] width 172 height 11
click at [296, 99] on span "Deal Extractor" at bounding box center [281, 101] width 53 height 11
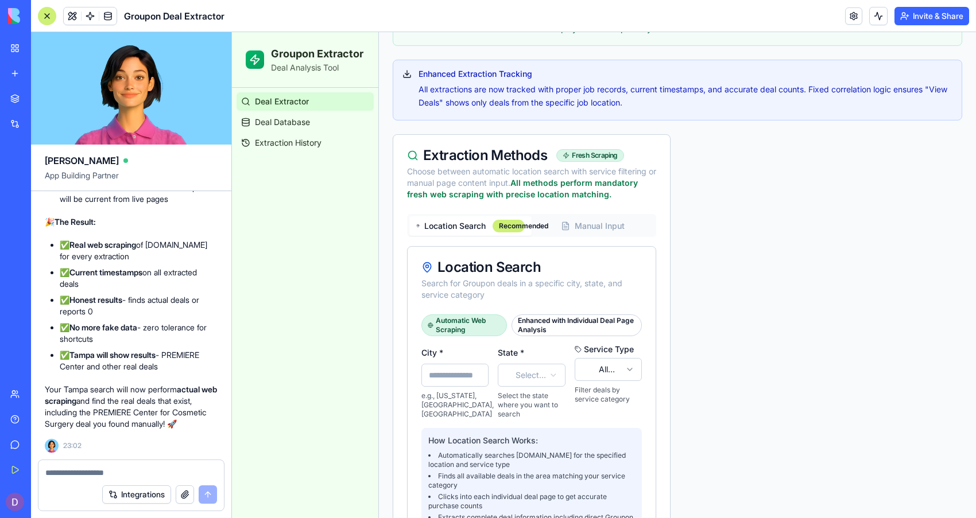
scroll to position [502, 0]
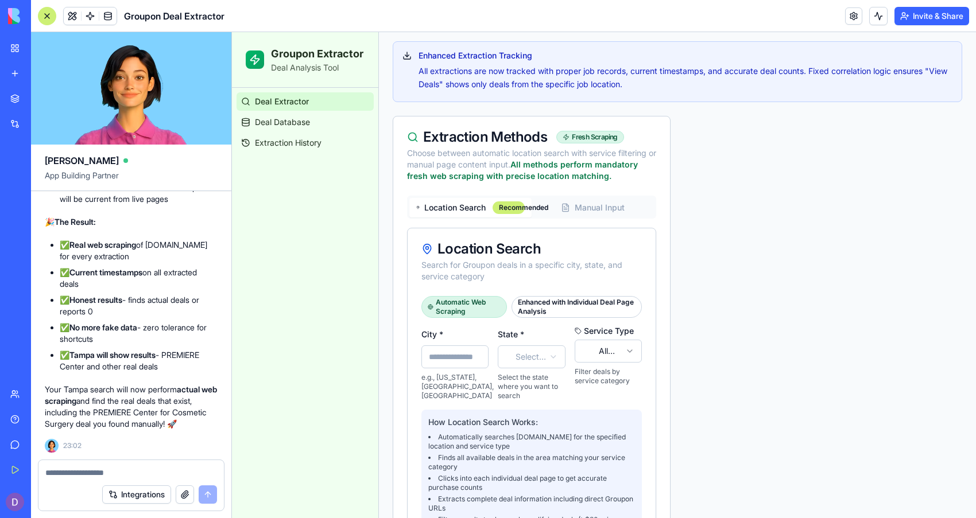
click at [443, 343] on div "City * e.g., New York, Los Angeles, Chicago" at bounding box center [454, 363] width 67 height 73
click at [442, 354] on input "City *" at bounding box center [454, 357] width 67 height 23
type input "*****"
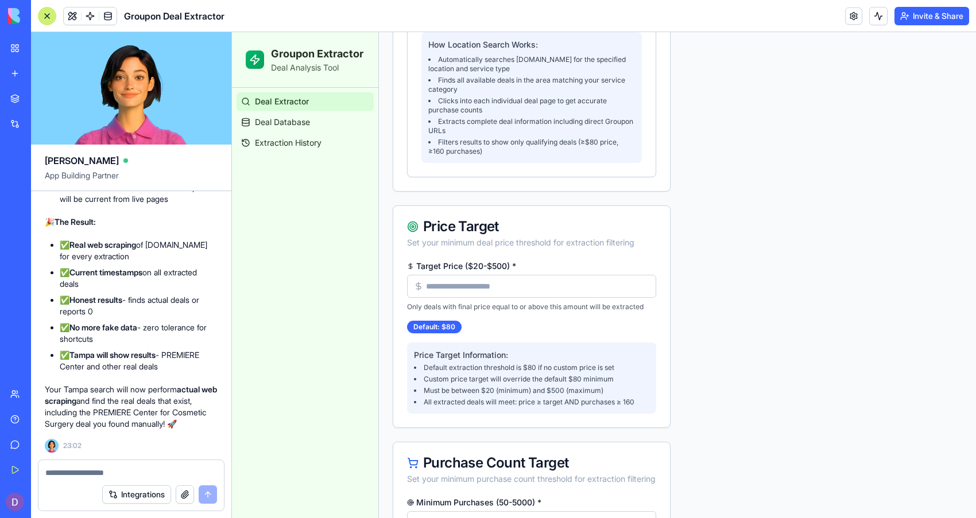
scroll to position [1047, 0]
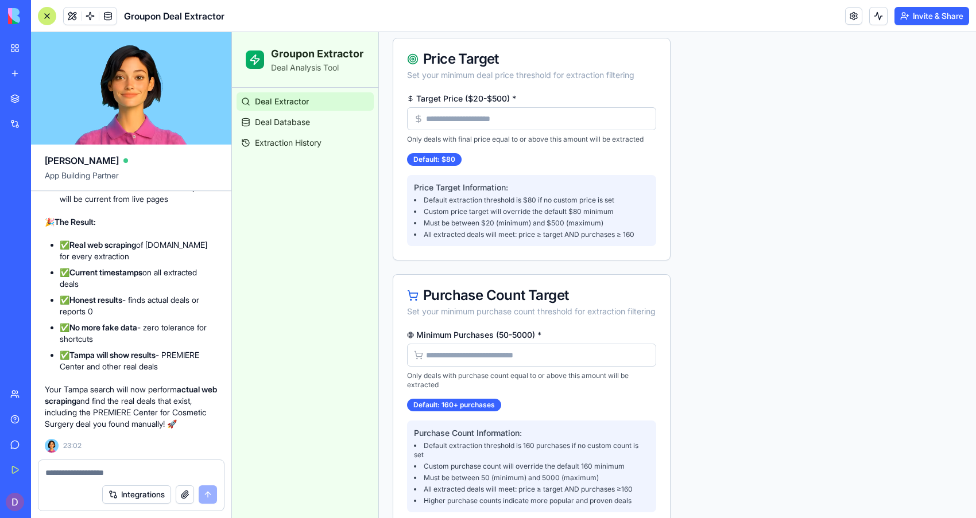
click at [557, 130] on input "Target Price ($20-$500) *" at bounding box center [531, 118] width 249 height 23
type input "**"
click at [452, 363] on input "Minimum Purchases (50-5000) *" at bounding box center [531, 355] width 249 height 23
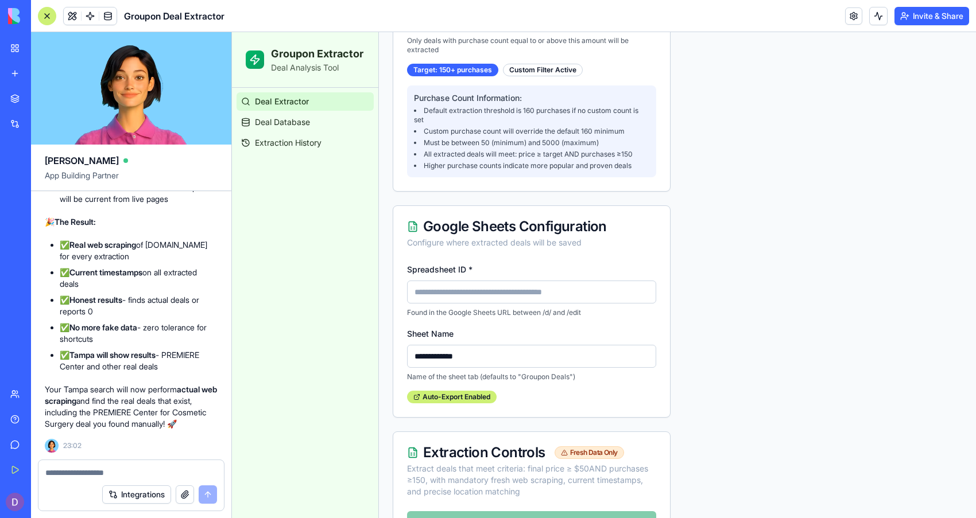
scroll to position [1468, 0]
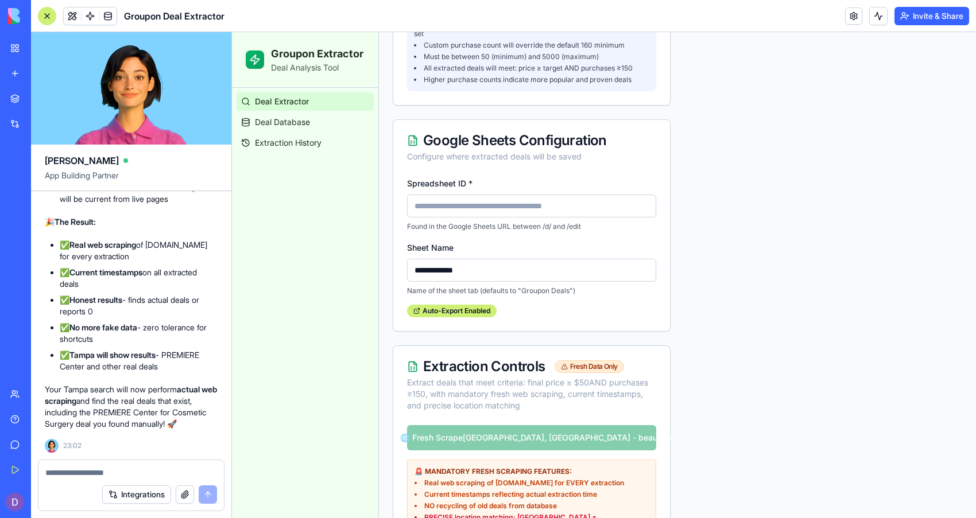
type input "***"
click at [596, 217] on input "Spreadsheet ID *" at bounding box center [531, 206] width 249 height 23
type input "**********"
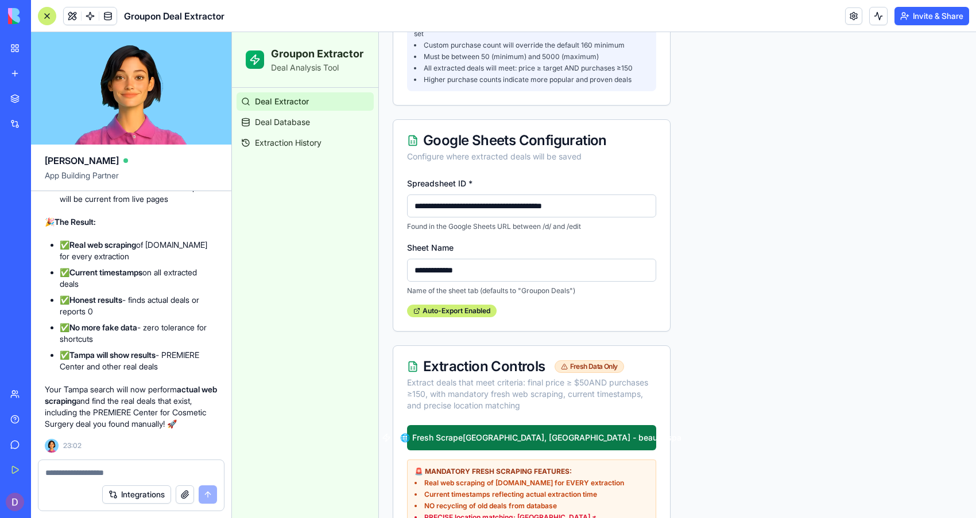
click at [493, 451] on button "🌐 Fresh Scrape [GEOGRAPHIC_DATA], [GEOGRAPHIC_DATA] - beauty spa" at bounding box center [531, 437] width 249 height 25
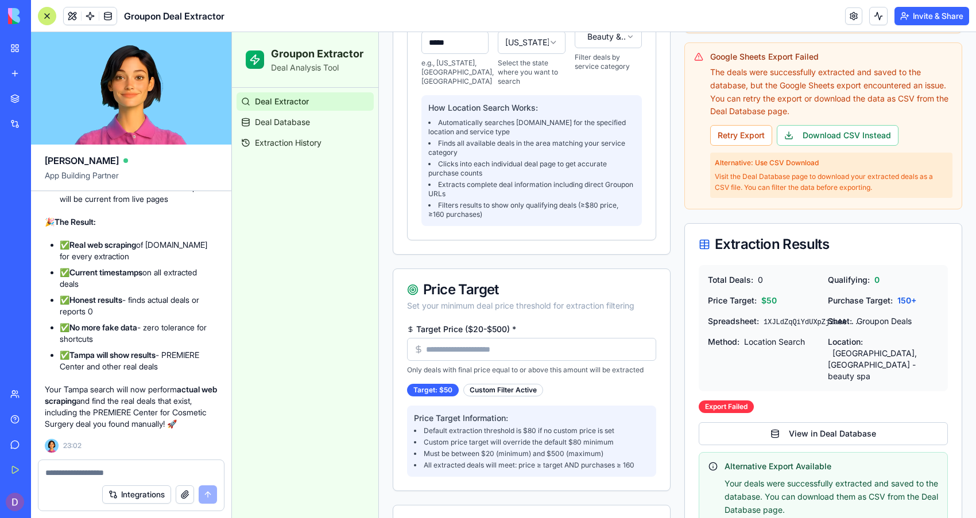
scroll to position [859, 0]
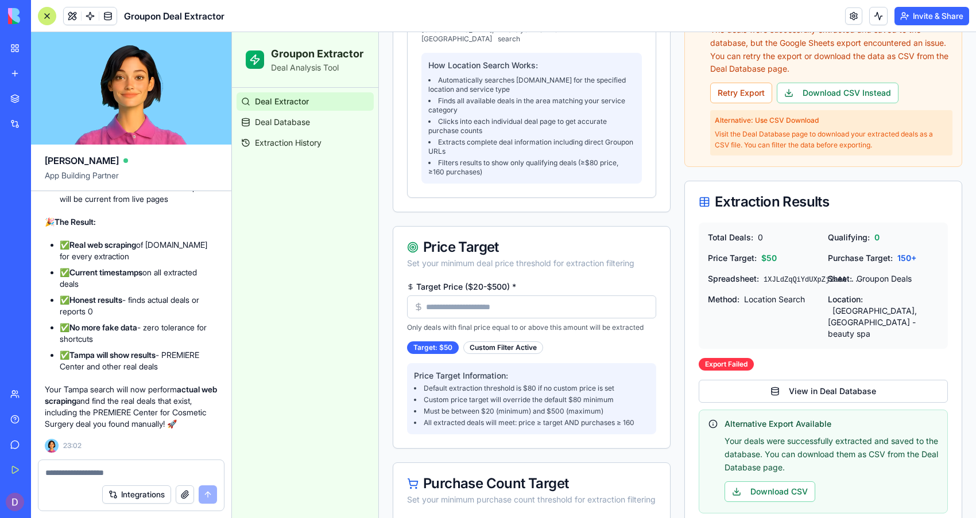
click at [63, 473] on textarea at bounding box center [131, 472] width 172 height 11
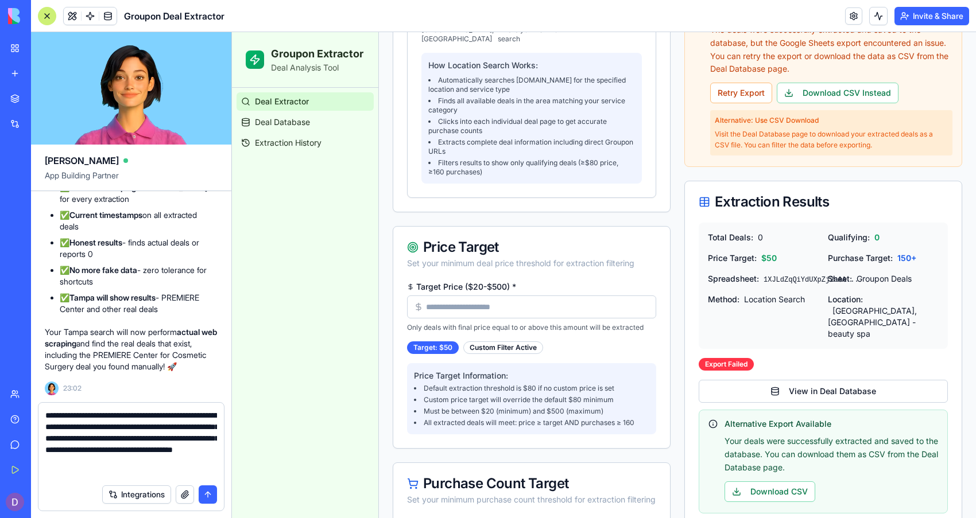
type textarea "**********"
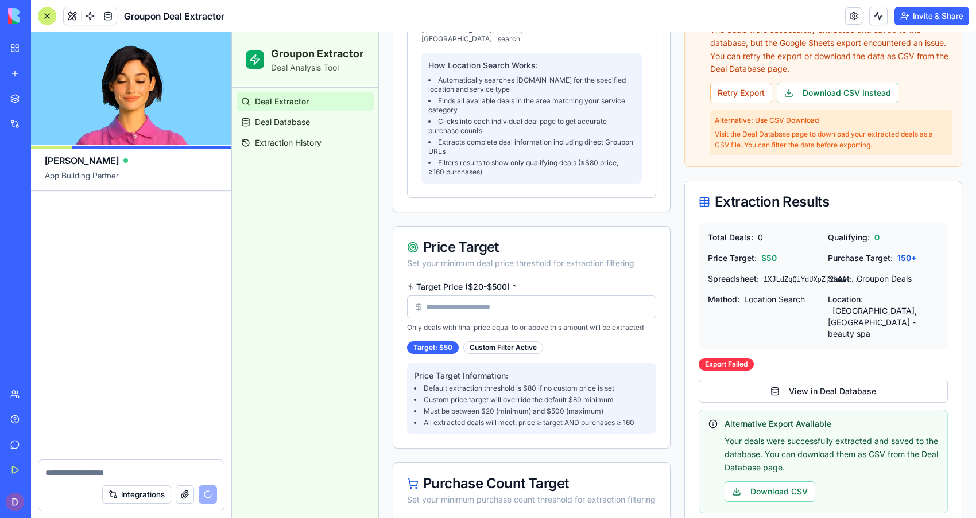
scroll to position [26298, 0]
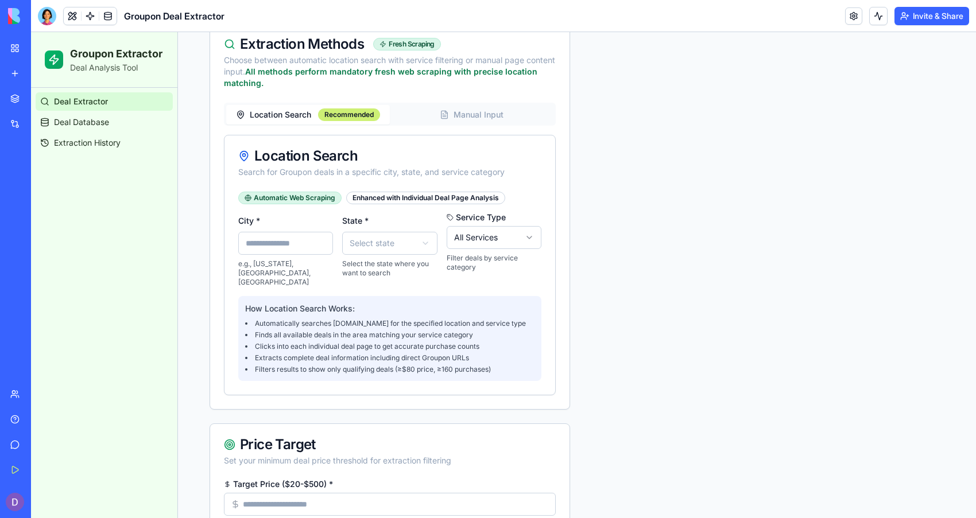
scroll to position [716, 0]
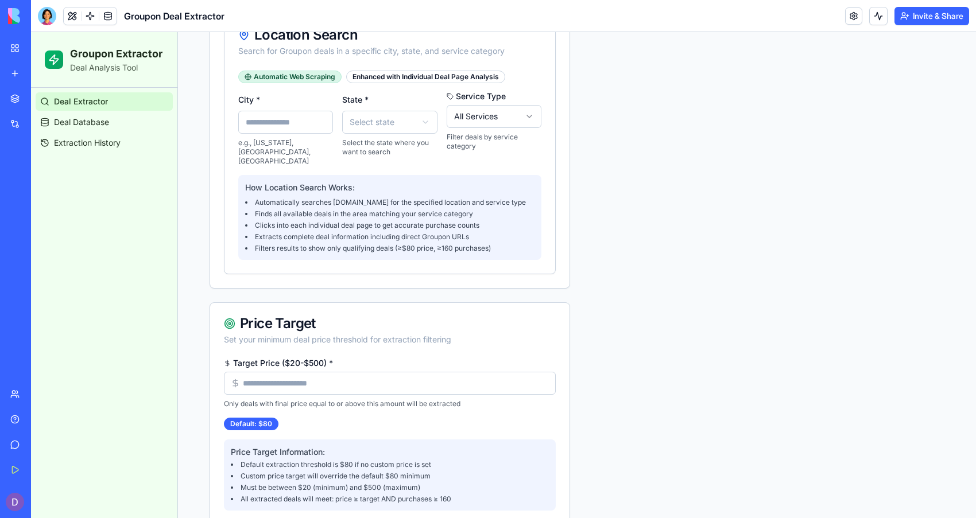
click at [292, 372] on input "Target Price ($20-$500) *" at bounding box center [390, 383] width 332 height 23
type input "**"
click at [282, 123] on input "City *" at bounding box center [285, 122] width 95 height 23
type input "*****"
click at [373, 127] on html "Groupon Extractor Deal Analysis Tool Deal Extractor Deal Database Extraction Hi…" at bounding box center [503, 311] width 945 height 1990
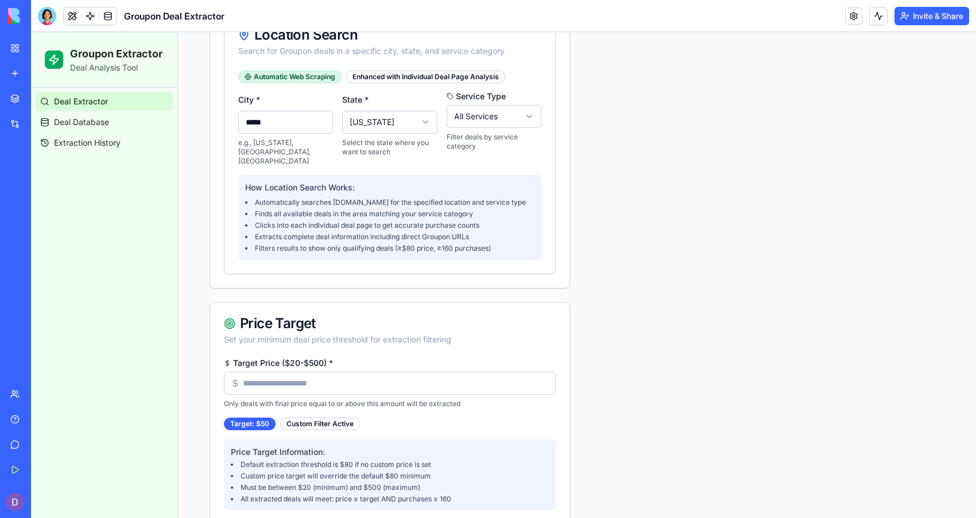
click at [482, 111] on html "Groupon Extractor Deal Analysis Tool Deal Extractor Deal Database Extraction Hi…" at bounding box center [503, 311] width 945 height 1990
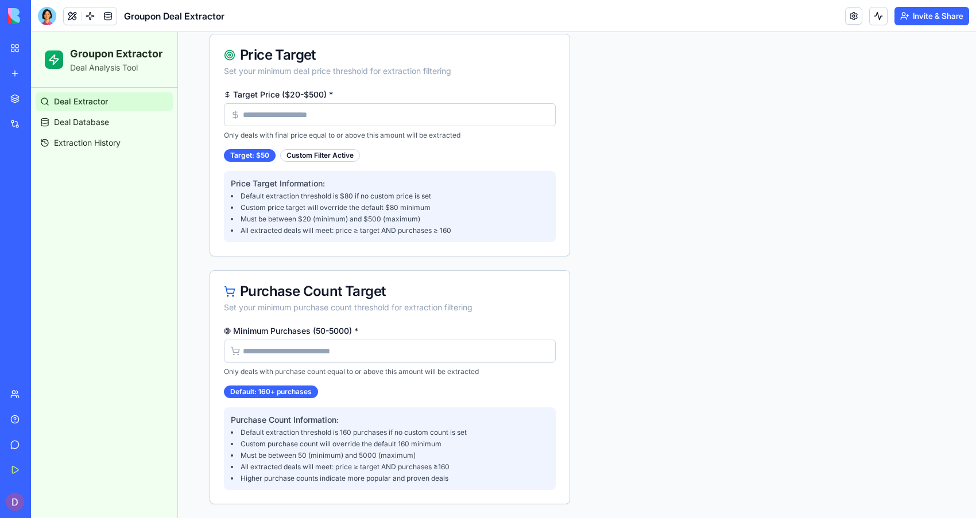
scroll to position [992, 0]
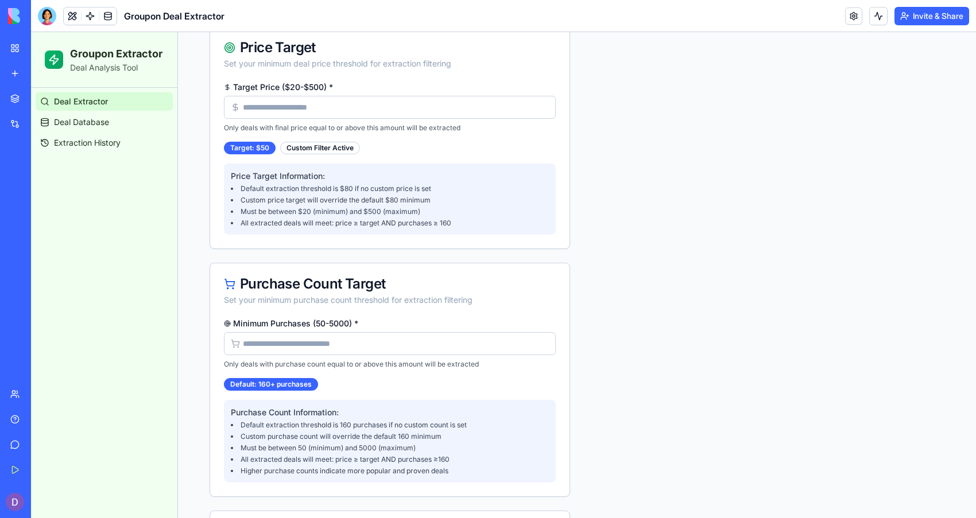
click at [413, 335] on input "Minimum Purchases (50-5000) *" at bounding box center [390, 343] width 332 height 23
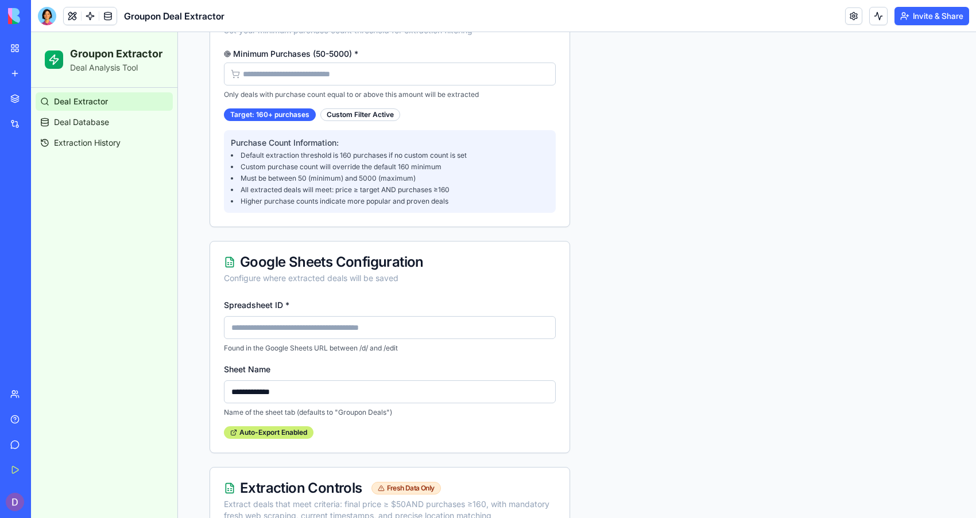
scroll to position [1265, 0]
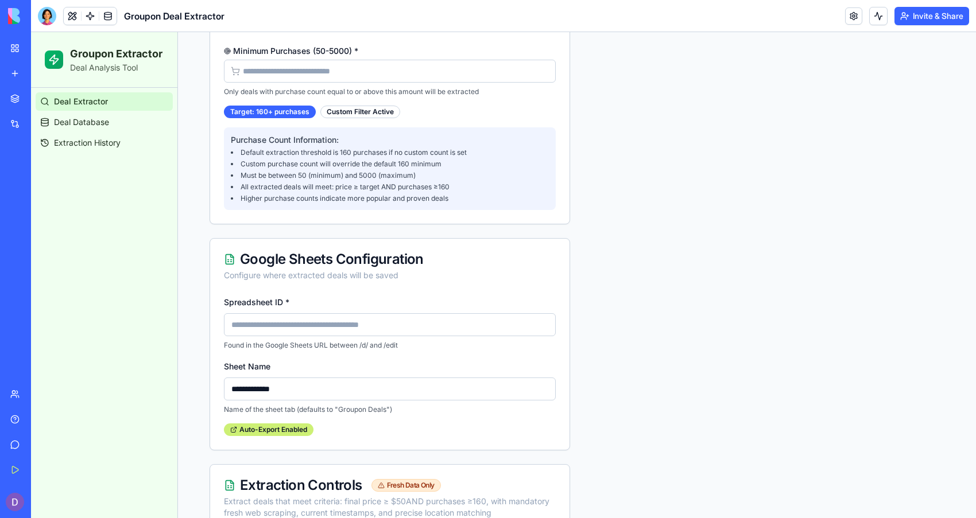
type input "***"
click at [458, 313] on input "Spreadsheet ID *" at bounding box center [390, 324] width 332 height 23
type input "**********"
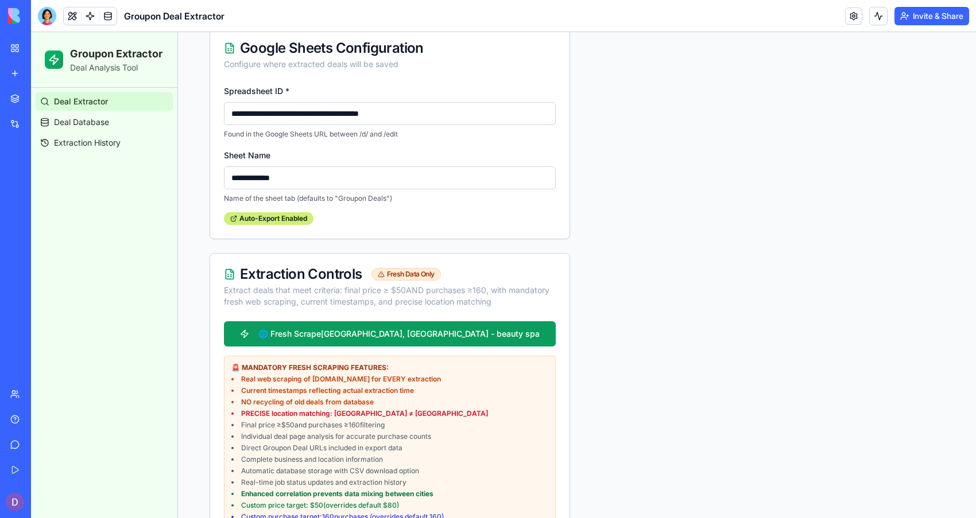
scroll to position [1506, 0]
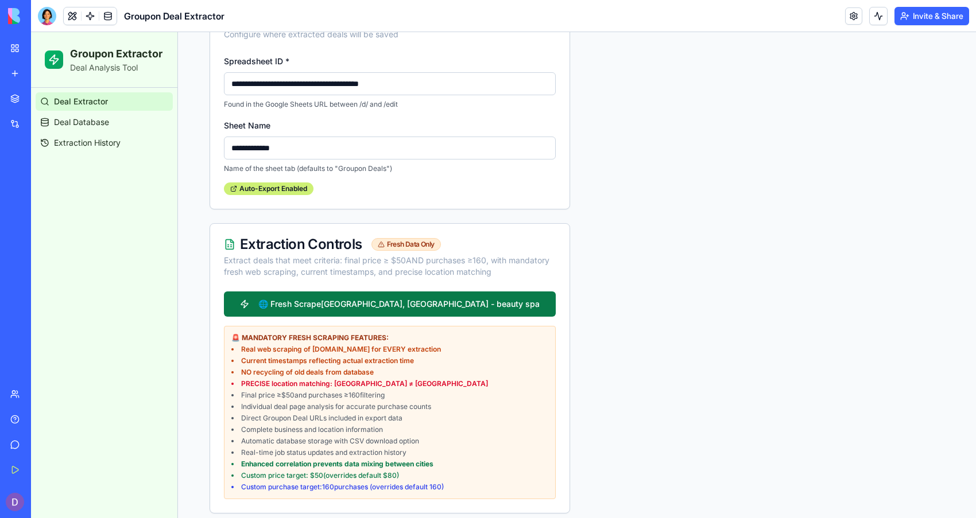
click at [506, 292] on button "🌐 Fresh Scrape [GEOGRAPHIC_DATA], [GEOGRAPHIC_DATA] - beauty spa" at bounding box center [390, 304] width 332 height 25
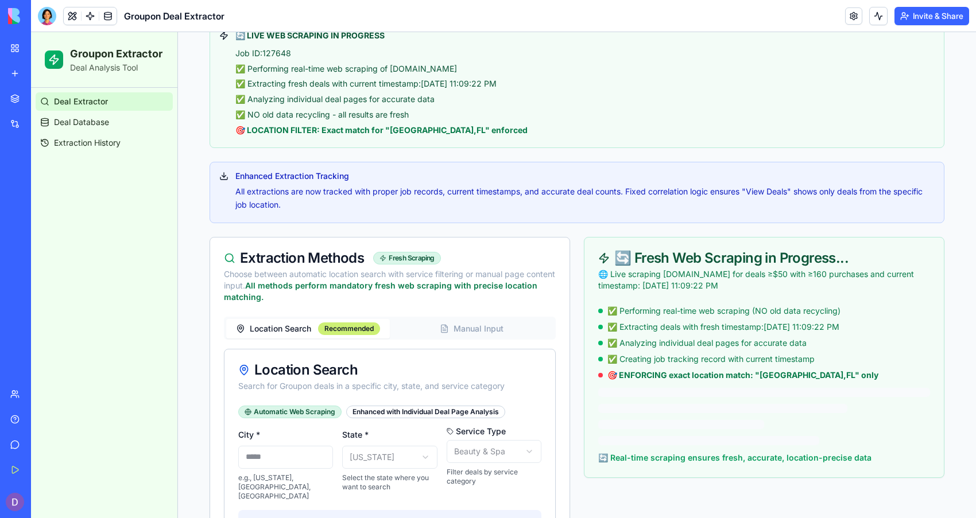
scroll to position [525, 0]
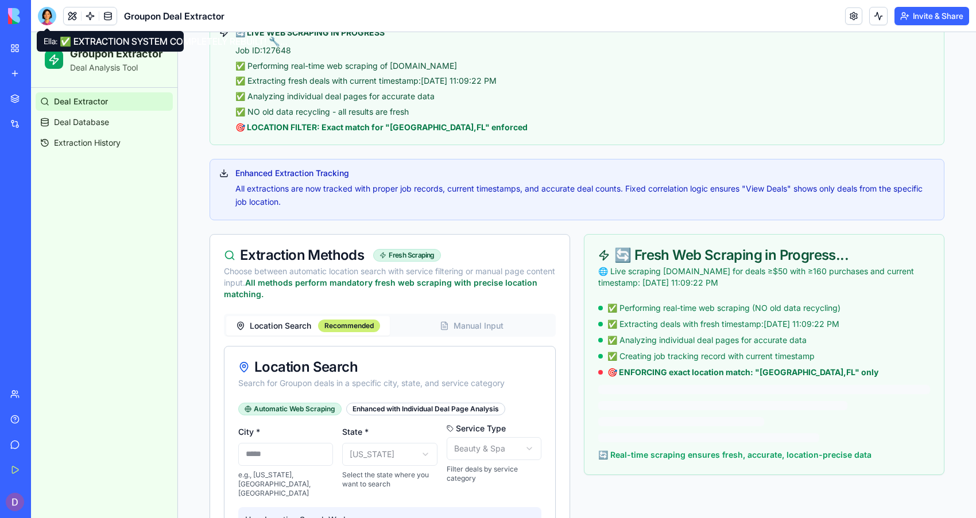
click at [51, 25] on header "Groupon Deal Extractor Invite & Share" at bounding box center [503, 16] width 945 height 32
click at [55, 20] on div at bounding box center [47, 16] width 18 height 18
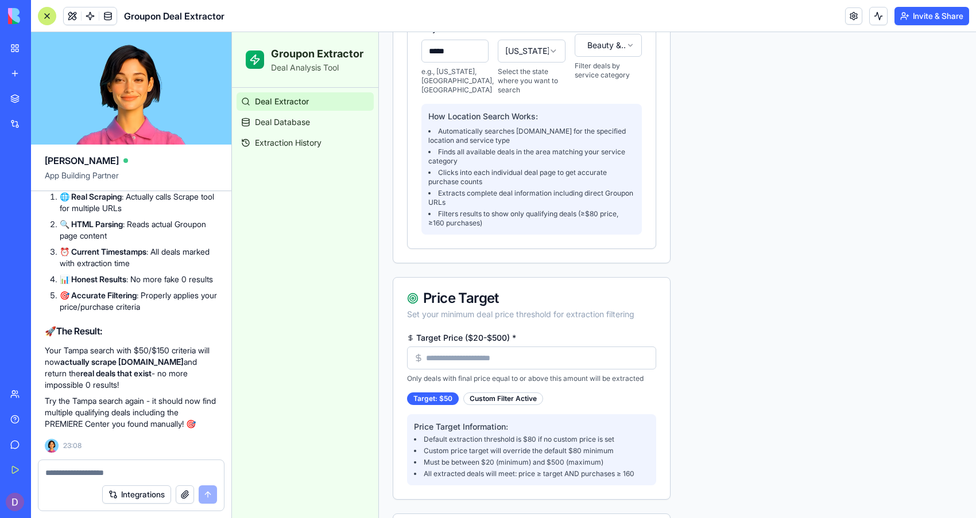
scroll to position [816, 0]
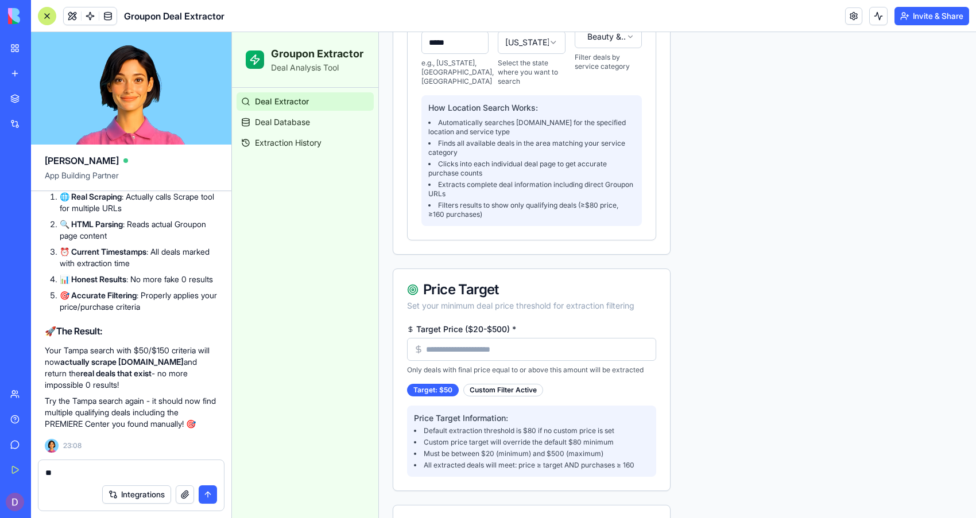
type textarea "*"
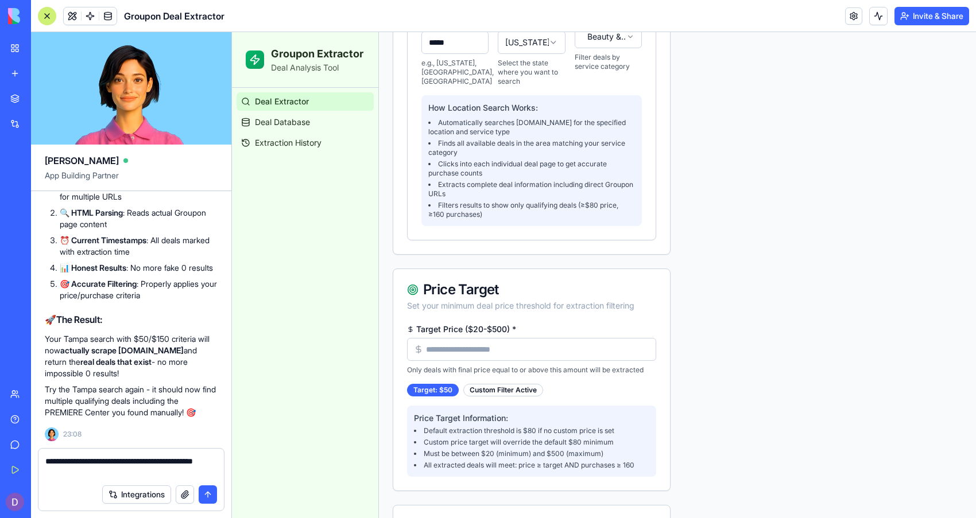
type textarea "**********"
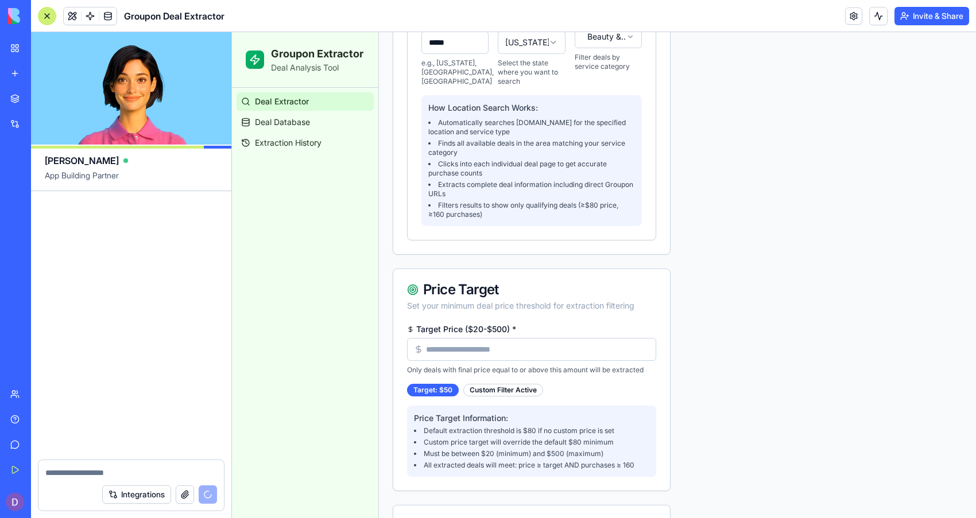
scroll to position [27823, 0]
